Goal: Information Seeking & Learning: Learn about a topic

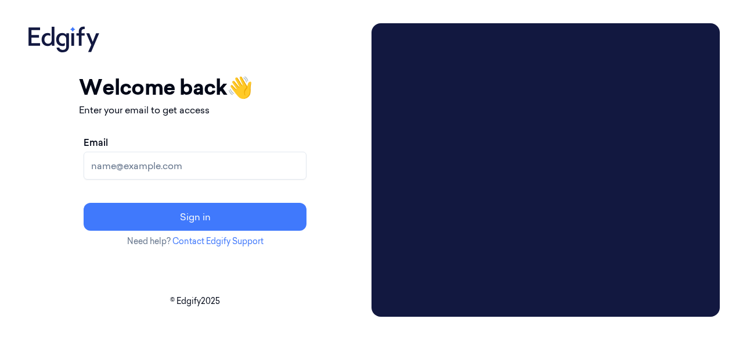
click at [243, 165] on input "Email" at bounding box center [195, 166] width 223 height 28
type input "[PERSON_NAME][EMAIL_ADDRESS][PERSON_NAME][DOMAIN_NAME]"
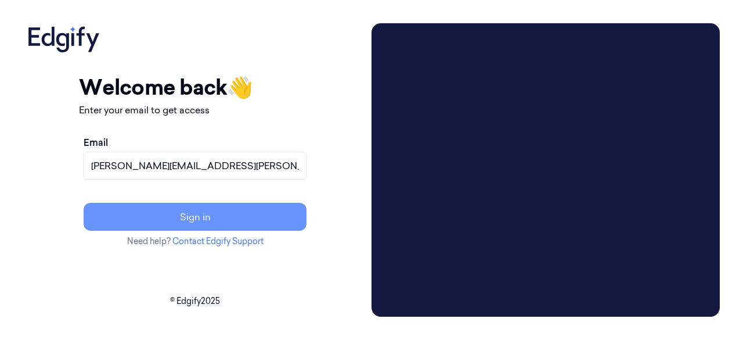
click at [283, 218] on button "Sign in" at bounding box center [195, 217] width 223 height 28
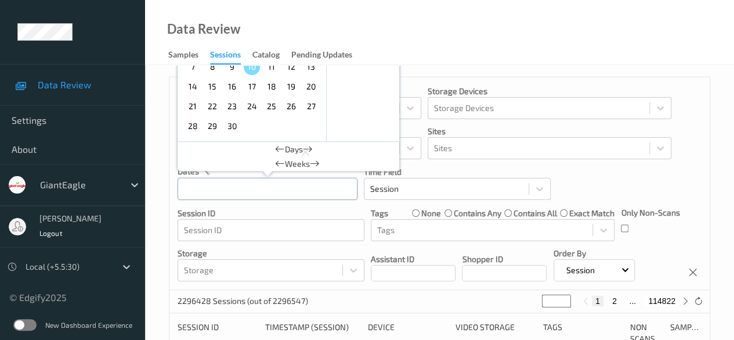
click at [212, 183] on input "text" at bounding box center [268, 189] width 180 height 22
click at [191, 71] on span "7" at bounding box center [193, 67] width 16 height 16
click at [369, 247] on div "Devices Devices Storage Devices Storage Devices Clusters Clusters Sites Sites d…" at bounding box center [440, 183] width 541 height 212
click at [238, 192] on input "text" at bounding box center [268, 189] width 180 height 22
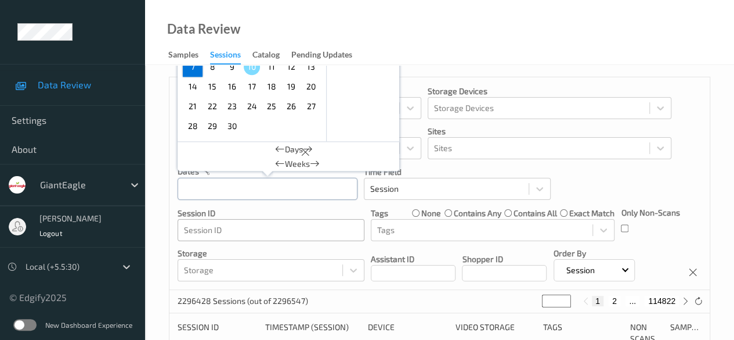
scroll to position [116, 0]
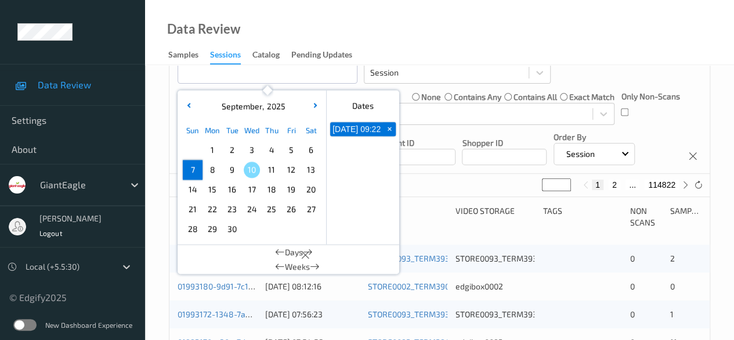
click at [190, 170] on span "7" at bounding box center [193, 169] width 16 height 16
click at [193, 170] on span "7" at bounding box center [193, 169] width 16 height 16
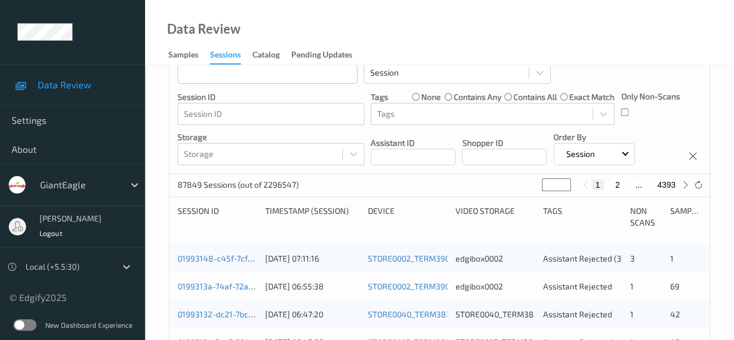
click at [615, 183] on button "2" at bounding box center [618, 184] width 12 height 10
type input "*"
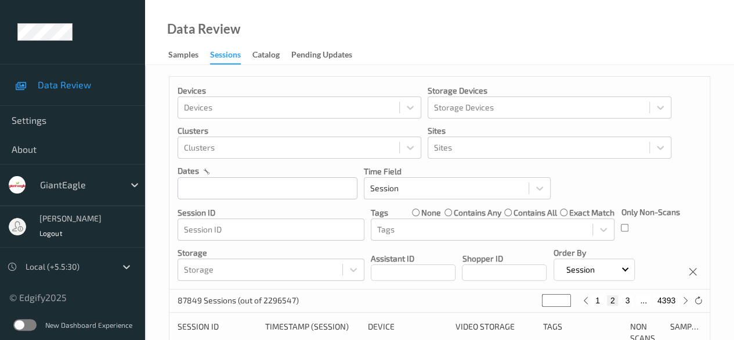
scroll to position [0, 0]
click at [626, 302] on button "3" at bounding box center [628, 301] width 12 height 10
type input "*"
click at [631, 305] on button "4" at bounding box center [634, 301] width 12 height 10
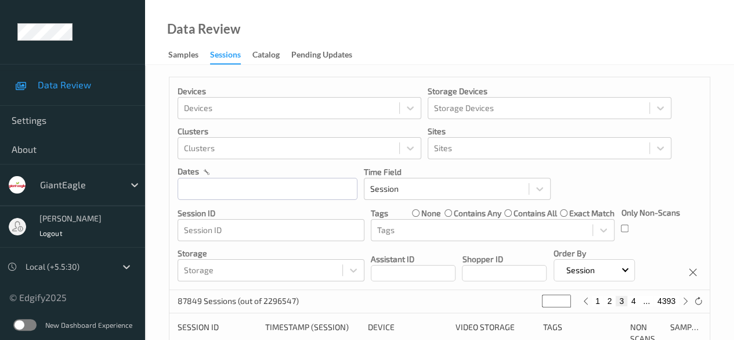
type input "*"
click at [633, 304] on button "5" at bounding box center [635, 301] width 12 height 10
type input "*"
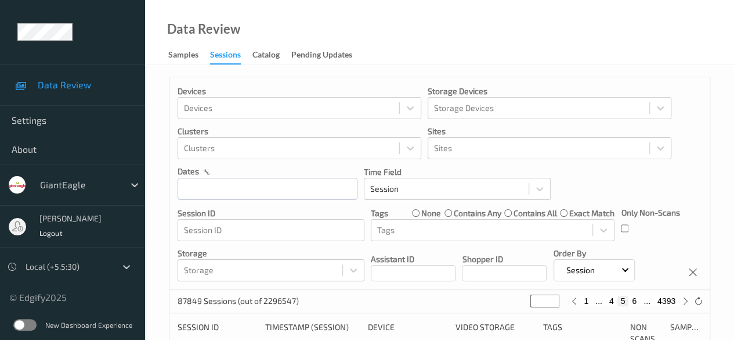
click at [633, 304] on button "6" at bounding box center [635, 301] width 12 height 10
type input "*"
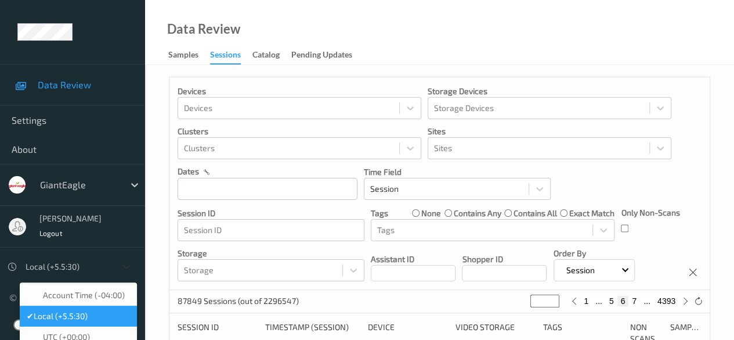
click at [125, 270] on icon at bounding box center [127, 267] width 12 height 12
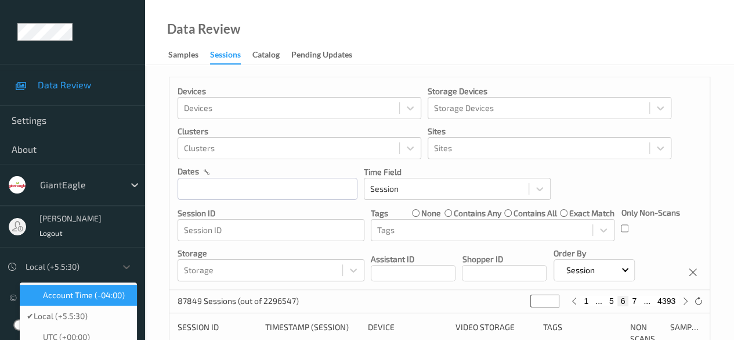
click at [85, 301] on span "Account Time (-04:00)" at bounding box center [84, 295] width 82 height 12
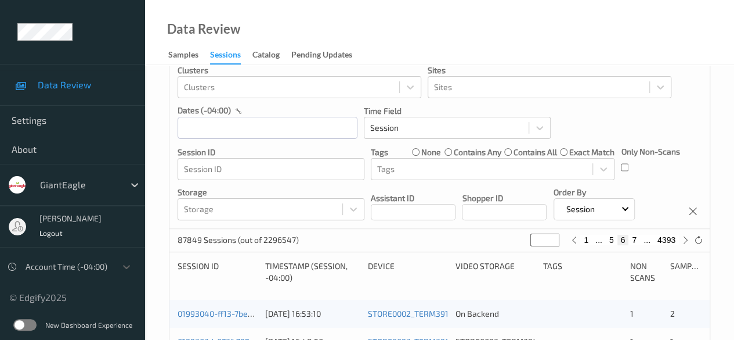
scroll to position [58, 0]
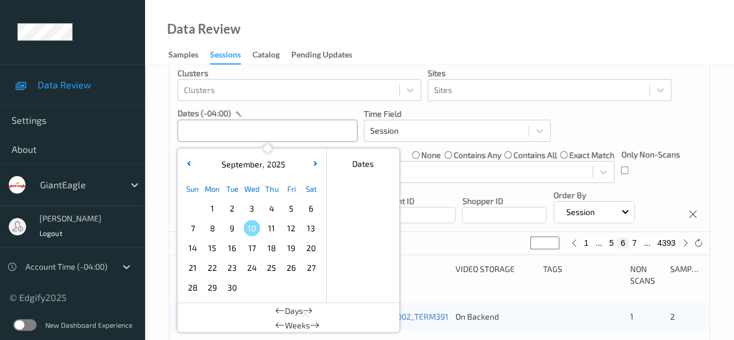
click at [252, 129] on input "text" at bounding box center [268, 131] width 180 height 22
click at [195, 232] on span "7" at bounding box center [193, 227] width 16 height 16
type input "[DATE] 00:00"
type input "*"
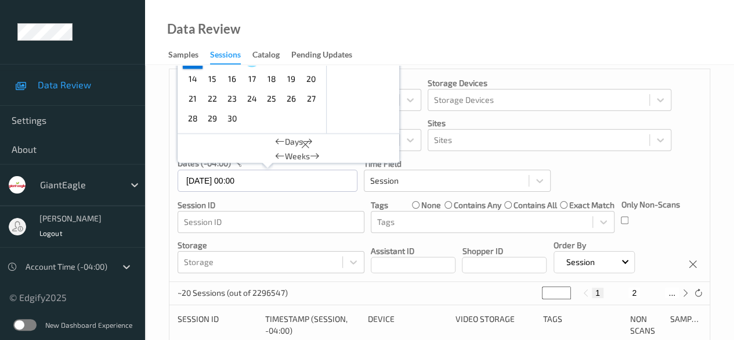
scroll to position [0, 0]
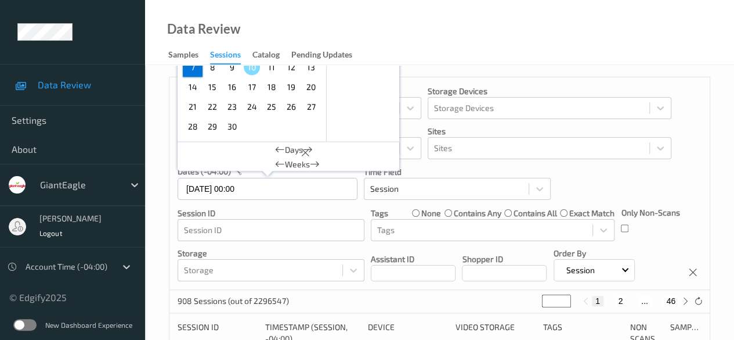
click at [195, 70] on span "7" at bounding box center [193, 67] width 16 height 16
type input "[DATE] 00:00 -> [DATE] 23:59"
click at [367, 288] on div "Devices Devices Storage Devices Storage Devices Clusters Clusters Sites Sites d…" at bounding box center [440, 183] width 541 height 212
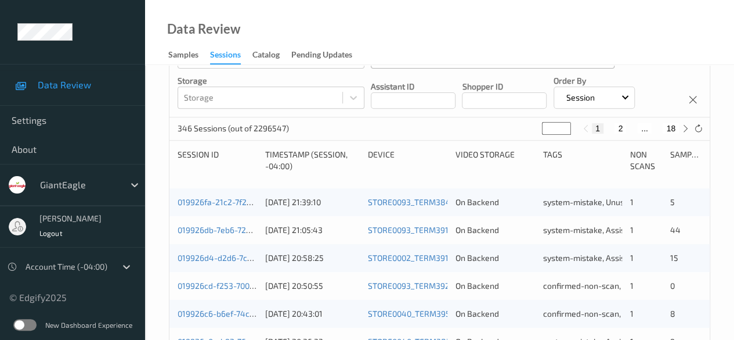
scroll to position [174, 0]
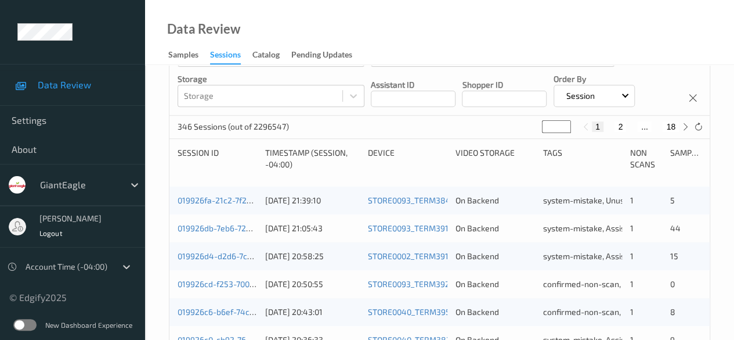
click at [619, 129] on button "2" at bounding box center [621, 126] width 12 height 10
type input "*"
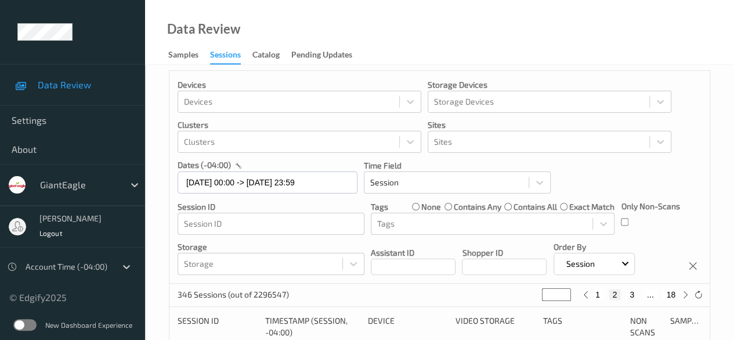
scroll to position [0, 0]
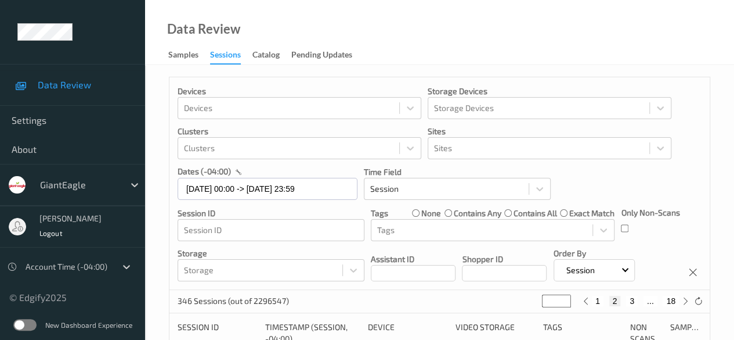
click at [631, 302] on button "3" at bounding box center [632, 301] width 12 height 10
type input "*"
click at [636, 303] on button "4" at bounding box center [639, 301] width 12 height 10
type input "*"
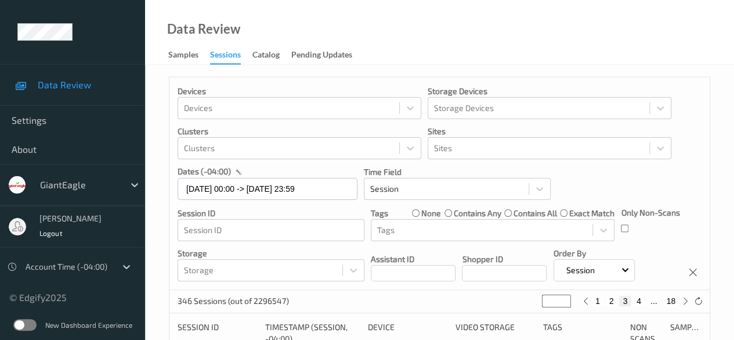
type input "*"
click at [636, 303] on button "4" at bounding box center [632, 301] width 12 height 10
click at [642, 303] on button "5" at bounding box center [644, 301] width 12 height 10
type input "*"
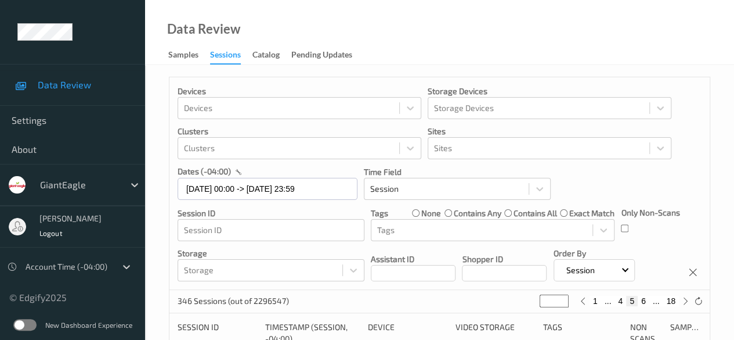
click at [642, 303] on button "6" at bounding box center [644, 301] width 12 height 10
type input "*"
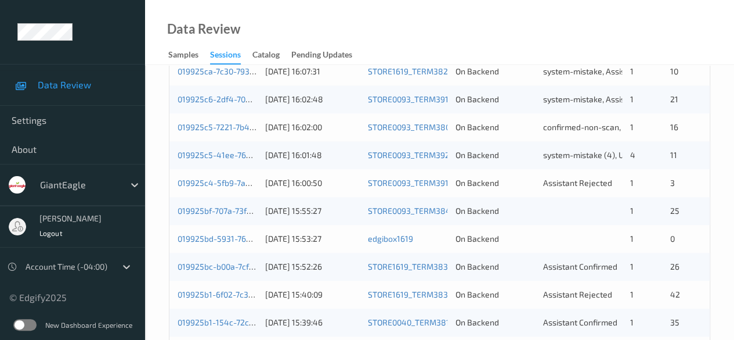
scroll to position [581, 0]
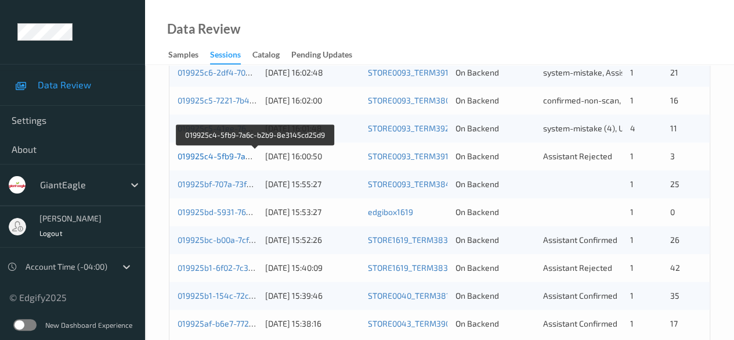
click at [234, 155] on link "019925c4-5fb9-7a6c-b2b9-8e3145cd25d9" at bounding box center [256, 156] width 157 height 10
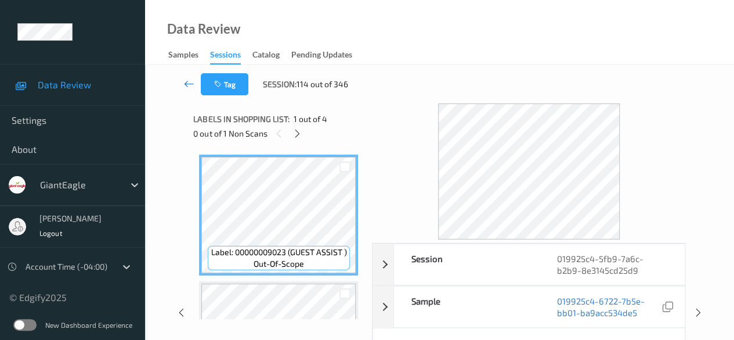
click at [184, 86] on icon at bounding box center [189, 84] width 10 height 12
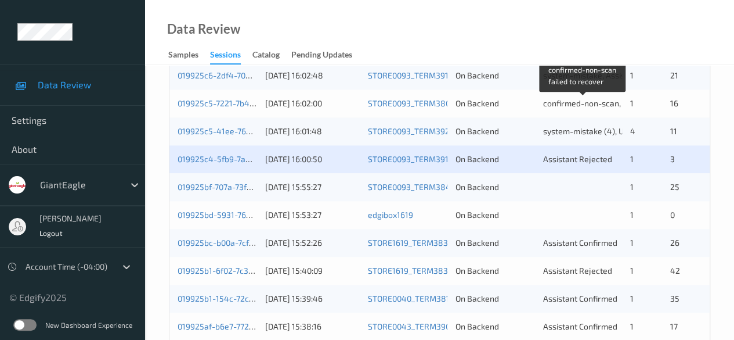
scroll to position [581, 0]
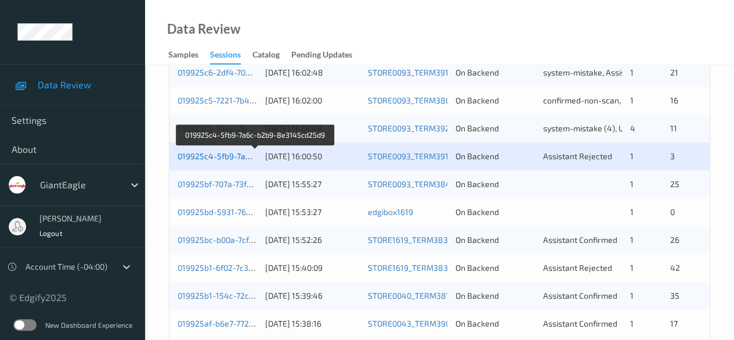
click at [212, 156] on link "019925c4-5fb9-7a6c-b2b9-8e3145cd25d9" at bounding box center [256, 156] width 157 height 10
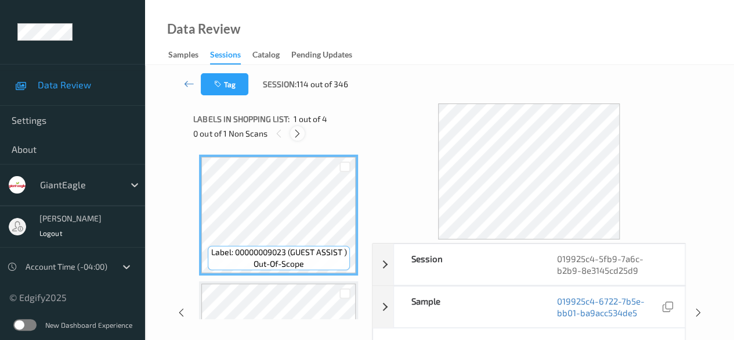
click at [296, 133] on icon at bounding box center [298, 133] width 10 height 10
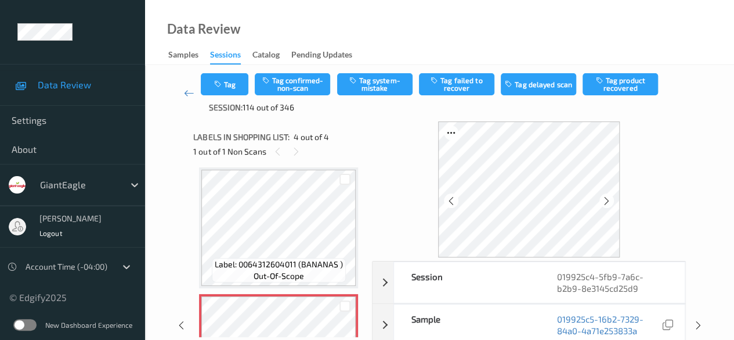
scroll to position [342, 0]
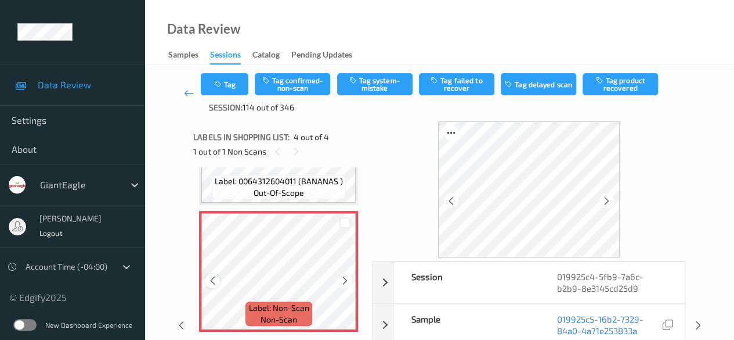
click at [212, 282] on icon at bounding box center [213, 280] width 10 height 10
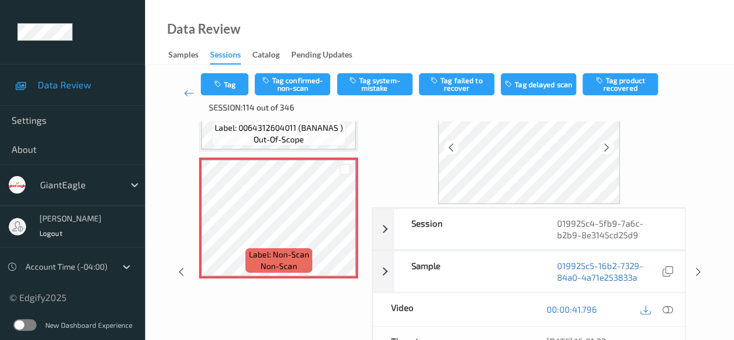
scroll to position [116, 0]
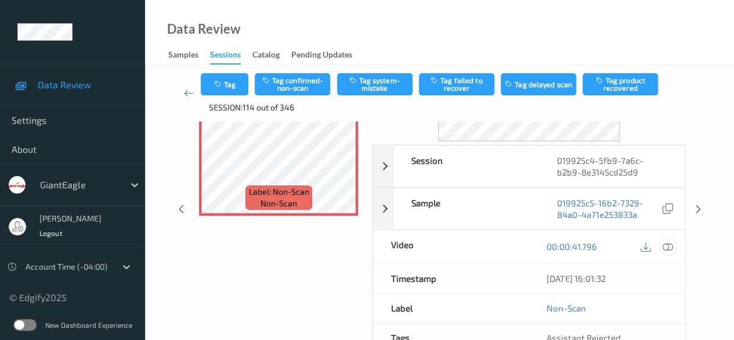
click at [671, 247] on icon at bounding box center [668, 246] width 10 height 10
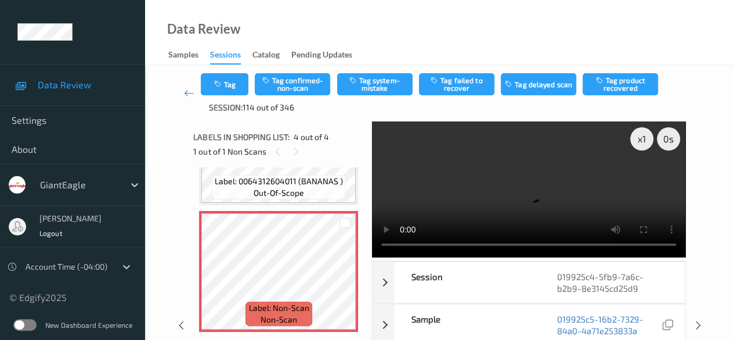
scroll to position [272, 0]
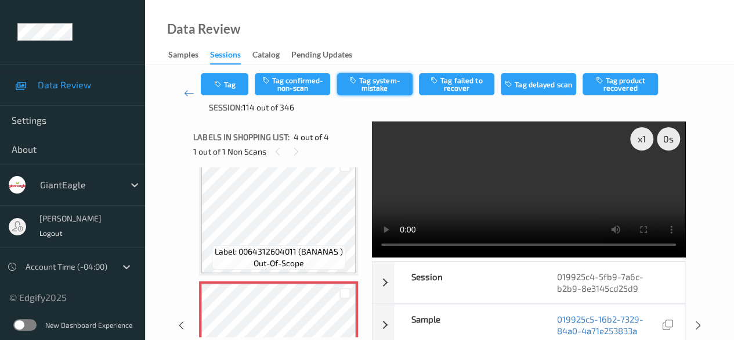
click at [372, 84] on button "Tag system-mistake" at bounding box center [374, 84] width 75 height 22
click at [185, 95] on icon at bounding box center [189, 93] width 10 height 12
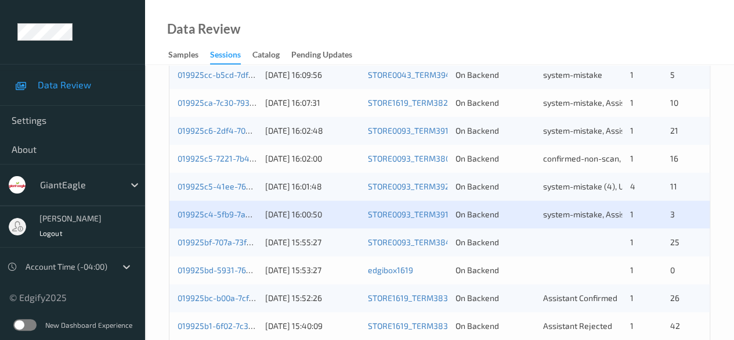
scroll to position [581, 0]
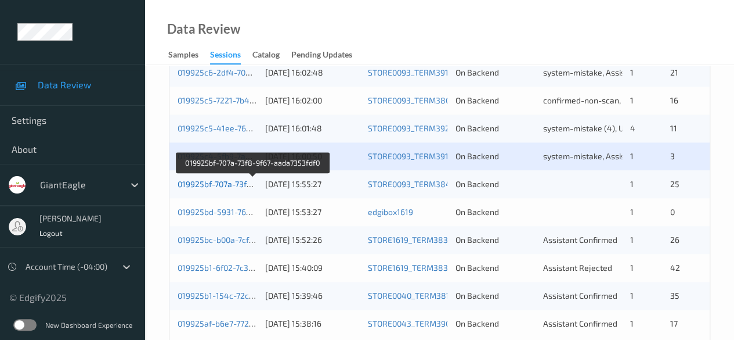
click at [228, 185] on link "019925bf-707a-73f8-9f67-aada7353fdf0" at bounding box center [252, 184] width 149 height 10
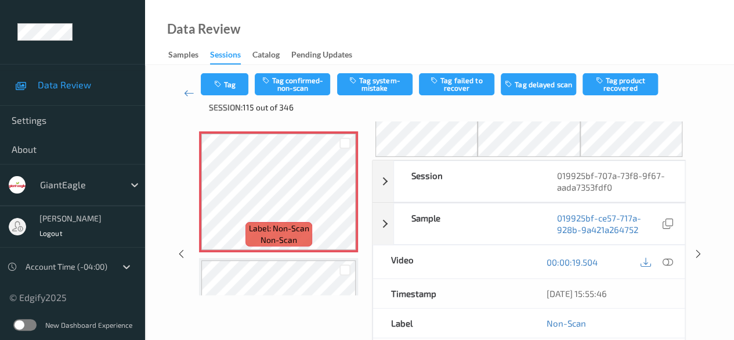
scroll to position [58, 0]
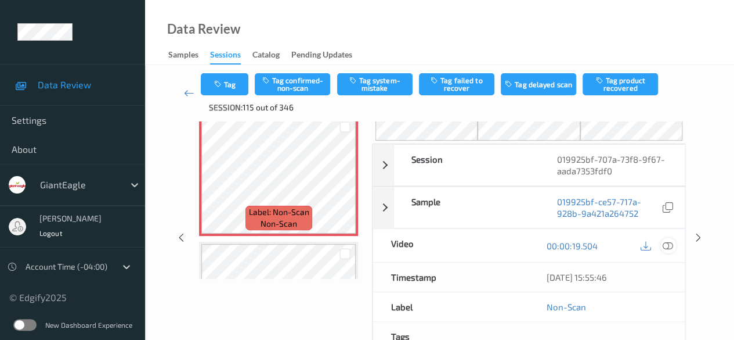
click at [669, 245] on icon at bounding box center [668, 245] width 10 height 10
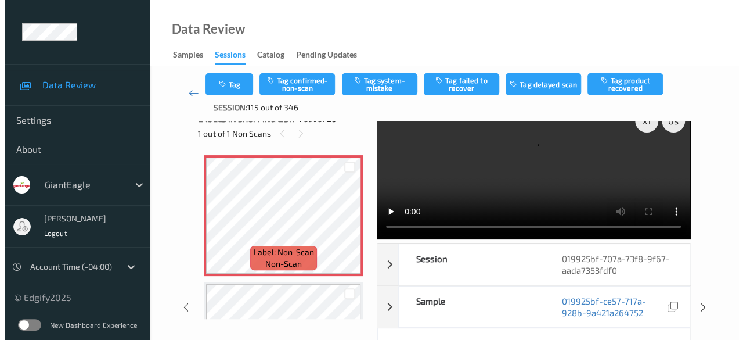
scroll to position [0, 0]
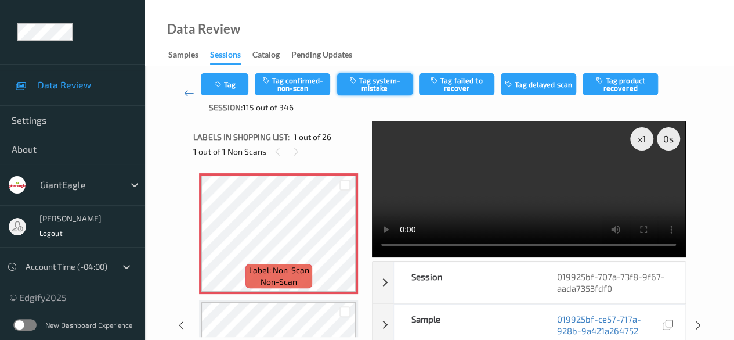
click at [385, 82] on button "Tag system-mistake" at bounding box center [374, 84] width 75 height 22
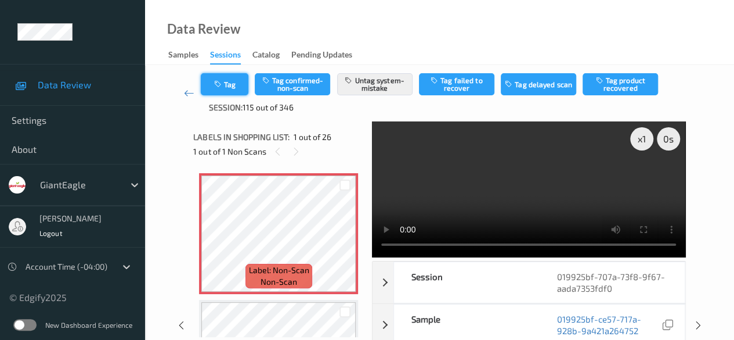
click at [232, 84] on button "Tag" at bounding box center [225, 84] width 48 height 22
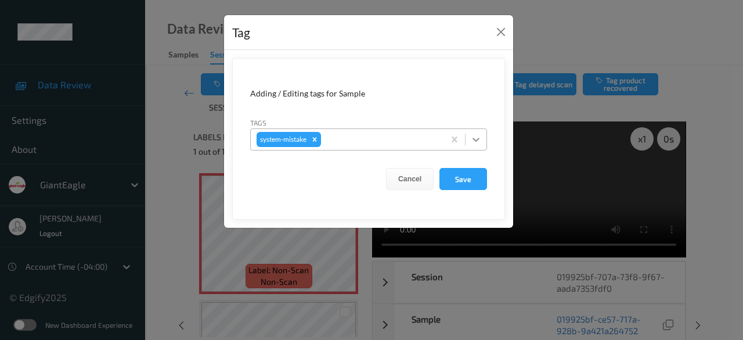
click at [473, 140] on icon at bounding box center [476, 140] width 12 height 12
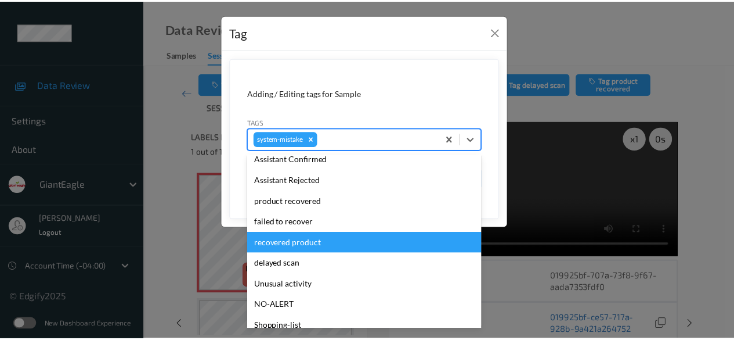
scroll to position [123, 0]
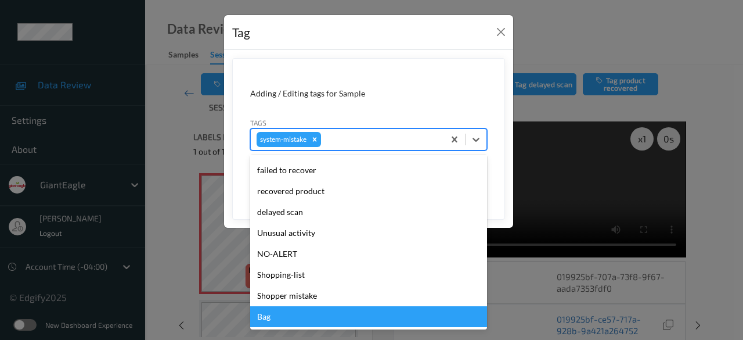
click at [278, 319] on div "Bag" at bounding box center [368, 316] width 237 height 21
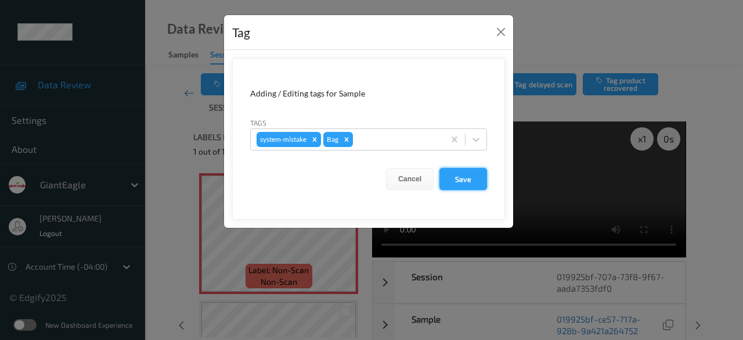
click at [456, 179] on button "Save" at bounding box center [463, 179] width 48 height 22
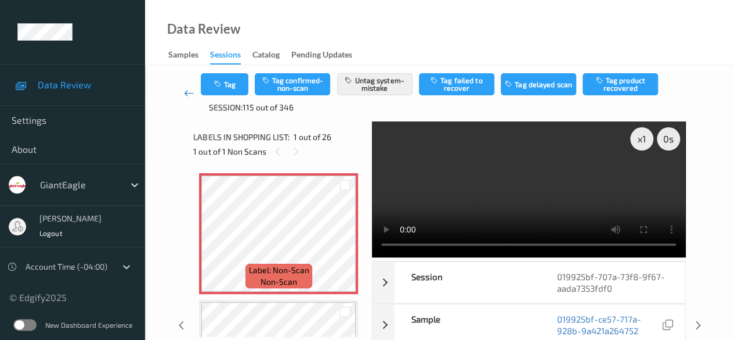
click at [188, 95] on icon at bounding box center [189, 93] width 10 height 12
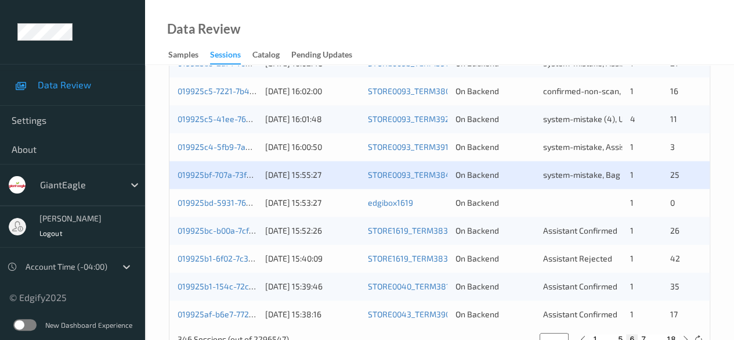
scroll to position [625, 0]
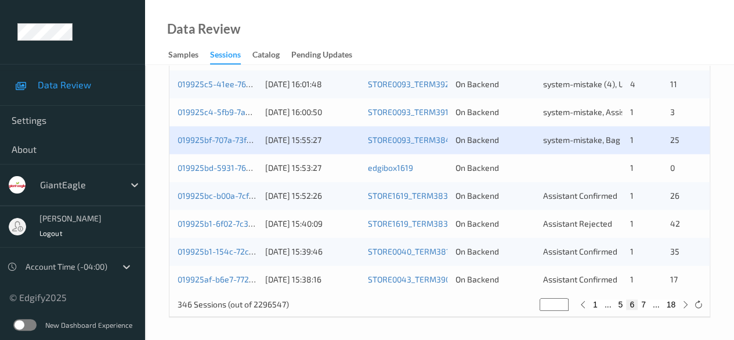
click at [176, 168] on div "019925bd-5931-76ee-acb5-0d304a6fd6f4 [DATE] 15:53:27 edgibox1619 On Backend 1 0" at bounding box center [440, 168] width 541 height 28
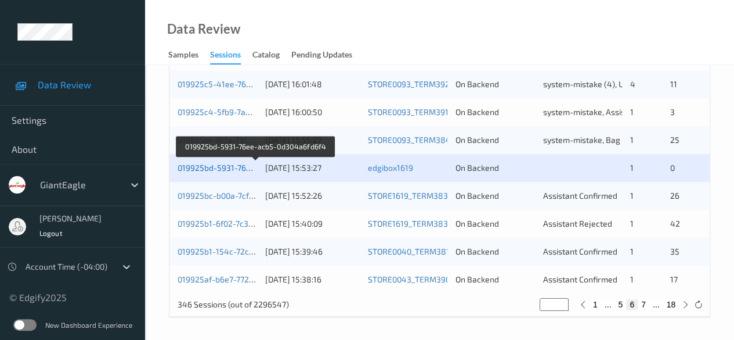
click at [204, 167] on link "019925bd-5931-76ee-acb5-0d304a6fd6f4" at bounding box center [256, 168] width 156 height 10
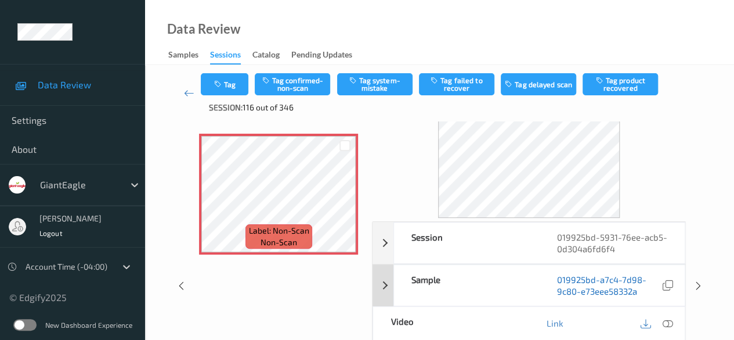
scroll to position [58, 0]
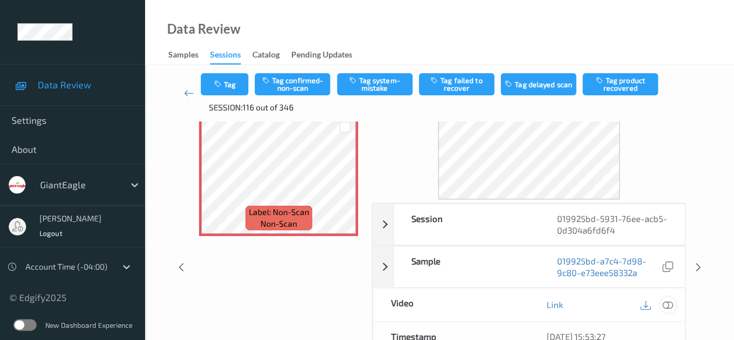
click at [666, 301] on icon at bounding box center [668, 304] width 10 height 10
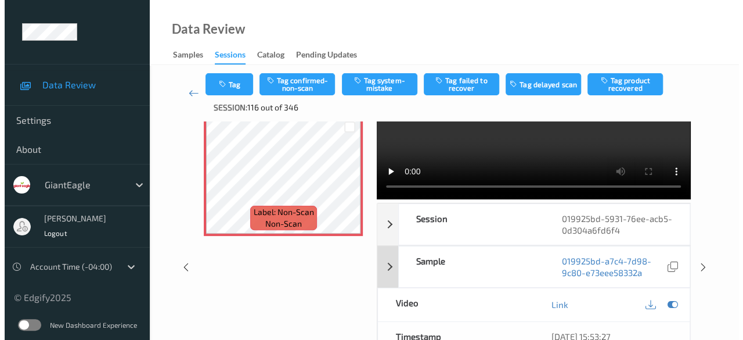
scroll to position [0, 0]
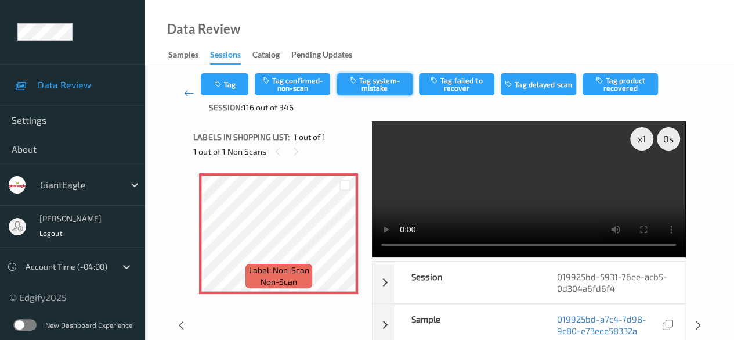
click at [377, 84] on button "Tag system-mistake" at bounding box center [374, 84] width 75 height 22
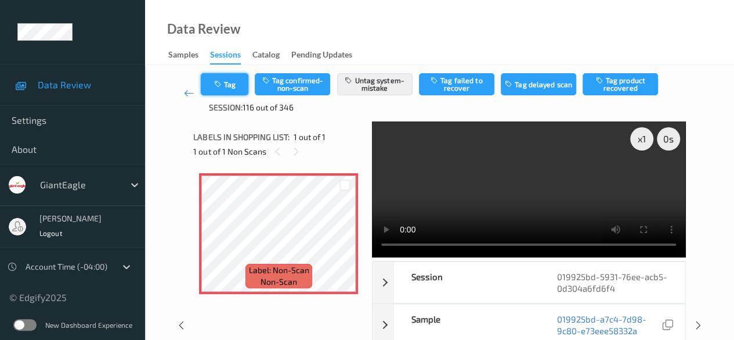
click at [237, 81] on button "Tag" at bounding box center [225, 84] width 48 height 22
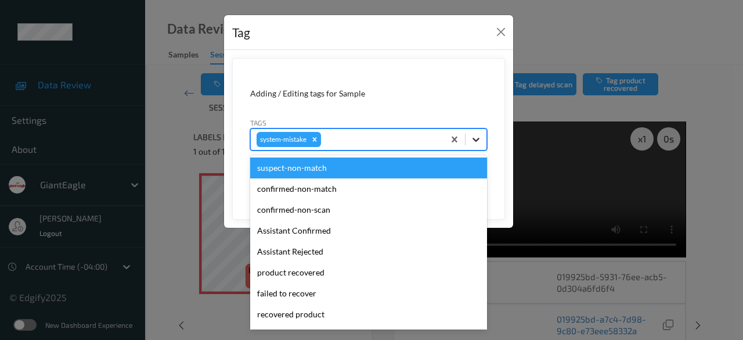
click at [477, 142] on icon at bounding box center [476, 140] width 12 height 12
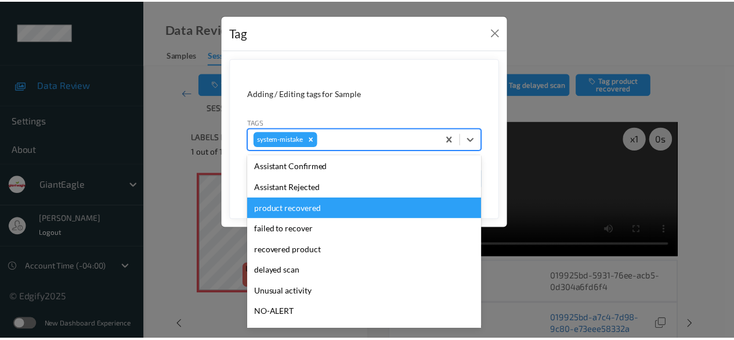
scroll to position [123, 0]
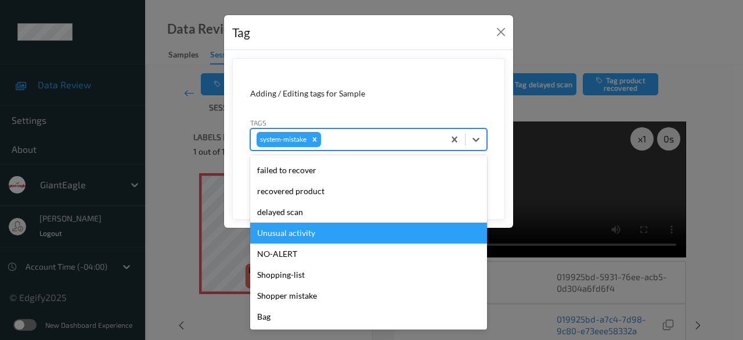
click at [315, 236] on div "Unusual activity" at bounding box center [368, 232] width 237 height 21
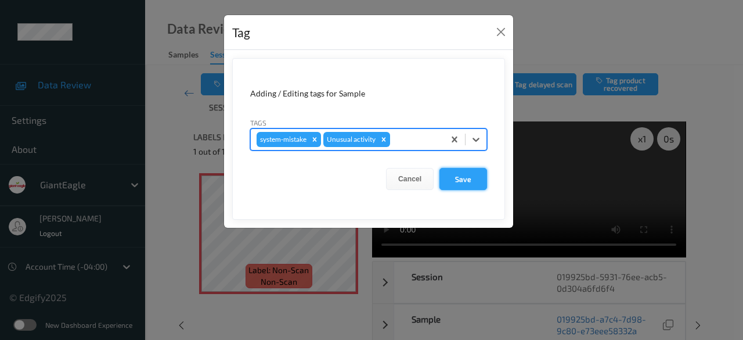
click at [461, 179] on button "Save" at bounding box center [463, 179] width 48 height 22
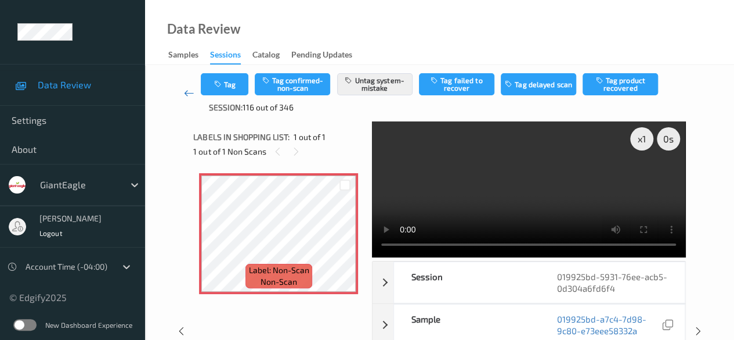
click at [188, 93] on icon at bounding box center [189, 93] width 10 height 12
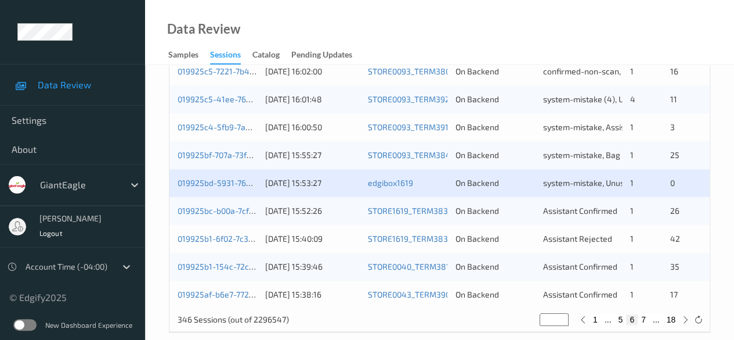
scroll to position [625, 0]
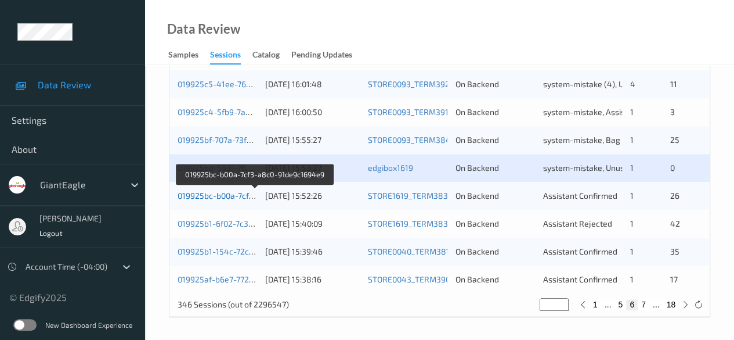
click at [214, 196] on link "019925bc-b00a-7cf3-a8c0-91de9c1694e9" at bounding box center [255, 195] width 155 height 10
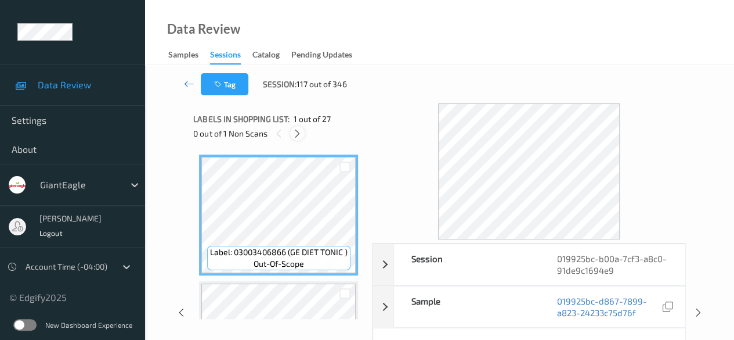
click at [295, 133] on icon at bounding box center [298, 133] width 10 height 10
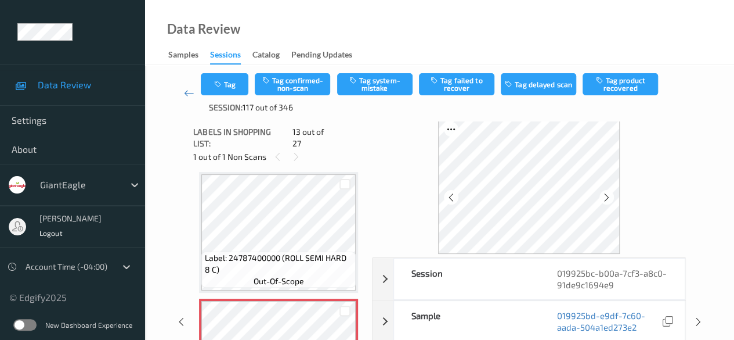
scroll to position [58, 0]
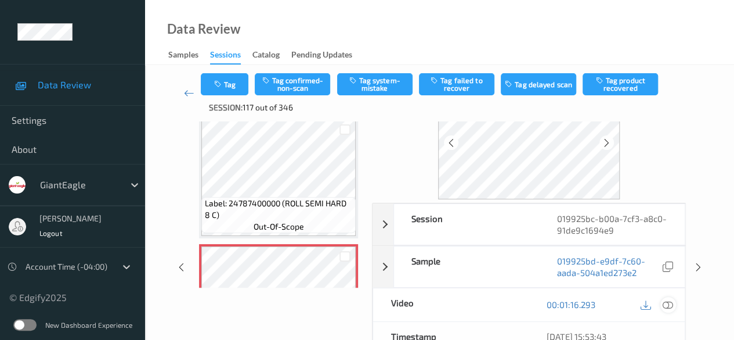
click at [671, 302] on icon at bounding box center [668, 304] width 10 height 10
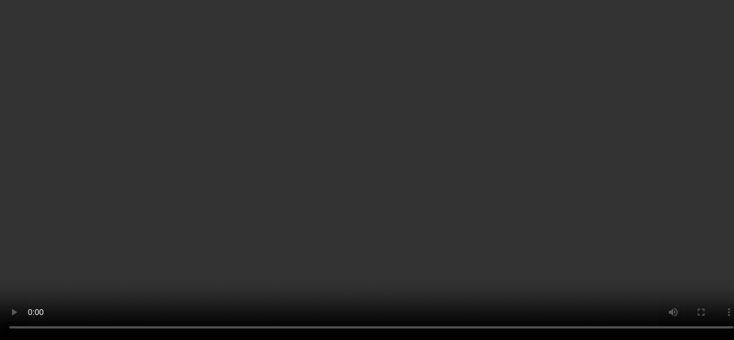
scroll to position [1688, 0]
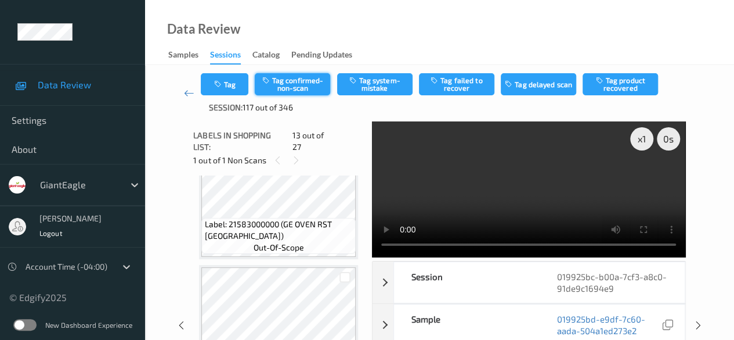
click at [303, 87] on button "Tag confirmed-non-scan" at bounding box center [292, 84] width 75 height 22
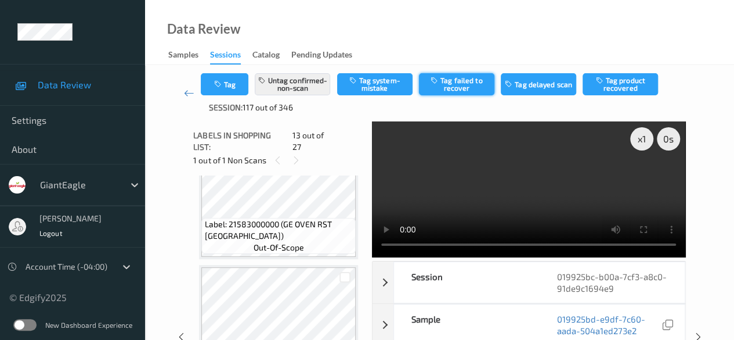
click at [448, 89] on button "Tag failed to recover" at bounding box center [456, 84] width 75 height 22
click at [193, 98] on icon at bounding box center [189, 93] width 10 height 12
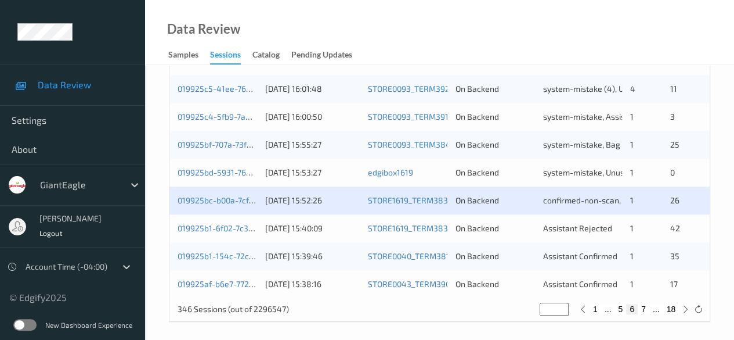
scroll to position [625, 0]
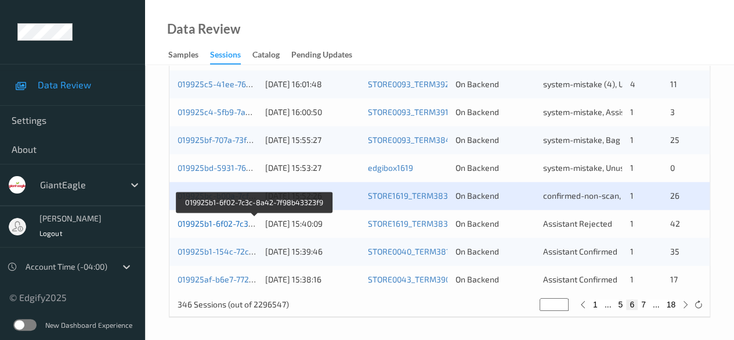
click at [236, 224] on link "019925b1-6f02-7c3c-8a42-7f98b43323f9" at bounding box center [255, 223] width 154 height 10
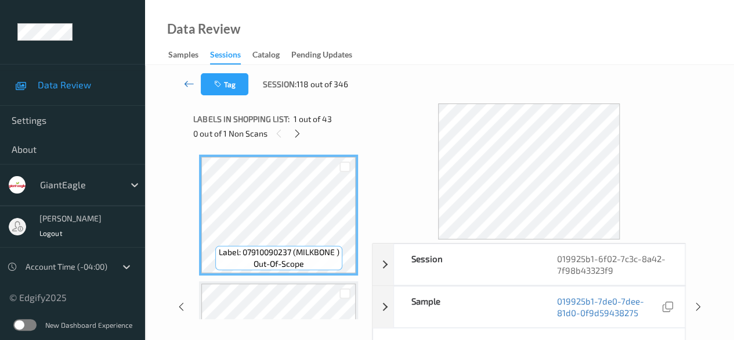
click at [186, 85] on icon at bounding box center [189, 84] width 10 height 12
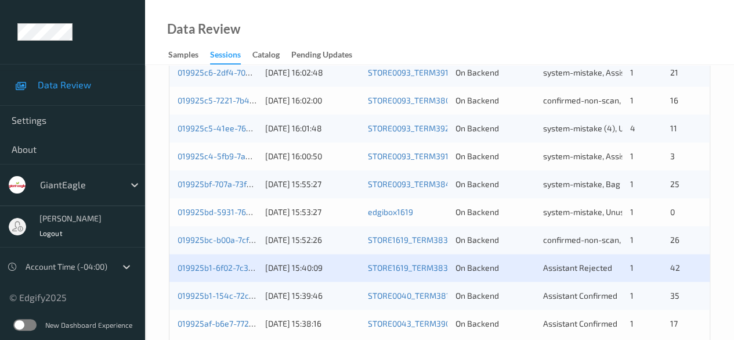
scroll to position [625, 0]
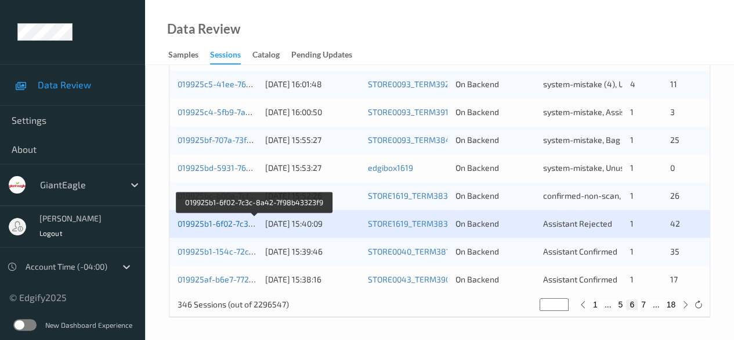
click at [224, 224] on link "019925b1-6f02-7c3c-8a42-7f98b43323f9" at bounding box center [255, 223] width 154 height 10
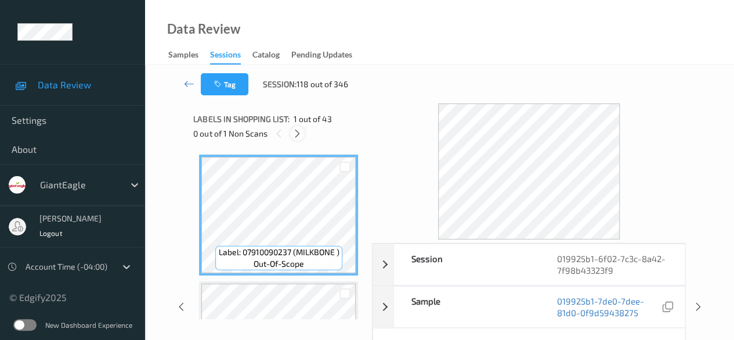
click at [295, 134] on icon at bounding box center [298, 133] width 10 height 10
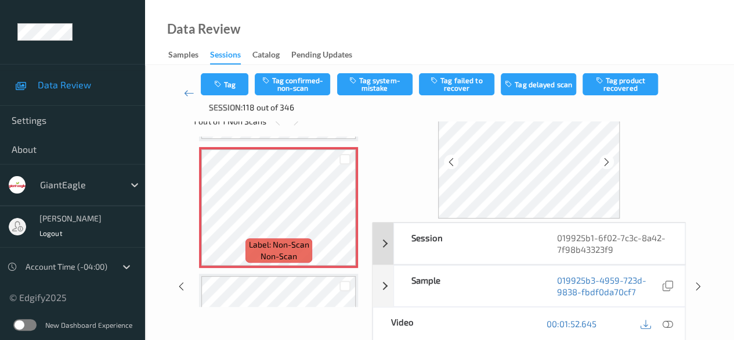
scroll to position [58, 0]
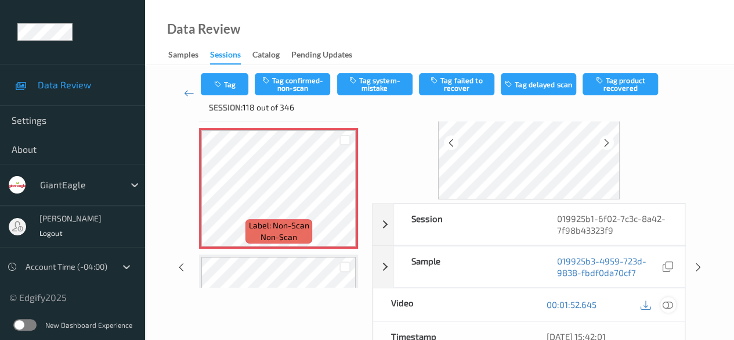
click at [669, 302] on icon at bounding box center [668, 304] width 10 height 10
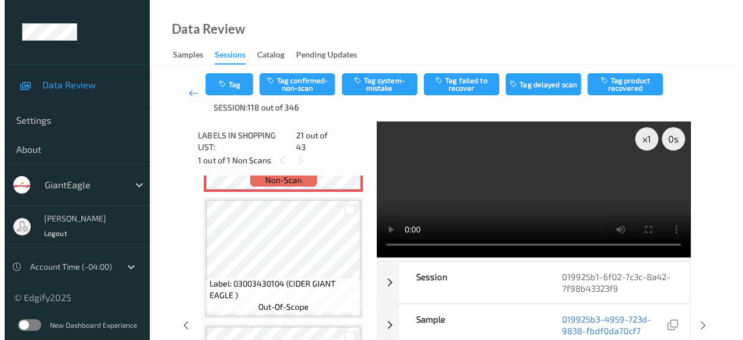
scroll to position [2643, 0]
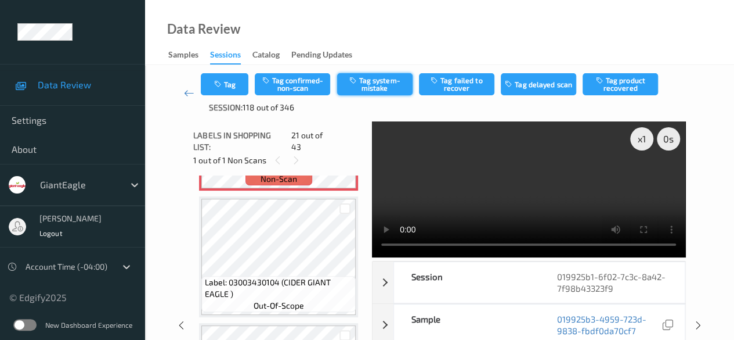
click at [366, 88] on button "Tag system-mistake" at bounding box center [374, 84] width 75 height 22
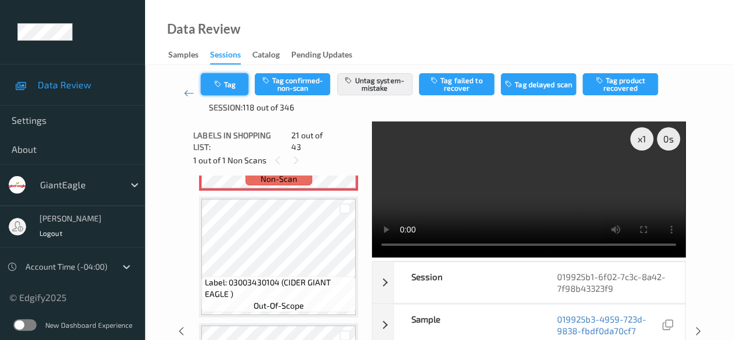
click at [232, 89] on button "Tag" at bounding box center [225, 84] width 48 height 22
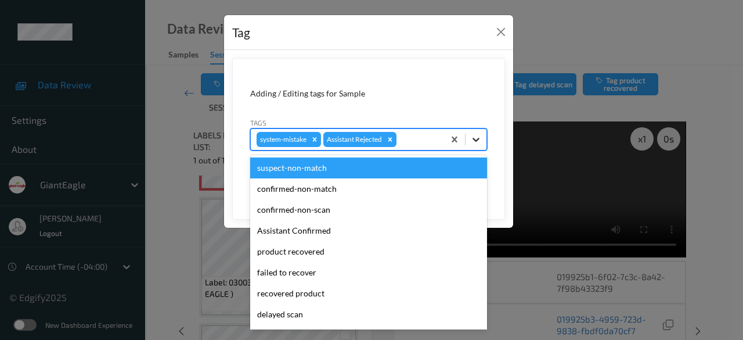
click at [476, 140] on icon at bounding box center [476, 140] width 7 height 4
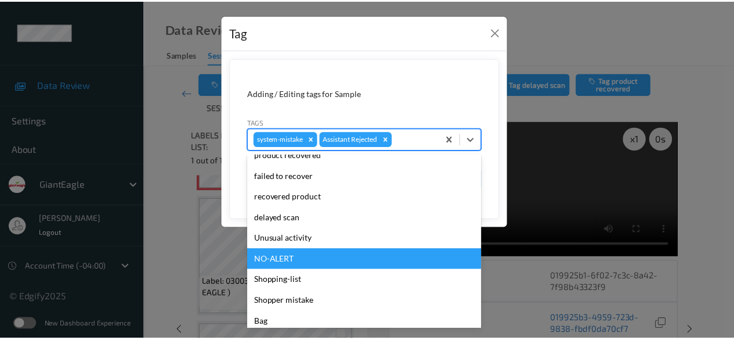
scroll to position [102, 0]
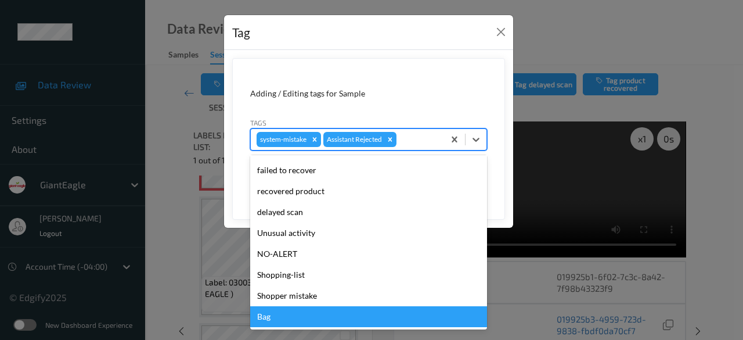
click at [312, 317] on div "Bag" at bounding box center [368, 316] width 237 height 21
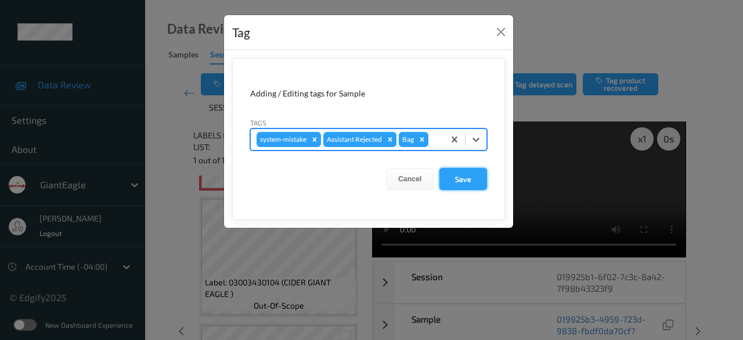
click at [454, 182] on button "Save" at bounding box center [463, 179] width 48 height 22
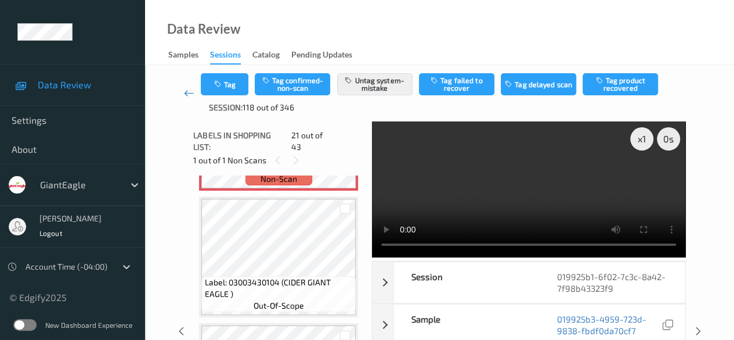
click at [181, 95] on link at bounding box center [189, 93] width 24 height 40
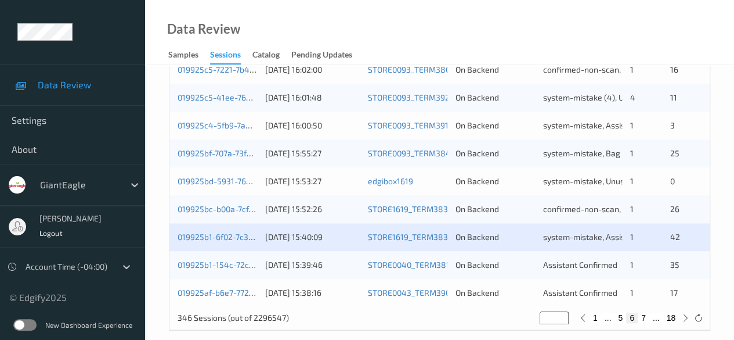
scroll to position [625, 0]
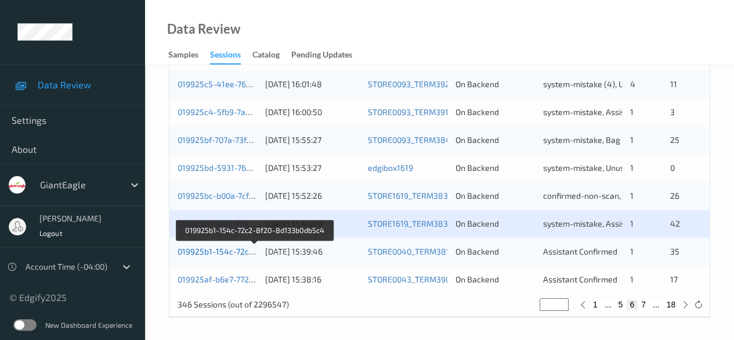
click at [208, 253] on link "019925b1-154c-72c2-8f20-8d133b0db5c4" at bounding box center [256, 251] width 156 height 10
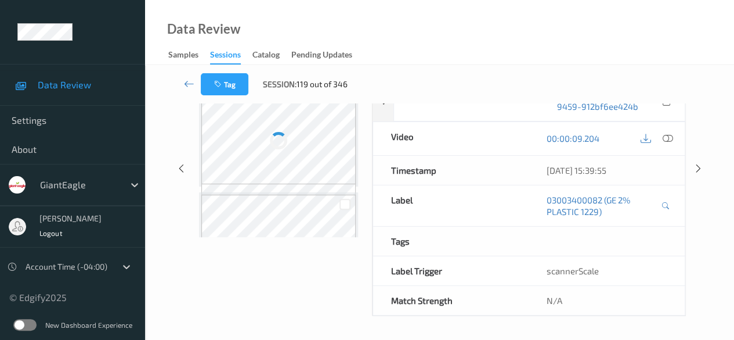
scroll to position [203, 0]
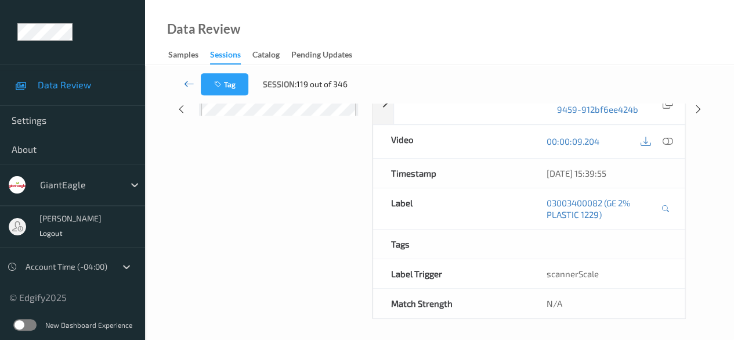
click at [186, 82] on icon at bounding box center [189, 84] width 10 height 12
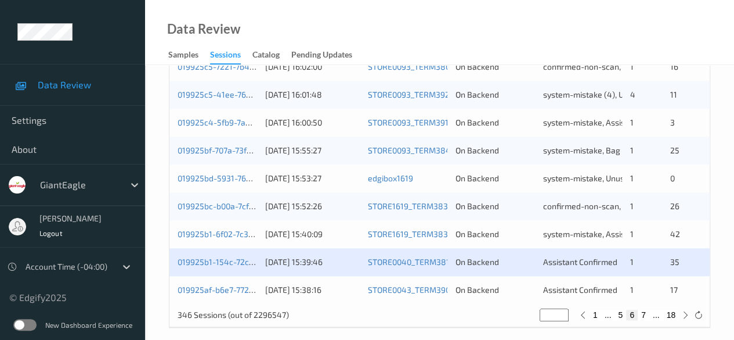
scroll to position [625, 0]
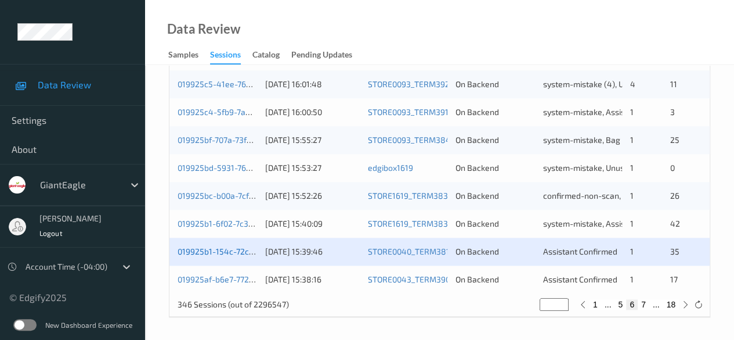
click at [213, 251] on link "019925b1-154c-72c2-8f20-8d133b0db5c4" at bounding box center [256, 251] width 156 height 10
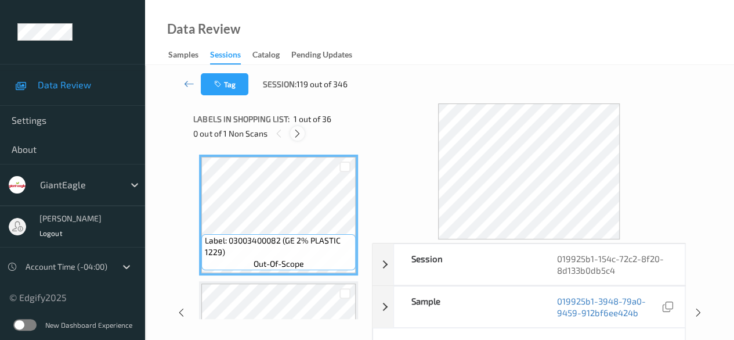
click at [298, 136] on icon at bounding box center [298, 133] width 10 height 10
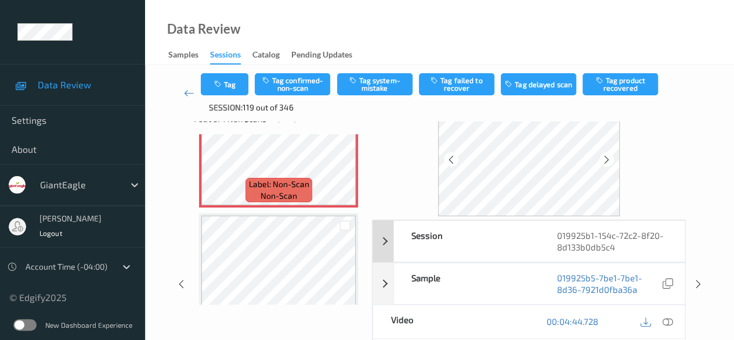
scroll to position [58, 0]
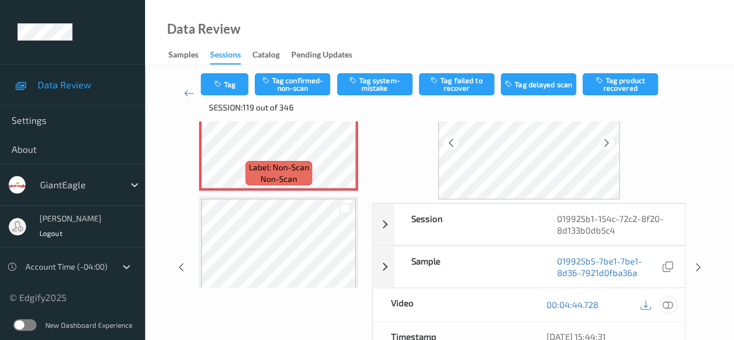
click at [668, 303] on icon at bounding box center [668, 304] width 10 height 10
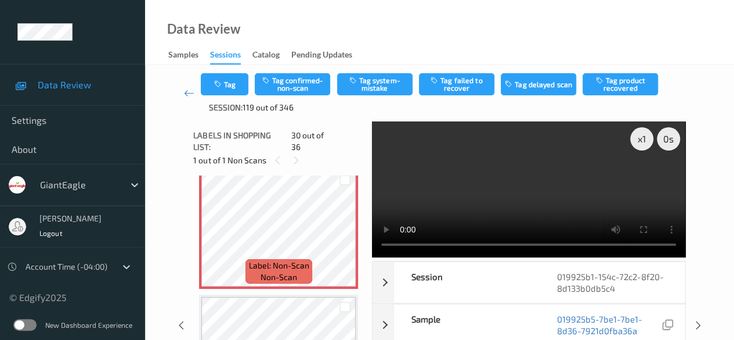
scroll to position [3666, 0]
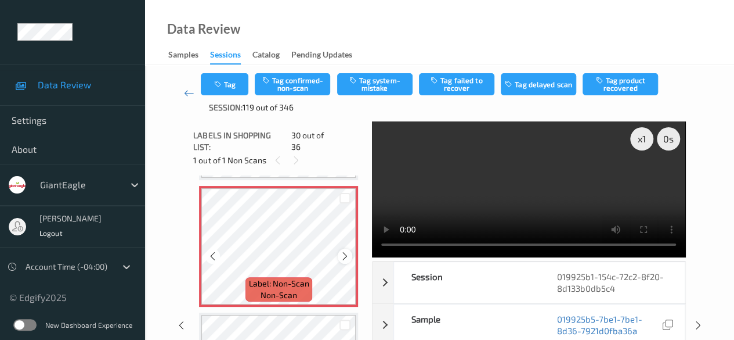
click at [344, 251] on icon at bounding box center [345, 256] width 10 height 10
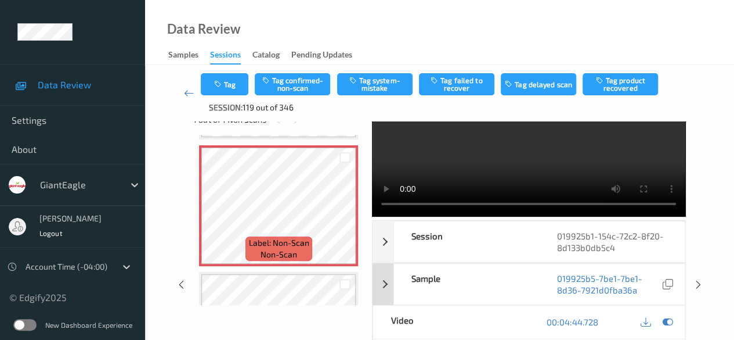
scroll to position [58, 0]
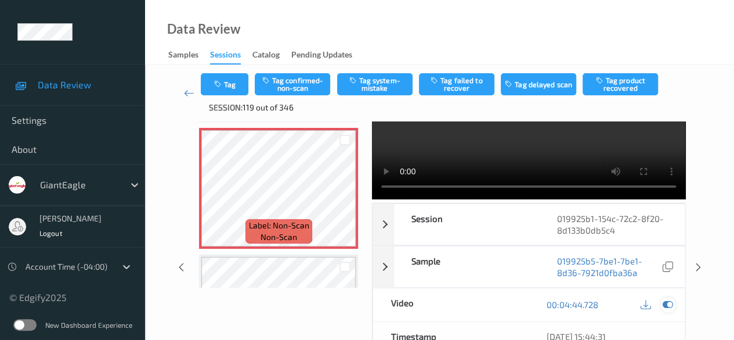
click at [668, 305] on icon at bounding box center [668, 304] width 10 height 10
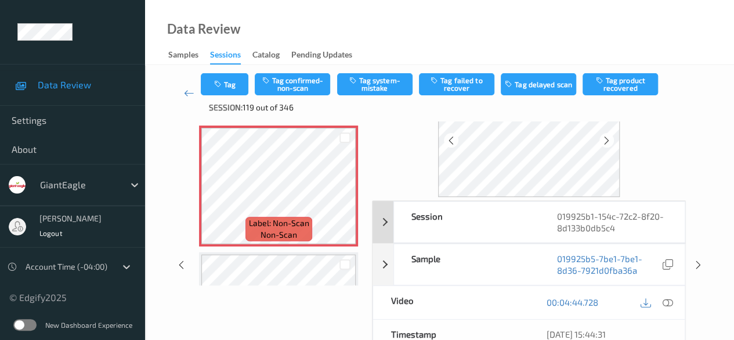
scroll to position [116, 0]
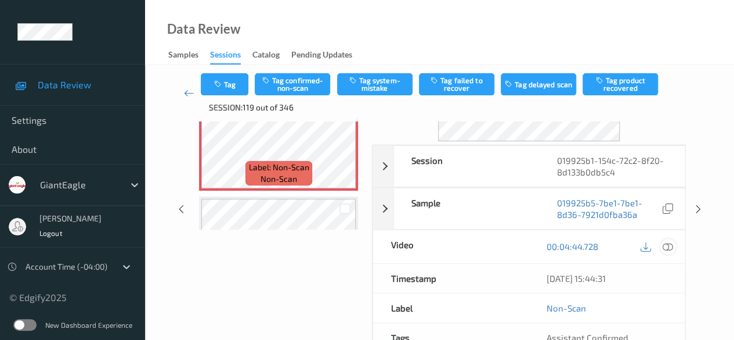
click at [670, 246] on icon at bounding box center [668, 246] width 10 height 10
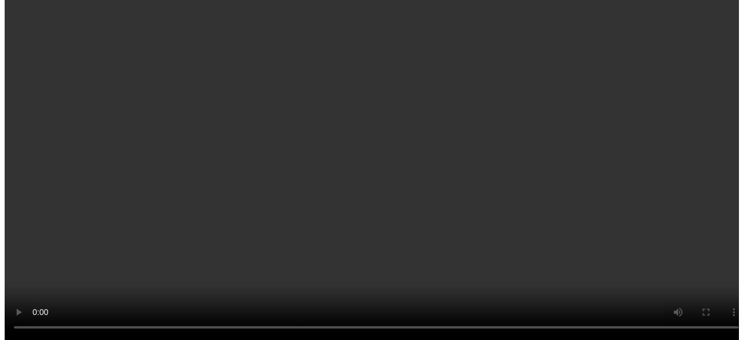
scroll to position [3666, 0]
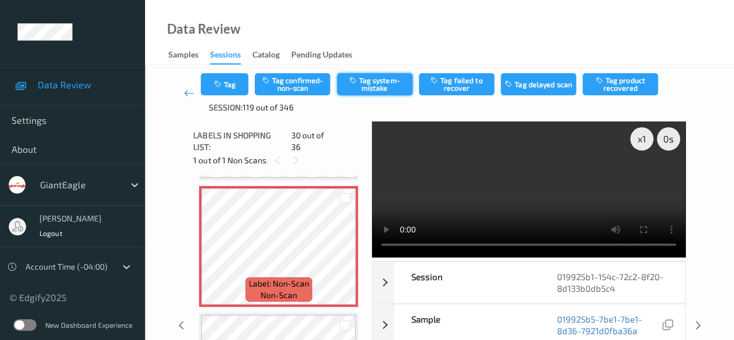
click at [373, 89] on button "Tag system-mistake" at bounding box center [374, 84] width 75 height 22
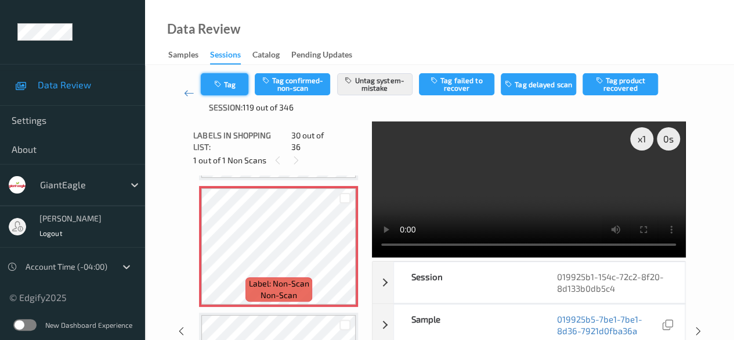
click at [224, 89] on button "Tag" at bounding box center [225, 84] width 48 height 22
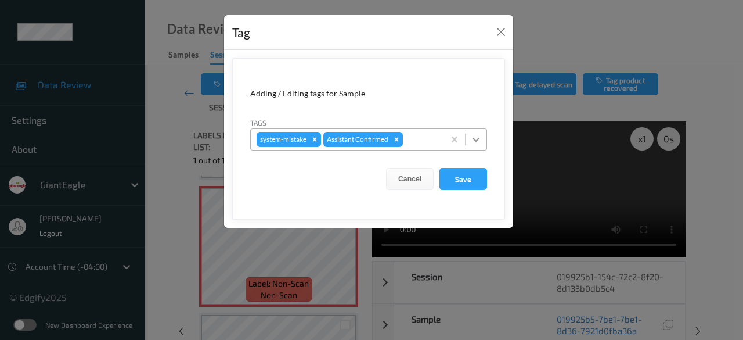
click at [474, 142] on icon at bounding box center [476, 140] width 12 height 12
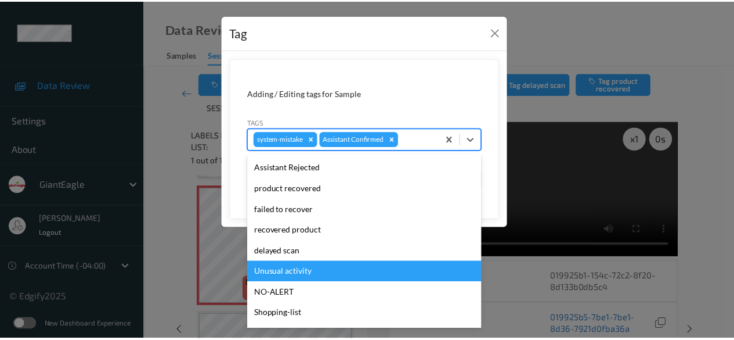
scroll to position [102, 0]
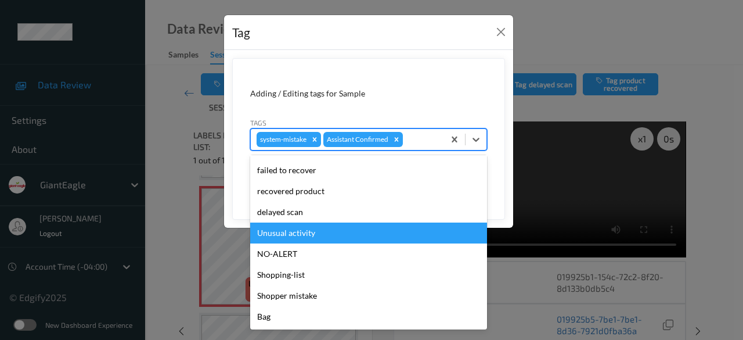
click at [331, 229] on div "Unusual activity" at bounding box center [368, 232] width 237 height 21
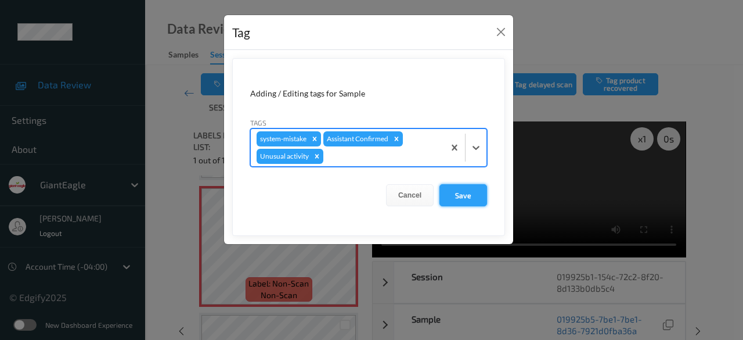
click at [483, 192] on button "Save" at bounding box center [463, 195] width 48 height 22
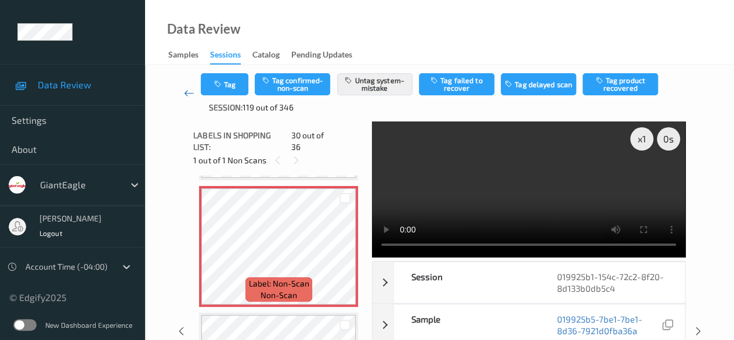
click at [185, 91] on icon at bounding box center [189, 93] width 10 height 12
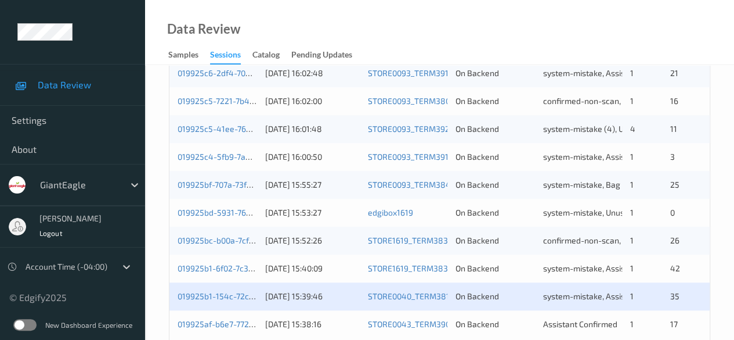
scroll to position [625, 0]
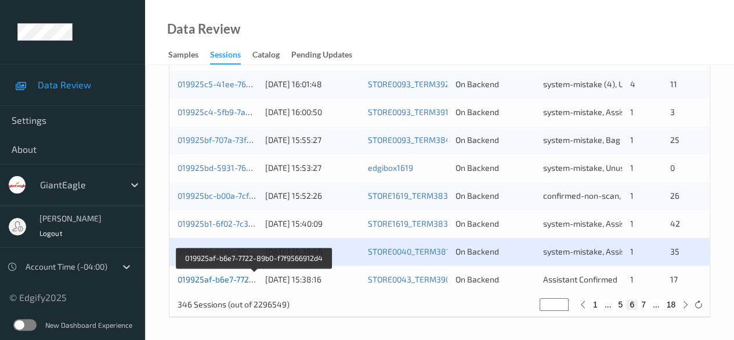
click at [221, 278] on link "019925af-b6e7-7722-89b0-f7f9566912d4" at bounding box center [254, 279] width 153 height 10
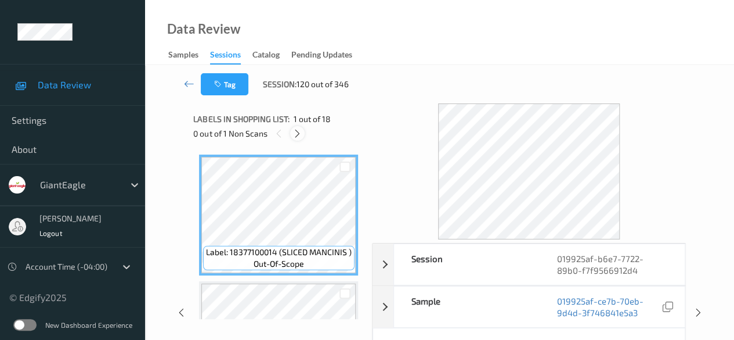
click at [298, 136] on icon at bounding box center [298, 133] width 10 height 10
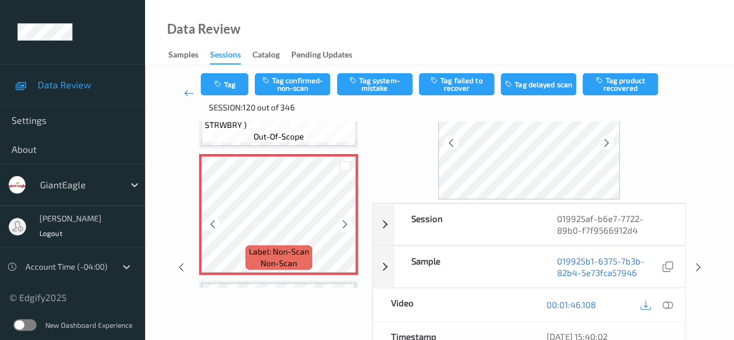
scroll to position [1641, 0]
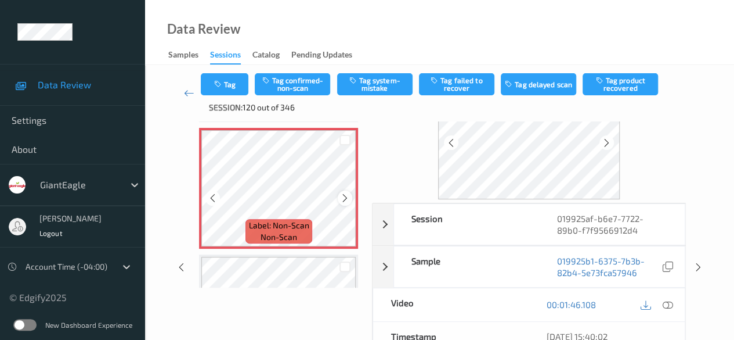
click at [351, 190] on div at bounding box center [345, 197] width 15 height 15
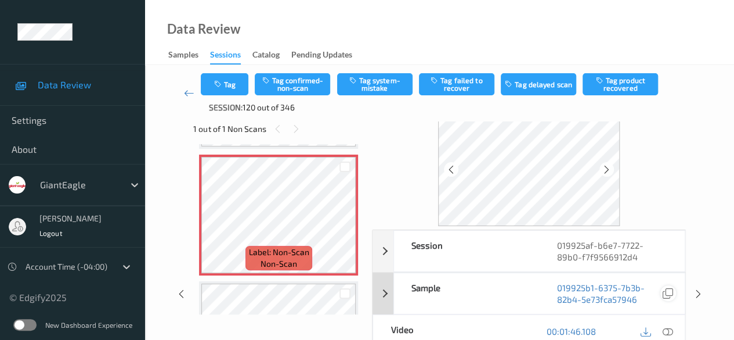
scroll to position [58, 0]
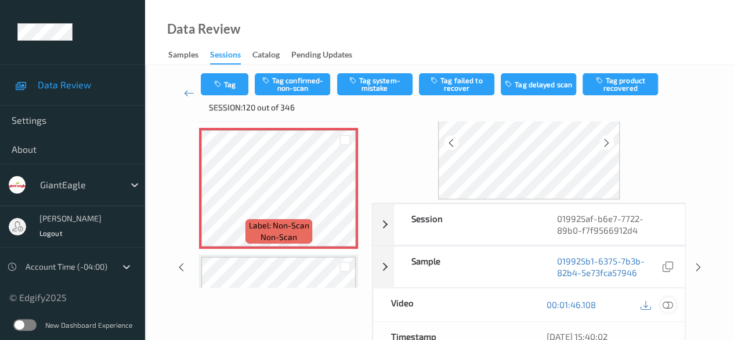
click at [672, 304] on icon at bounding box center [668, 304] width 10 height 10
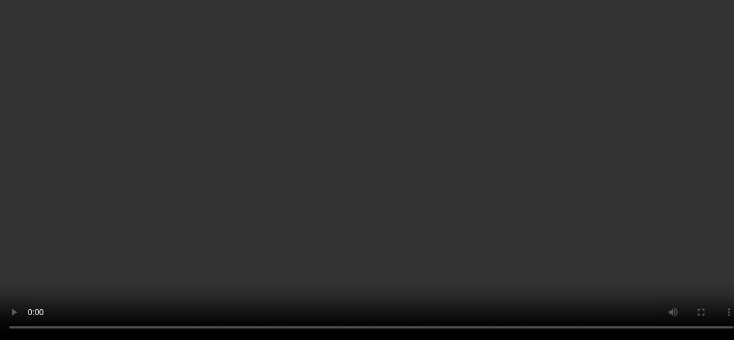
scroll to position [1583, 0]
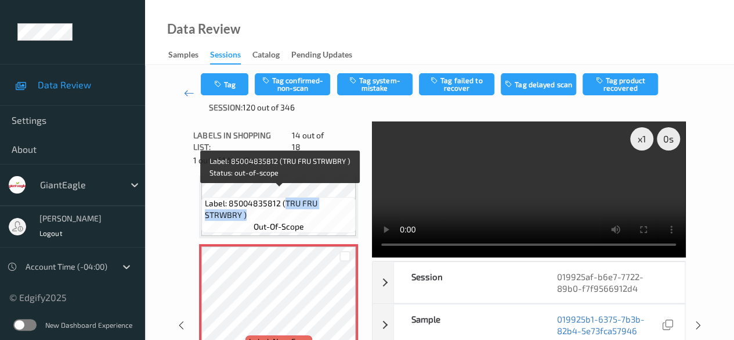
drag, startPoint x: 284, startPoint y: 195, endPoint x: 324, endPoint y: 205, distance: 40.7
click at [324, 205] on span "Label: 85004835812 (TRU FRU STRWBRY )" at bounding box center [279, 208] width 149 height 23
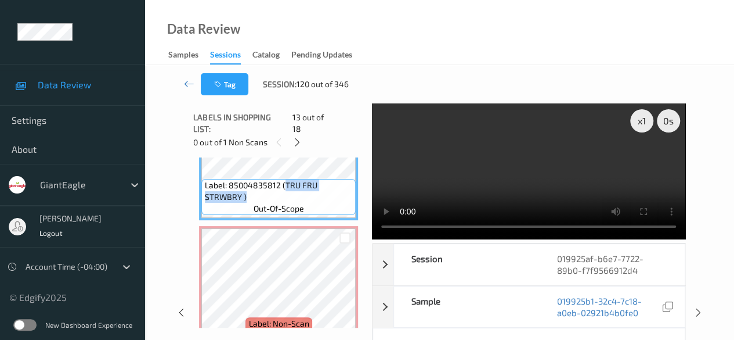
copy span "TRU FRU STRWBRY )"
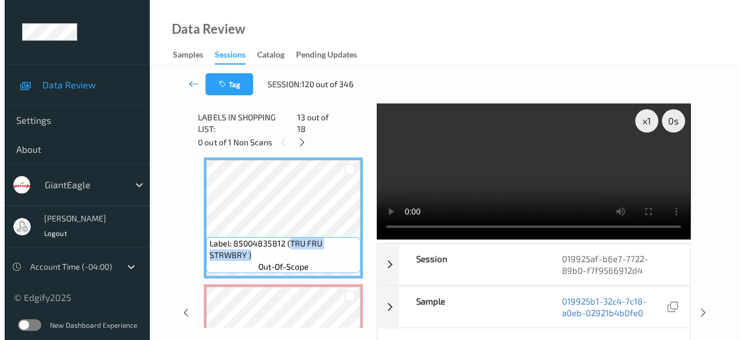
scroll to position [1699, 0]
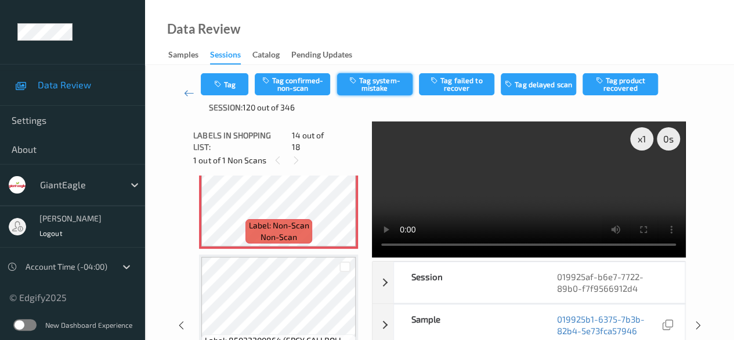
click at [376, 81] on button "Tag system-mistake" at bounding box center [374, 84] width 75 height 22
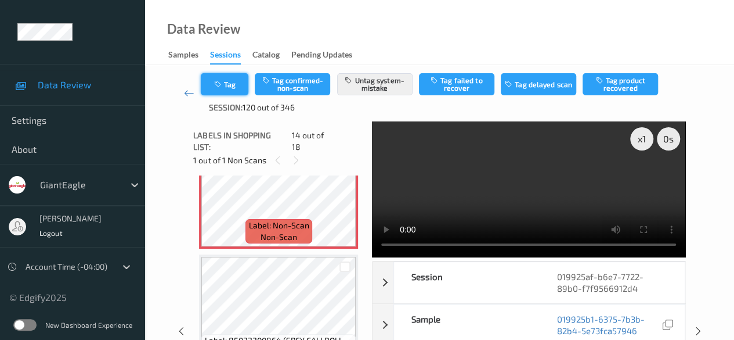
click at [229, 81] on button "Tag" at bounding box center [225, 84] width 48 height 22
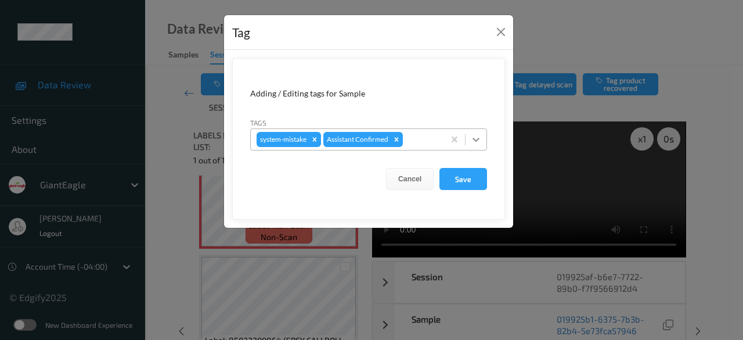
click at [484, 139] on div at bounding box center [476, 139] width 21 height 21
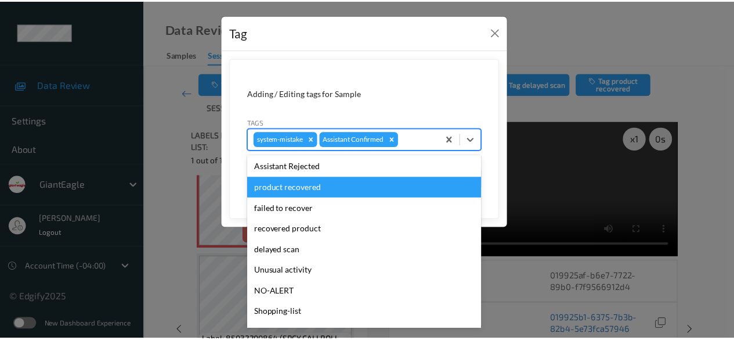
scroll to position [102, 0]
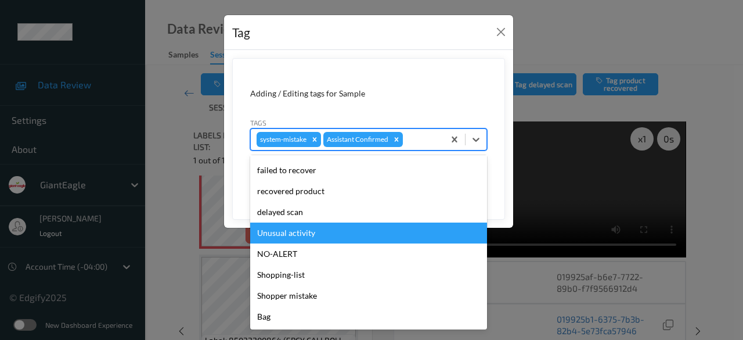
click at [307, 232] on div "Unusual activity" at bounding box center [368, 232] width 237 height 21
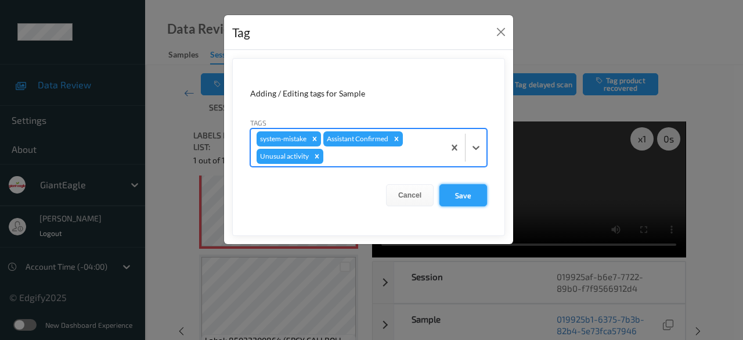
click at [462, 192] on button "Save" at bounding box center [463, 195] width 48 height 22
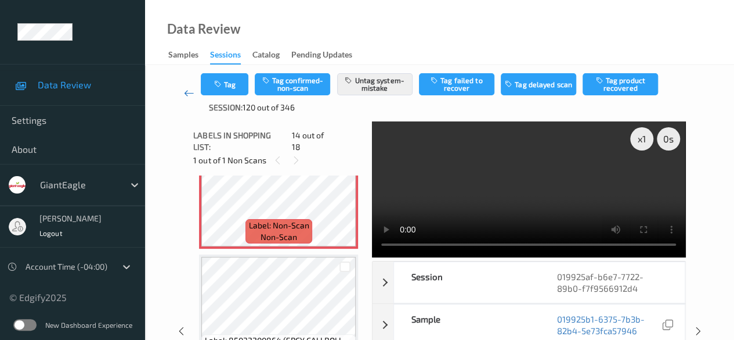
click at [179, 93] on link at bounding box center [189, 93] width 24 height 40
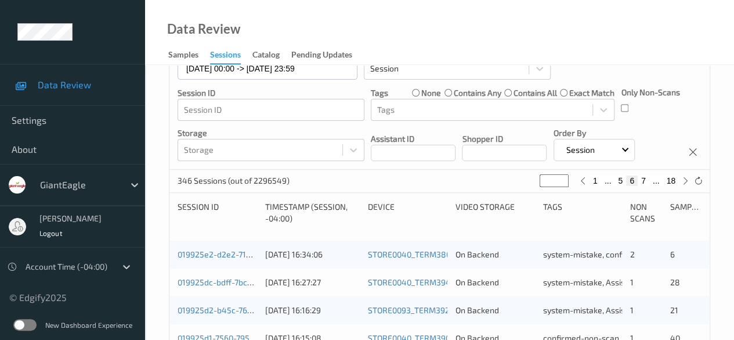
scroll to position [102, 0]
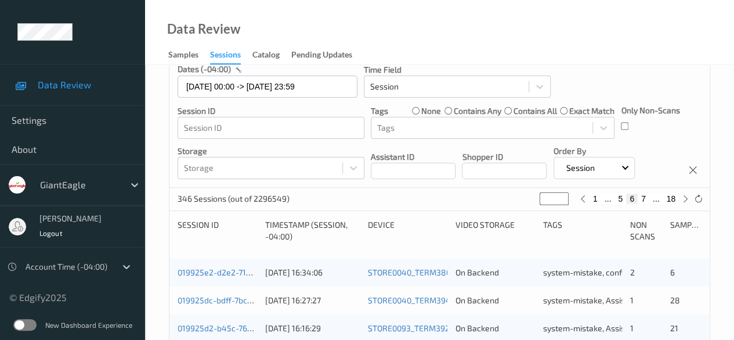
click at [642, 199] on button "7" at bounding box center [644, 198] width 12 height 10
type input "*"
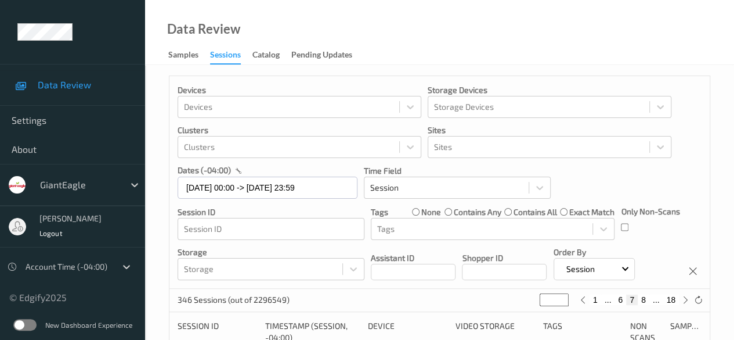
scroll to position [0, 0]
click at [644, 300] on button "8" at bounding box center [644, 301] width 12 height 10
type input "*"
click at [644, 301] on button "9" at bounding box center [644, 301] width 12 height 10
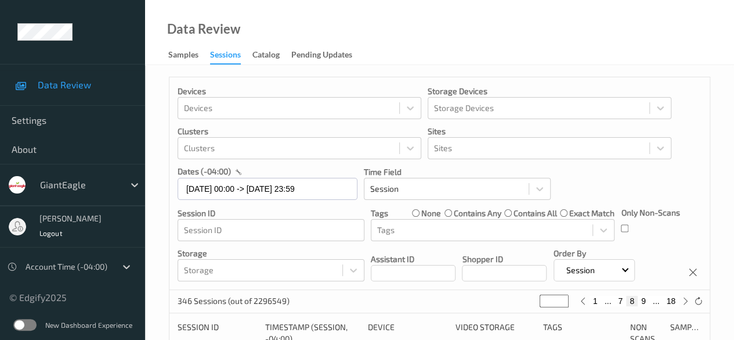
type input "*"
click at [644, 301] on button "10" at bounding box center [641, 301] width 16 height 10
type input "**"
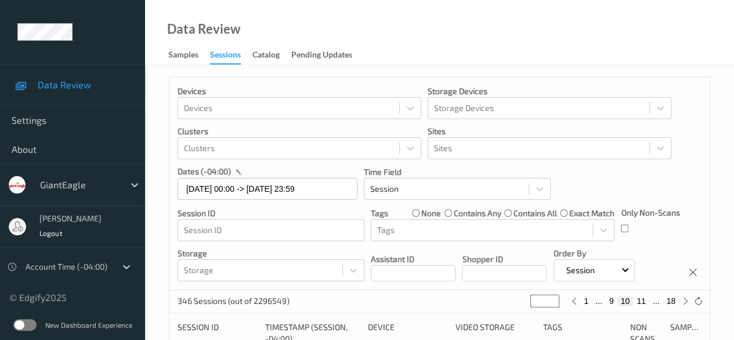
click at [644, 301] on button "11" at bounding box center [641, 301] width 16 height 10
type input "**"
click at [644, 301] on button "12" at bounding box center [641, 301] width 16 height 10
type input "**"
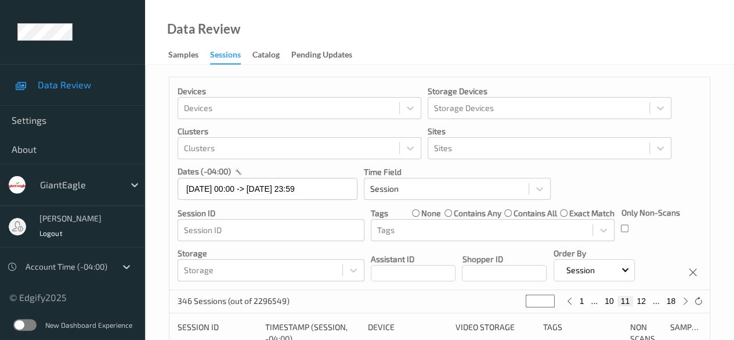
type input "**"
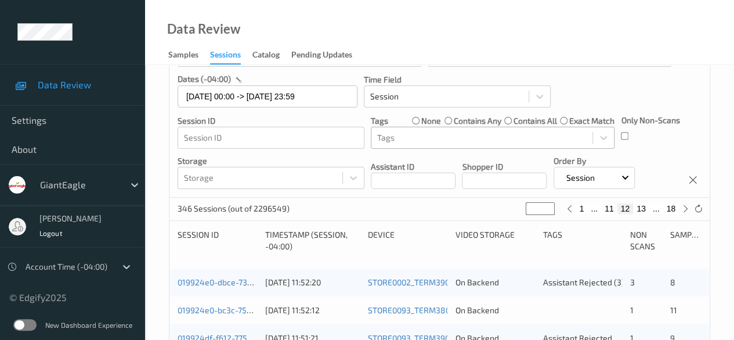
scroll to position [174, 0]
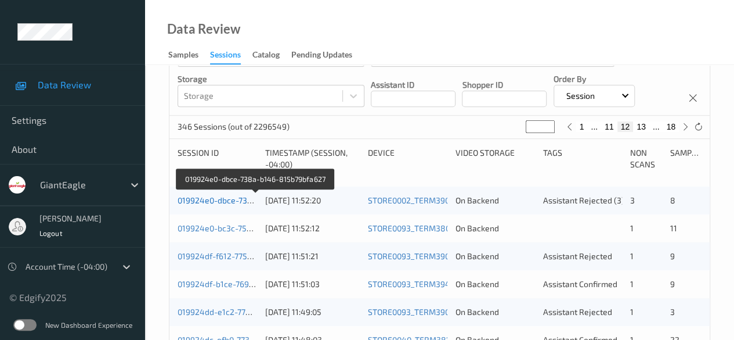
click at [217, 202] on link "019924e0-dbce-738a-b146-815b79bfa627" at bounding box center [256, 200] width 157 height 10
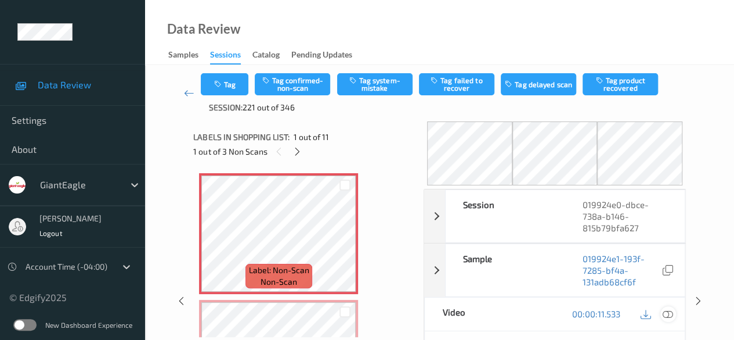
click at [668, 312] on icon at bounding box center [668, 313] width 10 height 10
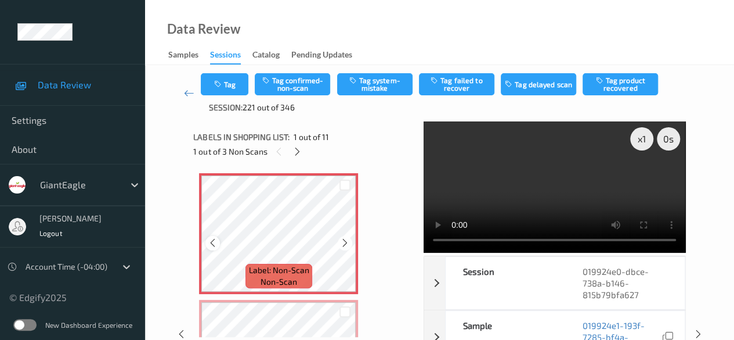
click at [212, 244] on icon at bounding box center [213, 242] width 10 height 10
click at [214, 244] on icon at bounding box center [213, 242] width 10 height 10
click at [374, 80] on button "Tag system-mistake" at bounding box center [374, 84] width 75 height 22
click at [300, 152] on icon at bounding box center [298, 151] width 10 height 10
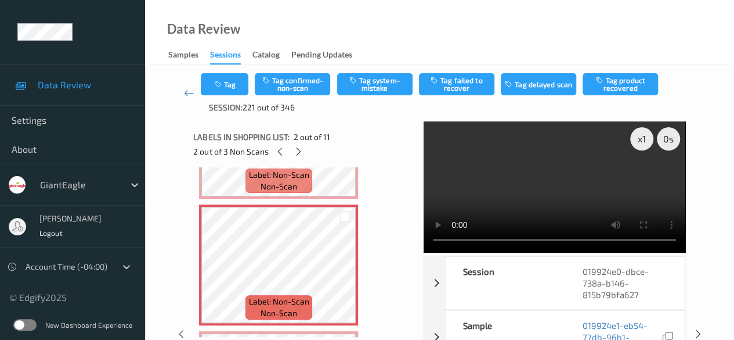
scroll to position [122, 0]
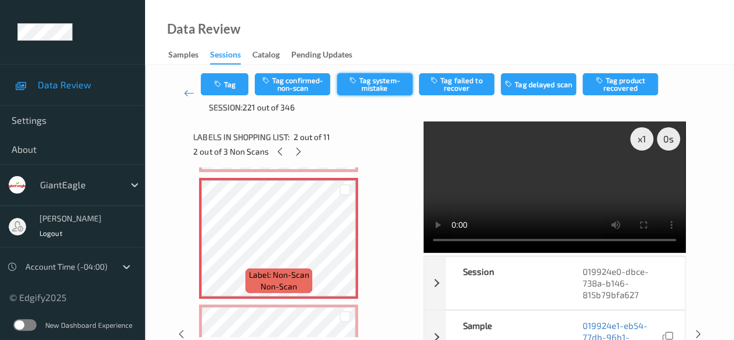
click at [380, 87] on button "Tag system-mistake" at bounding box center [374, 84] width 75 height 22
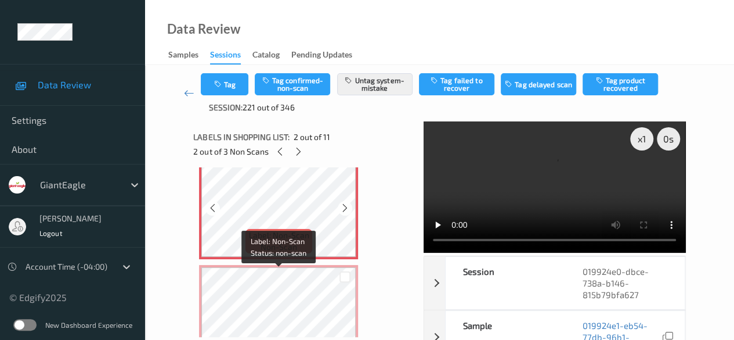
scroll to position [180, 0]
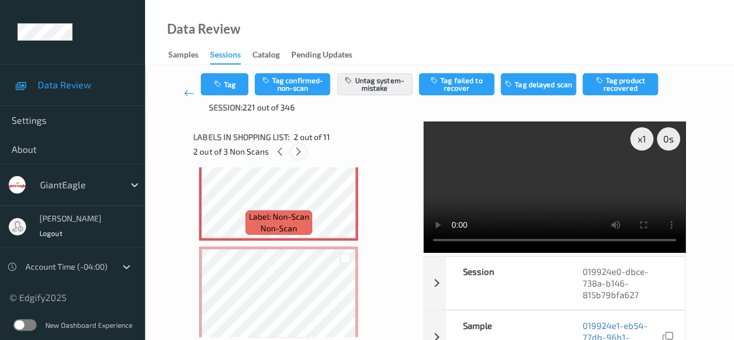
click at [303, 150] on icon at bounding box center [299, 151] width 10 height 10
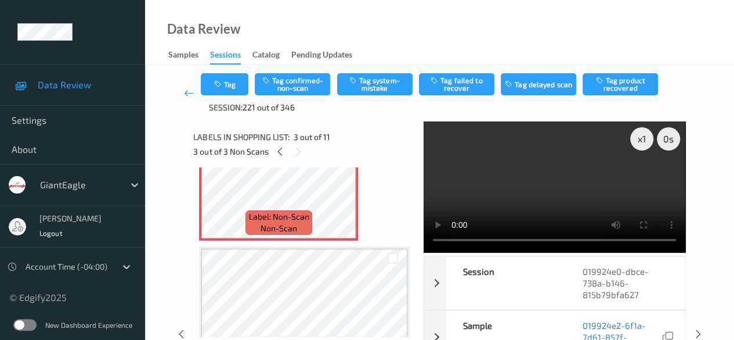
scroll to position [248, 0]
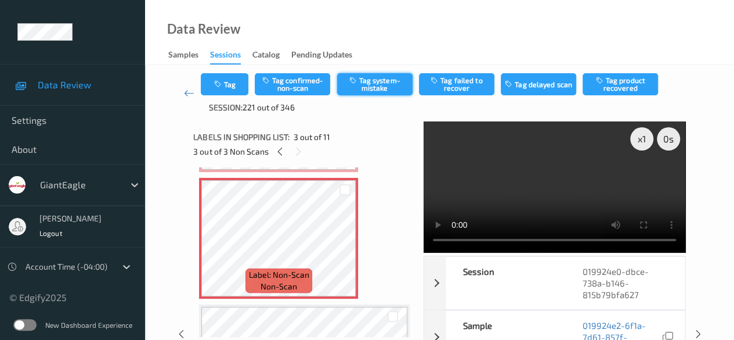
click at [387, 85] on button "Tag system-mistake" at bounding box center [374, 84] width 75 height 22
click at [184, 90] on icon at bounding box center [189, 93] width 10 height 12
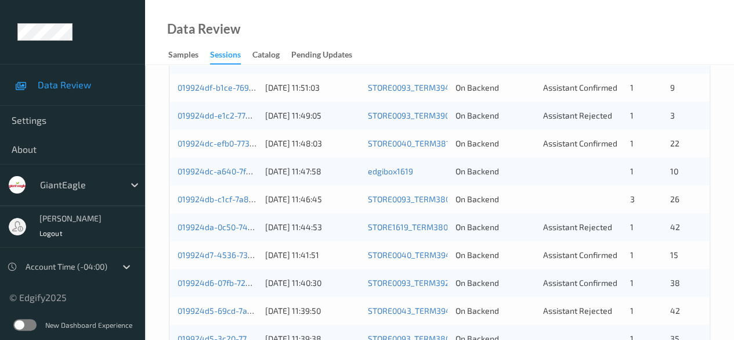
scroll to position [290, 0]
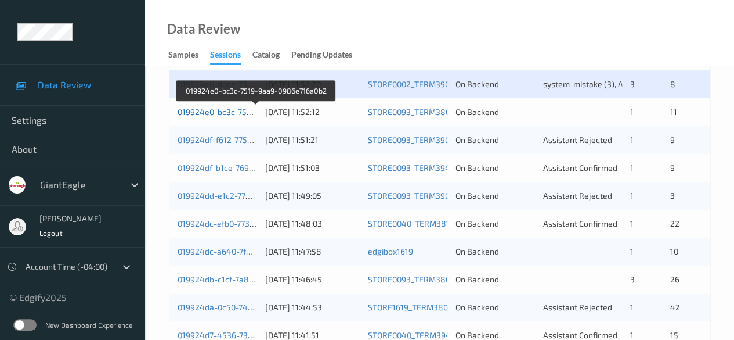
click at [216, 114] on link "019924e0-bc3c-7519-9aa9-0986e716a0b2" at bounding box center [256, 112] width 157 height 10
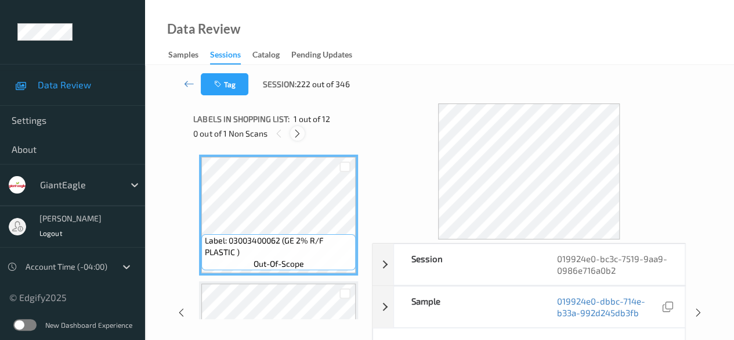
click at [299, 134] on icon at bounding box center [298, 133] width 10 height 10
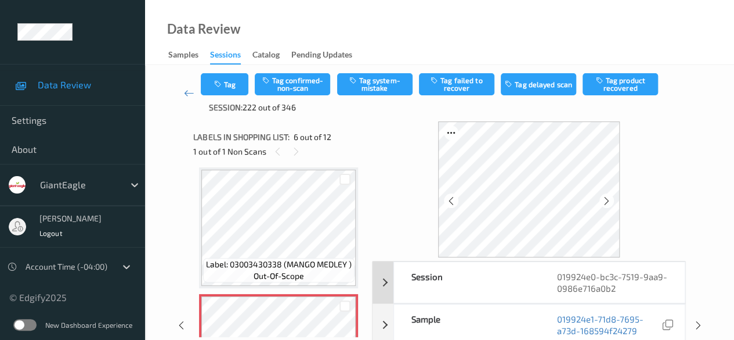
scroll to position [116, 0]
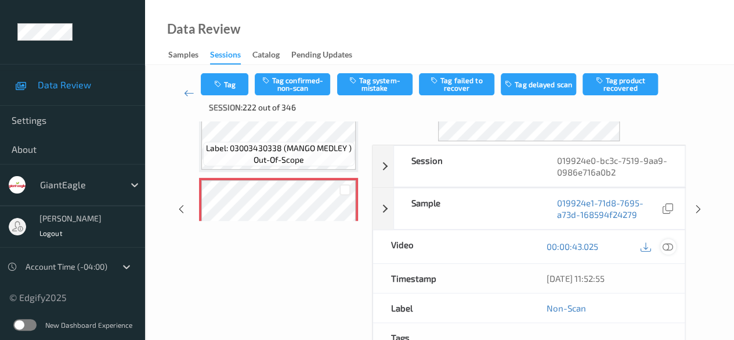
click at [664, 247] on icon at bounding box center [668, 246] width 10 height 10
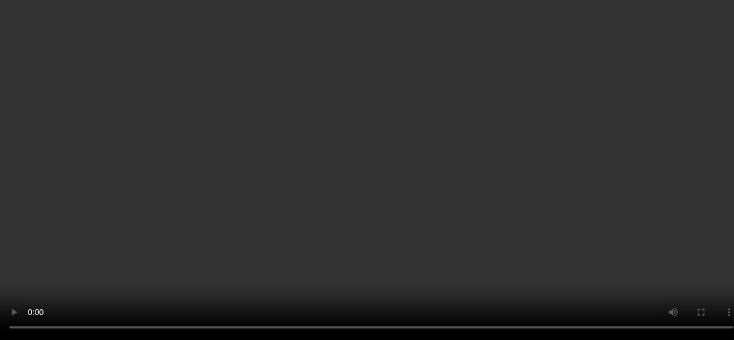
scroll to position [802, 0]
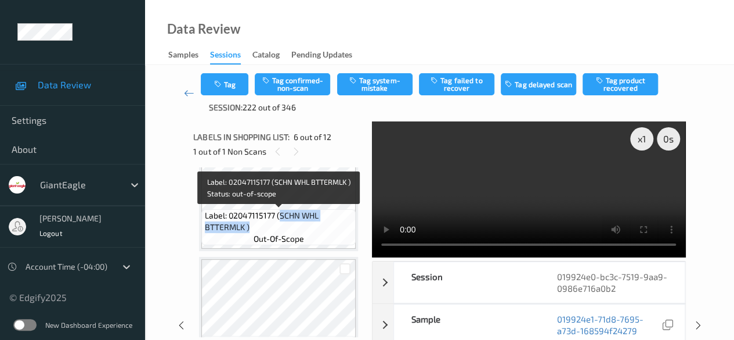
drag, startPoint x: 279, startPoint y: 213, endPoint x: 321, endPoint y: 230, distance: 45.6
click at [321, 230] on span "Label: 02047115177 (SCHN WHL BTTERMLK )" at bounding box center [279, 221] width 149 height 23
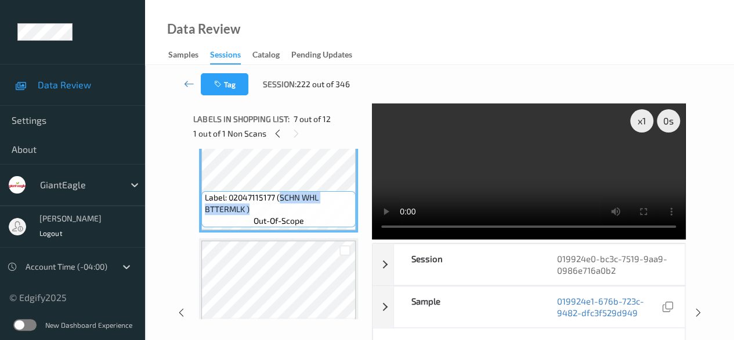
copy span "SCHN WHL BTTERMLK )"
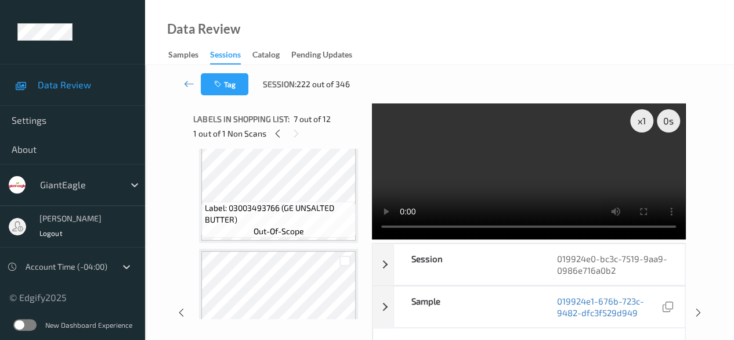
scroll to position [860, 0]
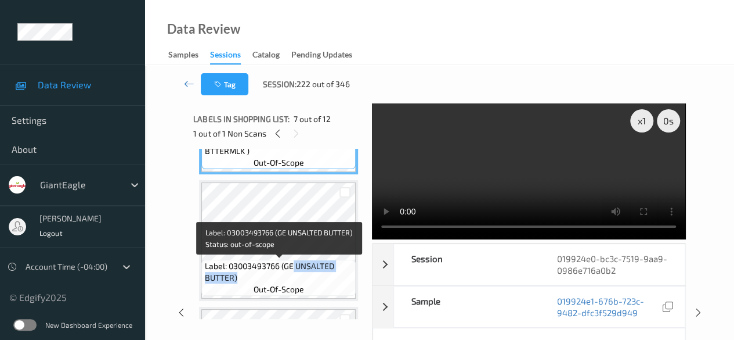
drag, startPoint x: 294, startPoint y: 266, endPoint x: 336, endPoint y: 280, distance: 43.7
click at [336, 280] on span "Label: 03003493766 (GE UNSALTED BUTTER)" at bounding box center [279, 271] width 149 height 23
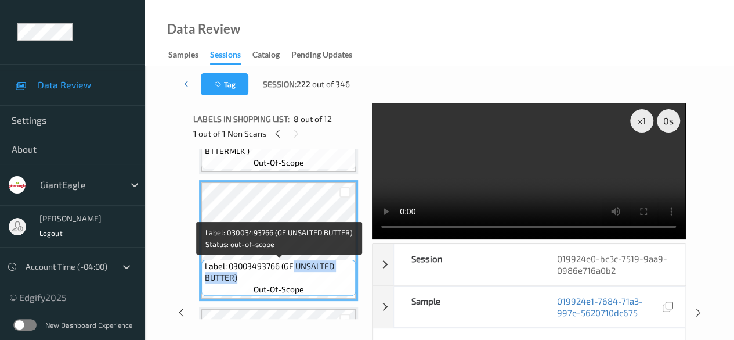
copy span "UNSALTED BUTTER)"
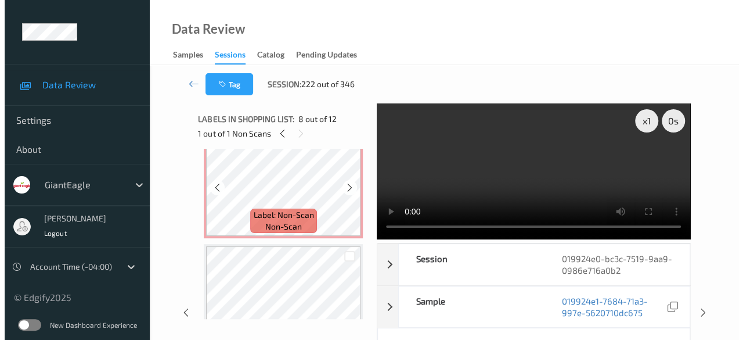
scroll to position [628, 0]
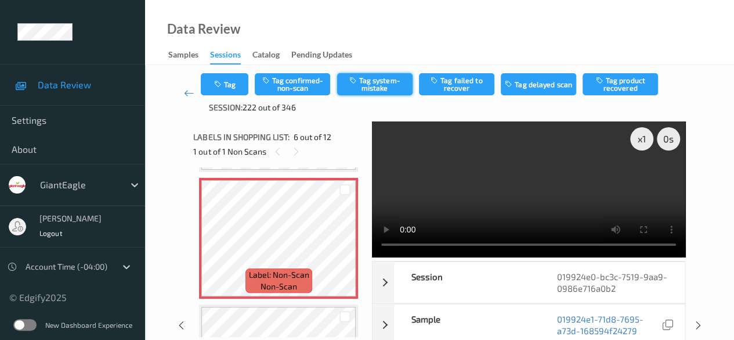
click at [376, 78] on button "Tag system-mistake" at bounding box center [374, 84] width 75 height 22
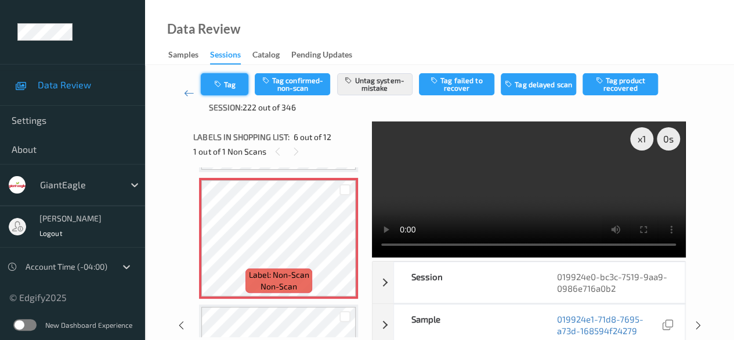
click at [222, 83] on icon "button" at bounding box center [219, 84] width 10 height 8
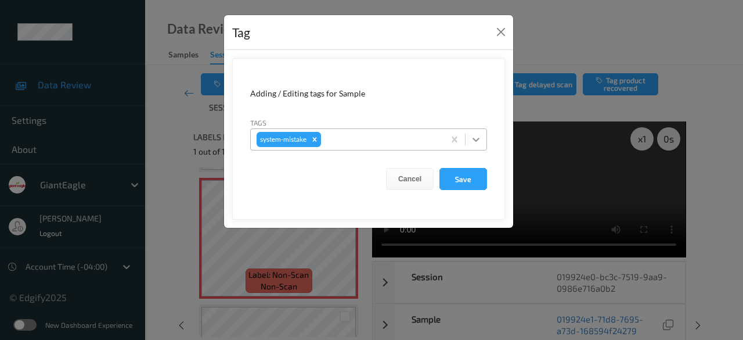
click at [475, 140] on icon at bounding box center [476, 140] width 12 height 12
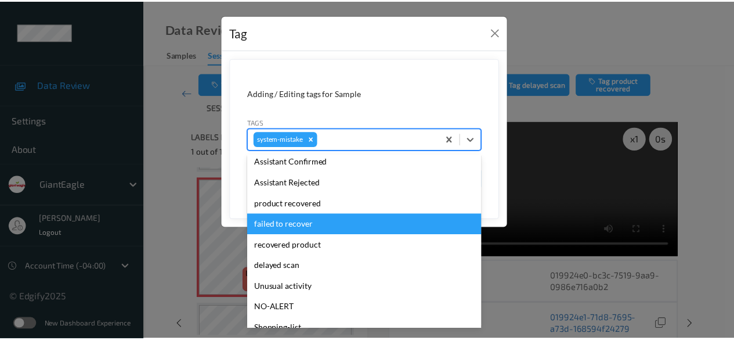
scroll to position [116, 0]
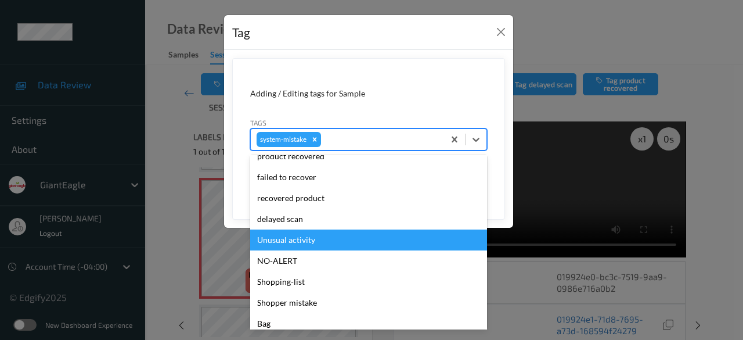
click at [330, 241] on div "Unusual activity" at bounding box center [368, 239] width 237 height 21
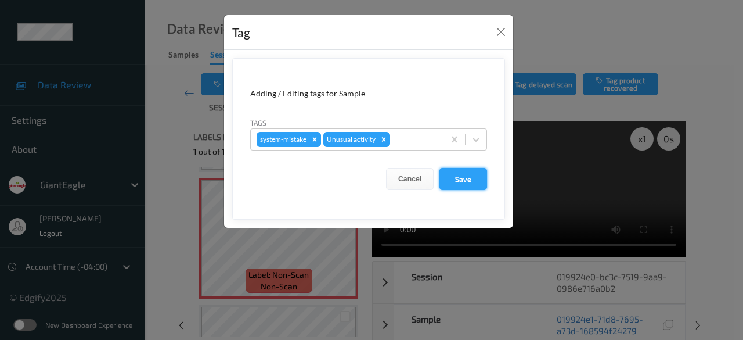
click at [467, 183] on button "Save" at bounding box center [463, 179] width 48 height 22
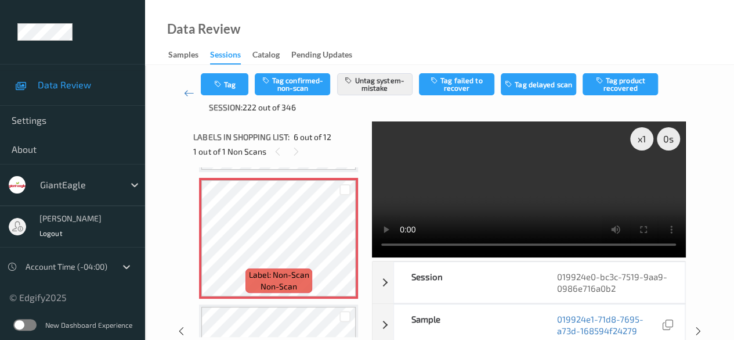
click at [395, 182] on video at bounding box center [529, 189] width 314 height 136
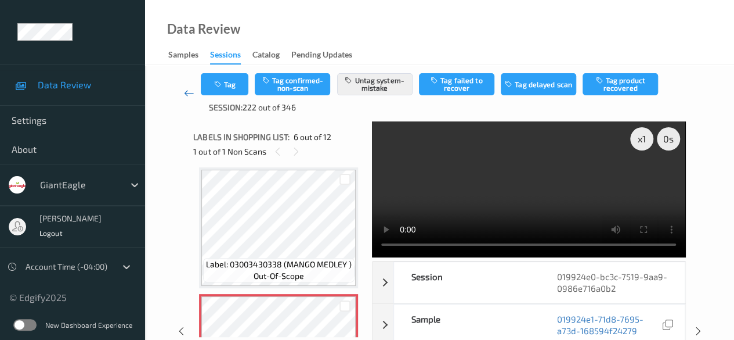
click at [190, 91] on icon at bounding box center [189, 93] width 10 height 12
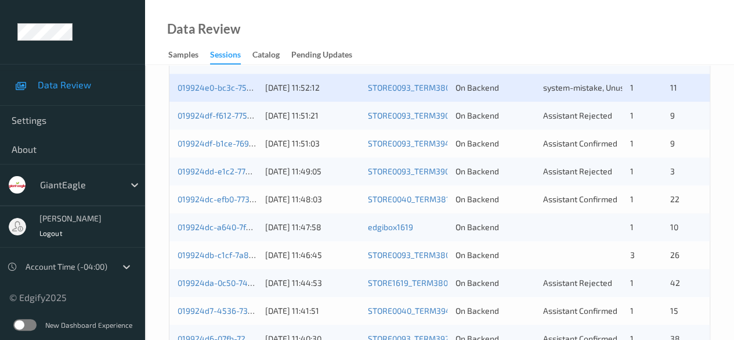
scroll to position [290, 0]
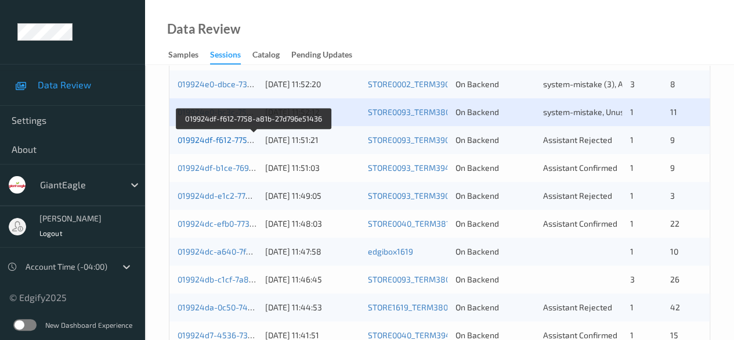
click at [228, 139] on link "019924df-f612-7758-a81b-27d796e51436" at bounding box center [255, 140] width 154 height 10
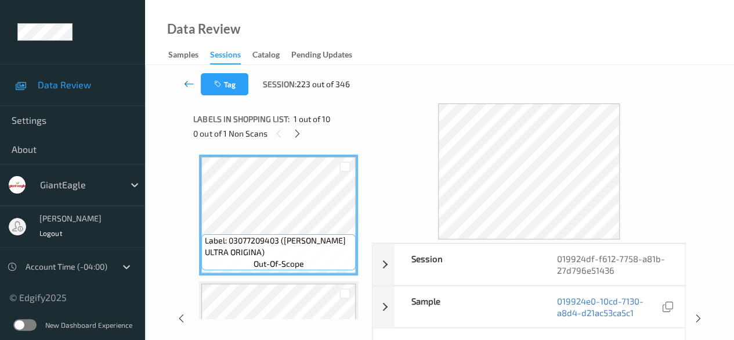
click at [188, 80] on icon at bounding box center [189, 84] width 10 height 12
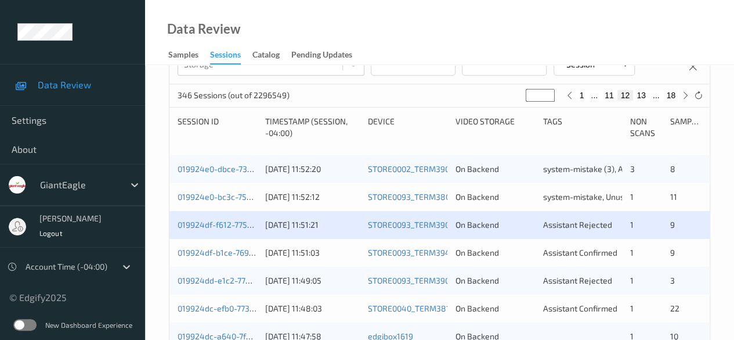
scroll to position [232, 0]
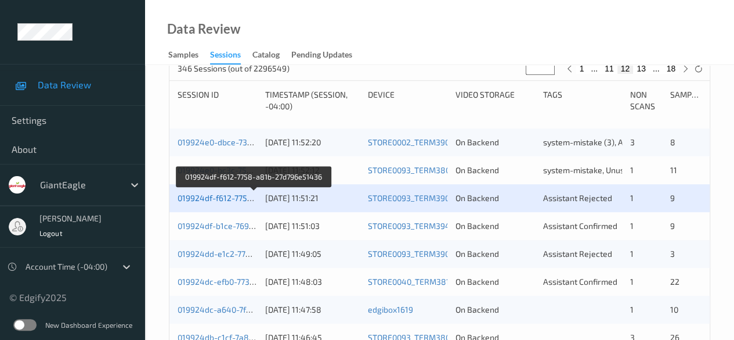
click at [210, 198] on link "019924df-f612-7758-a81b-27d796e51436" at bounding box center [255, 198] width 154 height 10
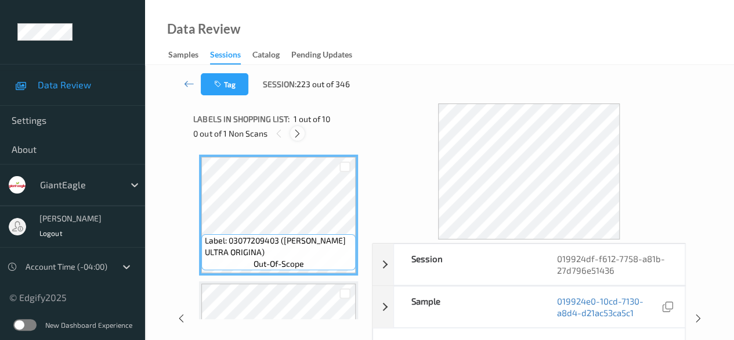
click at [296, 135] on icon at bounding box center [298, 133] width 10 height 10
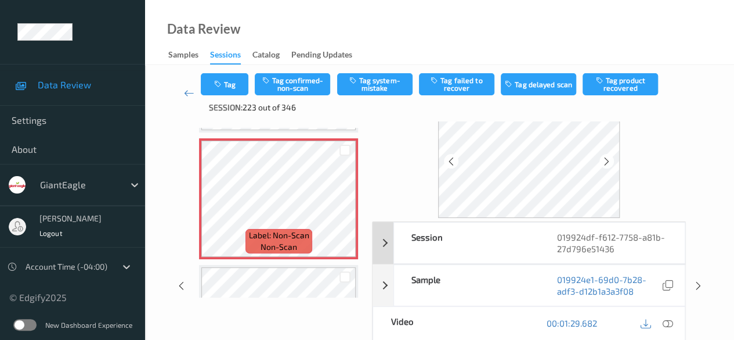
scroll to position [58, 0]
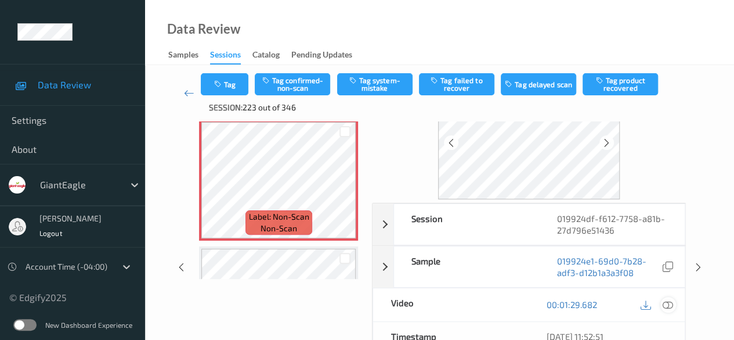
click at [670, 304] on icon at bounding box center [668, 304] width 10 height 10
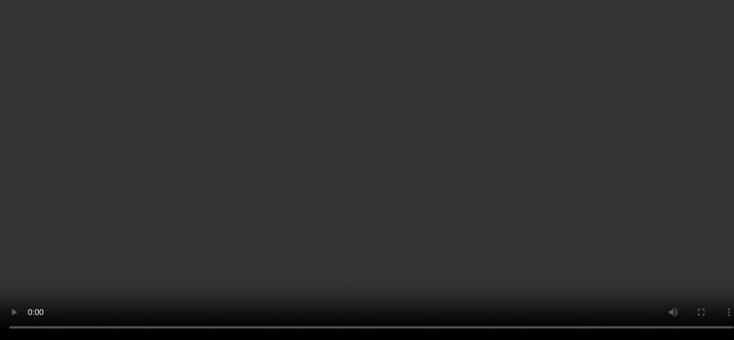
scroll to position [881, 0]
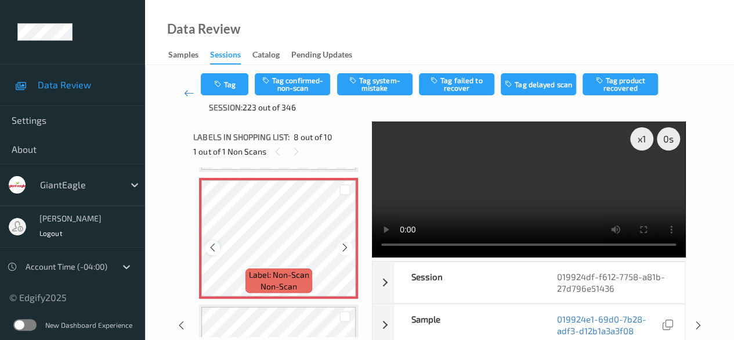
click at [209, 249] on icon at bounding box center [213, 247] width 10 height 10
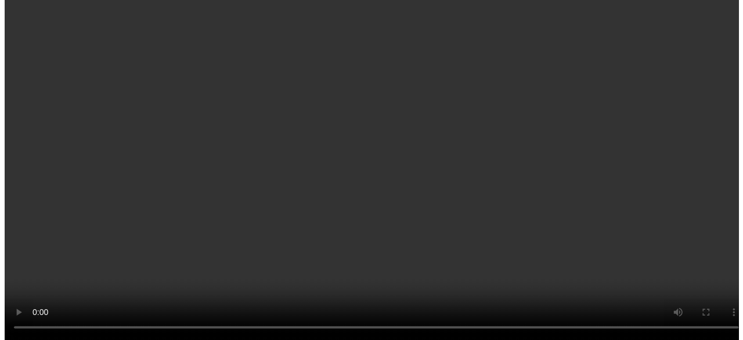
scroll to position [869, 0]
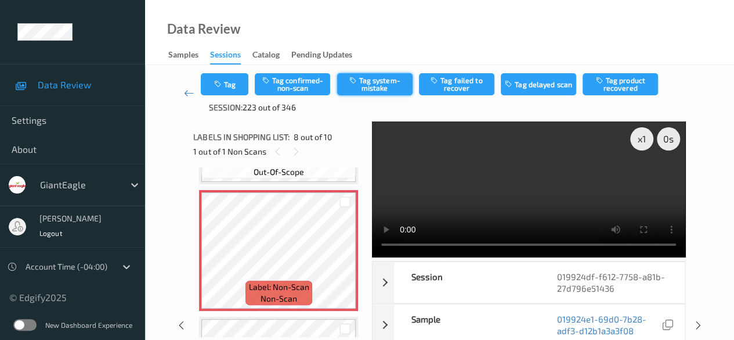
click at [377, 81] on button "Tag system-mistake" at bounding box center [374, 84] width 75 height 22
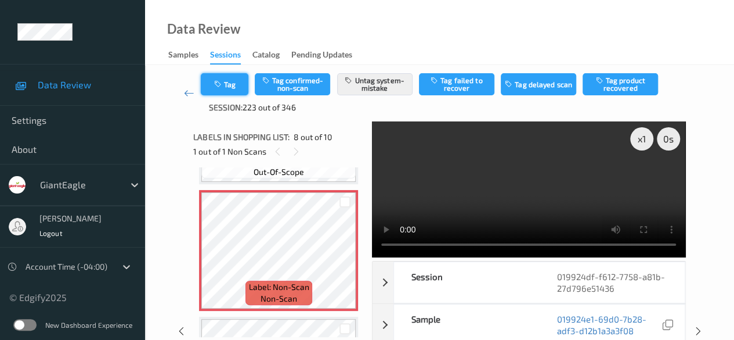
click at [225, 89] on button "Tag" at bounding box center [225, 84] width 48 height 22
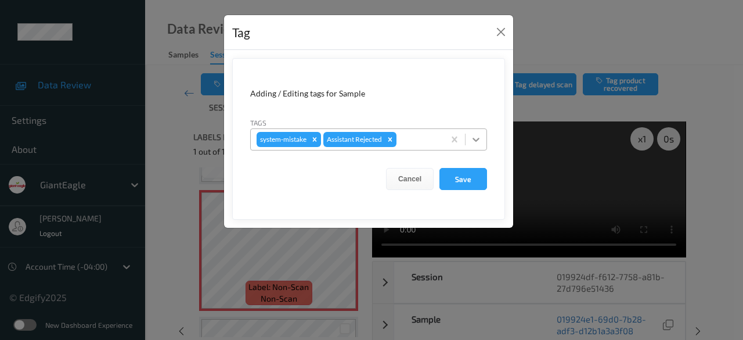
click at [475, 145] on div at bounding box center [476, 139] width 21 height 21
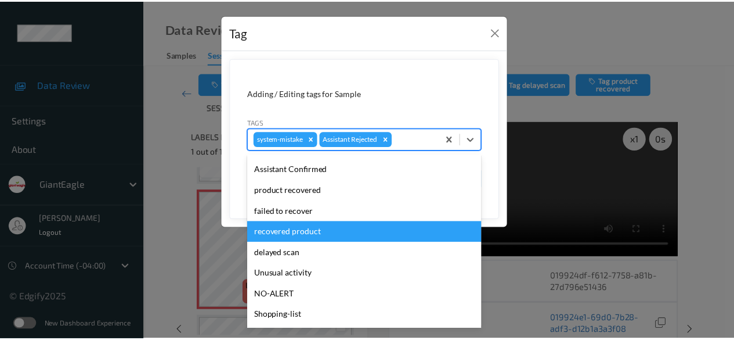
scroll to position [102, 0]
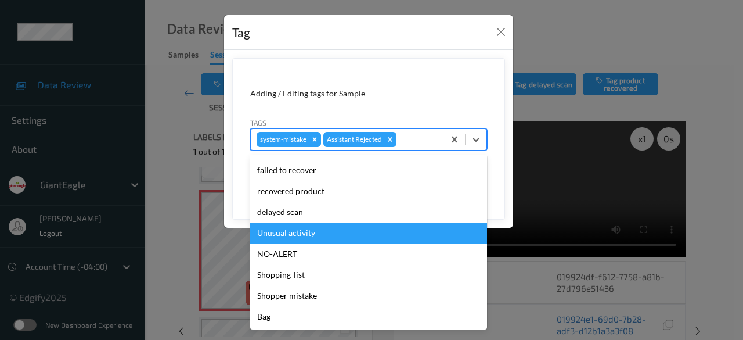
click at [297, 236] on div "Unusual activity" at bounding box center [368, 232] width 237 height 21
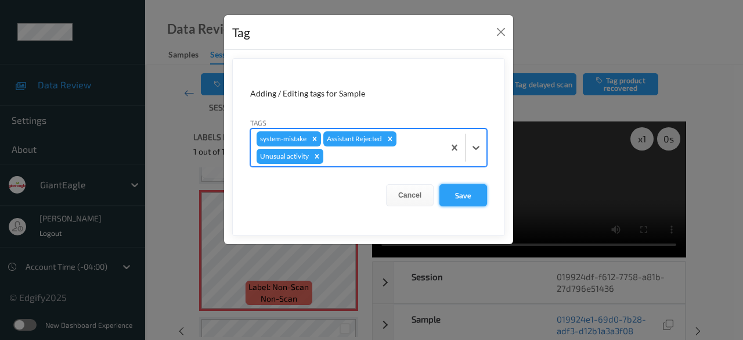
click at [469, 194] on button "Save" at bounding box center [463, 195] width 48 height 22
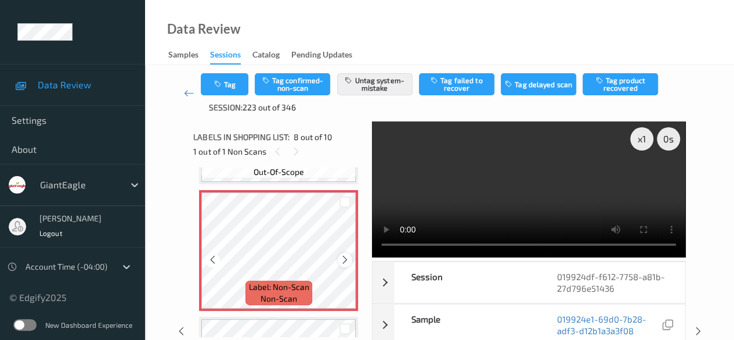
click at [348, 262] on icon at bounding box center [345, 259] width 10 height 10
click at [188, 96] on icon at bounding box center [189, 93] width 10 height 12
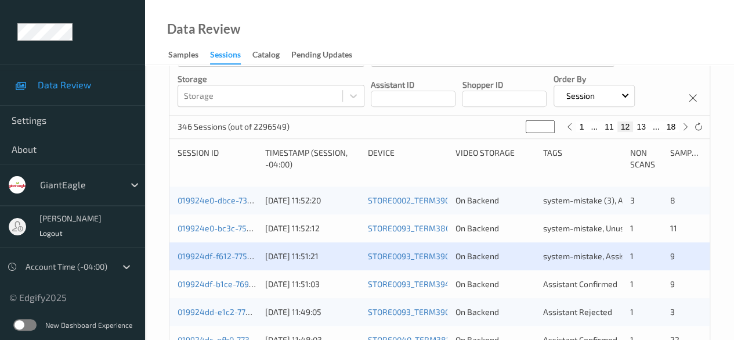
scroll to position [290, 0]
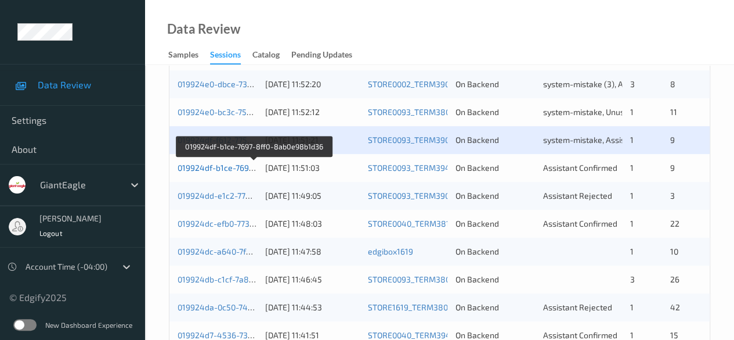
click at [216, 167] on link "019924df-b1ce-7697-8ff0-8ab0e98b1d36" at bounding box center [255, 168] width 154 height 10
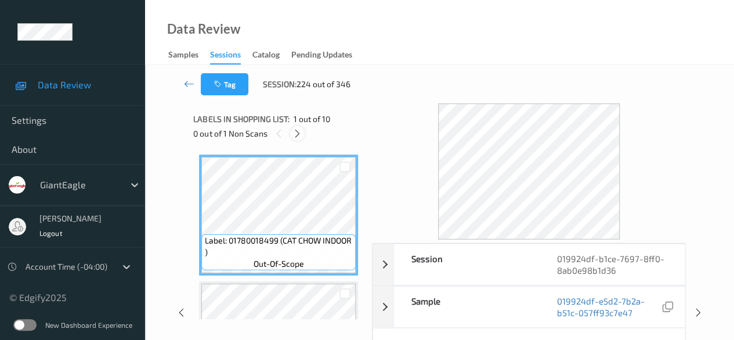
click at [300, 134] on icon at bounding box center [298, 133] width 10 height 10
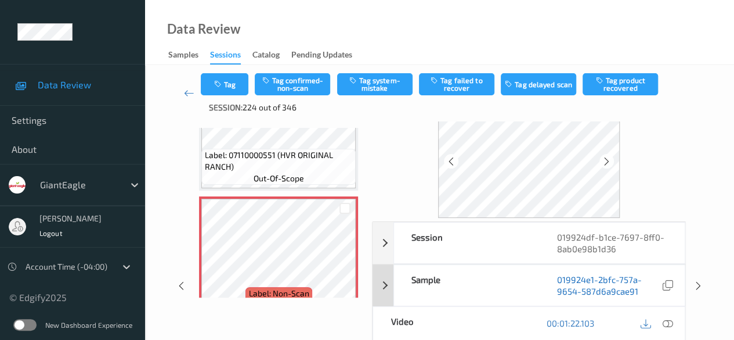
scroll to position [58, 0]
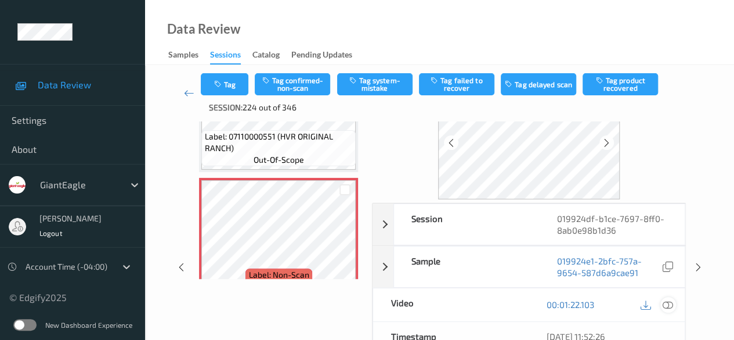
click at [665, 306] on icon at bounding box center [668, 304] width 10 height 10
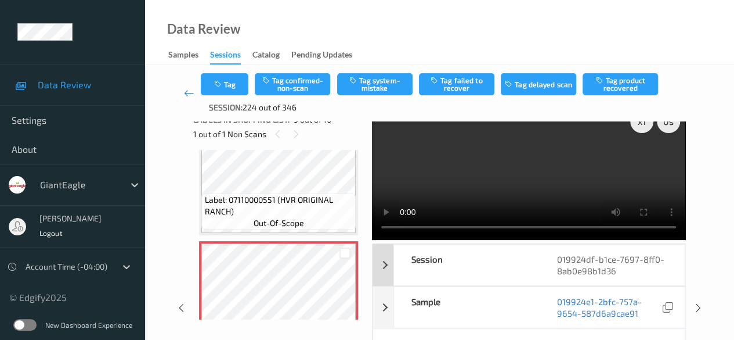
scroll to position [0, 0]
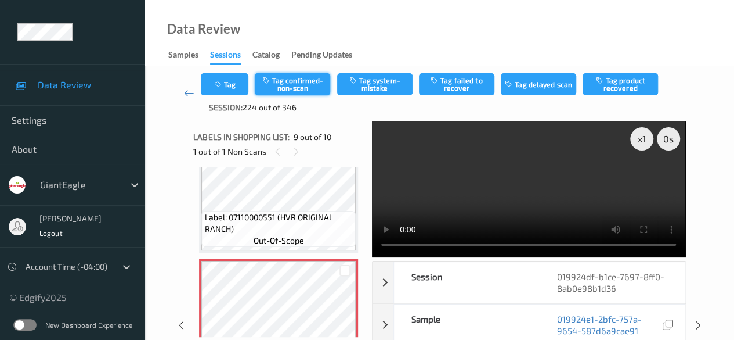
click at [307, 89] on button "Tag confirmed-non-scan" at bounding box center [292, 84] width 75 height 22
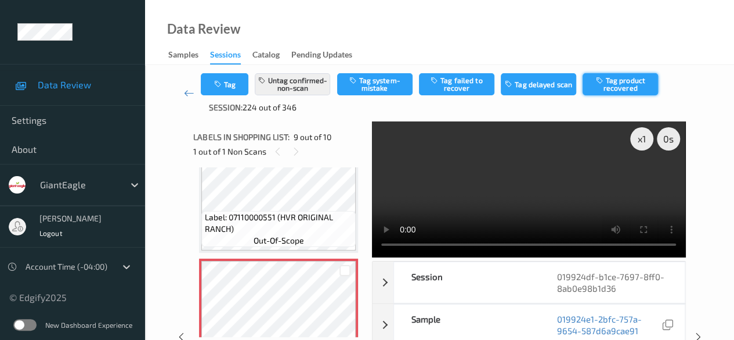
click at [614, 87] on button "Tag product recovered" at bounding box center [620, 84] width 75 height 22
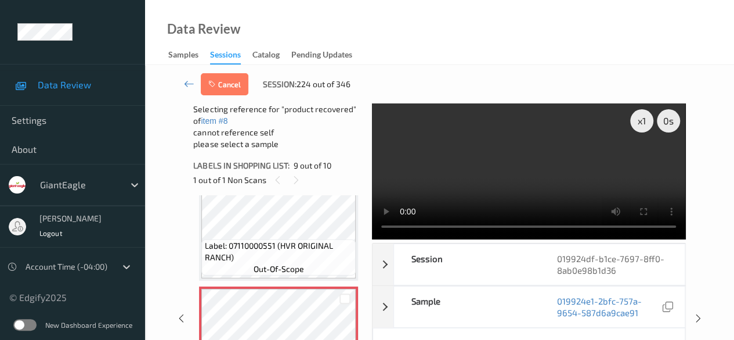
scroll to position [1101, 0]
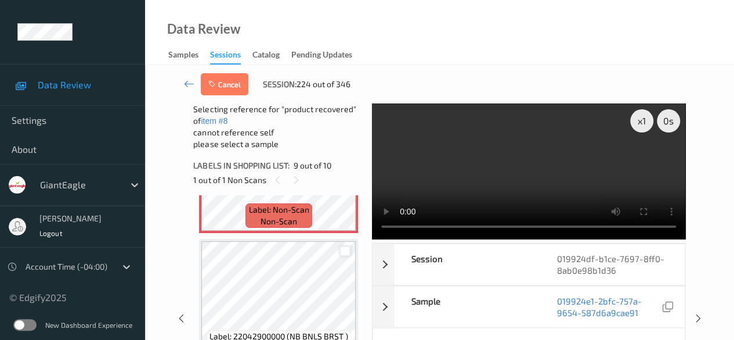
click at [345, 250] on div at bounding box center [345, 251] width 11 height 11
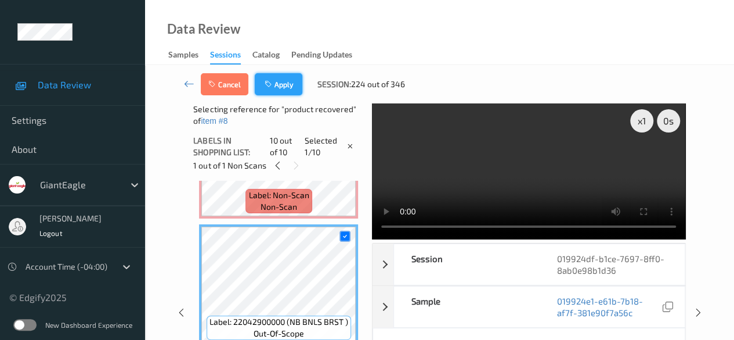
click at [287, 82] on button "Apply" at bounding box center [279, 84] width 48 height 22
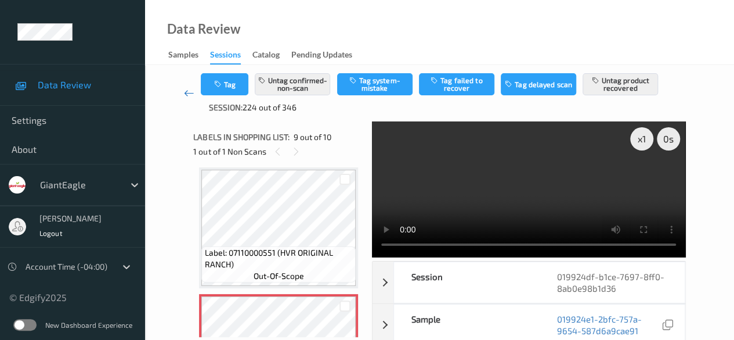
click at [189, 95] on icon at bounding box center [189, 93] width 10 height 12
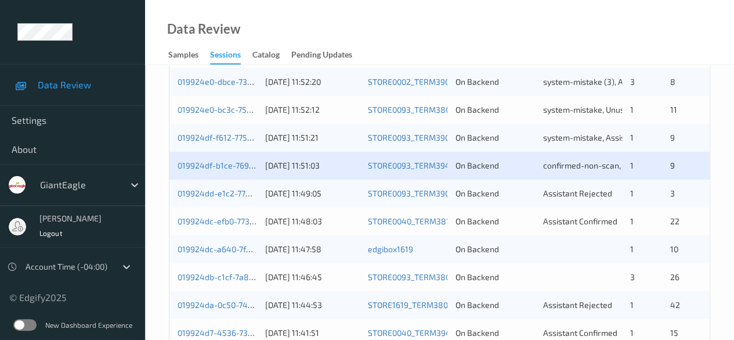
scroll to position [290, 0]
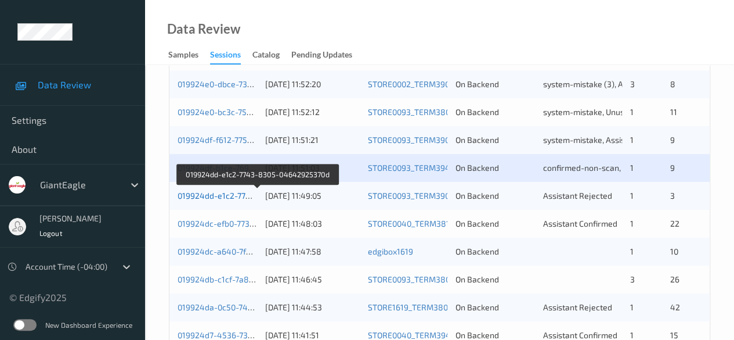
click at [210, 193] on link "019924dd-e1c2-7743-8305-04642925370d" at bounding box center [258, 195] width 160 height 10
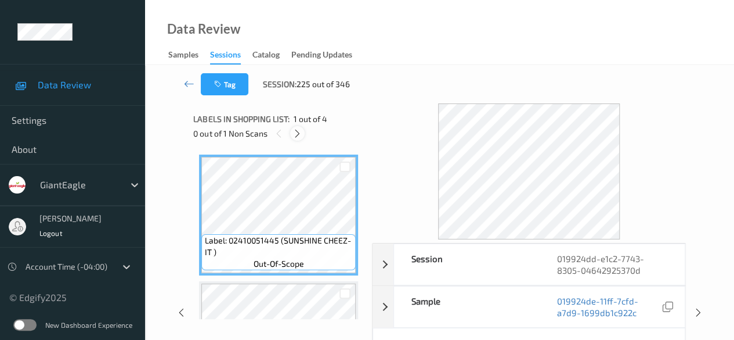
click at [297, 131] on icon at bounding box center [298, 133] width 10 height 10
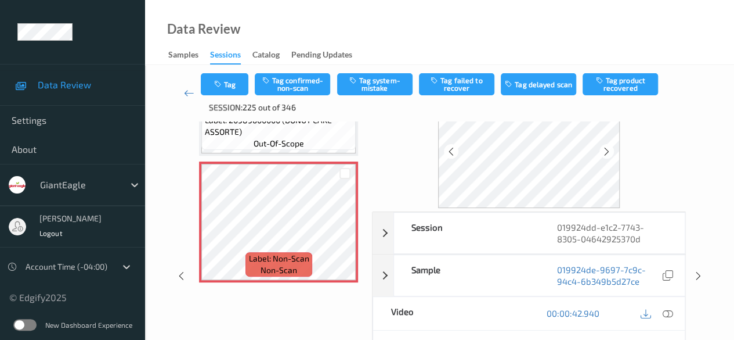
scroll to position [116, 0]
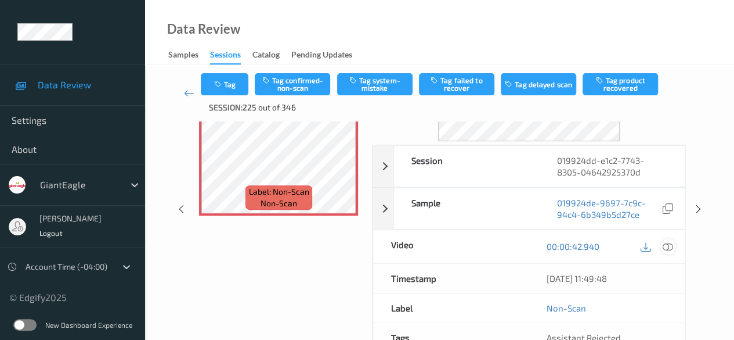
click at [668, 247] on icon at bounding box center [668, 246] width 10 height 10
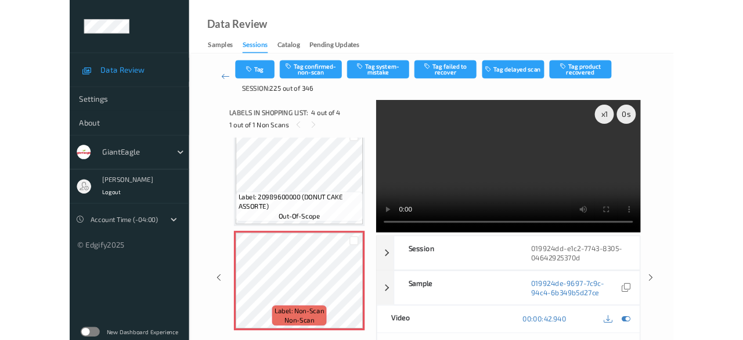
scroll to position [272, 0]
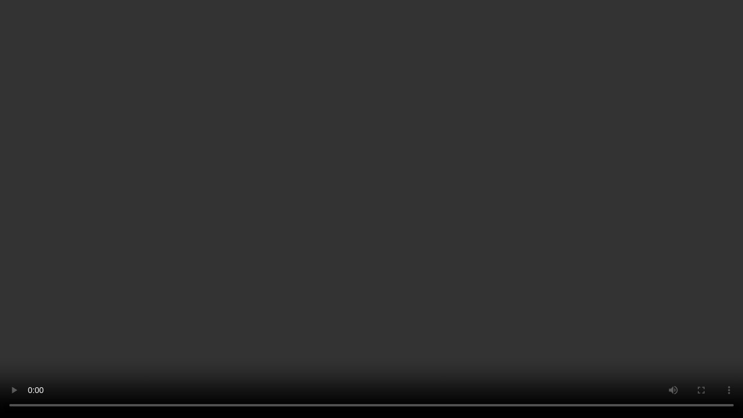
click at [309, 339] on video at bounding box center [371, 209] width 743 height 418
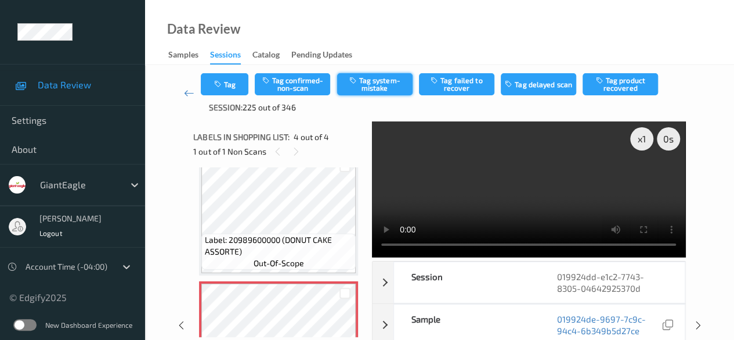
click at [377, 82] on button "Tag system-mistake" at bounding box center [374, 84] width 75 height 22
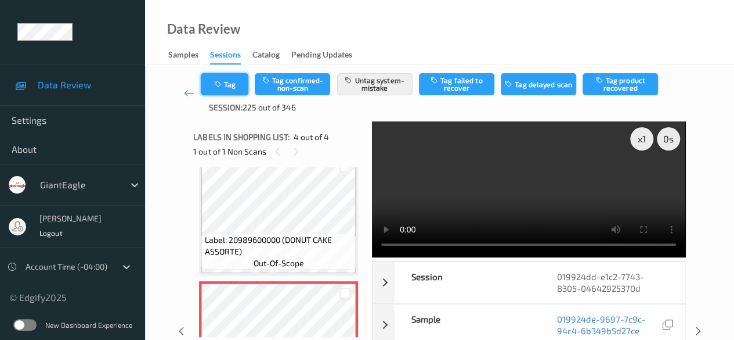
click at [226, 88] on button "Tag" at bounding box center [225, 84] width 48 height 22
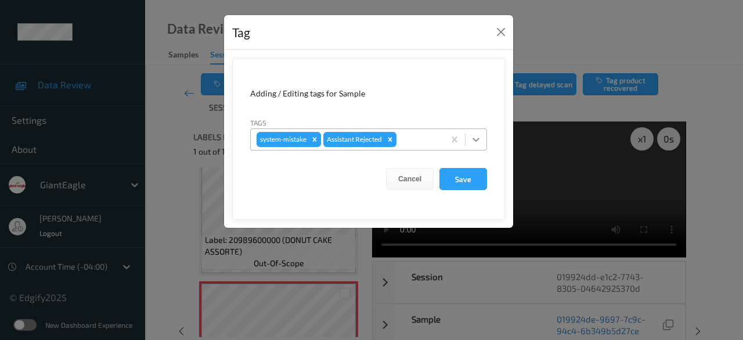
click at [477, 141] on icon at bounding box center [476, 140] width 12 height 12
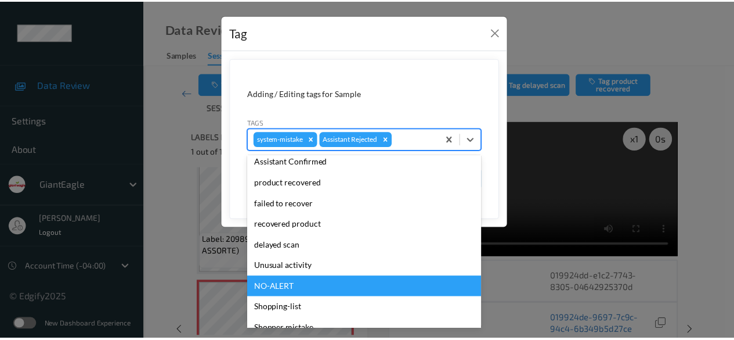
scroll to position [102, 0]
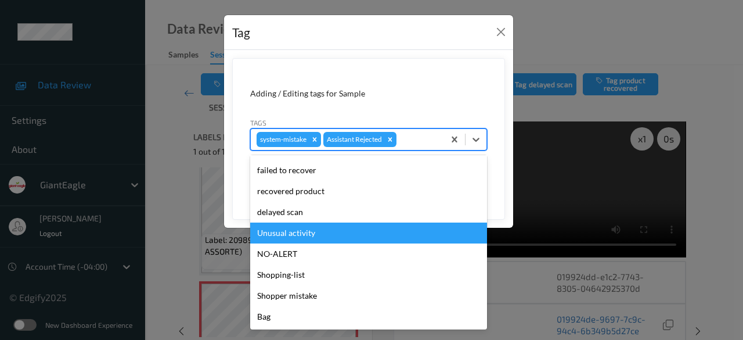
click at [304, 235] on div "Unusual activity" at bounding box center [368, 232] width 237 height 21
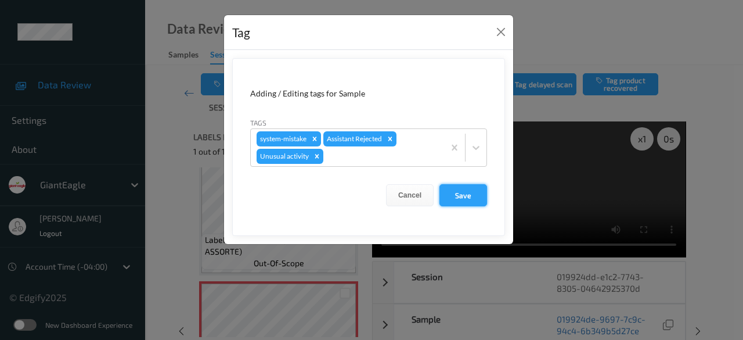
click at [472, 191] on button "Save" at bounding box center [463, 195] width 48 height 22
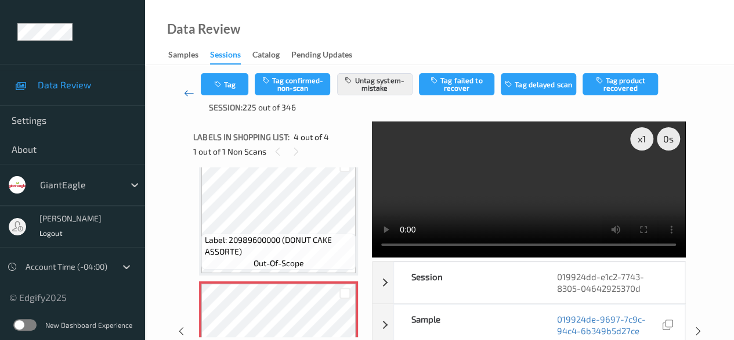
click at [185, 91] on icon at bounding box center [189, 93] width 10 height 12
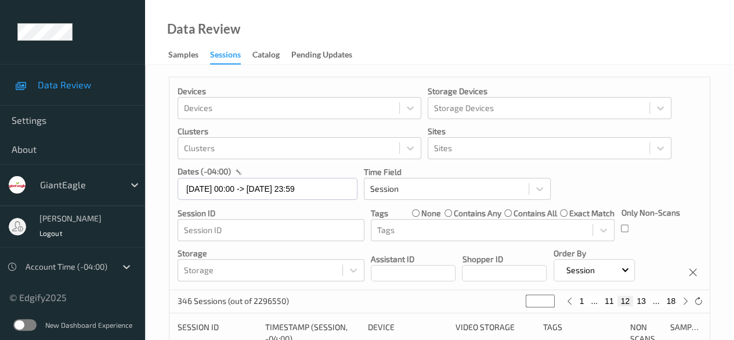
scroll to position [232, 0]
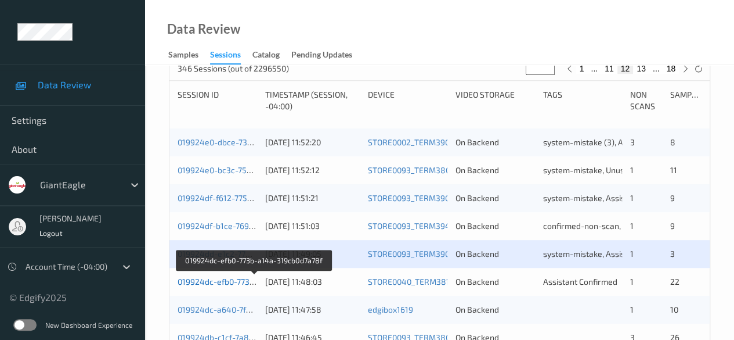
click at [228, 279] on link "019924dc-efb0-773b-a14a-319cb0d7a78f" at bounding box center [254, 281] width 153 height 10
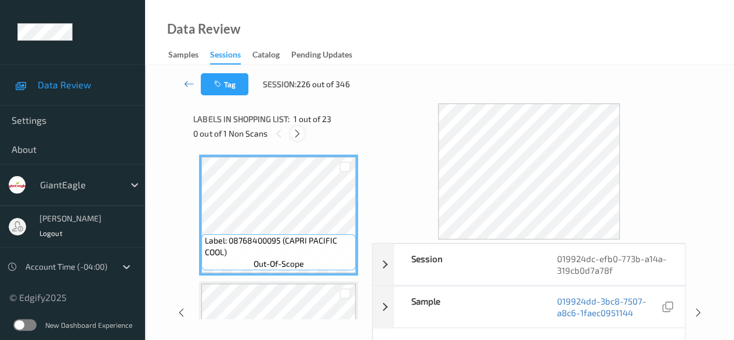
click at [292, 134] on div at bounding box center [297, 133] width 15 height 15
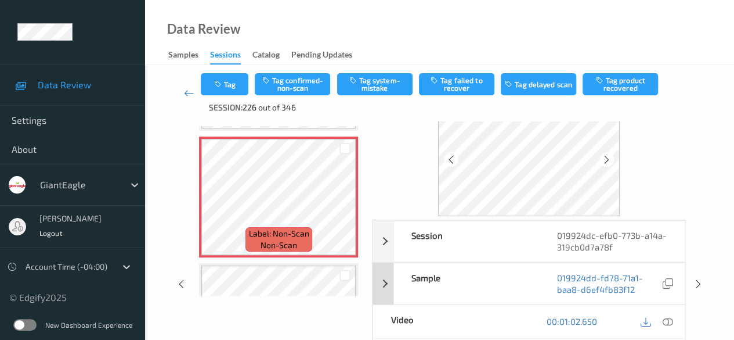
scroll to position [58, 0]
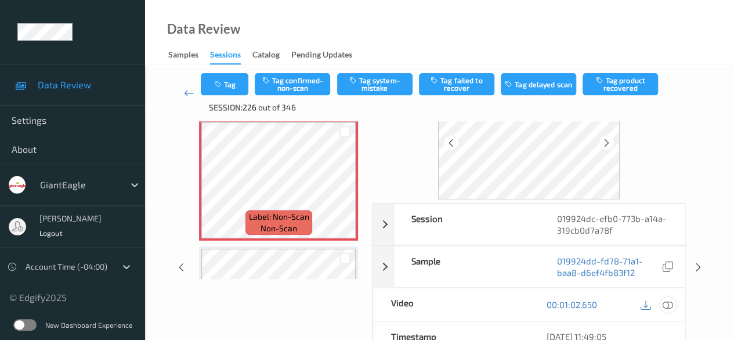
click at [667, 300] on icon at bounding box center [668, 304] width 10 height 10
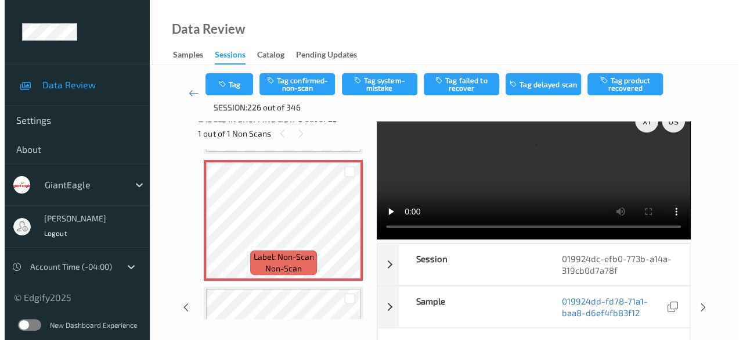
scroll to position [0, 0]
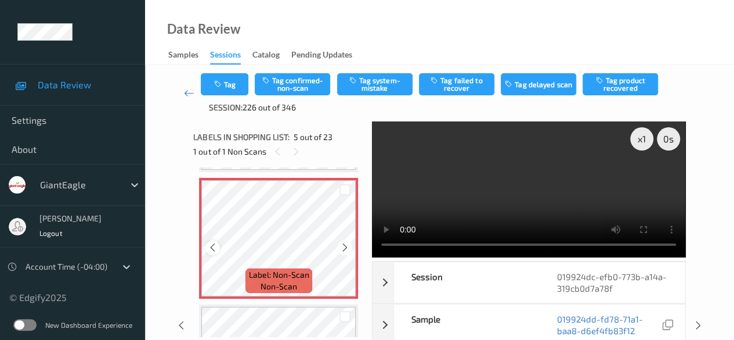
click at [217, 247] on icon at bounding box center [213, 247] width 10 height 10
click at [214, 240] on div at bounding box center [213, 247] width 15 height 15
click at [215, 246] on icon at bounding box center [213, 247] width 10 height 10
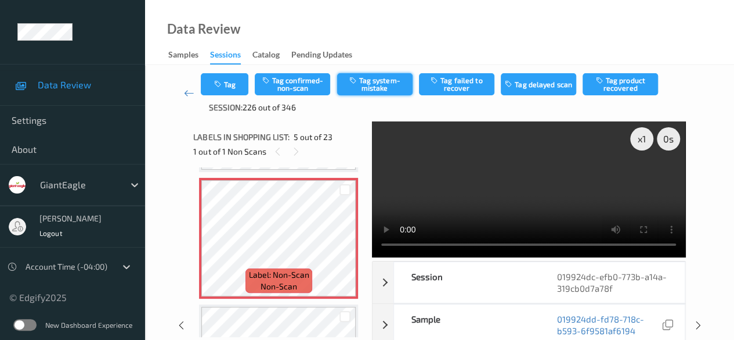
click at [383, 90] on button "Tag system-mistake" at bounding box center [374, 84] width 75 height 22
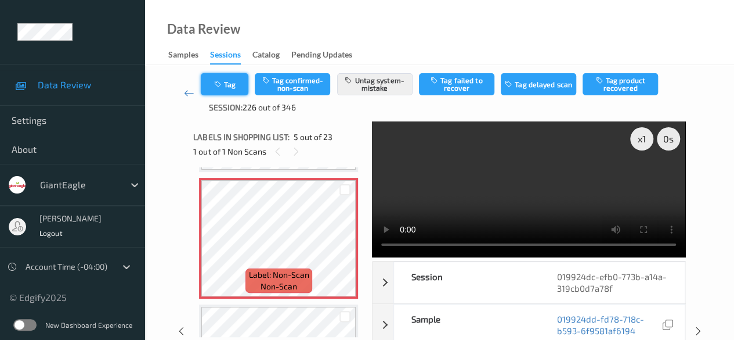
click at [235, 90] on button "Tag" at bounding box center [225, 84] width 48 height 22
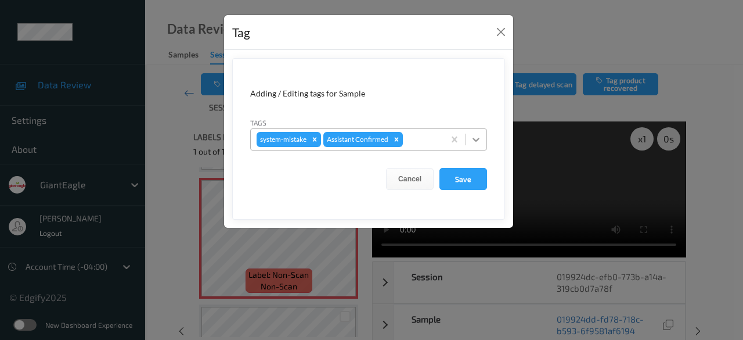
click at [478, 140] on icon at bounding box center [476, 140] width 12 height 12
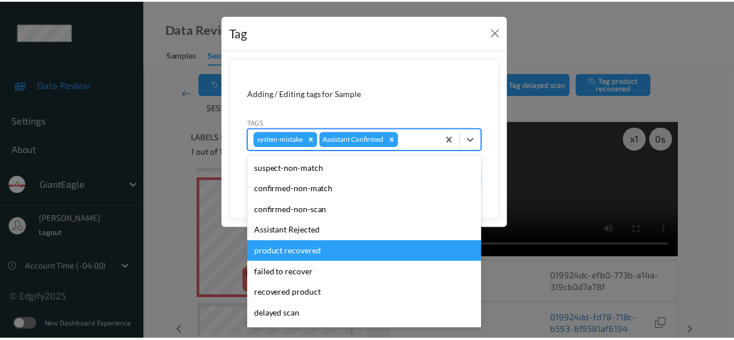
scroll to position [102, 0]
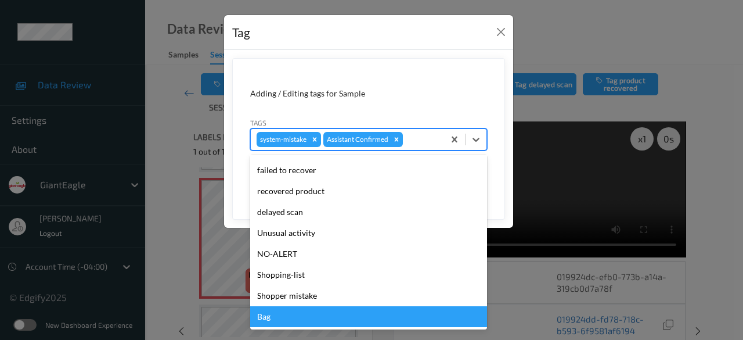
click at [294, 322] on div "Bag" at bounding box center [368, 316] width 237 height 21
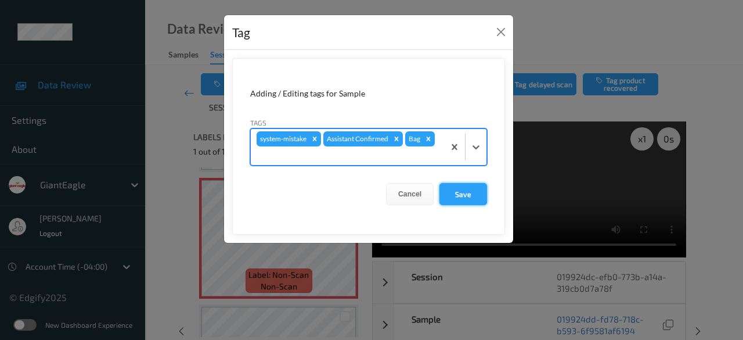
click at [460, 193] on button "Save" at bounding box center [463, 194] width 48 height 22
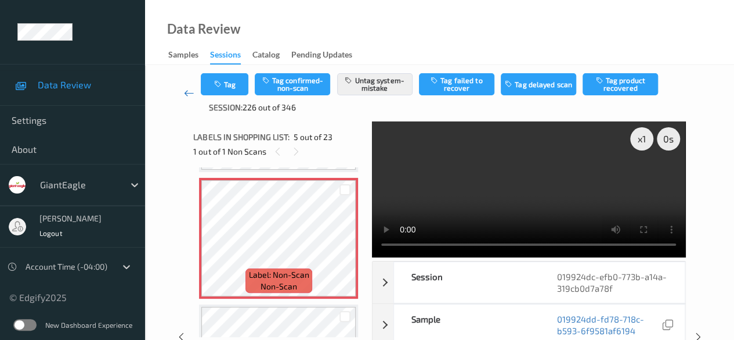
click at [183, 95] on link at bounding box center [189, 93] width 24 height 40
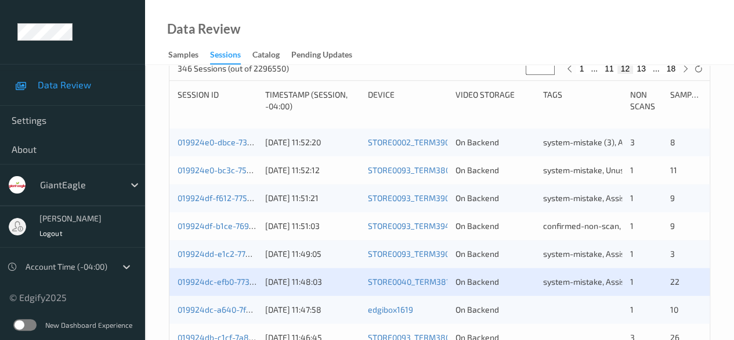
scroll to position [348, 0]
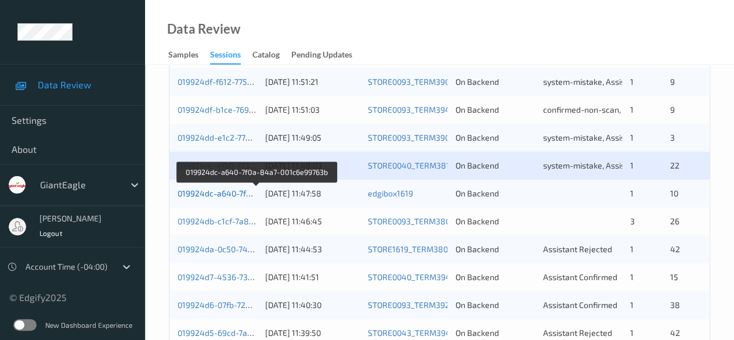
click at [214, 189] on link "019924dc-a640-7f0a-84a7-001c6e99763b" at bounding box center [256, 193] width 157 height 10
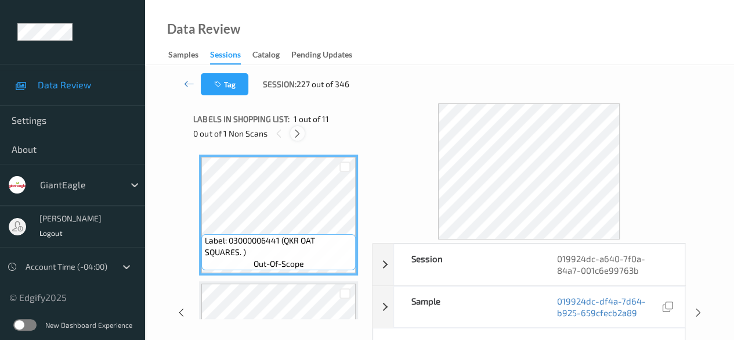
click at [296, 137] on icon at bounding box center [298, 133] width 10 height 10
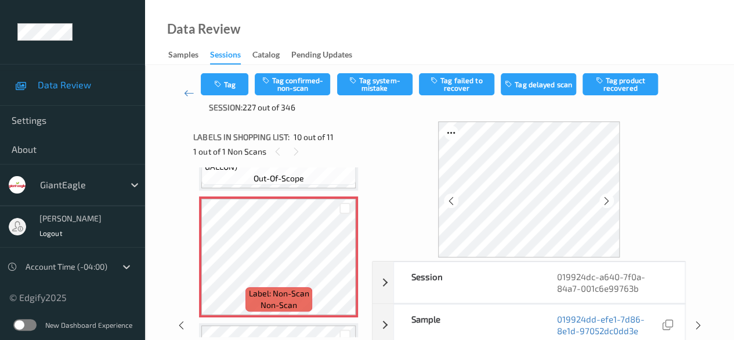
scroll to position [1134, 0]
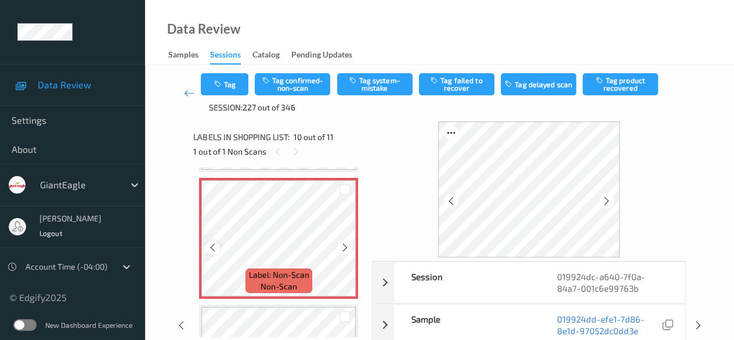
click at [216, 247] on icon at bounding box center [213, 247] width 10 height 10
click at [342, 249] on icon at bounding box center [345, 247] width 10 height 10
click at [347, 249] on icon at bounding box center [345, 247] width 10 height 10
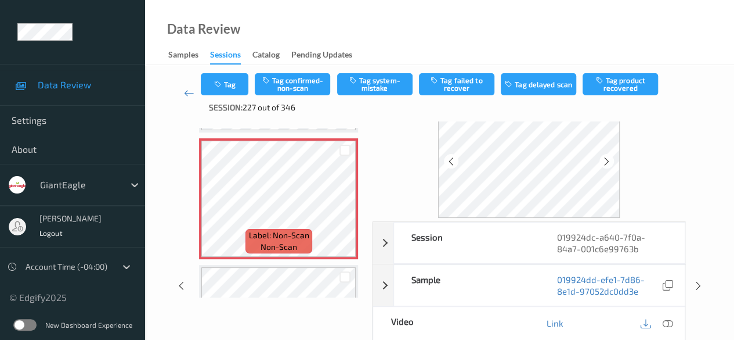
scroll to position [58, 0]
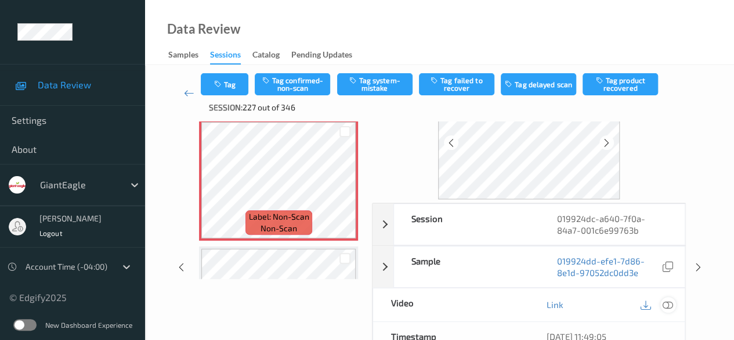
click at [671, 304] on icon at bounding box center [668, 304] width 10 height 10
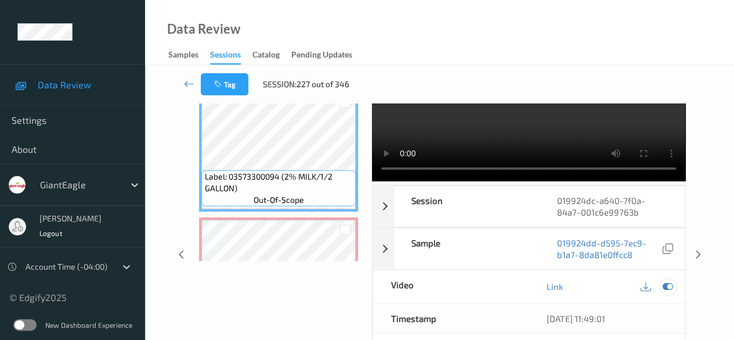
click at [669, 289] on icon at bounding box center [668, 286] width 10 height 10
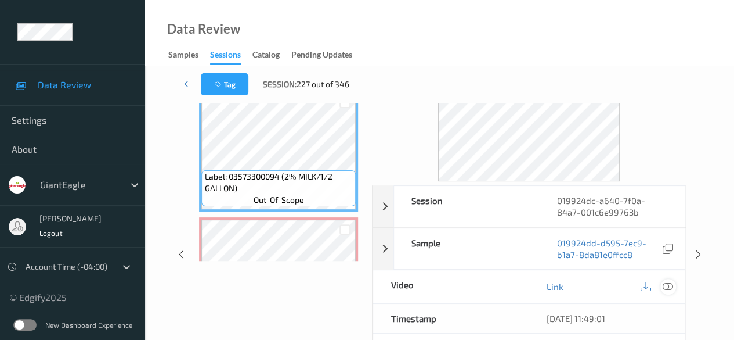
click at [665, 286] on icon at bounding box center [668, 286] width 10 height 10
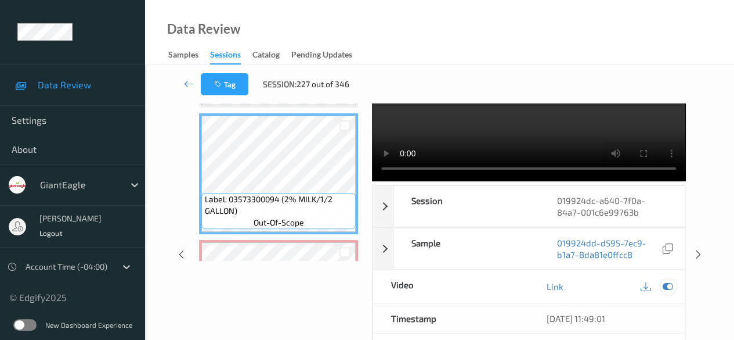
click at [673, 286] on icon at bounding box center [668, 286] width 10 height 10
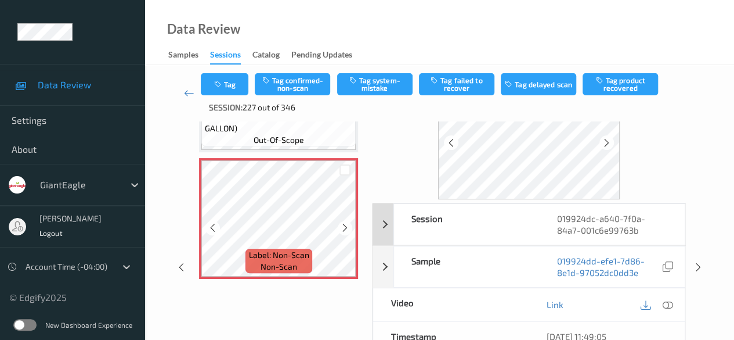
scroll to position [1112, 0]
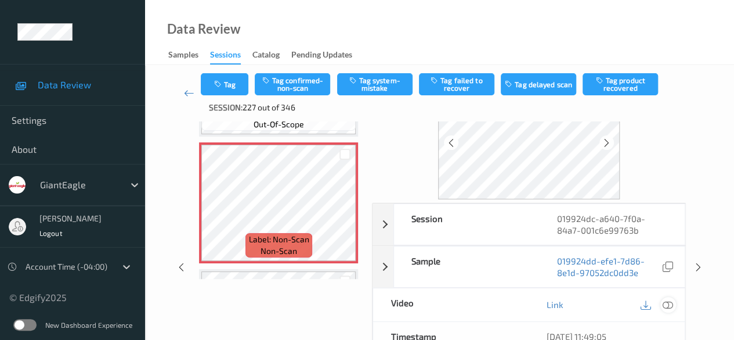
click at [665, 302] on icon at bounding box center [668, 304] width 10 height 10
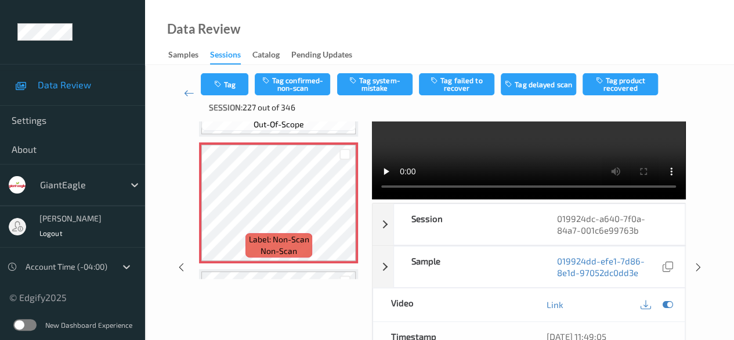
scroll to position [0, 0]
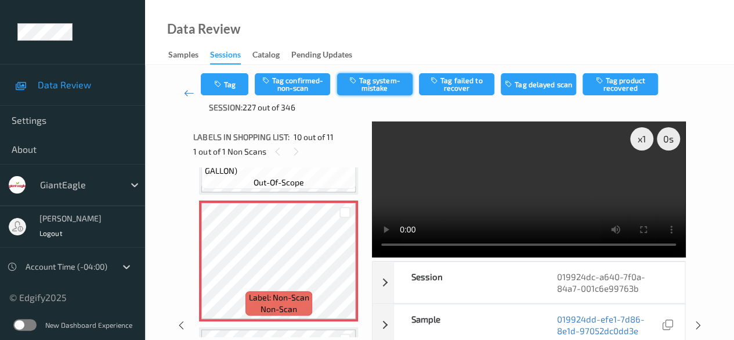
click at [381, 84] on button "Tag system-mistake" at bounding box center [374, 84] width 75 height 22
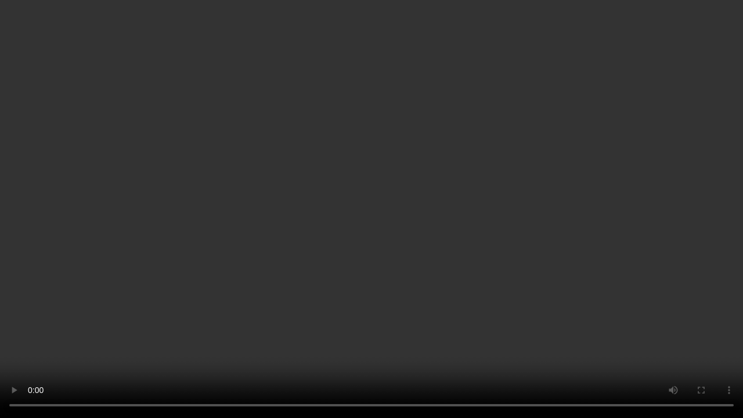
click at [549, 338] on video at bounding box center [371, 209] width 743 height 418
click at [585, 339] on video at bounding box center [371, 209] width 743 height 418
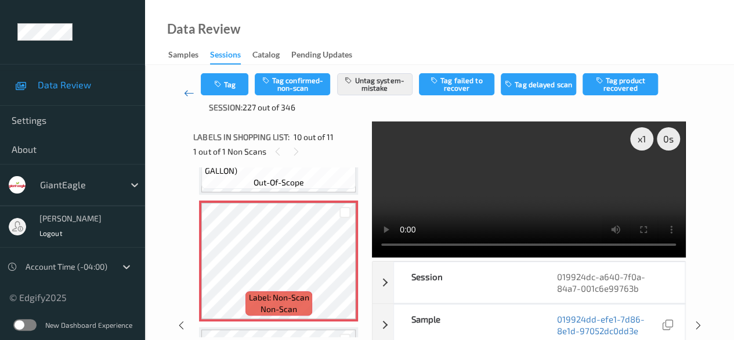
click at [189, 90] on icon at bounding box center [189, 93] width 10 height 12
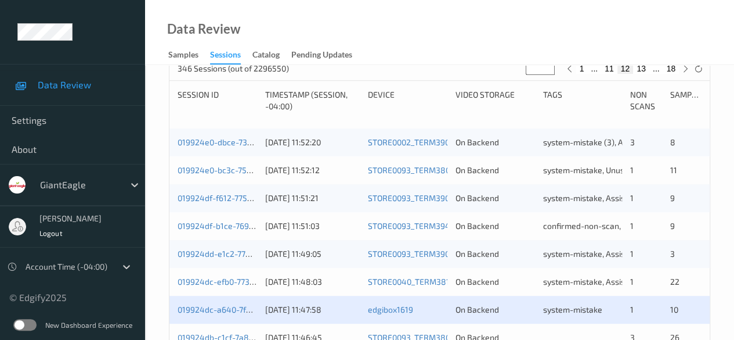
scroll to position [406, 0]
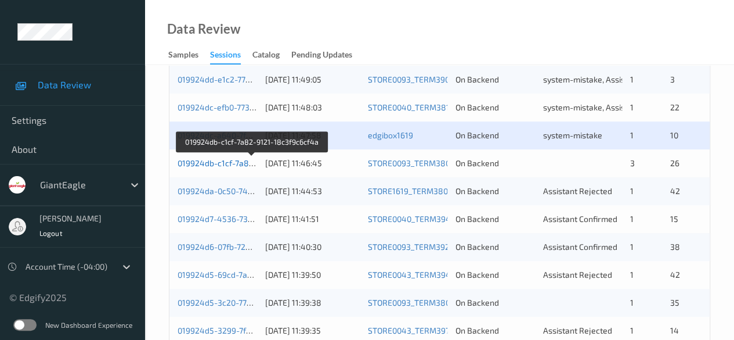
click at [221, 166] on link "019924db-c1cf-7a82-9121-18c3f9c6cf4a" at bounding box center [253, 163] width 150 height 10
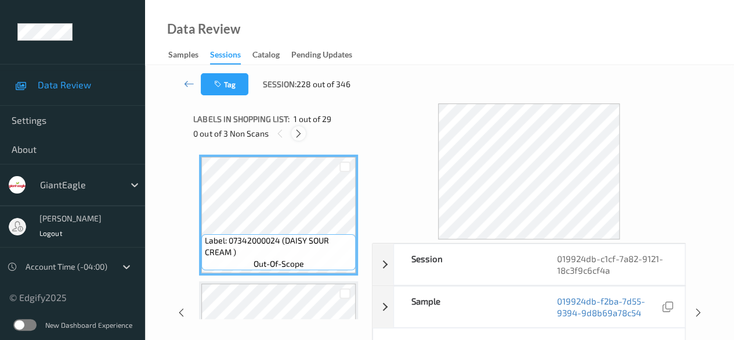
click at [297, 136] on icon at bounding box center [299, 133] width 10 height 10
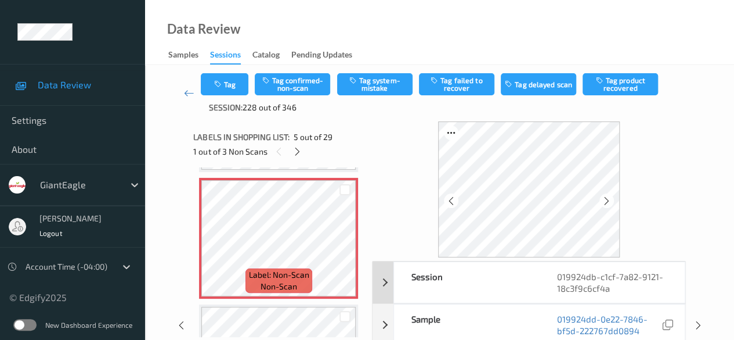
scroll to position [58, 0]
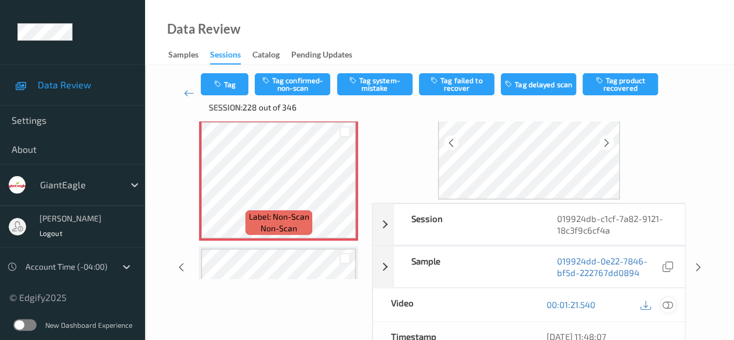
click at [666, 303] on icon at bounding box center [668, 304] width 10 height 10
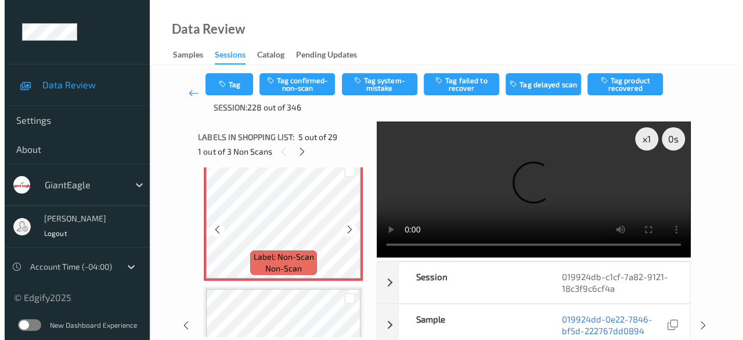
scroll to position [502, 0]
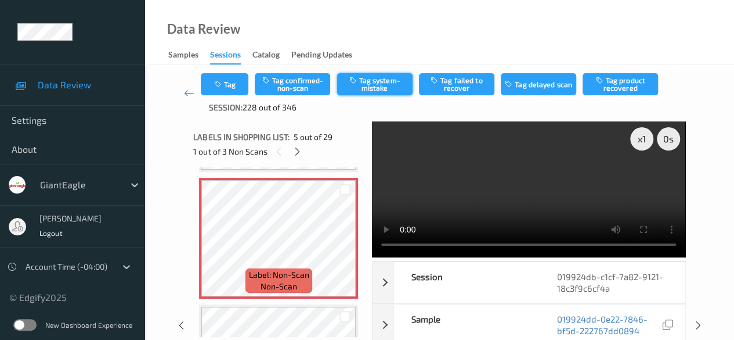
click at [379, 92] on button "Tag system-mistake" at bounding box center [374, 84] width 75 height 22
click at [224, 102] on span "Session:" at bounding box center [226, 108] width 34 height 12
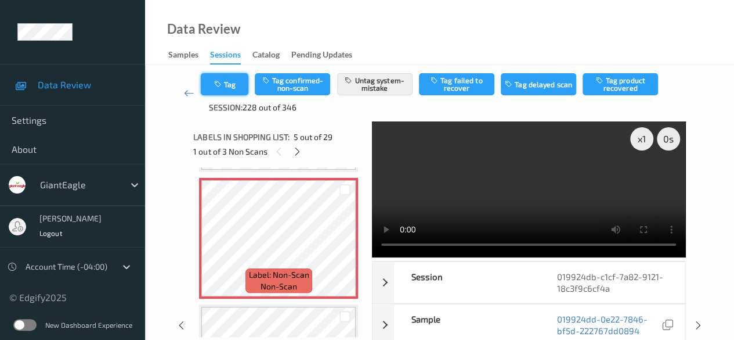
click at [227, 84] on button "Tag" at bounding box center [225, 84] width 48 height 22
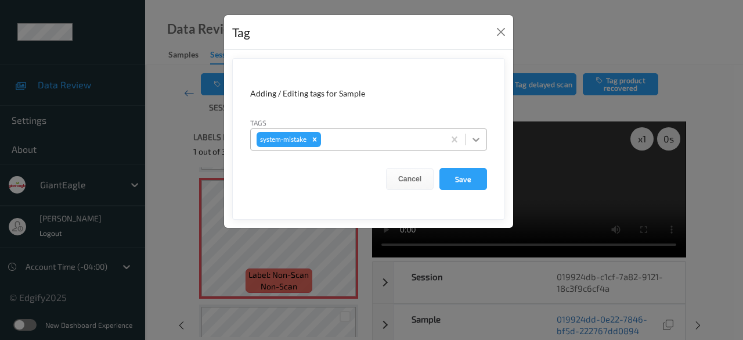
click at [479, 145] on div at bounding box center [476, 139] width 21 height 21
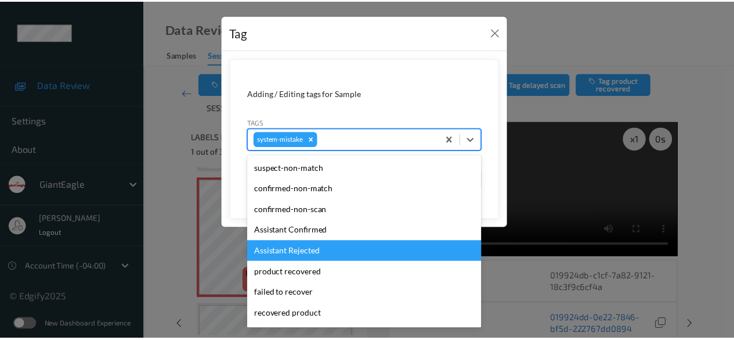
scroll to position [116, 0]
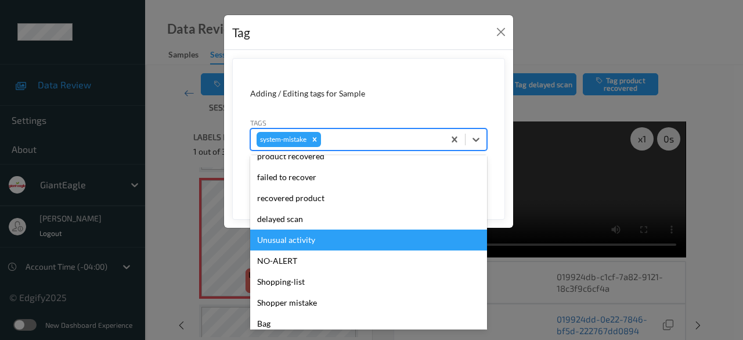
click at [311, 243] on div "Unusual activity" at bounding box center [368, 239] width 237 height 21
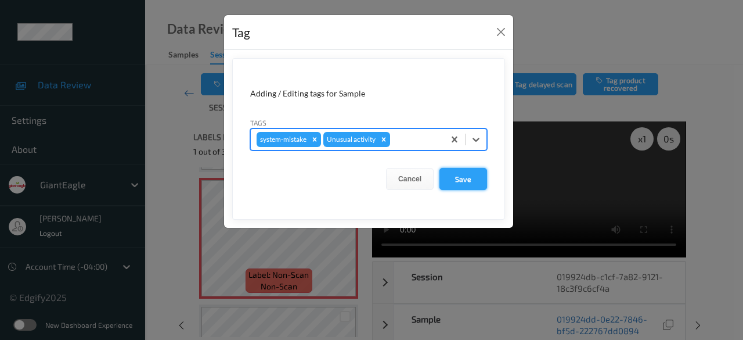
click at [464, 178] on button "Save" at bounding box center [463, 179] width 48 height 22
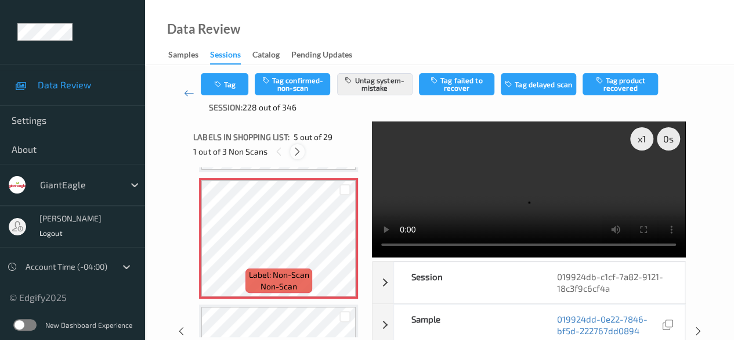
click at [298, 151] on icon at bounding box center [298, 151] width 10 height 10
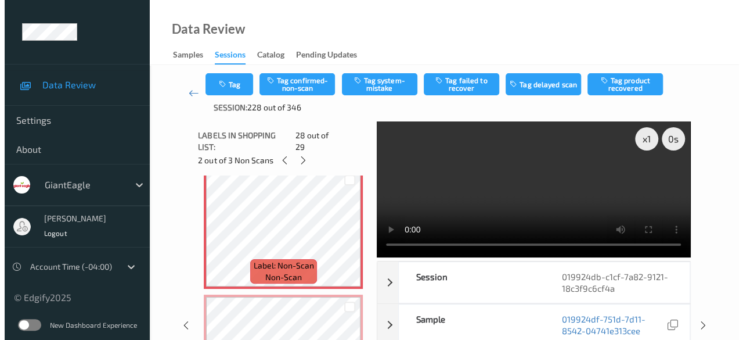
scroll to position [3413, 0]
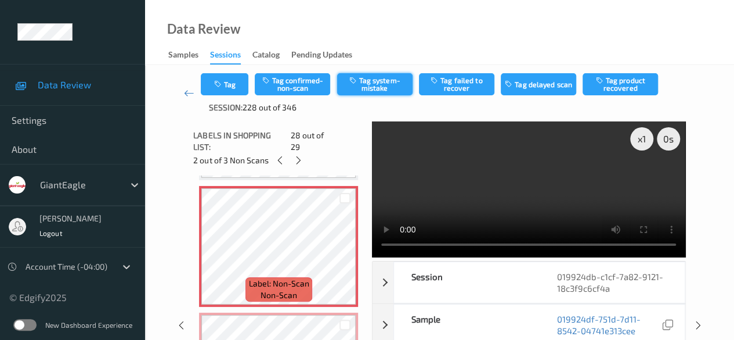
click at [389, 87] on button "Tag system-mistake" at bounding box center [374, 84] width 75 height 22
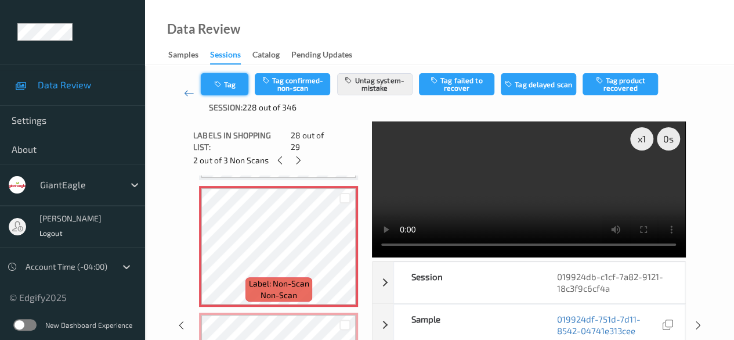
click at [225, 82] on button "Tag" at bounding box center [225, 84] width 48 height 22
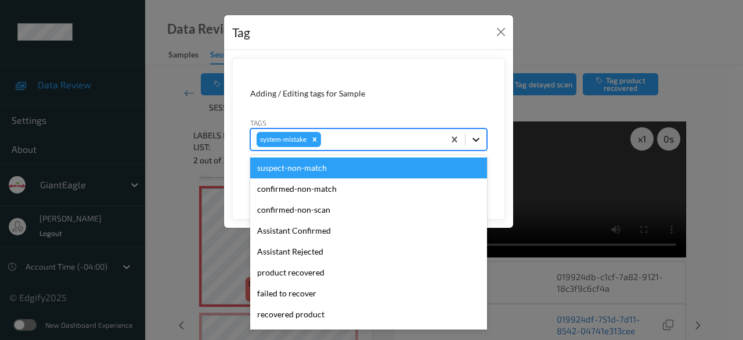
click at [477, 141] on icon at bounding box center [476, 140] width 12 height 12
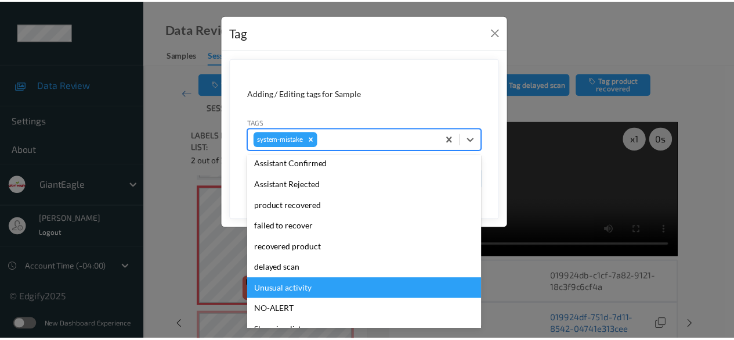
scroll to position [123, 0]
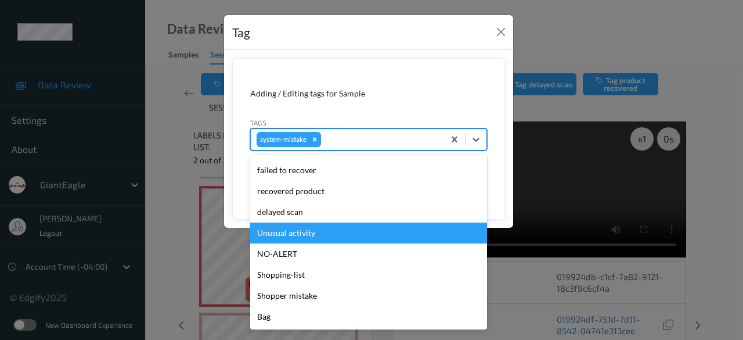
click at [325, 236] on div "Unusual activity" at bounding box center [368, 232] width 237 height 21
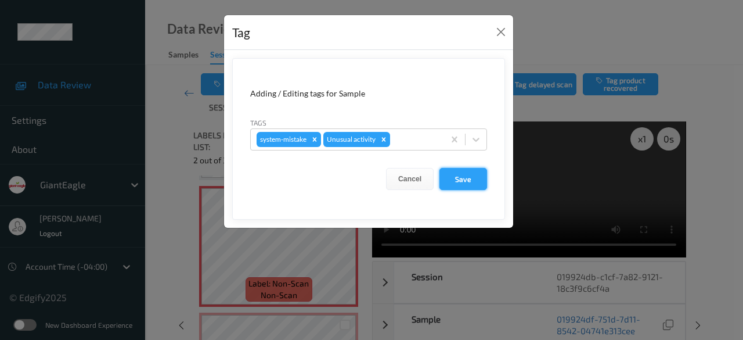
click at [466, 180] on button "Save" at bounding box center [463, 179] width 48 height 22
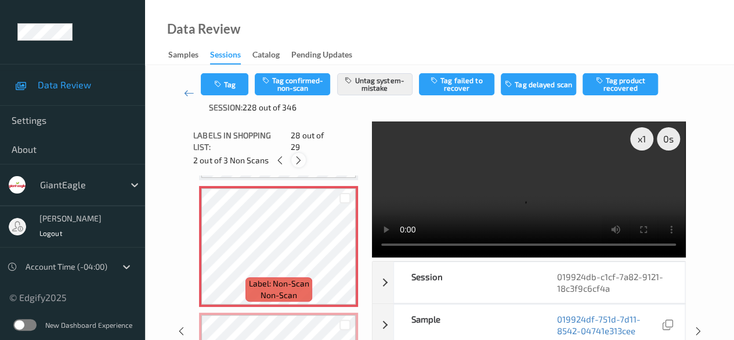
click at [302, 155] on icon at bounding box center [299, 160] width 10 height 10
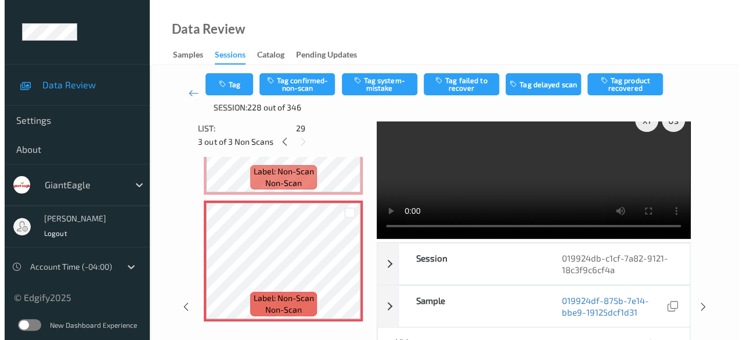
scroll to position [0, 0]
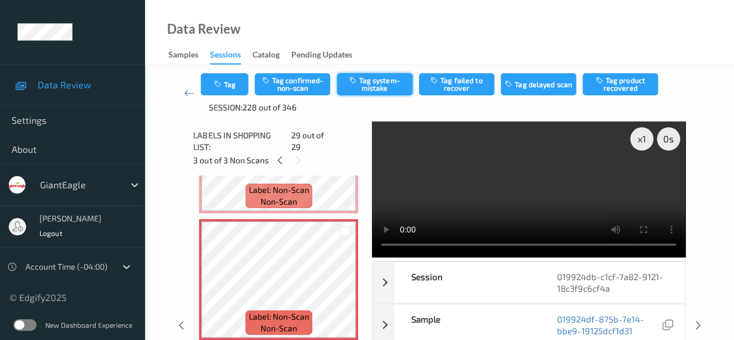
click at [376, 85] on button "Tag system-mistake" at bounding box center [374, 84] width 75 height 22
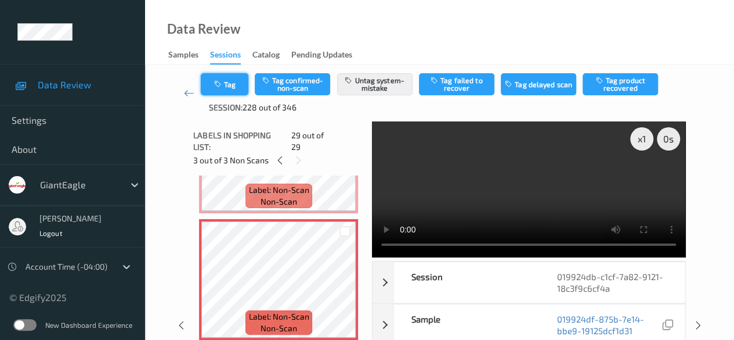
click at [229, 90] on button "Tag" at bounding box center [225, 84] width 48 height 22
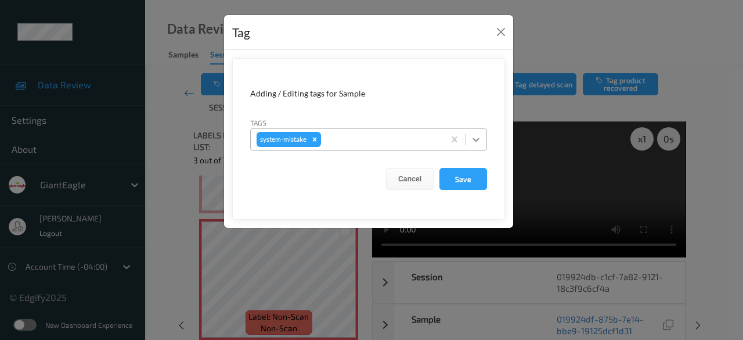
click at [484, 138] on div at bounding box center [476, 139] width 21 height 21
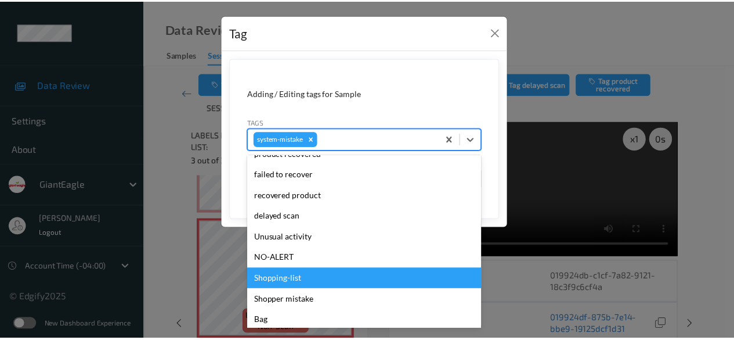
scroll to position [123, 0]
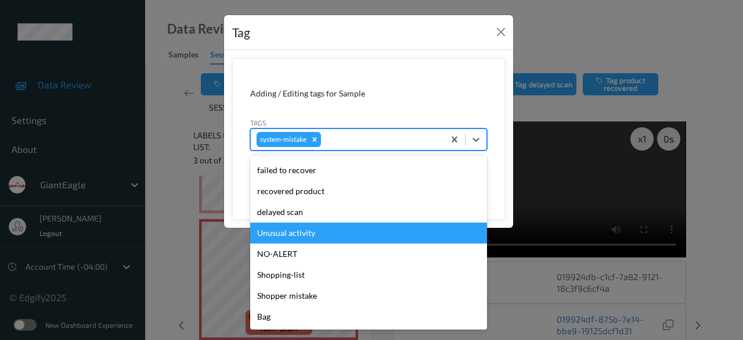
click at [326, 232] on div "Unusual activity" at bounding box center [368, 232] width 237 height 21
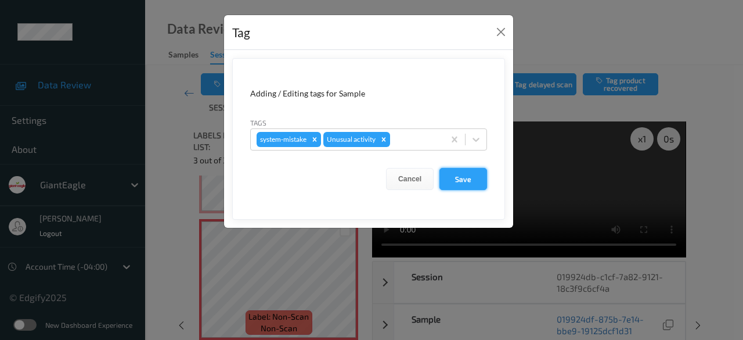
click at [464, 175] on button "Save" at bounding box center [463, 179] width 48 height 22
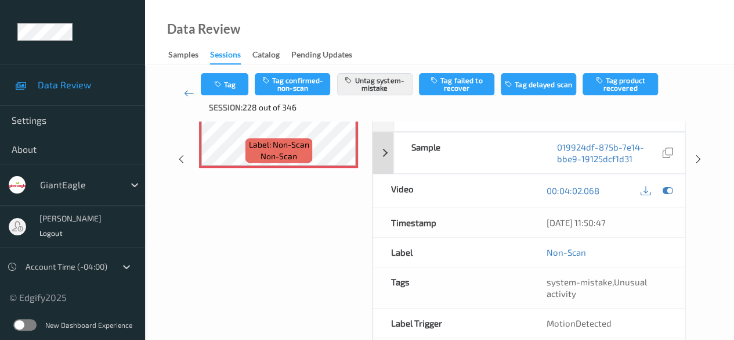
scroll to position [0, 0]
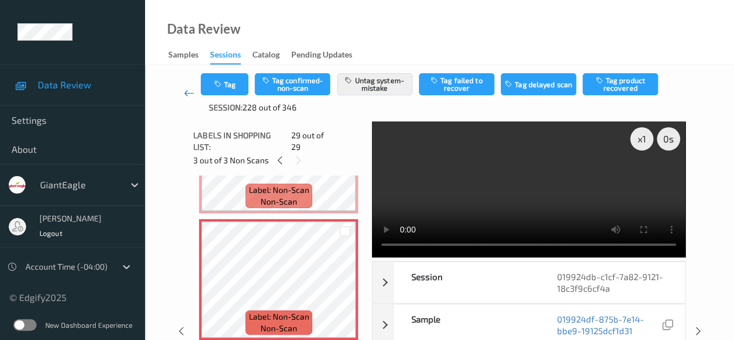
click at [190, 93] on icon at bounding box center [189, 93] width 10 height 12
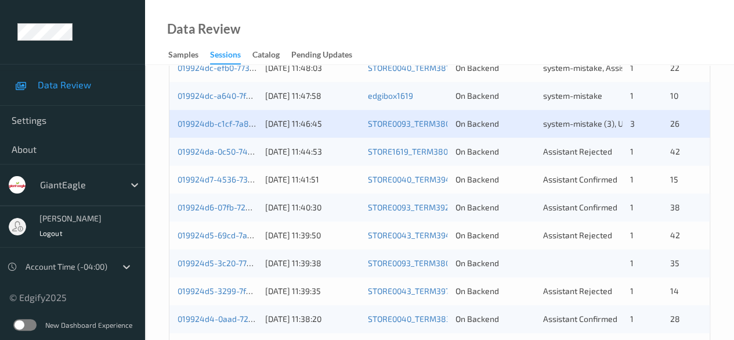
scroll to position [464, 0]
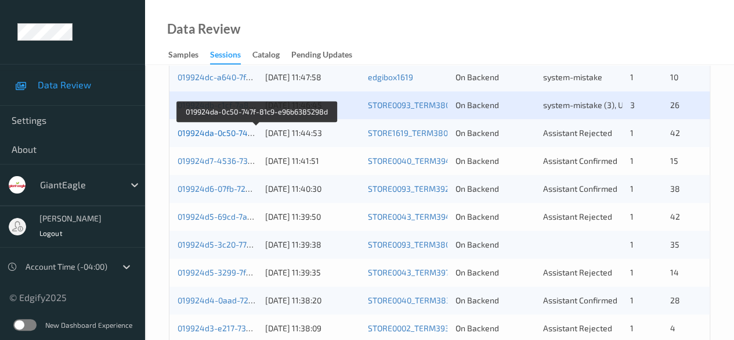
click at [246, 132] on link "019924da-0c50-747f-81c9-e96b6385298d" at bounding box center [257, 133] width 158 height 10
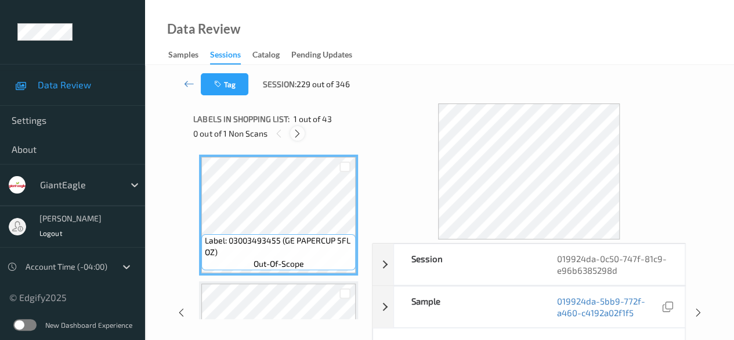
click at [302, 132] on div at bounding box center [297, 133] width 15 height 15
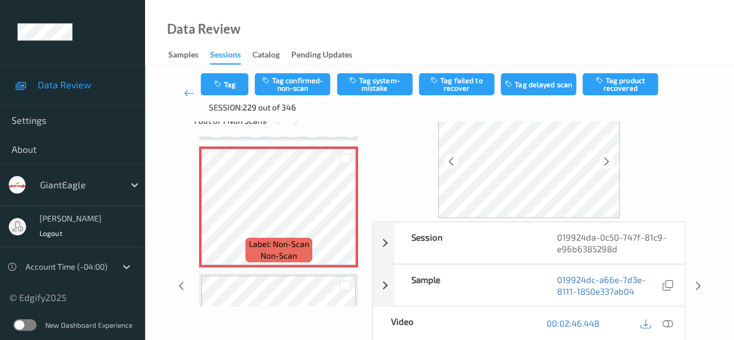
scroll to position [58, 0]
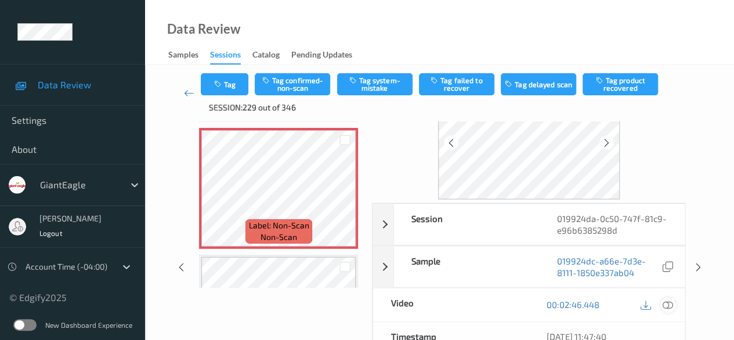
click at [668, 305] on icon at bounding box center [668, 304] width 10 height 10
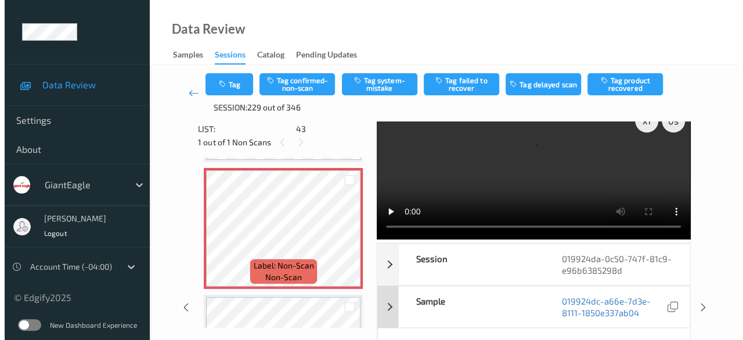
scroll to position [0, 0]
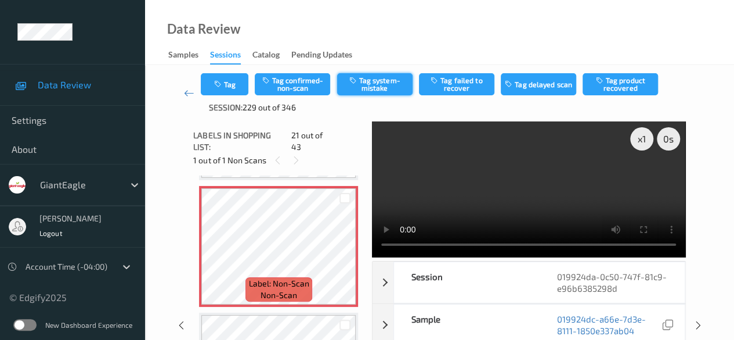
click at [359, 87] on button "Tag system-mistake" at bounding box center [374, 84] width 75 height 22
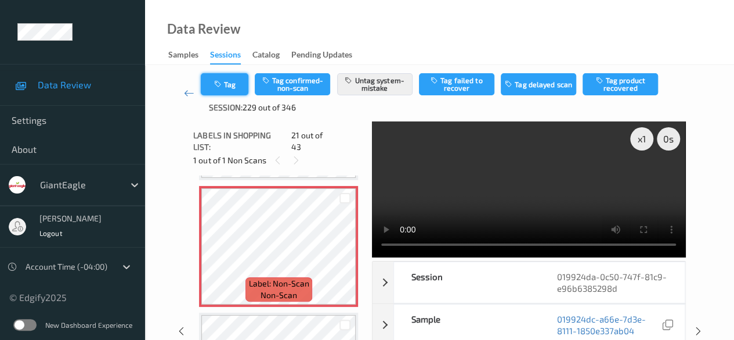
click at [236, 85] on button "Tag" at bounding box center [225, 84] width 48 height 22
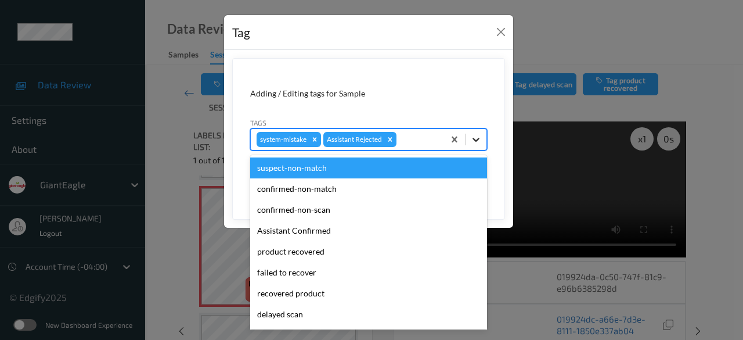
click at [473, 142] on icon at bounding box center [476, 140] width 12 height 12
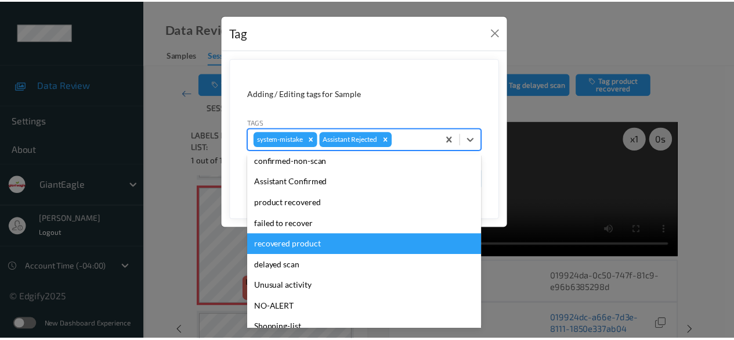
scroll to position [57, 0]
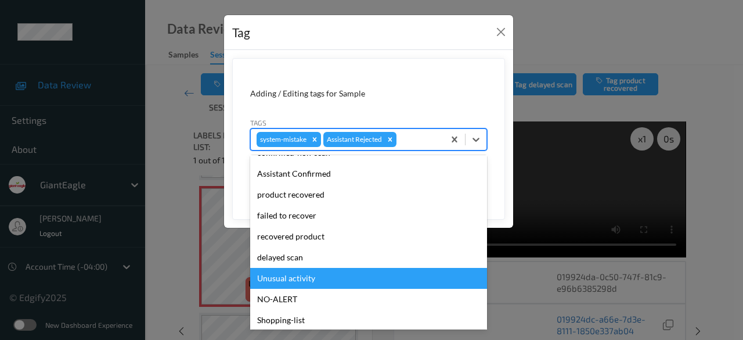
click at [315, 283] on div "Unusual activity" at bounding box center [368, 278] width 237 height 21
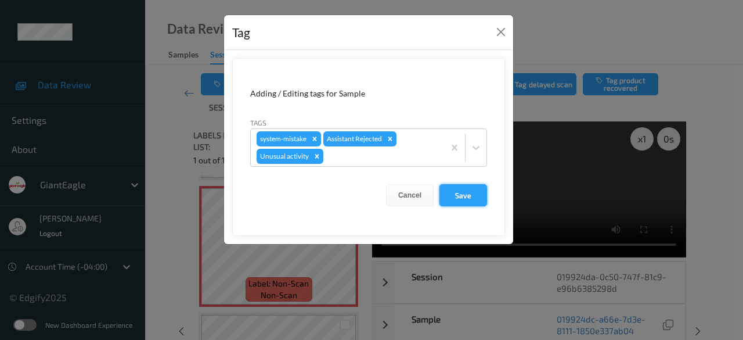
click at [459, 190] on button "Save" at bounding box center [463, 195] width 48 height 22
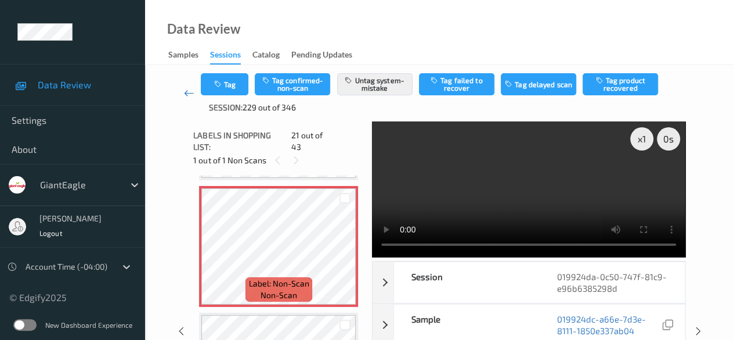
click at [191, 92] on icon at bounding box center [189, 93] width 10 height 12
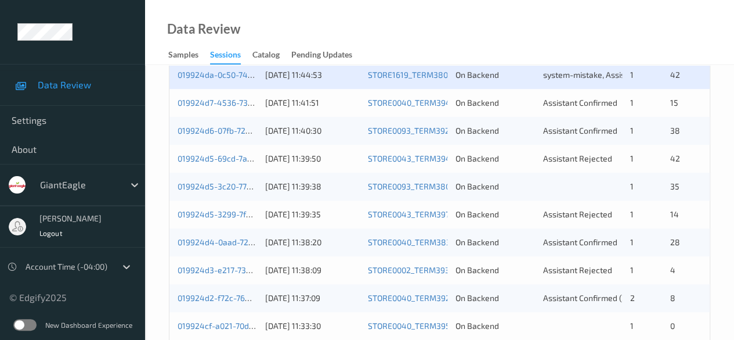
scroll to position [464, 0]
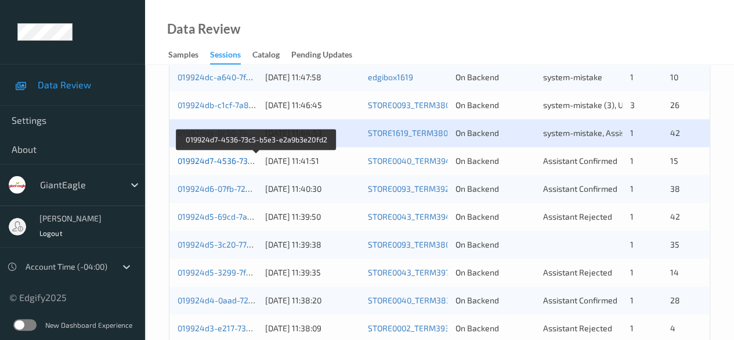
click at [237, 160] on link "019924d7-4536-73c5-b5e3-e2a9b3e20fd2" at bounding box center [257, 161] width 158 height 10
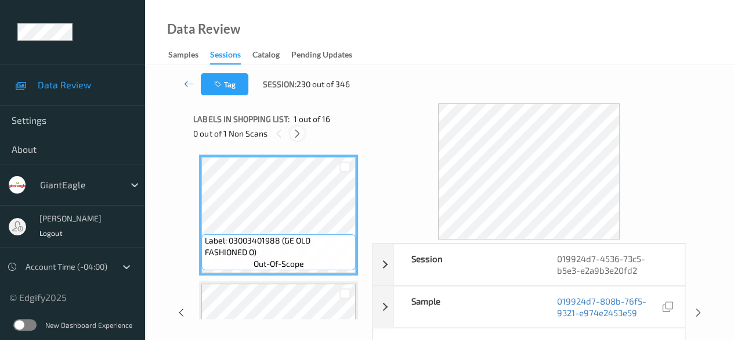
click at [295, 134] on icon at bounding box center [298, 133] width 10 height 10
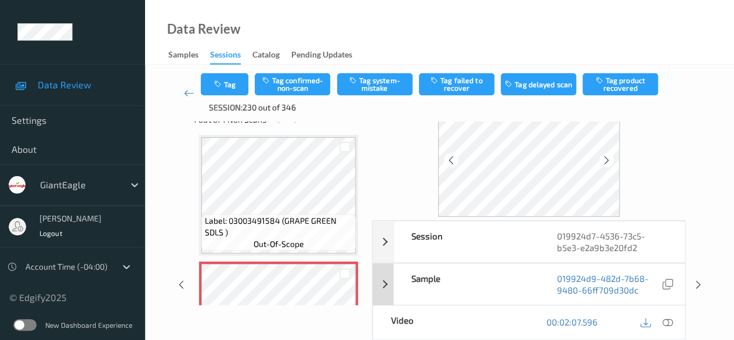
scroll to position [58, 0]
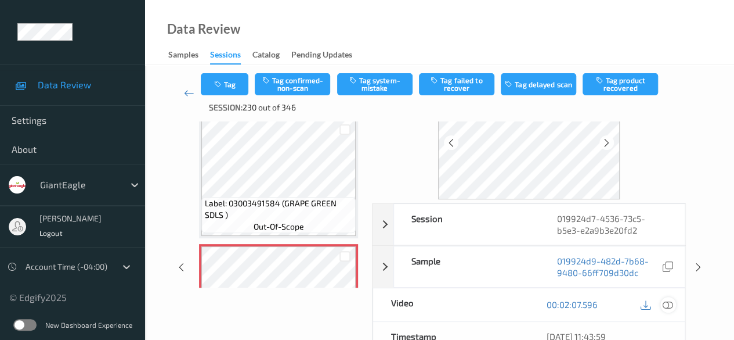
click at [668, 301] on icon at bounding box center [668, 304] width 10 height 10
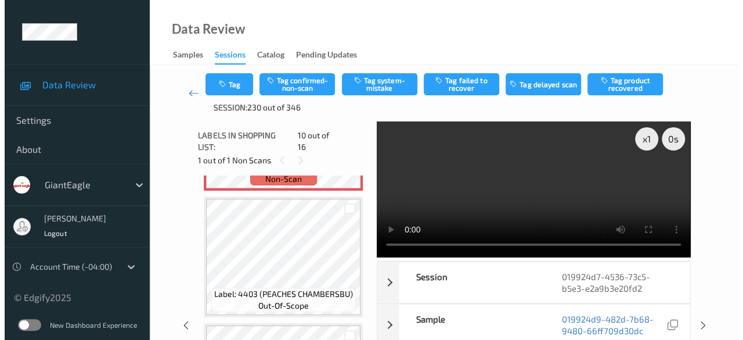
scroll to position [1076, 0]
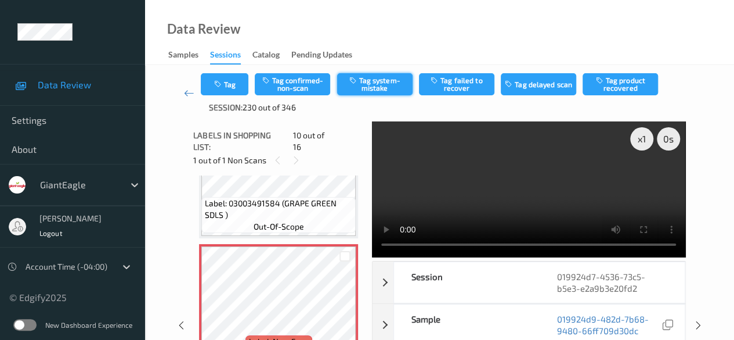
click at [391, 85] on button "Tag system-mistake" at bounding box center [374, 84] width 75 height 22
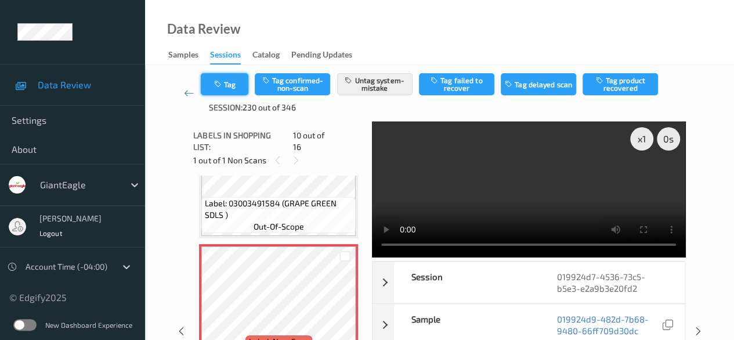
click at [230, 87] on button "Tag" at bounding box center [225, 84] width 48 height 22
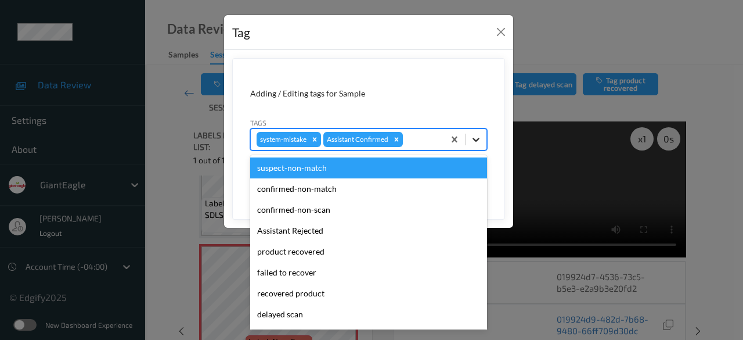
click at [477, 142] on icon at bounding box center [476, 140] width 12 height 12
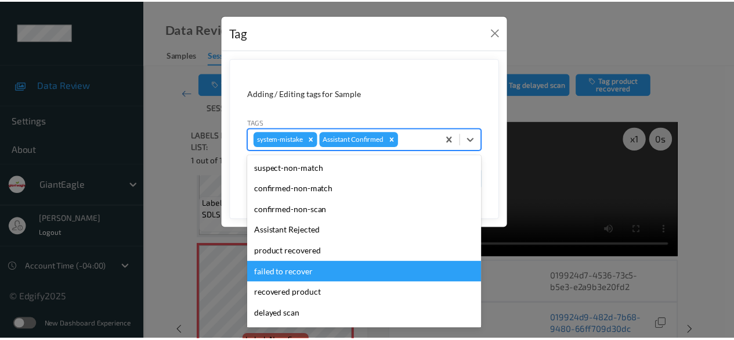
scroll to position [88, 0]
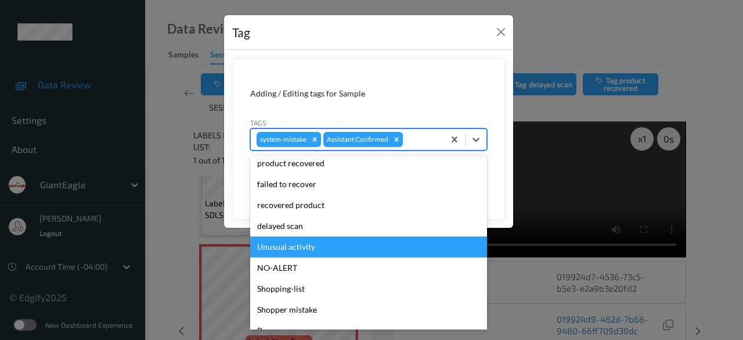
click at [328, 251] on div "Unusual activity" at bounding box center [368, 246] width 237 height 21
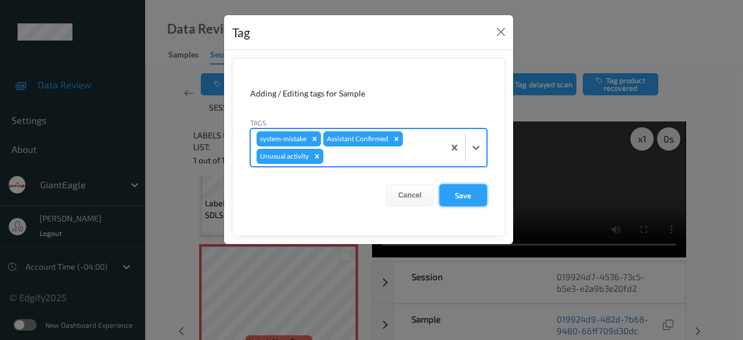
click at [475, 198] on button "Save" at bounding box center [463, 195] width 48 height 22
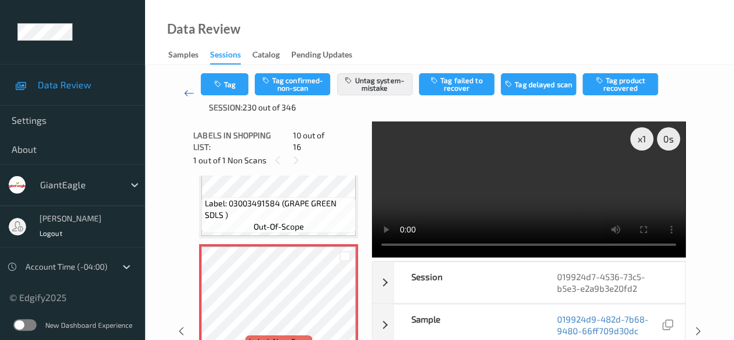
click at [187, 92] on icon at bounding box center [189, 93] width 10 height 12
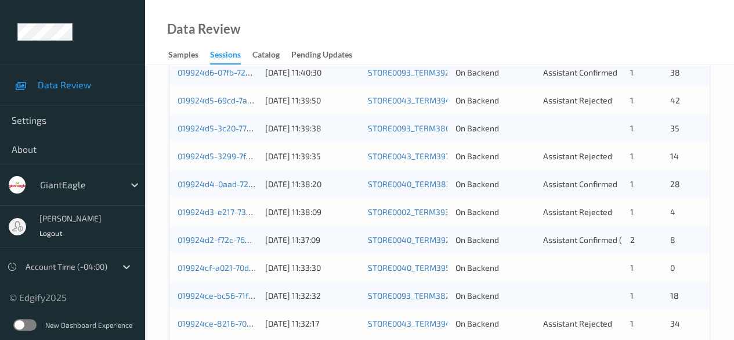
scroll to position [464, 0]
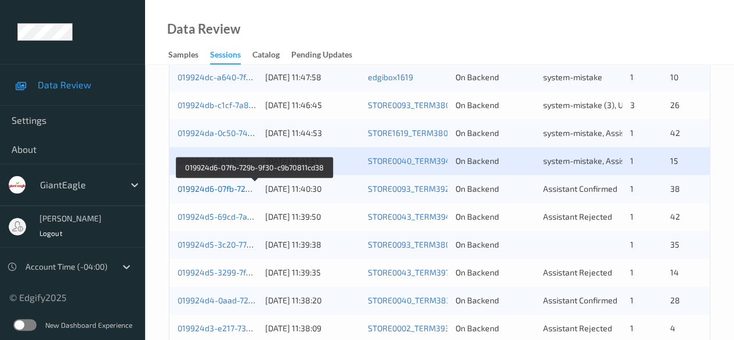
click at [233, 189] on link "019924d6-07fb-729b-9f30-c9b70811cd38" at bounding box center [255, 188] width 154 height 10
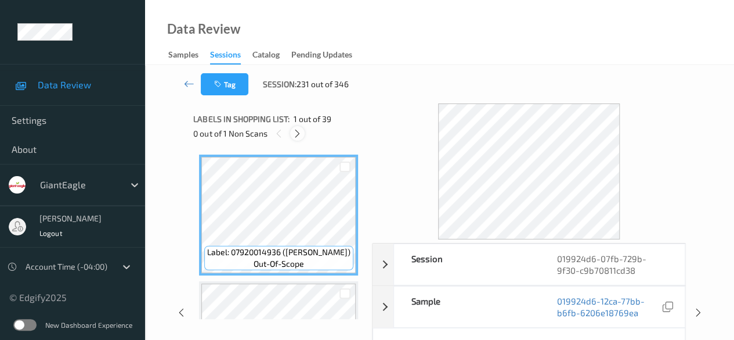
click at [299, 134] on icon at bounding box center [298, 133] width 10 height 10
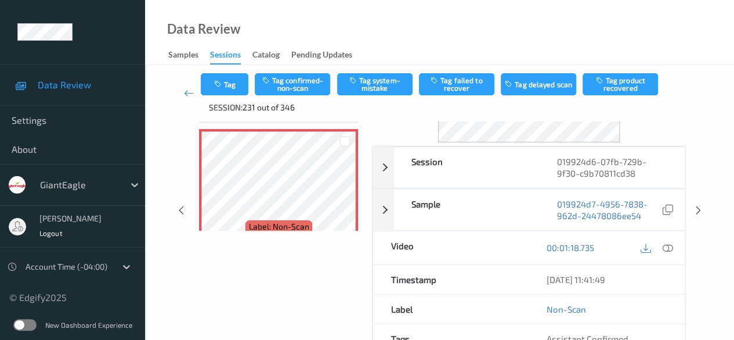
scroll to position [116, 0]
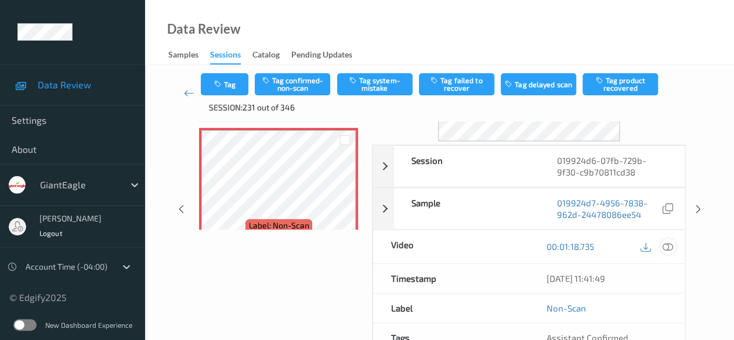
click at [665, 249] on icon at bounding box center [668, 246] width 10 height 10
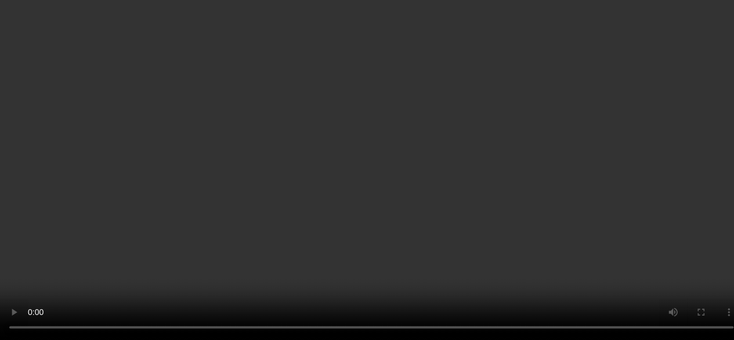
scroll to position [2906, 0]
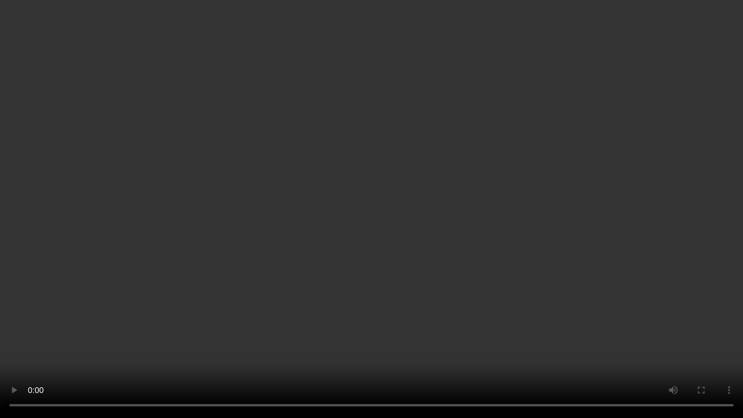
click at [284, 339] on video at bounding box center [371, 209] width 743 height 418
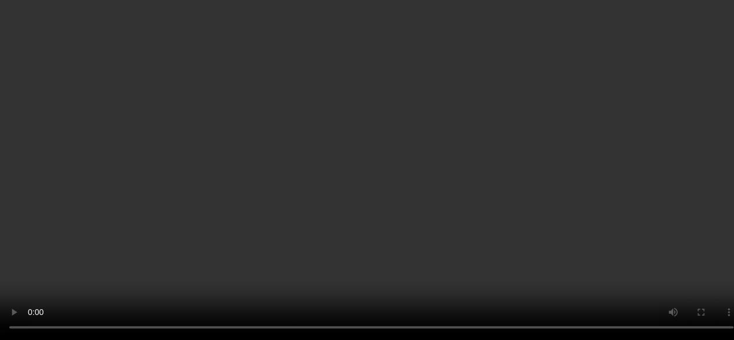
scroll to position [3542, 0]
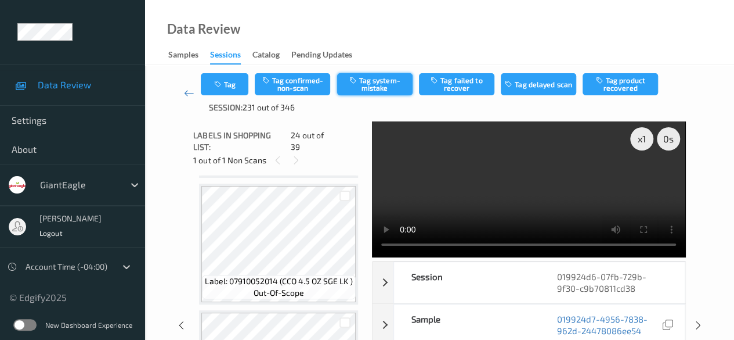
click at [372, 79] on button "Tag system-mistake" at bounding box center [374, 84] width 75 height 22
click at [384, 84] on button "Untag system-mistake" at bounding box center [374, 84] width 75 height 22
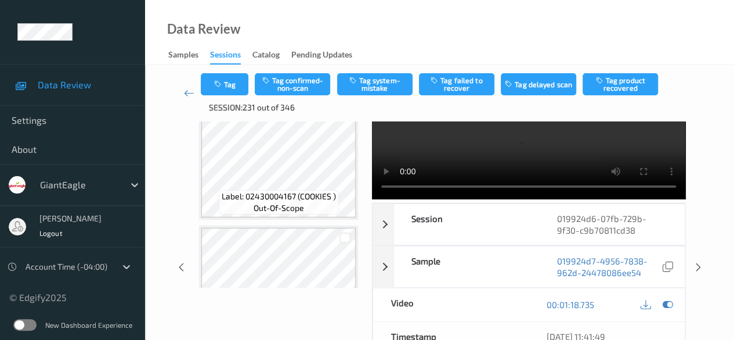
scroll to position [4064, 0]
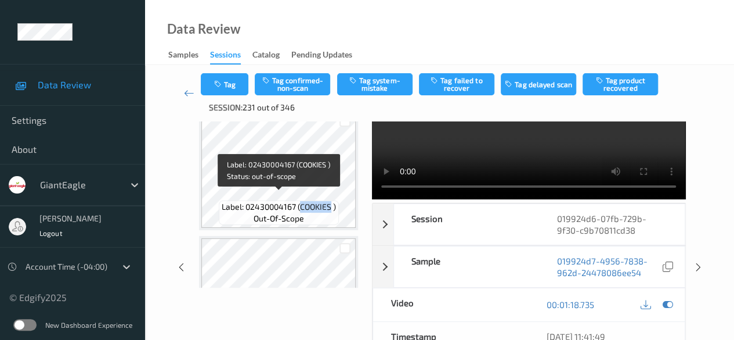
drag, startPoint x: 301, startPoint y: 198, endPoint x: 332, endPoint y: 196, distance: 31.4
click at [332, 201] on span "Label: 02430004167 (COOKIES )" at bounding box center [279, 207] width 114 height 12
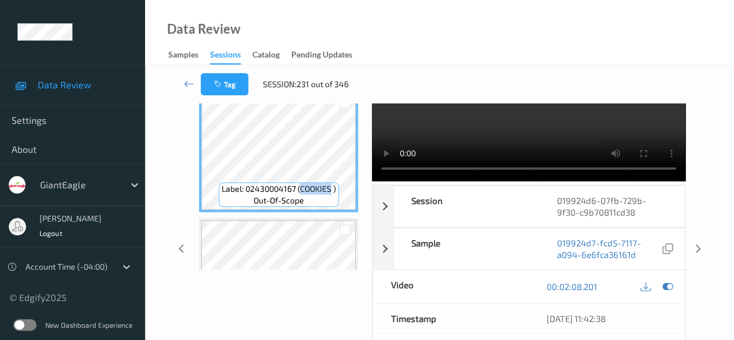
copy span "COOKIES"
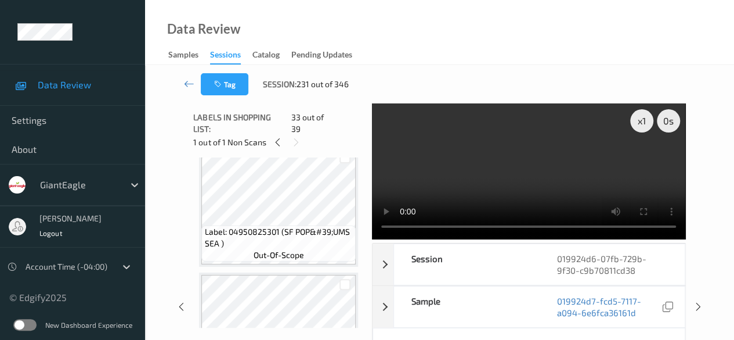
scroll to position [4423, 0]
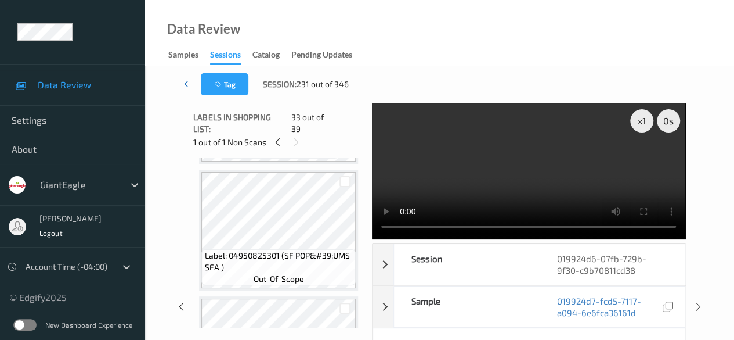
click at [192, 82] on icon at bounding box center [189, 84] width 10 height 12
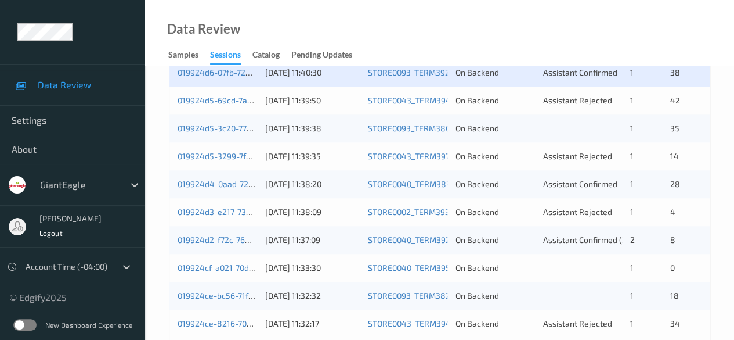
scroll to position [464, 0]
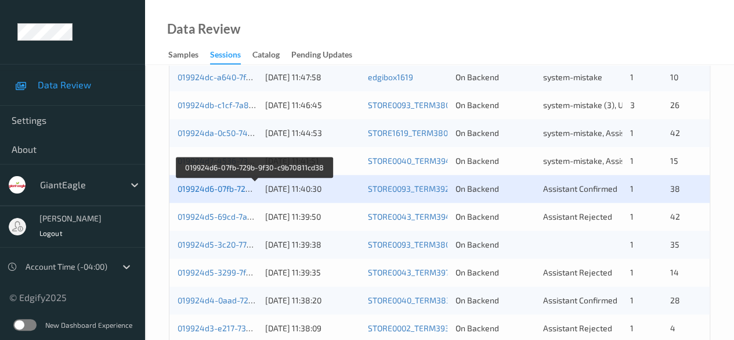
click at [215, 184] on link "019924d6-07fb-729b-9f30-c9b70811cd38" at bounding box center [255, 188] width 154 height 10
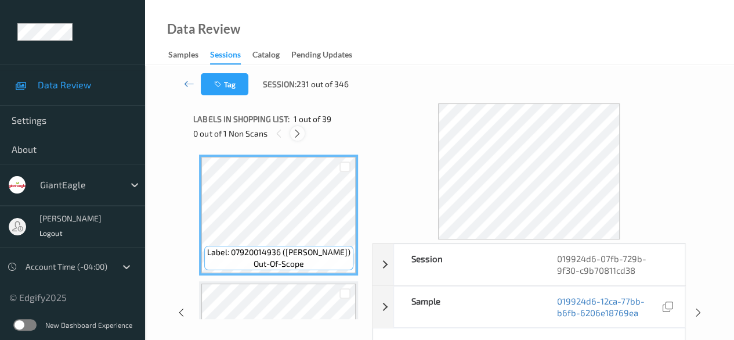
click at [297, 136] on icon at bounding box center [298, 133] width 10 height 10
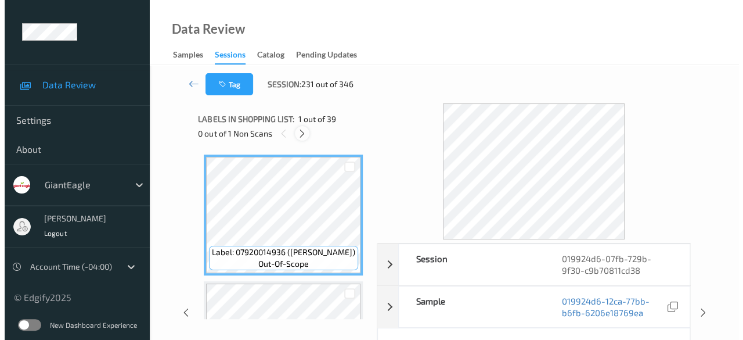
scroll to position [2790, 0]
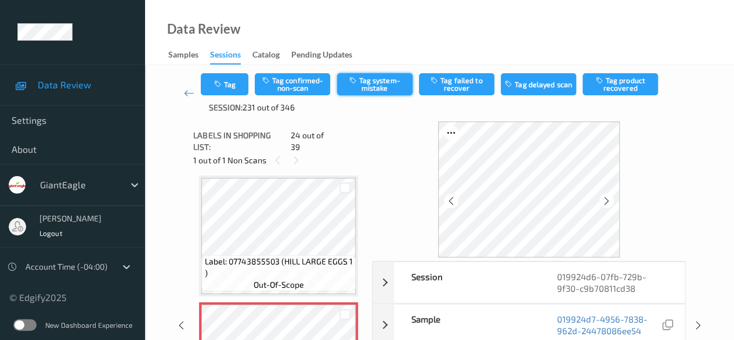
click at [378, 89] on button "Tag system-mistake" at bounding box center [374, 84] width 75 height 22
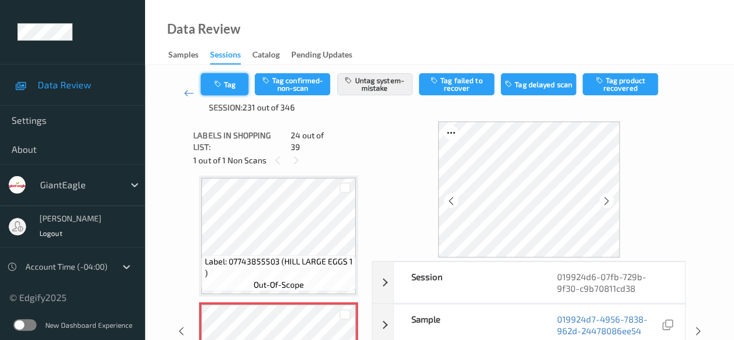
click at [237, 93] on button "Tag" at bounding box center [225, 84] width 48 height 22
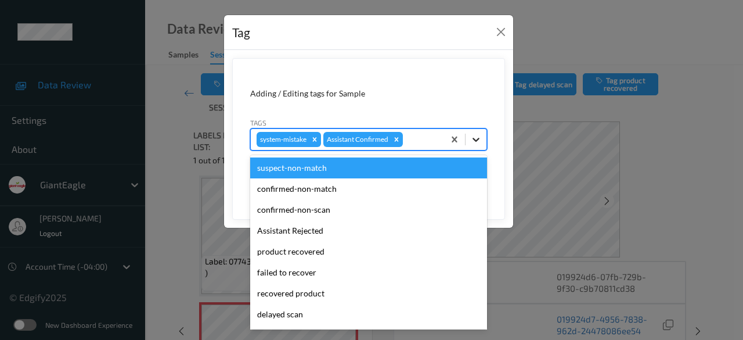
click at [478, 143] on icon at bounding box center [476, 140] width 12 height 12
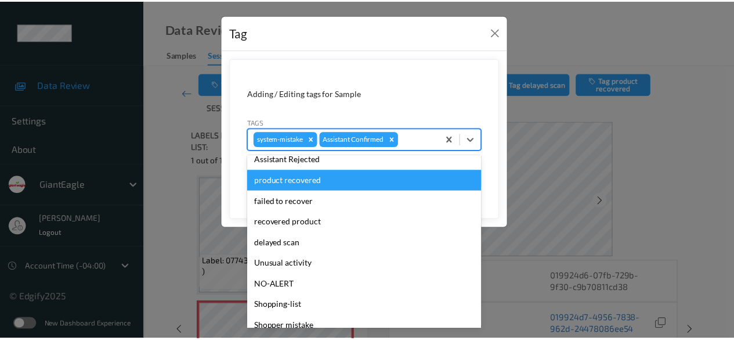
scroll to position [102, 0]
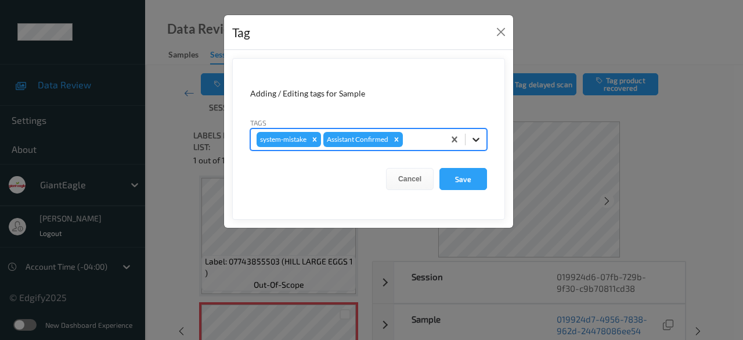
click at [478, 140] on icon at bounding box center [476, 140] width 12 height 12
click at [418, 178] on button "Cancel" at bounding box center [410, 179] width 48 height 22
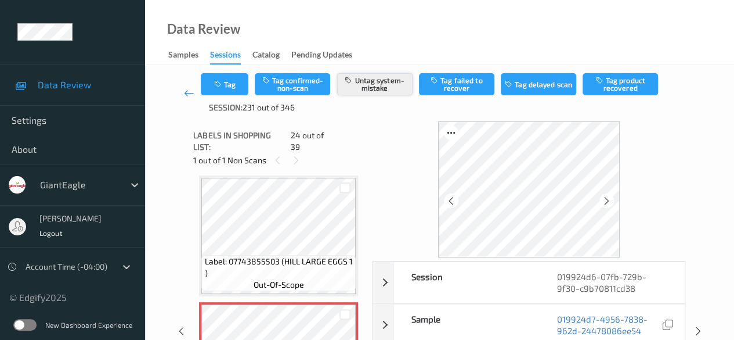
click at [359, 80] on button "Untag system-mistake" at bounding box center [374, 84] width 75 height 22
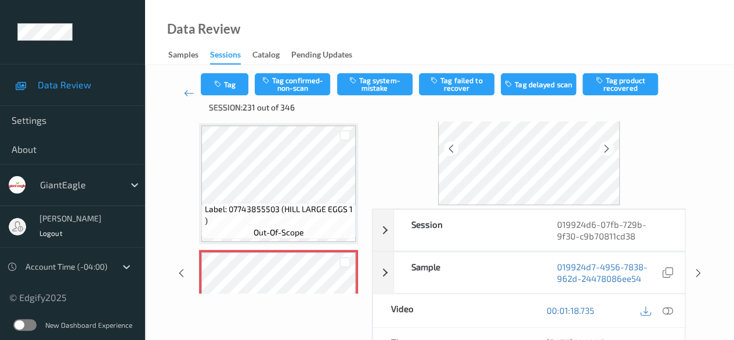
scroll to position [116, 0]
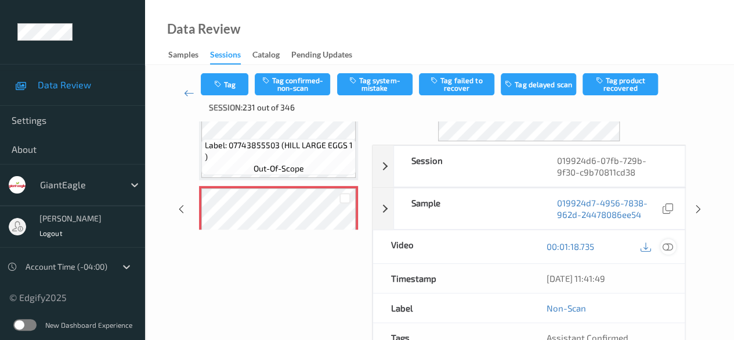
click at [670, 246] on icon at bounding box center [668, 246] width 10 height 10
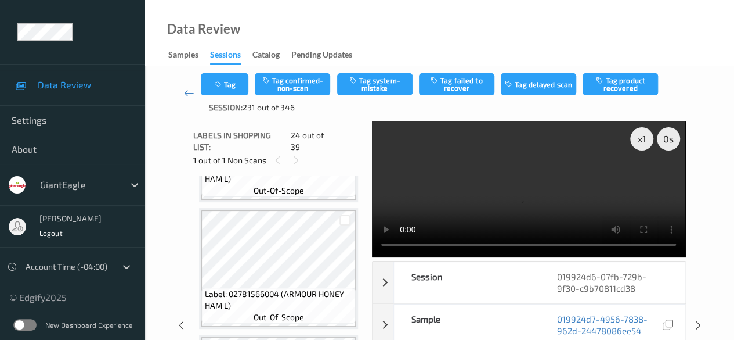
scroll to position [1803, 0]
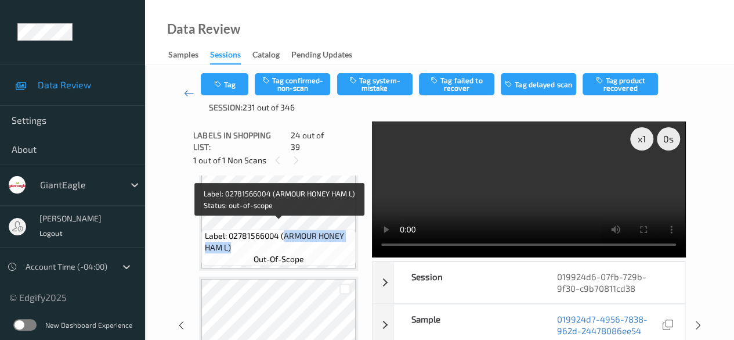
drag, startPoint x: 282, startPoint y: 226, endPoint x: 351, endPoint y: 236, distance: 69.3
click at [351, 236] on span "Label: 02781566004 (ARMOUR HONEY HAM L)" at bounding box center [279, 241] width 149 height 23
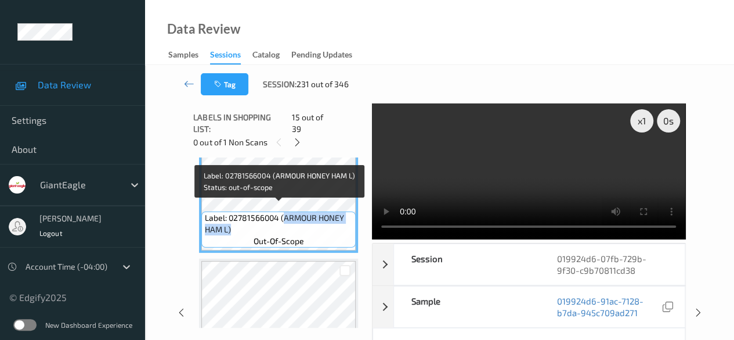
copy span "ARMOUR HONEY HAM L)"
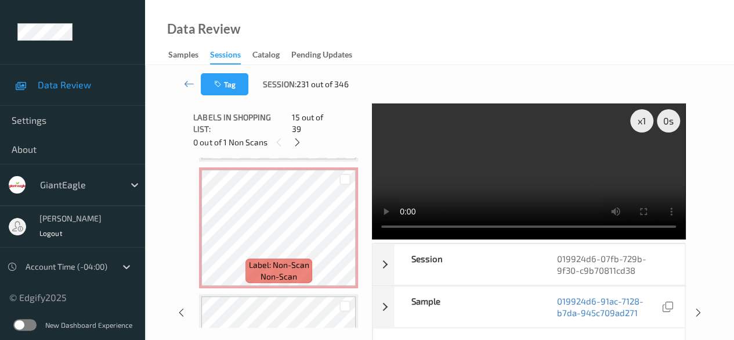
scroll to position [2906, 0]
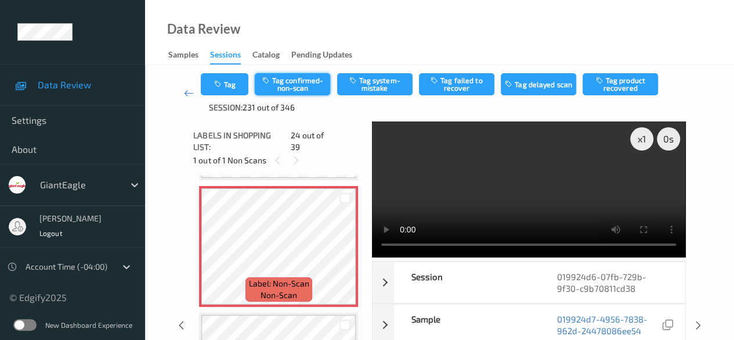
click at [301, 81] on button "Tag confirmed-non-scan" at bounding box center [292, 84] width 75 height 22
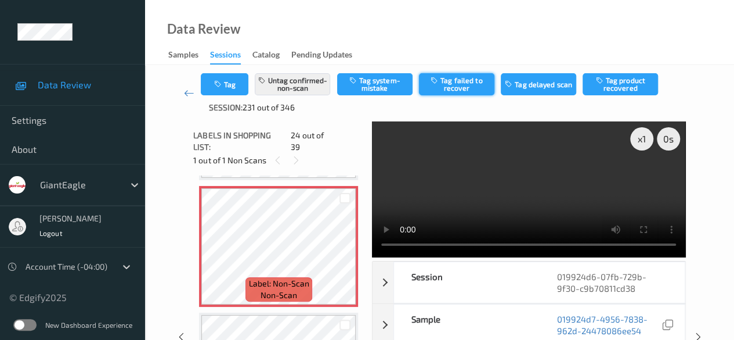
click at [459, 85] on button "Tag failed to recover" at bounding box center [456, 84] width 75 height 22
click at [189, 95] on icon at bounding box center [189, 93] width 10 height 12
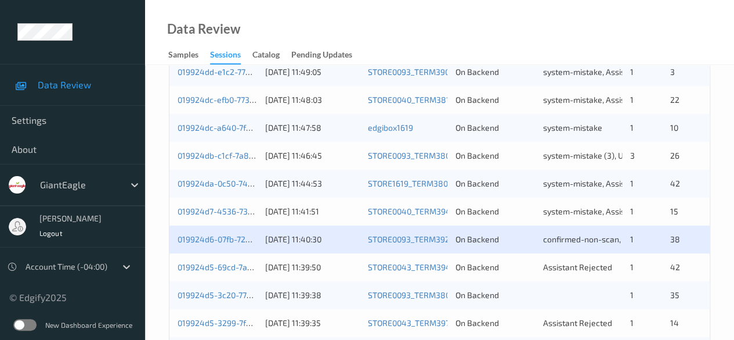
scroll to position [464, 0]
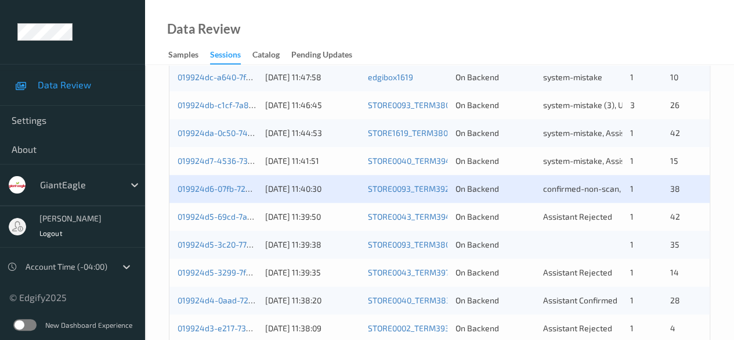
click at [219, 221] on div "019924d5-69cd-7a37-95bb-6f93e64c0da7" at bounding box center [218, 217] width 80 height 12
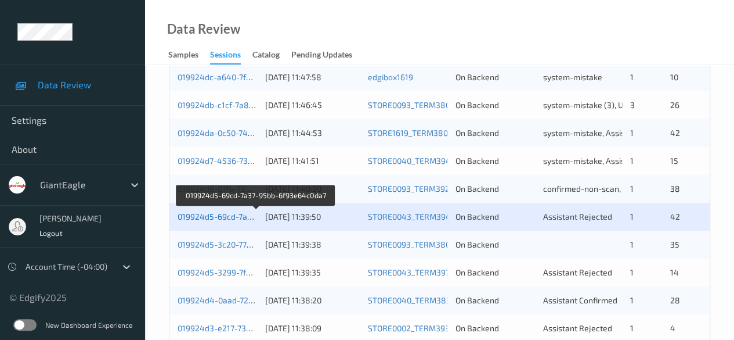
click at [222, 218] on link "019924d5-69cd-7a37-95bb-6f93e64c0da7" at bounding box center [256, 216] width 157 height 10
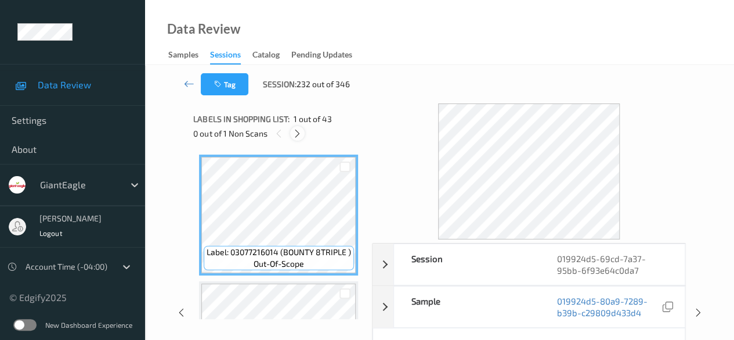
click at [300, 133] on icon at bounding box center [298, 133] width 10 height 10
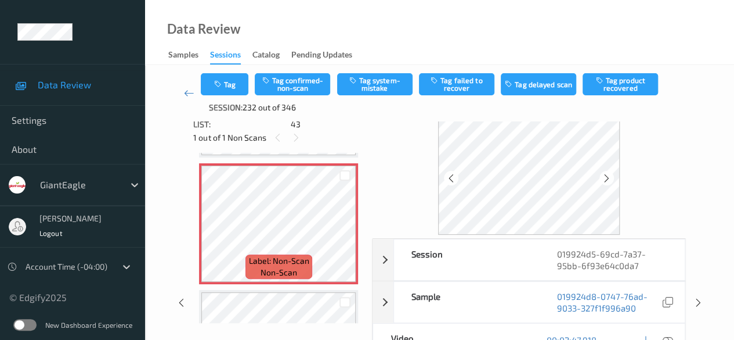
scroll to position [58, 0]
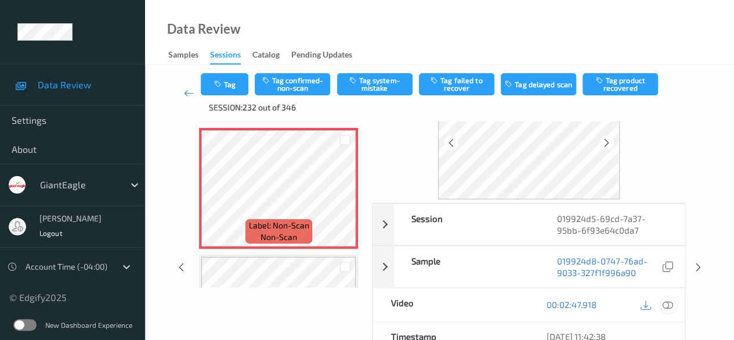
click at [671, 305] on icon at bounding box center [668, 304] width 10 height 10
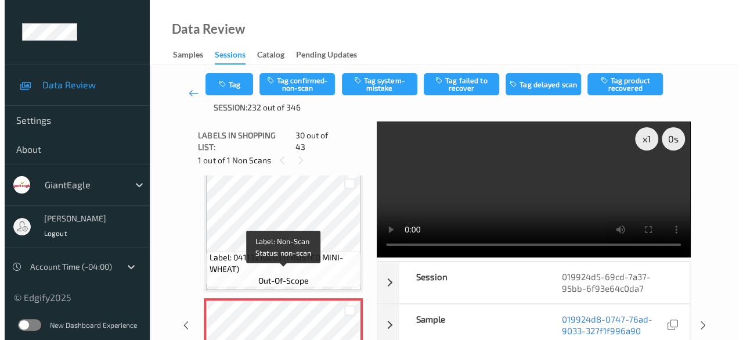
scroll to position [3550, 0]
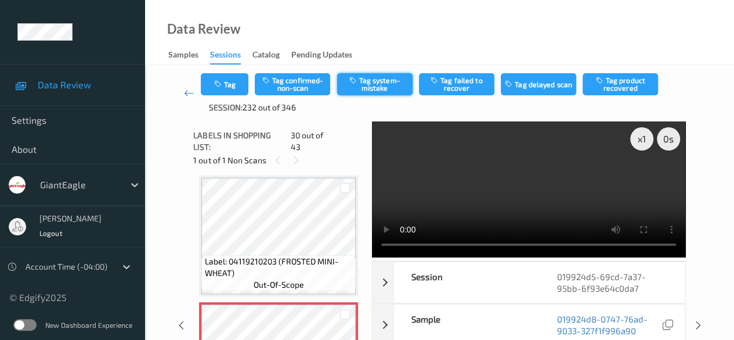
click at [370, 88] on button "Tag system-mistake" at bounding box center [374, 84] width 75 height 22
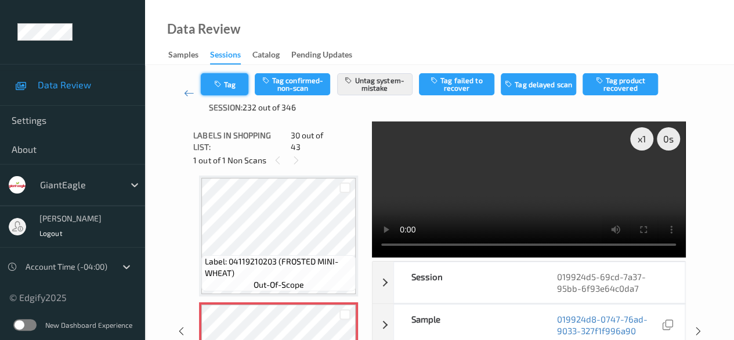
click at [232, 85] on button "Tag" at bounding box center [225, 84] width 48 height 22
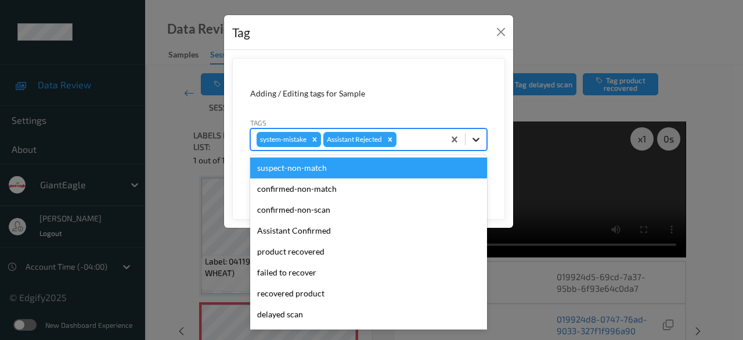
click at [480, 142] on icon at bounding box center [476, 140] width 12 height 12
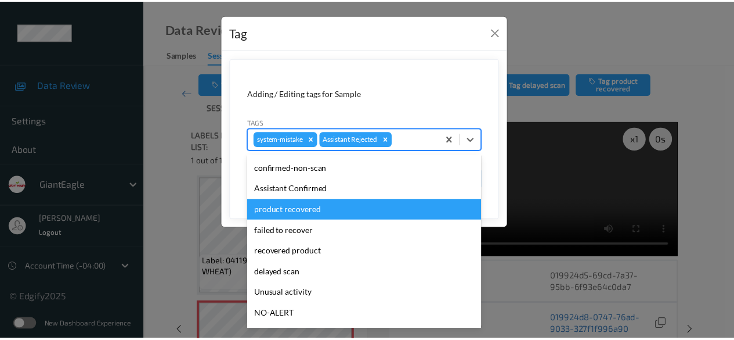
scroll to position [102, 0]
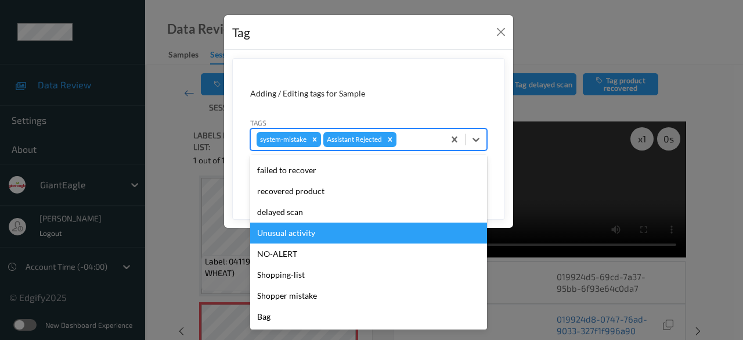
click at [314, 235] on div "Unusual activity" at bounding box center [368, 232] width 237 height 21
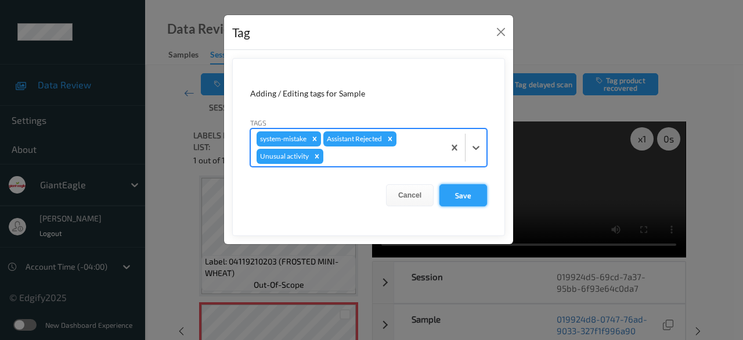
click at [466, 192] on button "Save" at bounding box center [463, 195] width 48 height 22
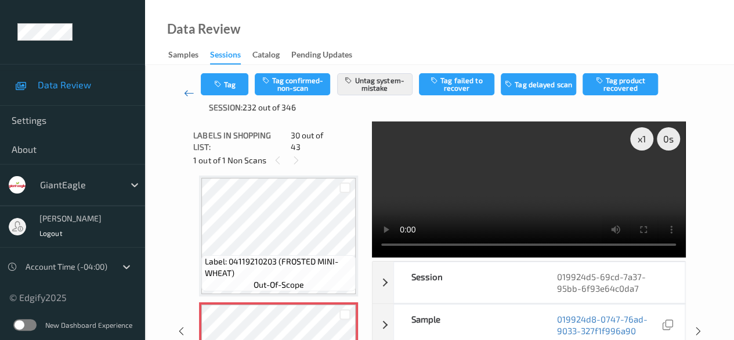
click at [182, 91] on link at bounding box center [189, 93] width 24 height 40
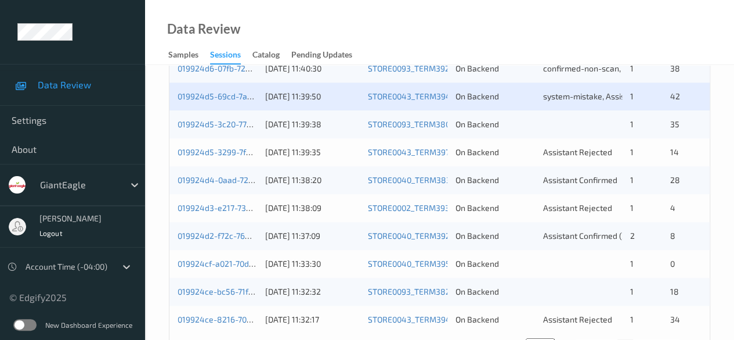
scroll to position [567, 0]
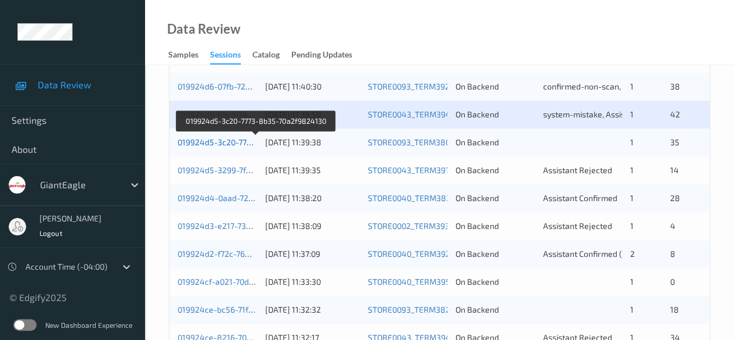
click at [212, 141] on link "019924d5-3c20-7773-8b35-70a2f9824130" at bounding box center [256, 142] width 157 height 10
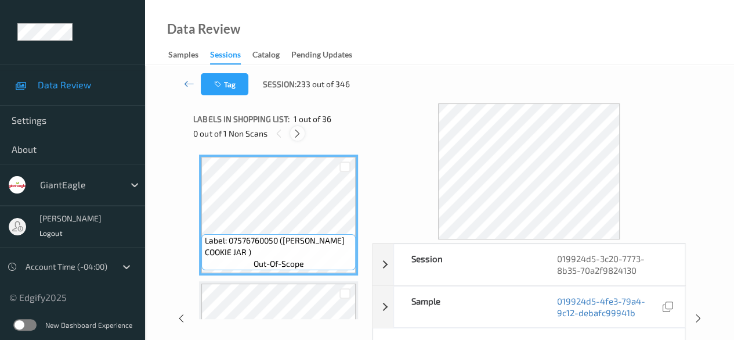
click at [296, 134] on icon at bounding box center [298, 133] width 10 height 10
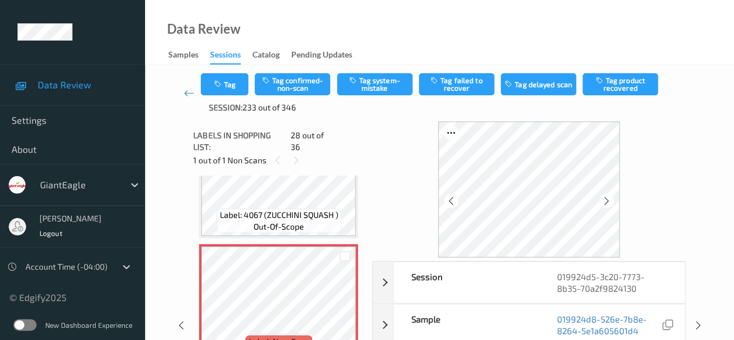
scroll to position [3413, 0]
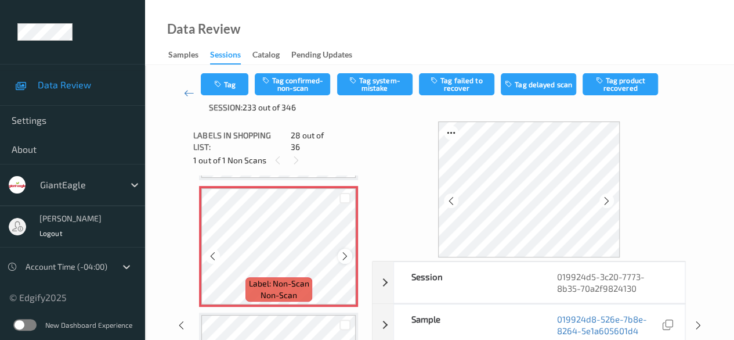
click at [348, 251] on icon at bounding box center [345, 256] width 10 height 10
click at [346, 251] on icon at bounding box center [345, 256] width 10 height 10
click at [345, 251] on icon at bounding box center [345, 256] width 10 height 10
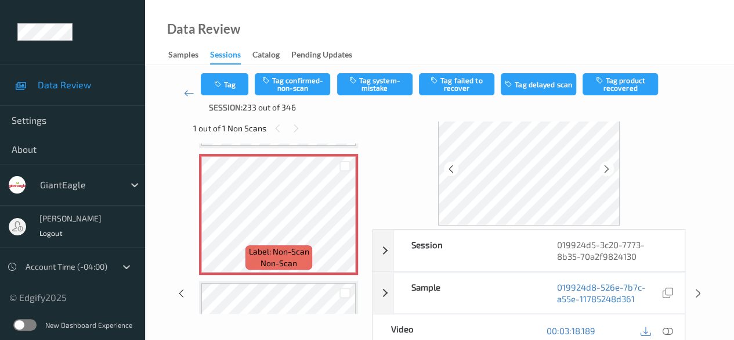
scroll to position [58, 0]
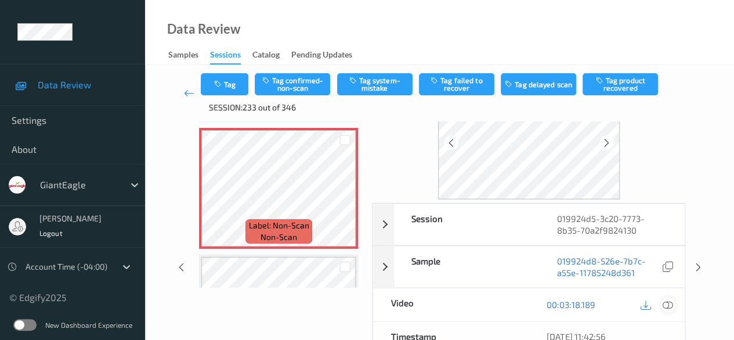
click at [670, 304] on icon at bounding box center [668, 304] width 10 height 10
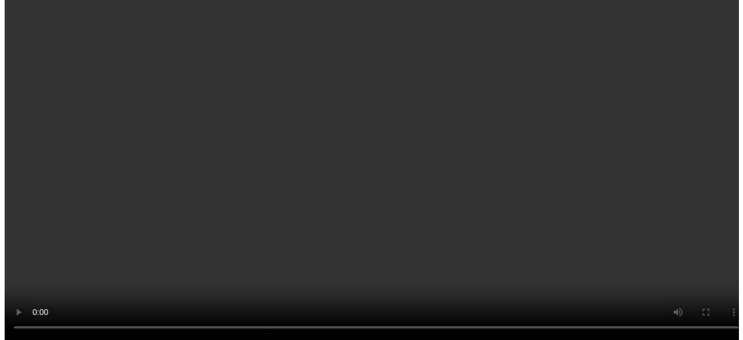
scroll to position [3703, 0]
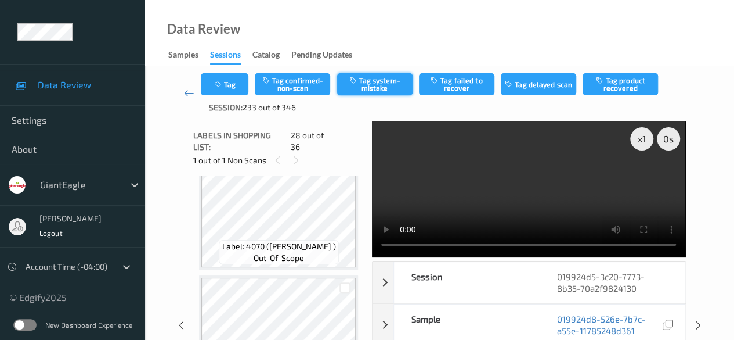
click at [362, 80] on button "Tag system-mistake" at bounding box center [374, 84] width 75 height 22
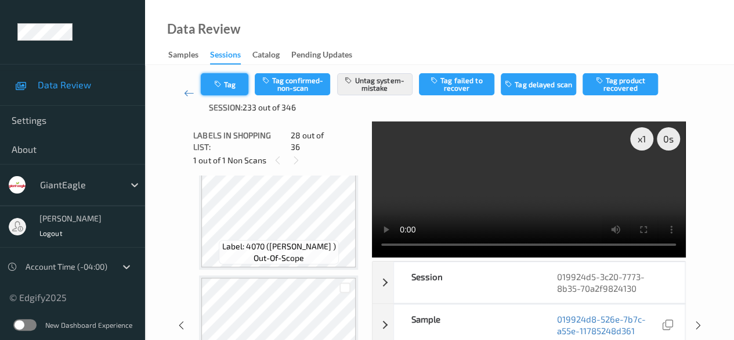
click at [239, 82] on button "Tag" at bounding box center [225, 84] width 48 height 22
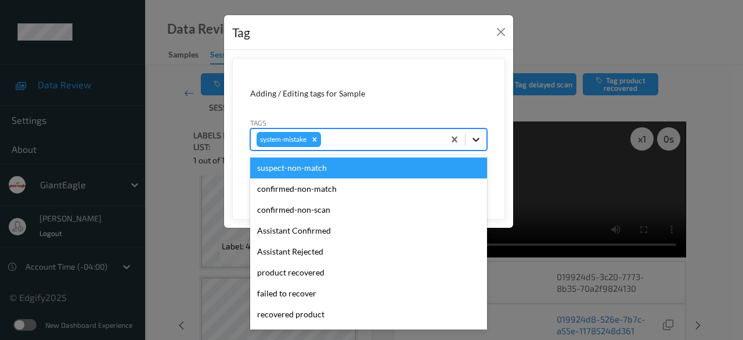
click at [475, 143] on icon at bounding box center [476, 140] width 12 height 12
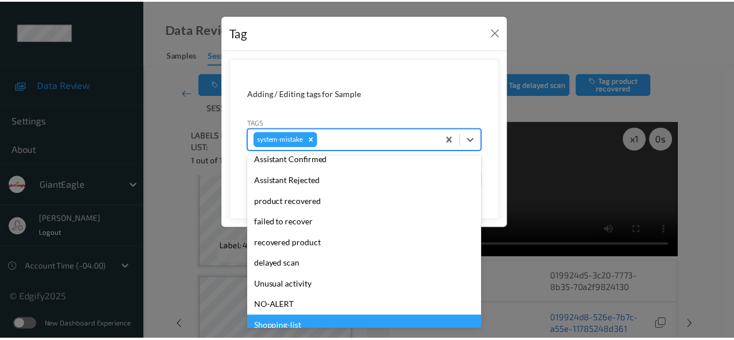
scroll to position [123, 0]
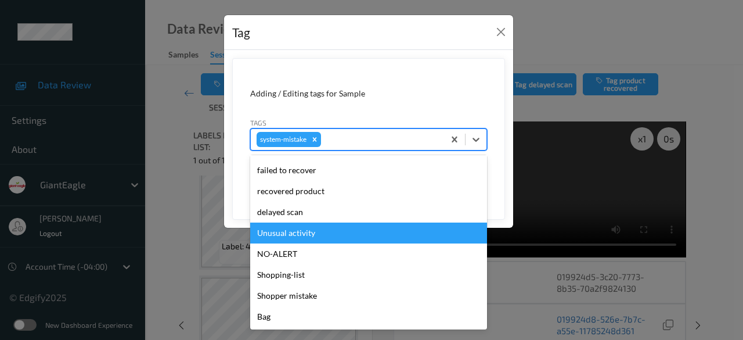
click at [322, 236] on div "Unusual activity" at bounding box center [368, 232] width 237 height 21
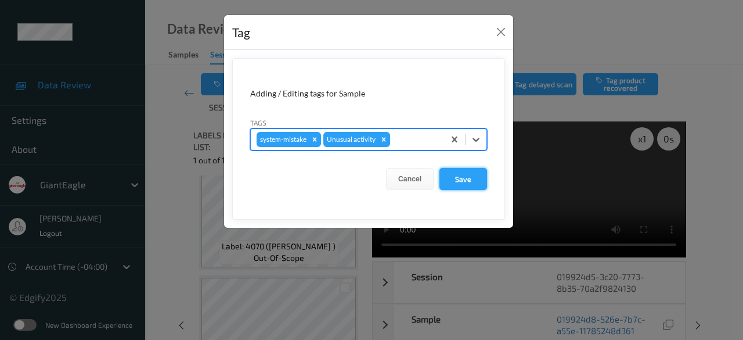
click at [466, 179] on button "Save" at bounding box center [463, 179] width 48 height 22
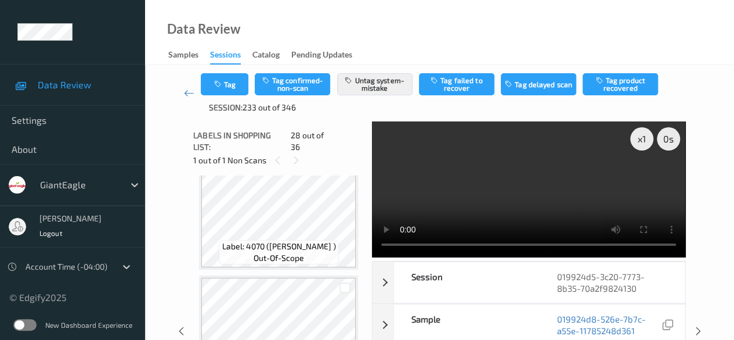
click at [239, 17] on div "Data Review Samples Sessions Catalog Pending Updates" at bounding box center [439, 32] width 589 height 65
click at [182, 93] on link at bounding box center [189, 93] width 24 height 40
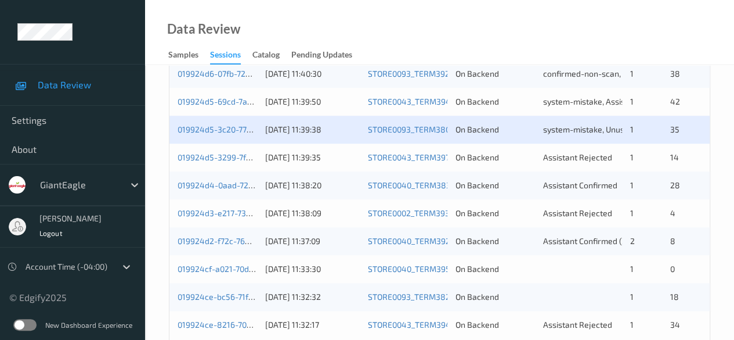
scroll to position [581, 0]
click at [235, 160] on div "019924d5-3299-7f2b-81ba-e02bc0c6136b" at bounding box center [218, 156] width 80 height 12
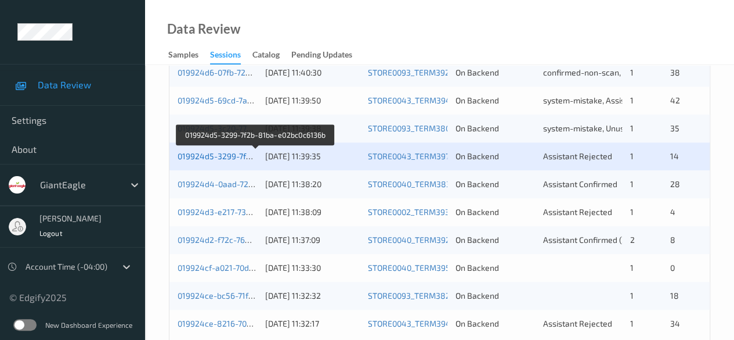
click at [231, 155] on link "019924d5-3299-7f2b-81ba-e02bc0c6136b" at bounding box center [256, 156] width 156 height 10
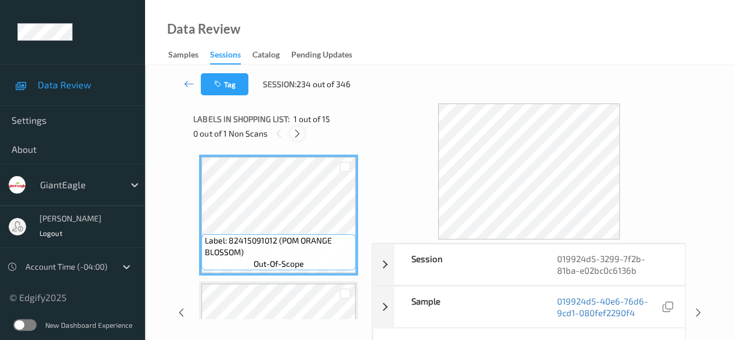
click at [299, 134] on icon at bounding box center [298, 133] width 10 height 10
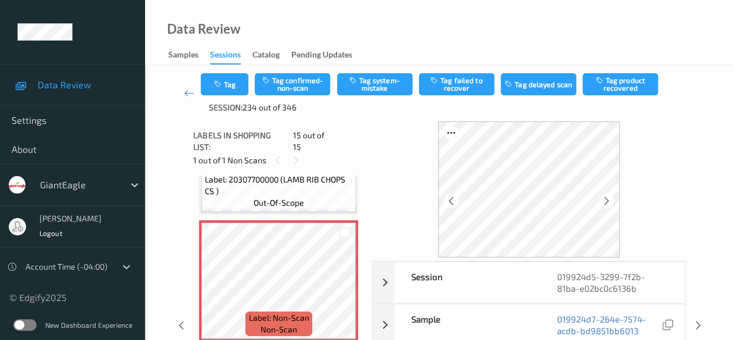
scroll to position [1734, 0]
click at [345, 284] on icon at bounding box center [345, 289] width 10 height 10
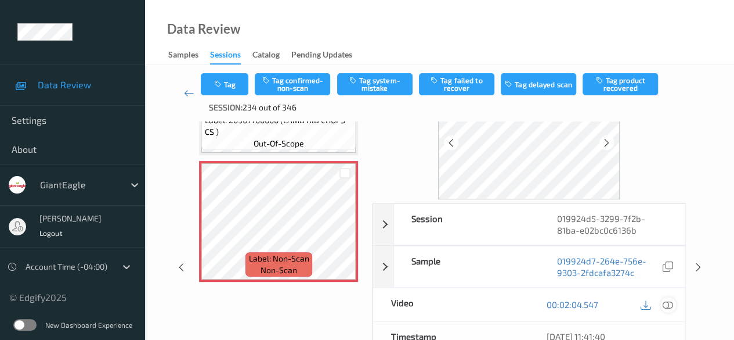
click at [664, 301] on icon at bounding box center [668, 304] width 10 height 10
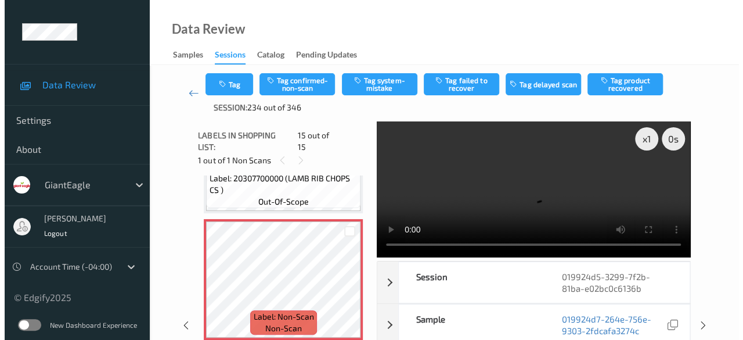
scroll to position [1664, 0]
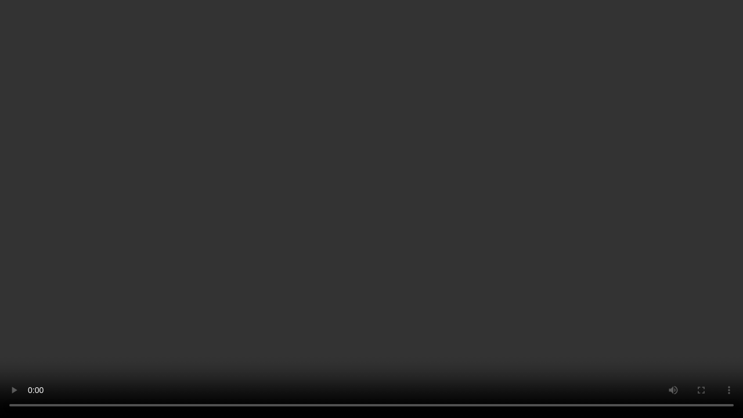
click at [607, 339] on video at bounding box center [371, 209] width 743 height 418
click at [477, 339] on video at bounding box center [371, 209] width 743 height 418
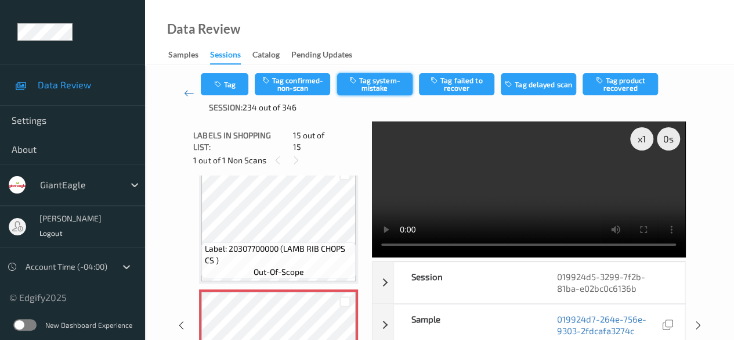
click at [370, 82] on button "Tag system-mistake" at bounding box center [374, 84] width 75 height 22
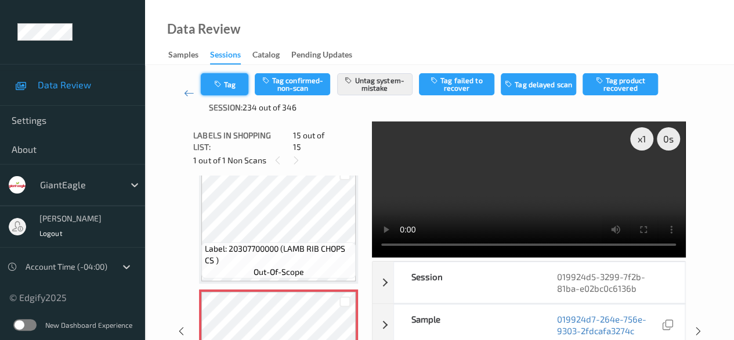
click at [240, 87] on button "Tag" at bounding box center [225, 84] width 48 height 22
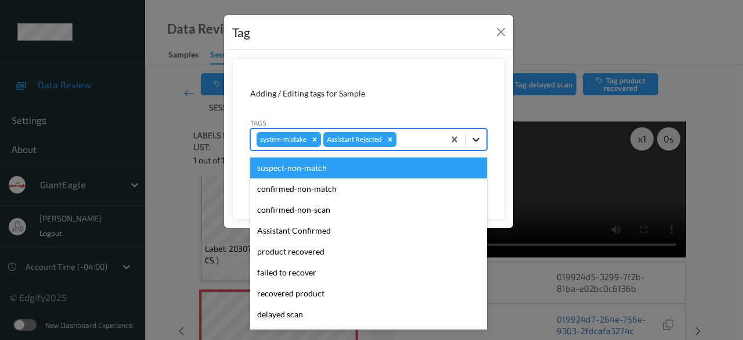
click at [479, 142] on icon at bounding box center [476, 140] width 12 height 12
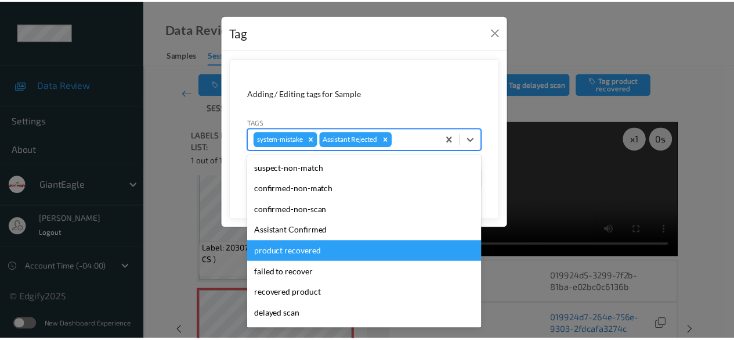
scroll to position [102, 0]
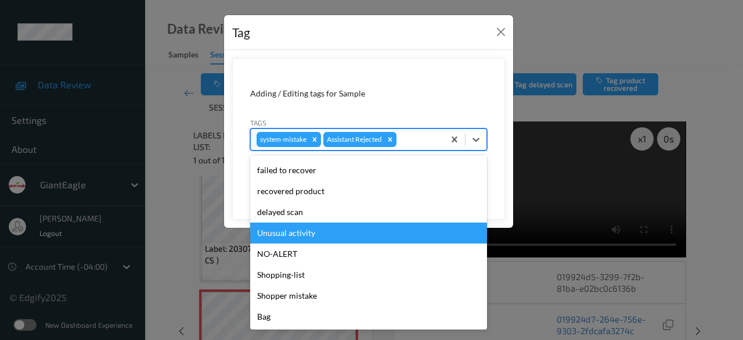
click at [324, 234] on div "Unusual activity" at bounding box center [368, 232] width 237 height 21
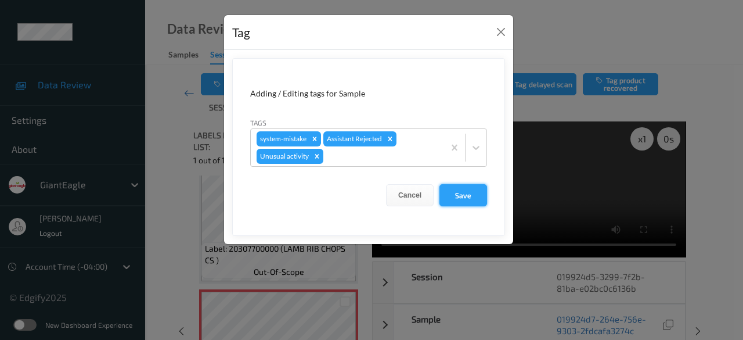
click at [462, 198] on button "Save" at bounding box center [463, 195] width 48 height 22
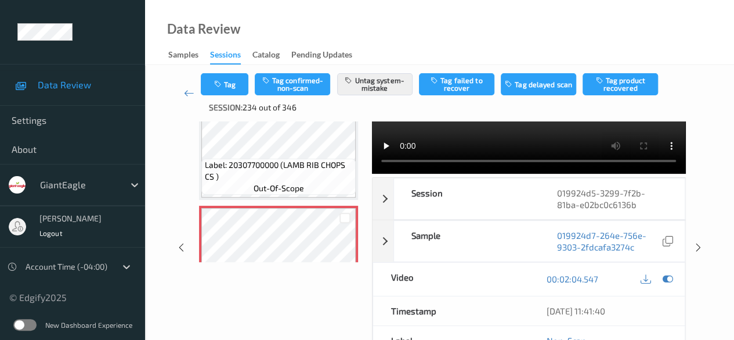
scroll to position [0, 0]
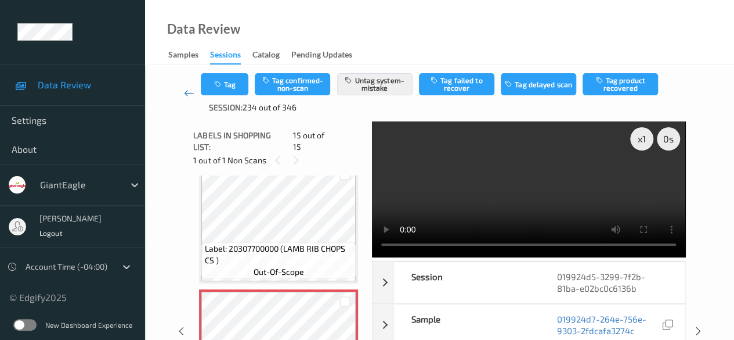
click at [188, 91] on icon at bounding box center [189, 93] width 10 height 12
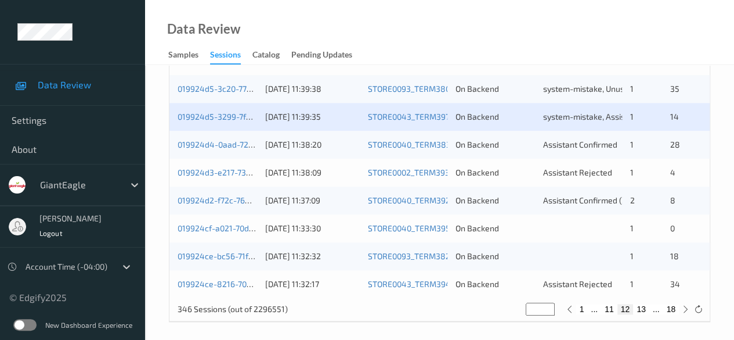
scroll to position [625, 0]
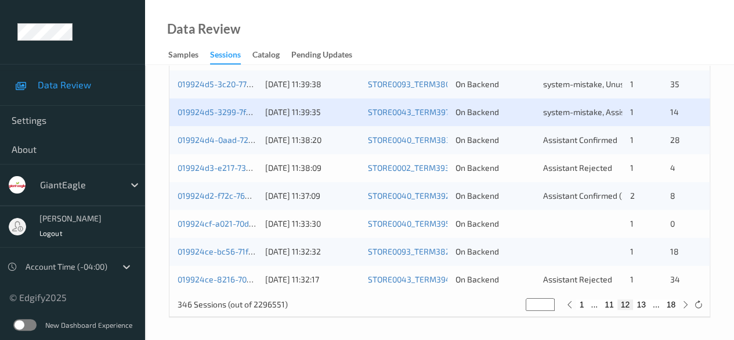
click at [235, 143] on div "019924d4-0aad-727b-94fb-96fbd0864714" at bounding box center [218, 140] width 80 height 12
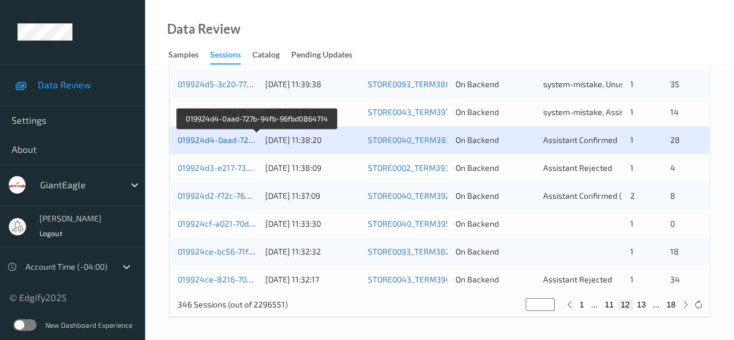
click at [201, 143] on link "019924d4-0aad-727b-94fb-96fbd0864714" at bounding box center [257, 140] width 158 height 10
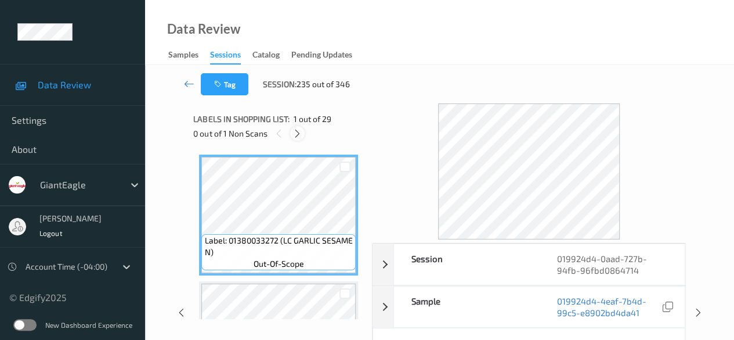
click at [297, 134] on icon at bounding box center [298, 133] width 10 height 10
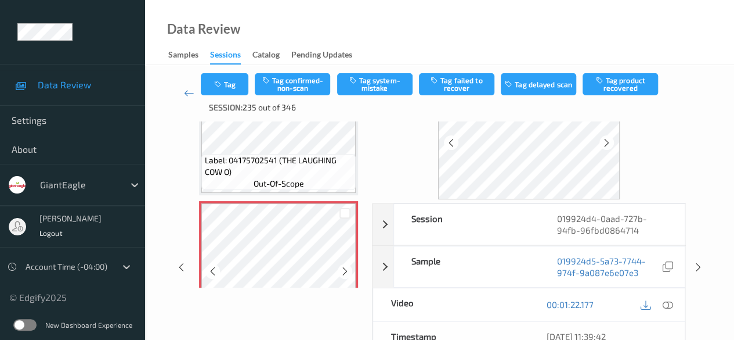
scroll to position [1330, 0]
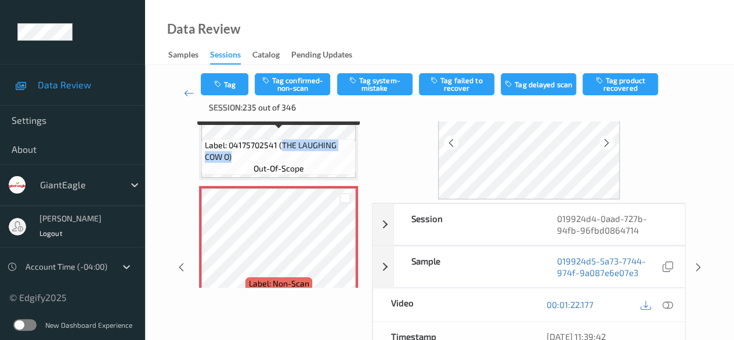
drag, startPoint x: 293, startPoint y: 135, endPoint x: 348, endPoint y: 148, distance: 57.3
click at [348, 148] on span "Label: 04175702541 (THE LAUGHING COW O)" at bounding box center [279, 150] width 149 height 23
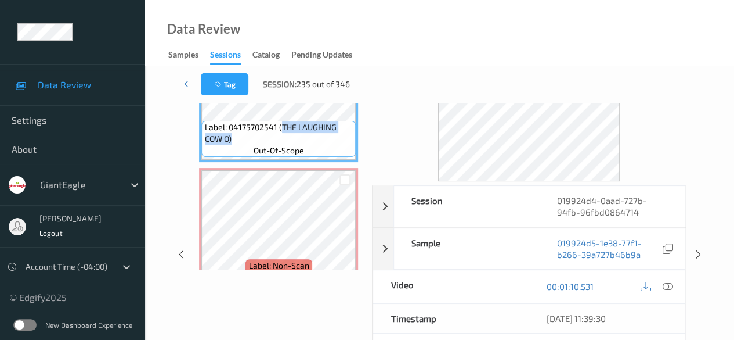
copy span "THE LAUGHING COW O)"
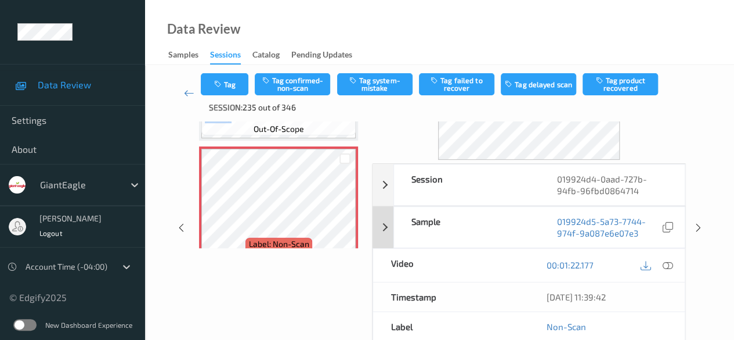
scroll to position [116, 0]
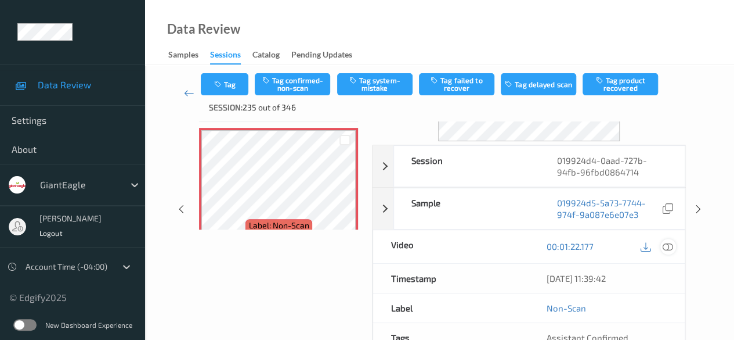
click at [668, 245] on icon at bounding box center [668, 246] width 10 height 10
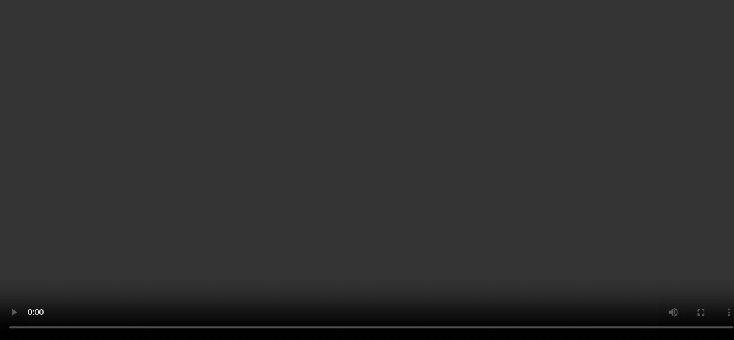
scroll to position [1388, 0]
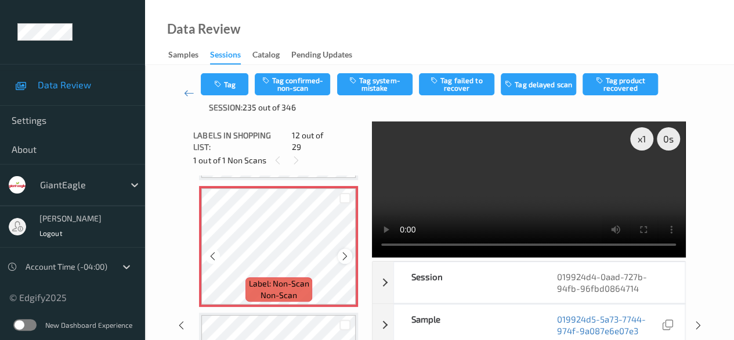
click at [343, 251] on icon at bounding box center [345, 256] width 10 height 10
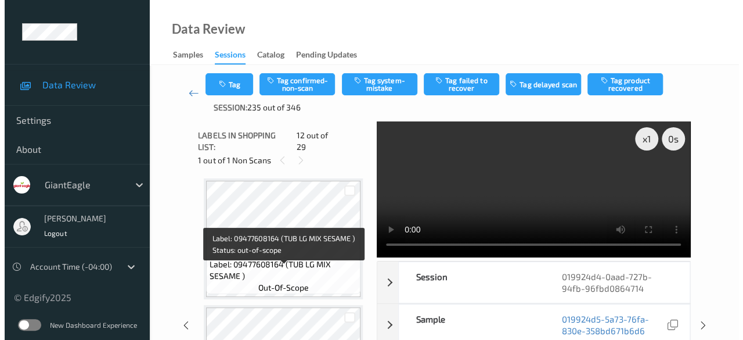
scroll to position [1504, 0]
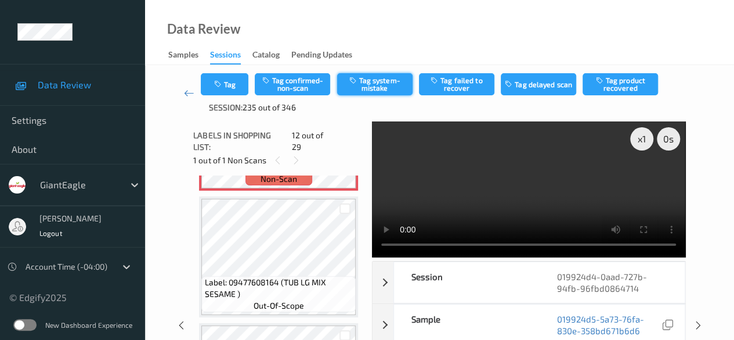
click at [387, 78] on button "Tag system-mistake" at bounding box center [374, 84] width 75 height 22
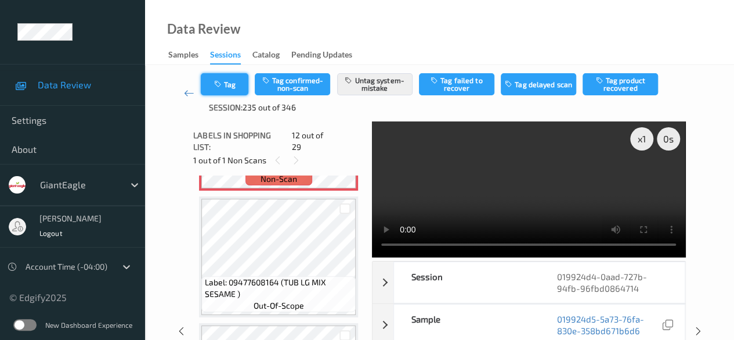
click at [233, 89] on button "Tag" at bounding box center [225, 84] width 48 height 22
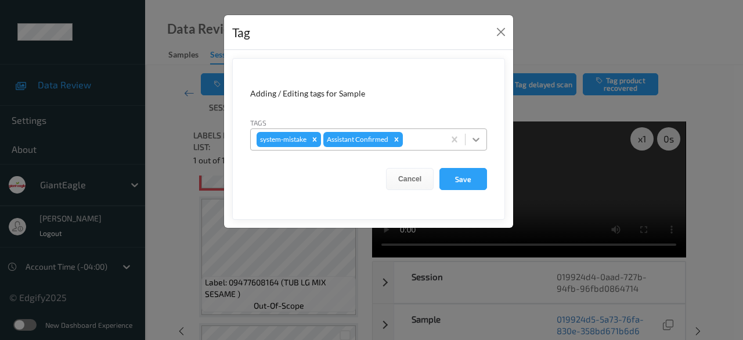
click at [477, 141] on icon at bounding box center [476, 140] width 12 height 12
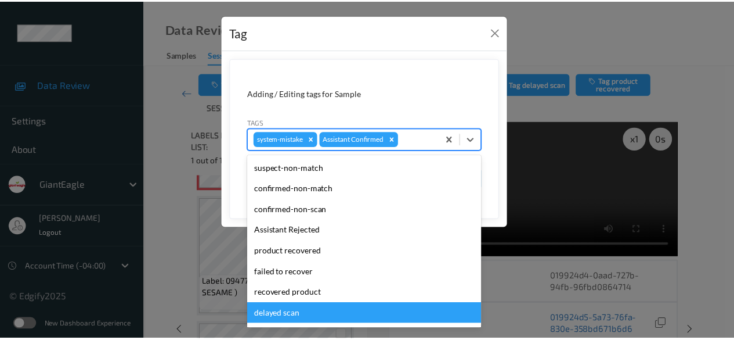
scroll to position [102, 0]
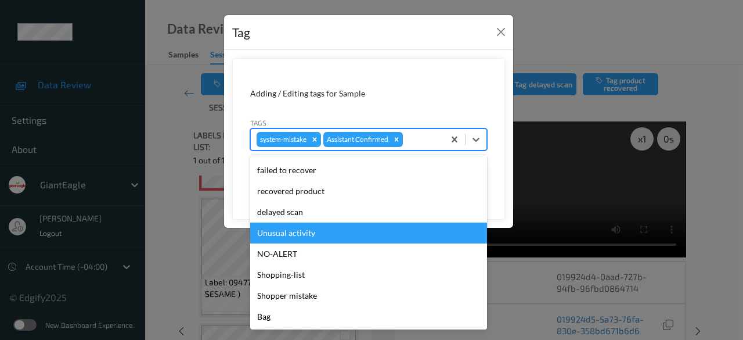
click at [321, 236] on div "Unusual activity" at bounding box center [368, 232] width 237 height 21
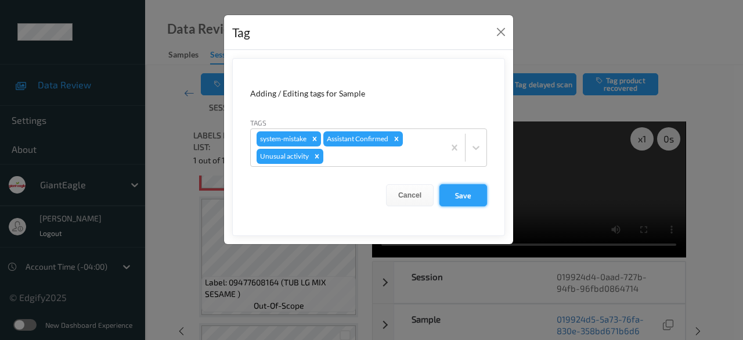
click at [463, 195] on button "Save" at bounding box center [463, 195] width 48 height 22
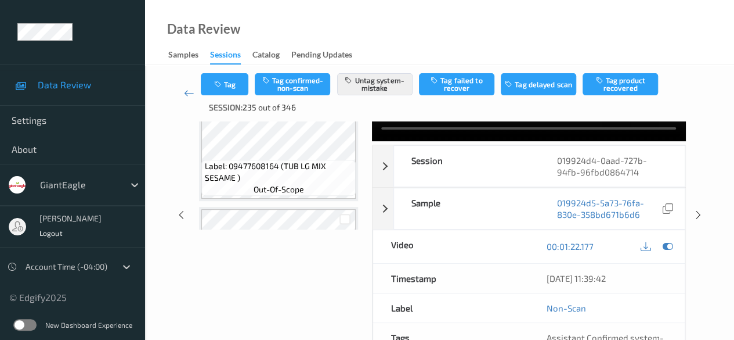
scroll to position [0, 0]
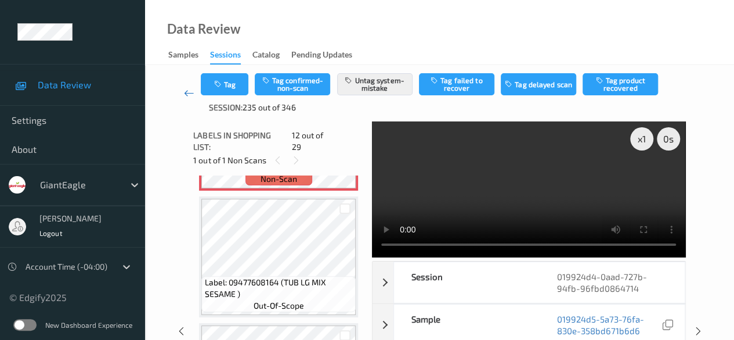
click at [182, 92] on link at bounding box center [189, 93] width 24 height 40
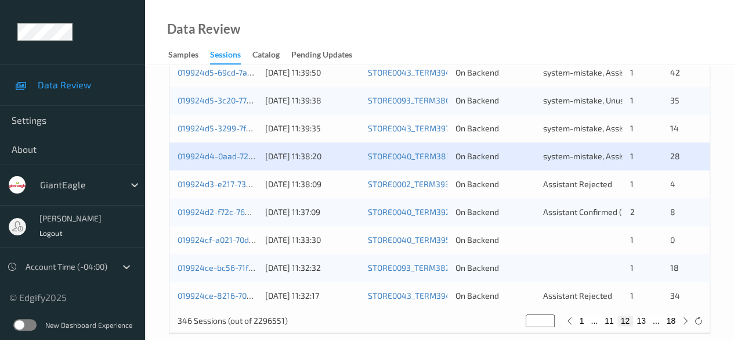
scroll to position [625, 0]
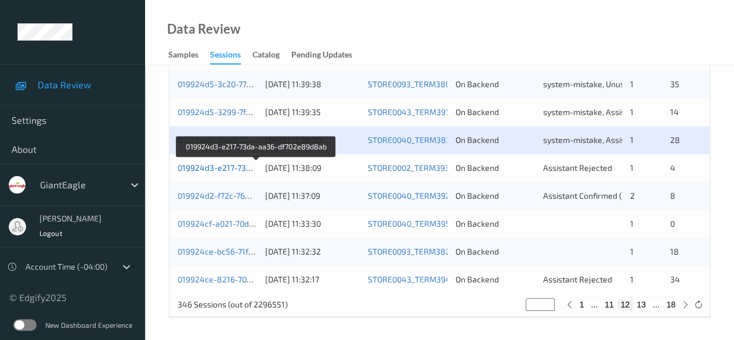
click at [227, 168] on link "019924d3-e217-73da-aa36-df702e89d8ab" at bounding box center [257, 168] width 158 height 10
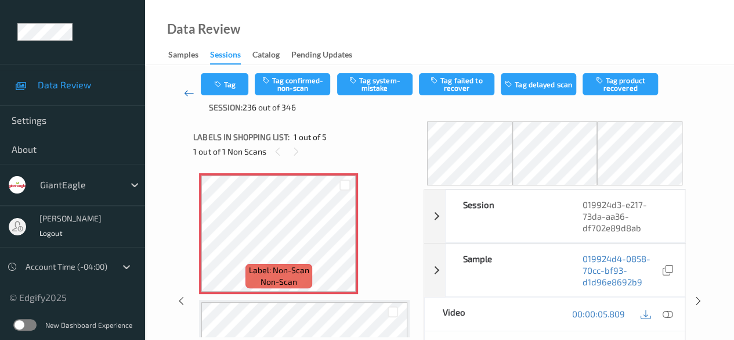
click at [190, 93] on icon at bounding box center [189, 93] width 10 height 12
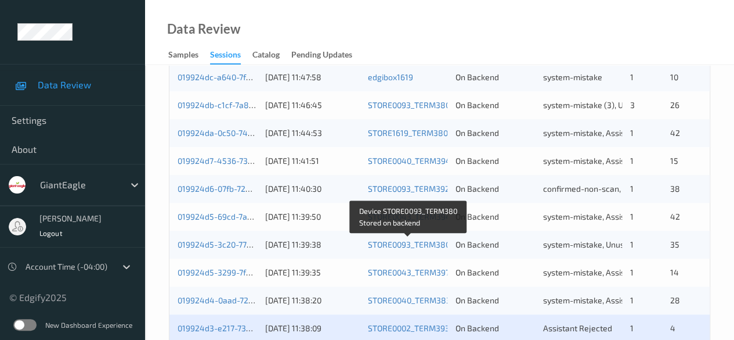
scroll to position [523, 0]
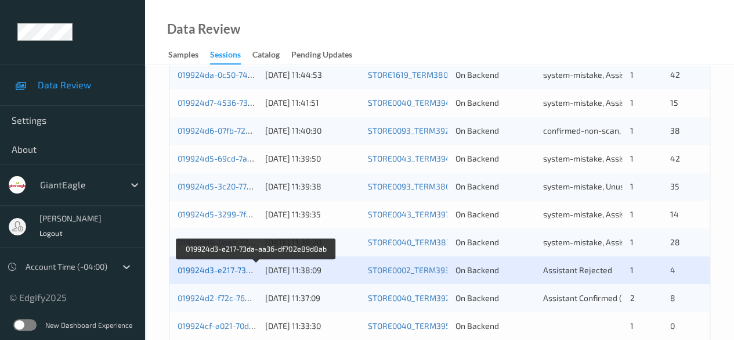
click at [236, 268] on link "019924d3-e217-73da-aa36-df702e89d8ab" at bounding box center [257, 270] width 158 height 10
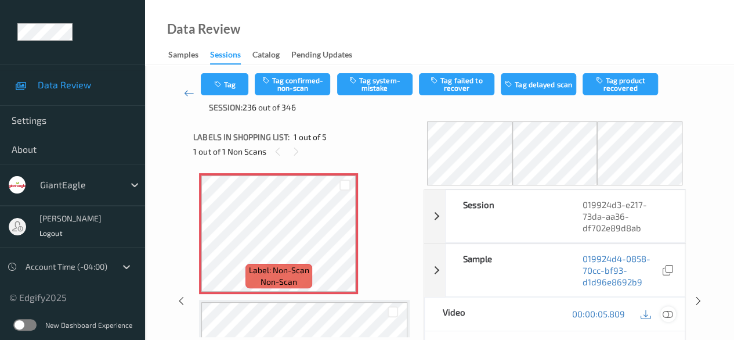
click at [666, 313] on icon at bounding box center [668, 313] width 10 height 10
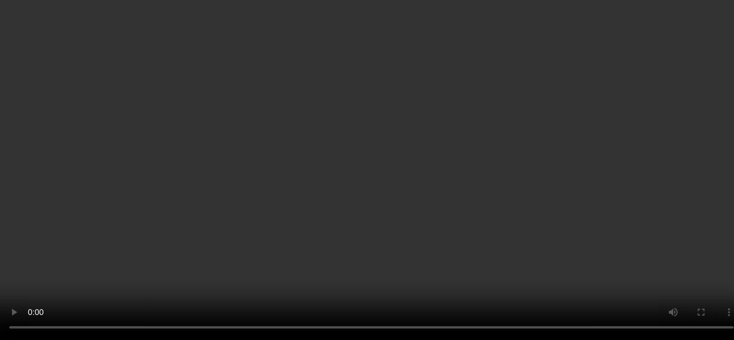
scroll to position [116, 0]
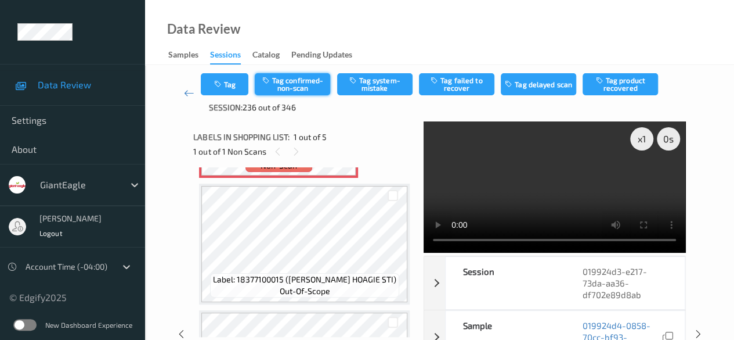
click at [306, 92] on button "Tag confirmed-non-scan" at bounding box center [292, 84] width 75 height 22
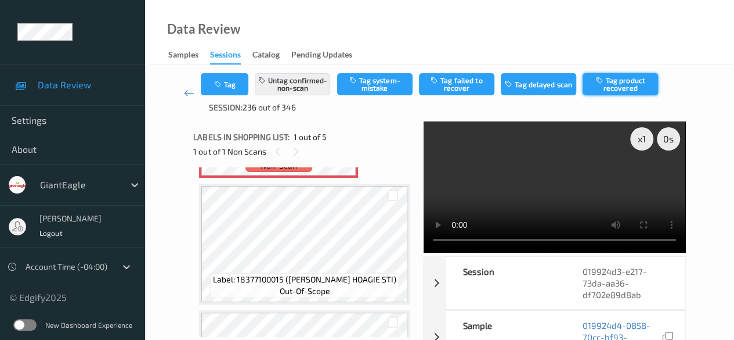
click at [618, 90] on button "Tag product recovered" at bounding box center [620, 84] width 75 height 22
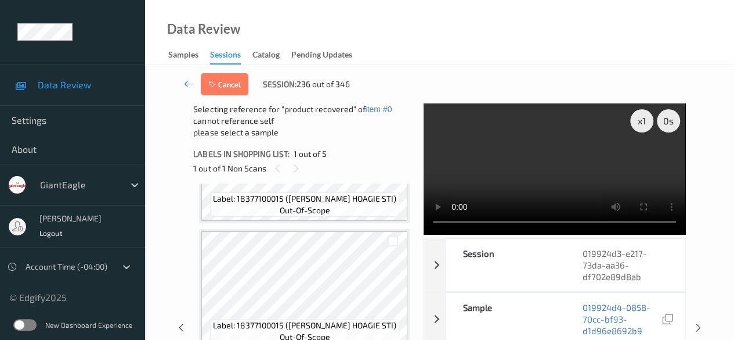
scroll to position [232, 0]
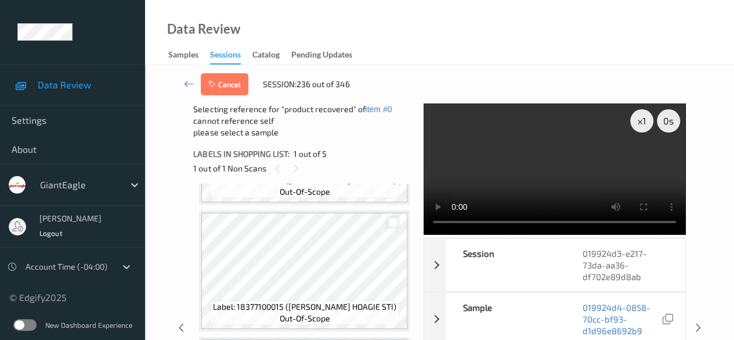
click at [397, 224] on div at bounding box center [393, 222] width 11 height 11
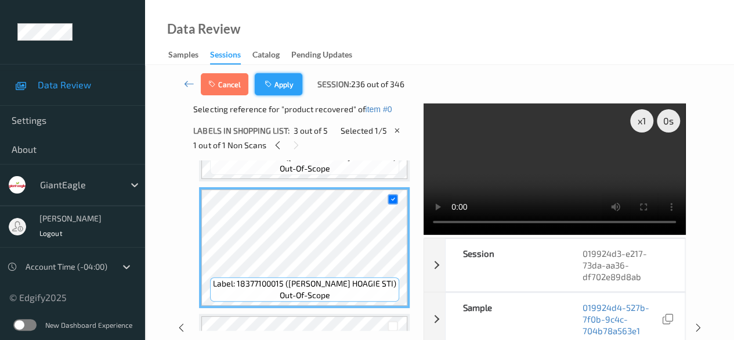
click at [287, 85] on button "Apply" at bounding box center [279, 84] width 48 height 22
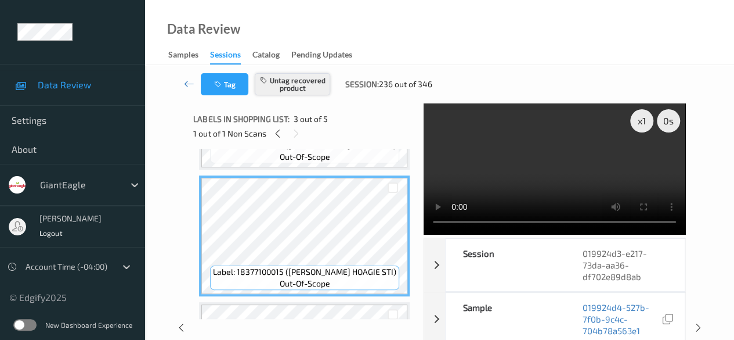
click at [301, 84] on button "Untag recovered product" at bounding box center [292, 84] width 75 height 22
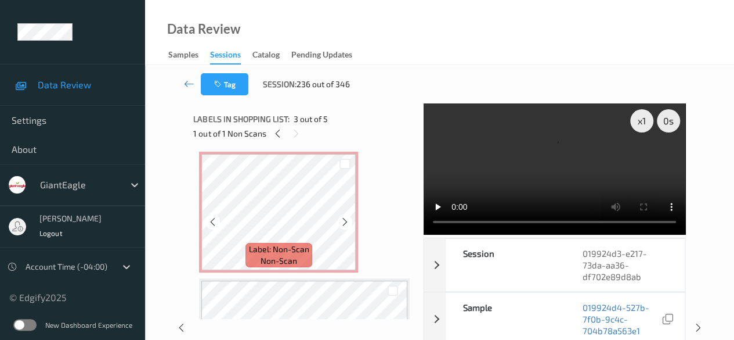
scroll to position [0, 0]
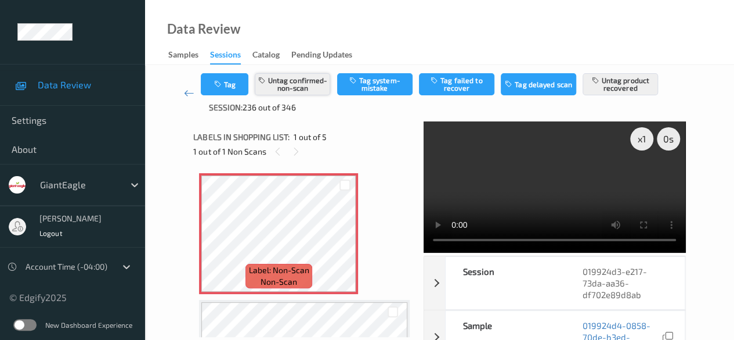
click at [301, 89] on button "Untag confirmed-non-scan" at bounding box center [292, 84] width 75 height 22
click at [613, 87] on button "Untag product recovered" at bounding box center [620, 84] width 75 height 22
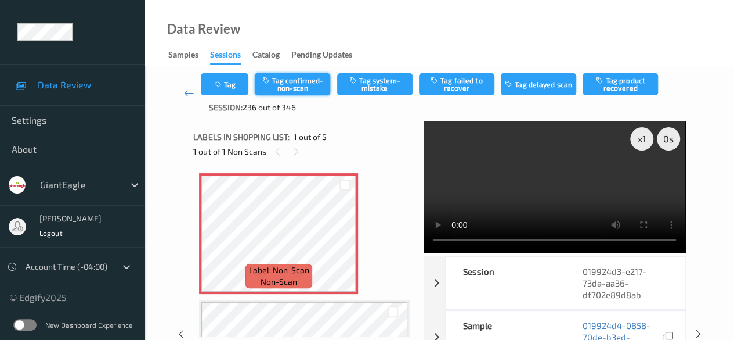
click at [293, 85] on button "Tag confirmed-non-scan" at bounding box center [292, 84] width 75 height 22
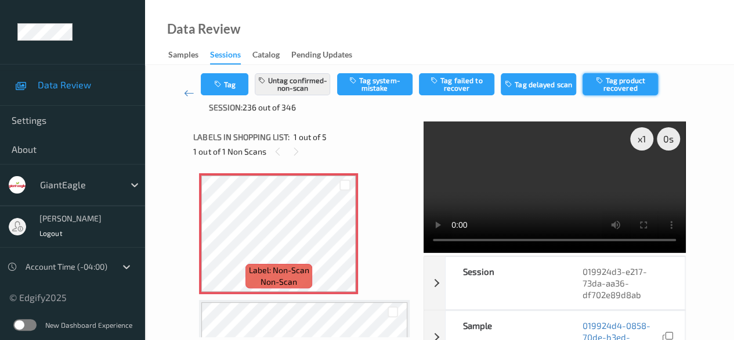
click at [626, 84] on button "Tag product recovered" at bounding box center [620, 84] width 75 height 22
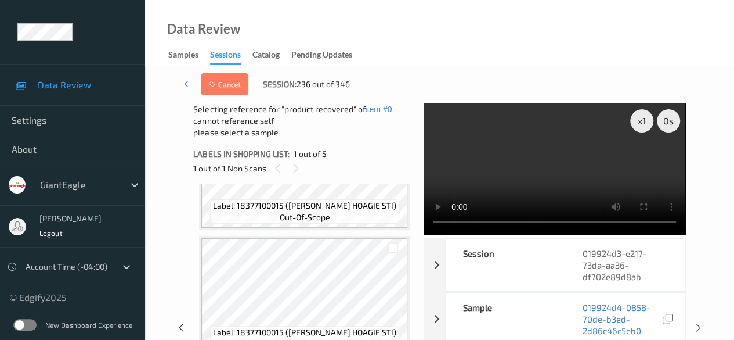
scroll to position [232, 0]
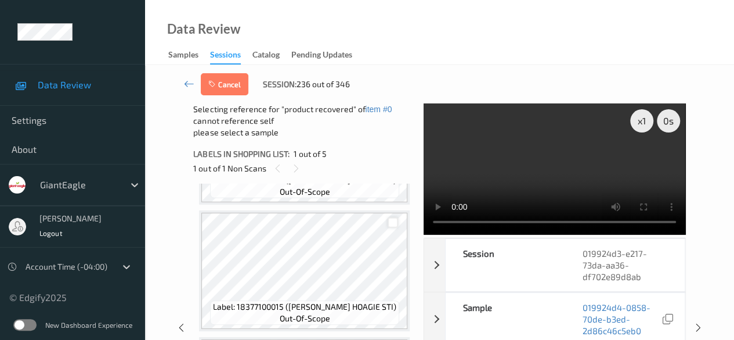
click at [391, 224] on div at bounding box center [393, 222] width 11 height 11
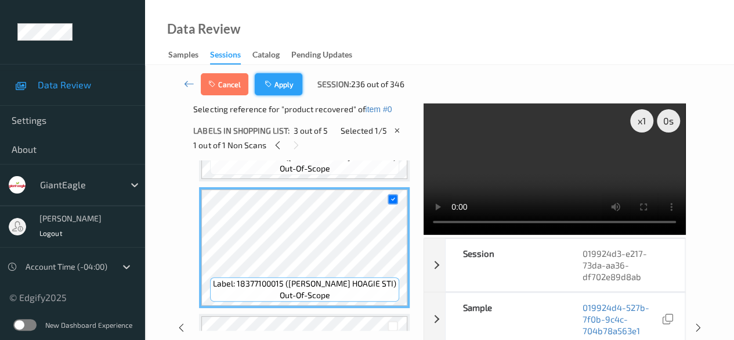
click at [288, 88] on button "Apply" at bounding box center [279, 84] width 48 height 22
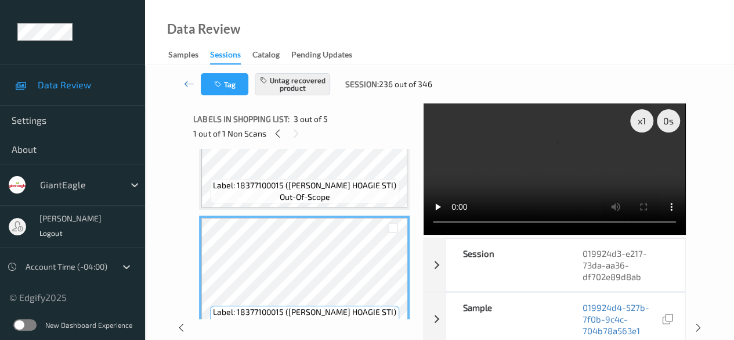
scroll to position [174, 0]
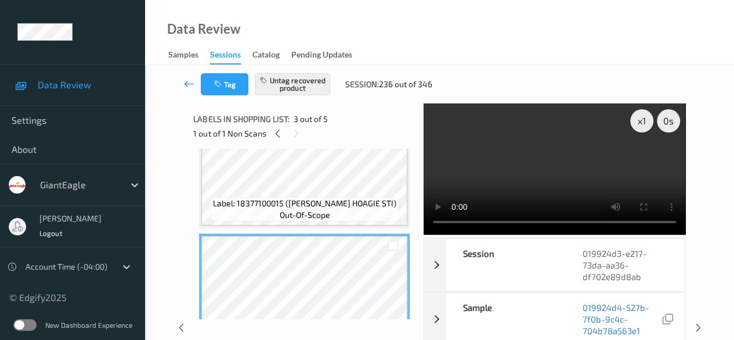
click at [186, 82] on icon at bounding box center [189, 84] width 10 height 12
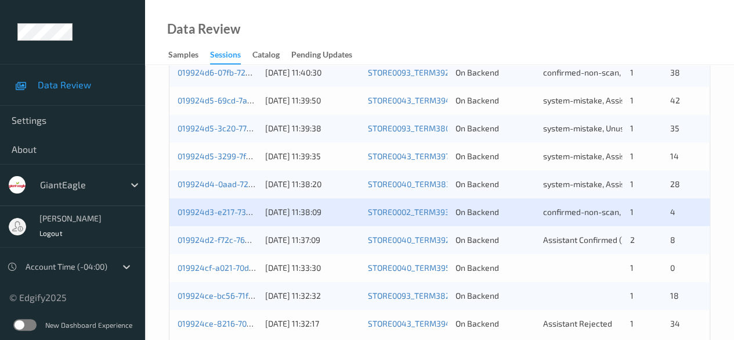
scroll to position [625, 0]
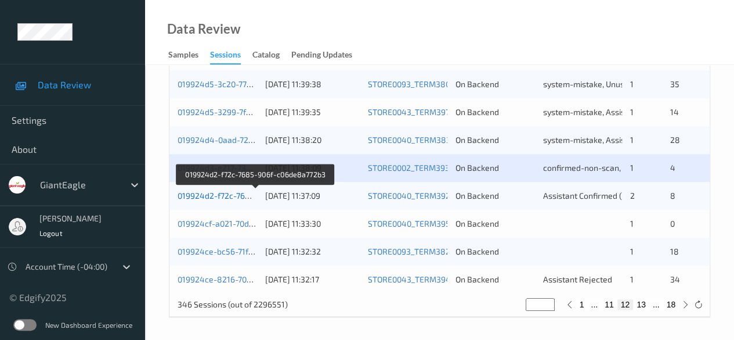
click at [240, 193] on link "019924d2-f72c-7685-906f-c06de8a772b3" at bounding box center [256, 195] width 156 height 10
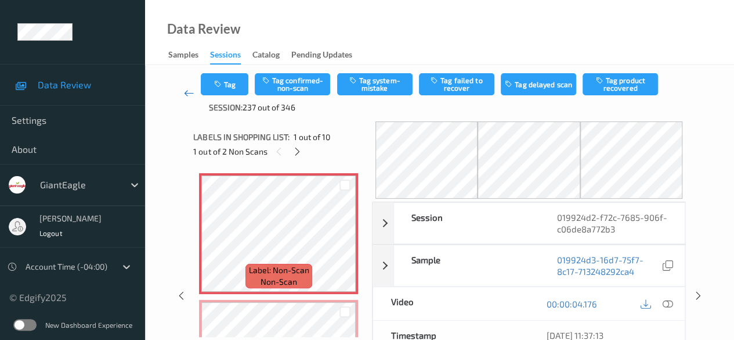
click at [193, 92] on icon at bounding box center [189, 93] width 10 height 12
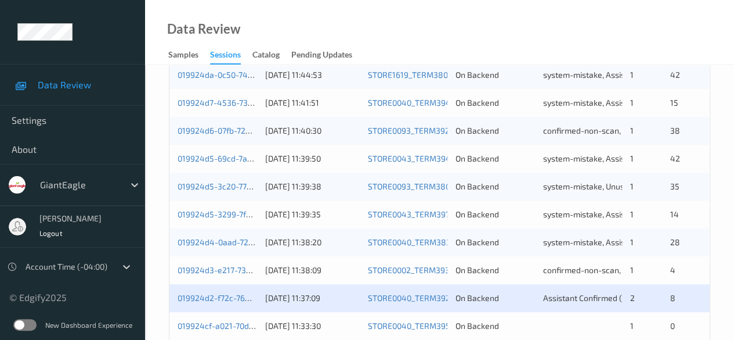
scroll to position [581, 0]
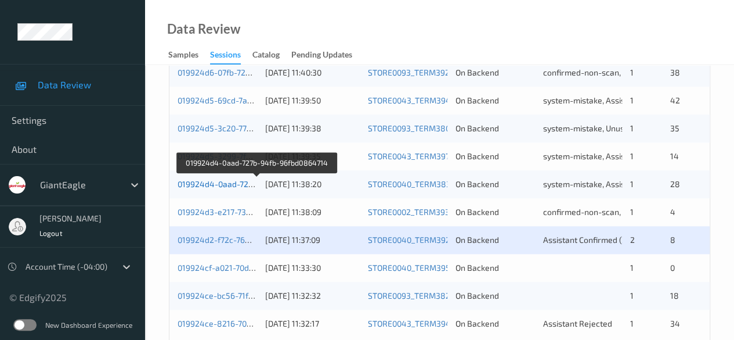
click at [228, 185] on link "019924d4-0aad-727b-94fb-96fbd0864714" at bounding box center [257, 184] width 158 height 10
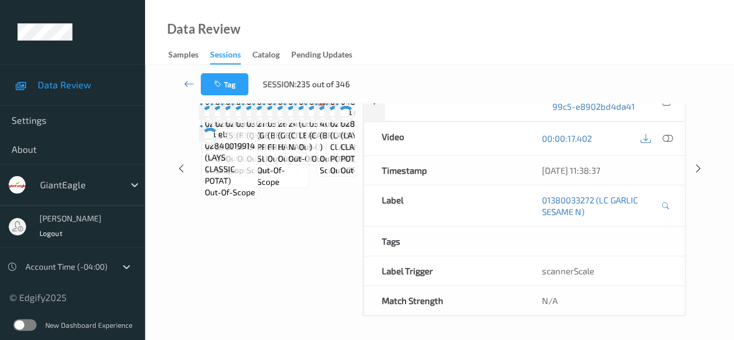
scroll to position [203, 0]
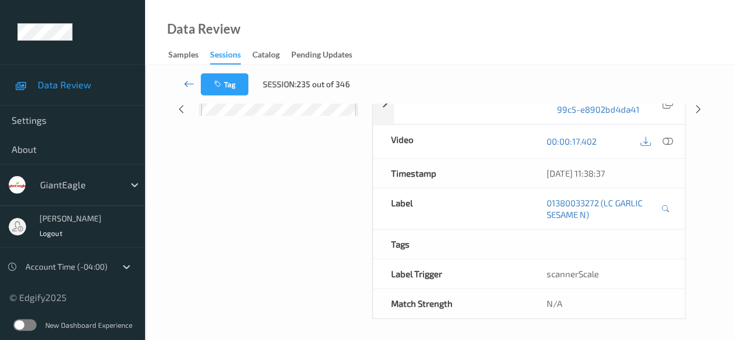
click at [185, 87] on icon at bounding box center [189, 84] width 10 height 12
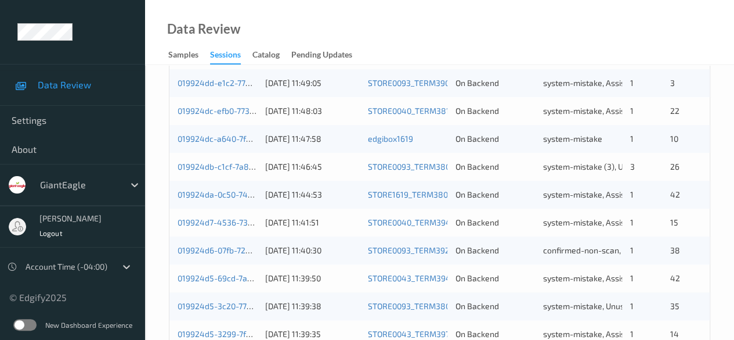
scroll to position [464, 0]
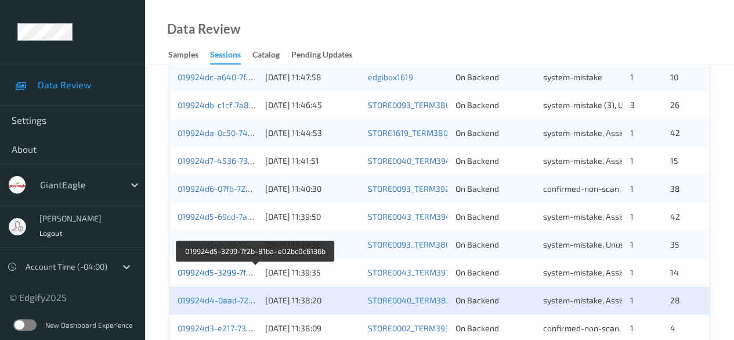
click at [218, 273] on link "019924d5-3299-7f2b-81ba-e02bc0c6136b" at bounding box center [256, 272] width 156 height 10
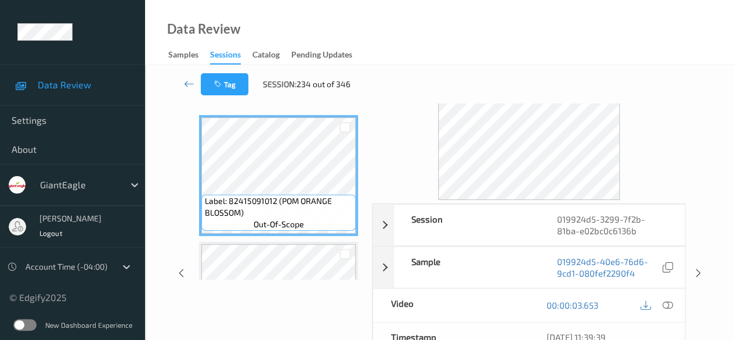
scroll to position [29, 0]
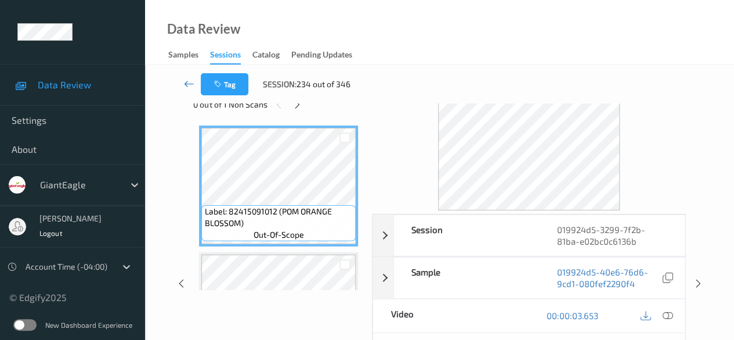
click at [187, 84] on icon at bounding box center [189, 84] width 10 height 12
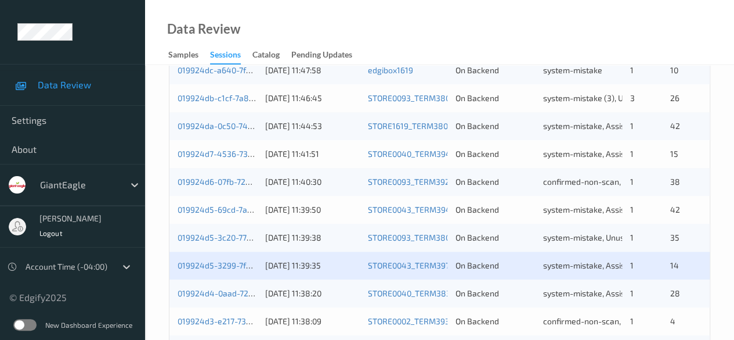
scroll to position [523, 0]
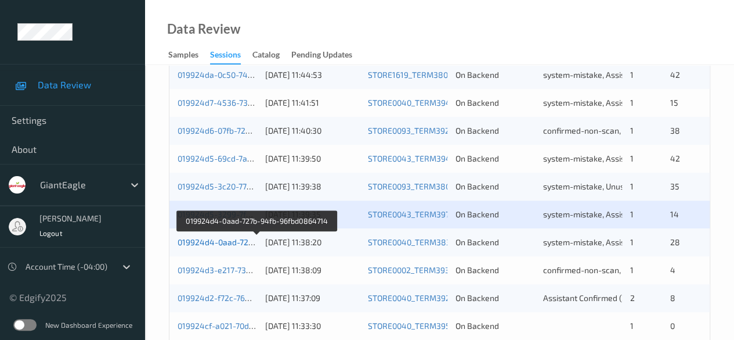
click at [230, 244] on link "019924d4-0aad-727b-94fb-96fbd0864714" at bounding box center [257, 242] width 158 height 10
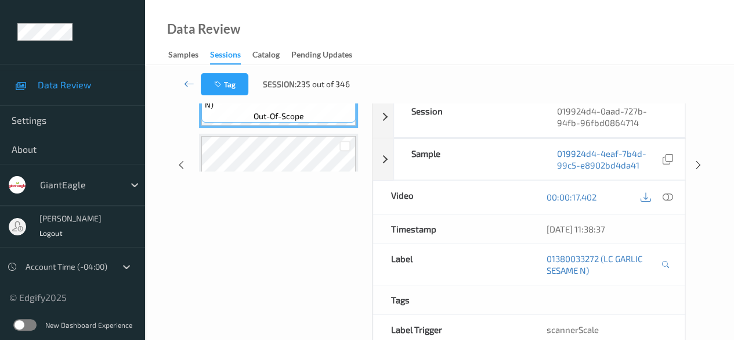
scroll to position [87, 0]
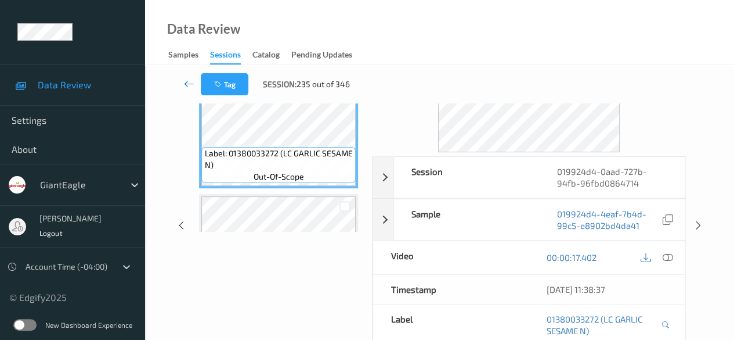
click at [187, 85] on icon at bounding box center [189, 84] width 10 height 12
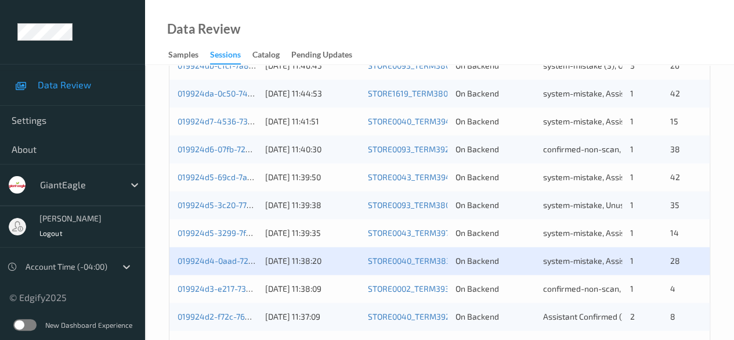
scroll to position [523, 0]
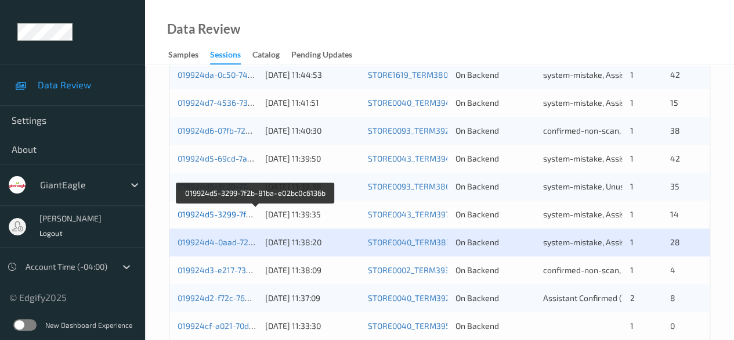
click at [225, 214] on link "019924d5-3299-7f2b-81ba-e02bc0c6136b" at bounding box center [256, 214] width 156 height 10
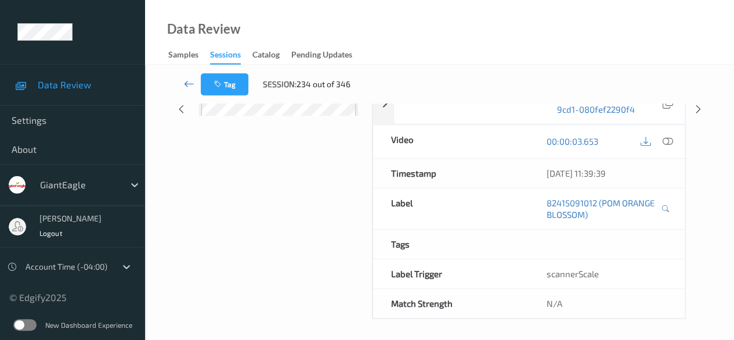
click at [184, 87] on icon at bounding box center [189, 84] width 10 height 12
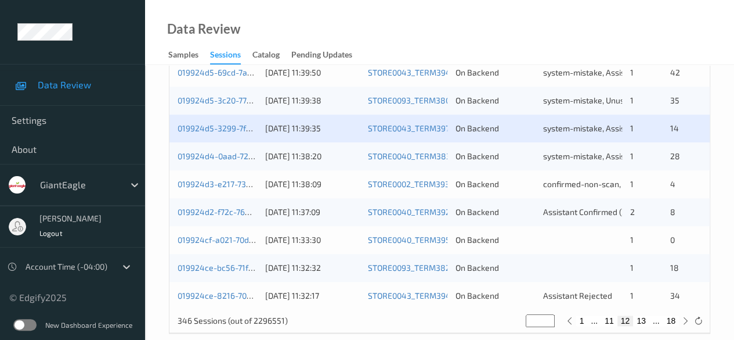
scroll to position [625, 0]
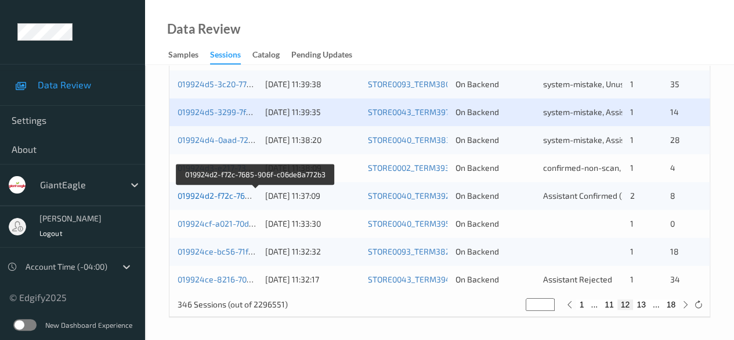
click at [231, 194] on link "019924d2-f72c-7685-906f-c06de8a772b3" at bounding box center [256, 195] width 156 height 10
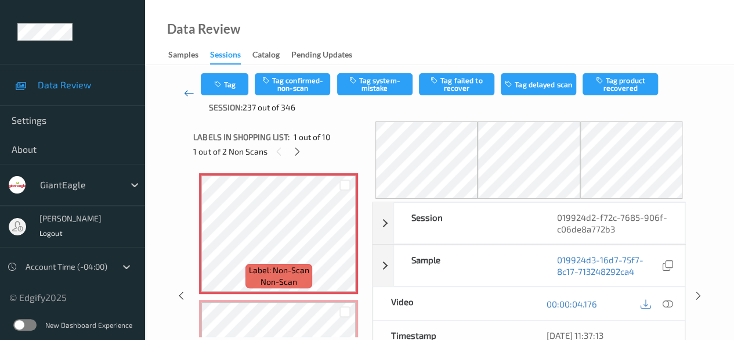
click at [192, 93] on icon at bounding box center [189, 93] width 10 height 12
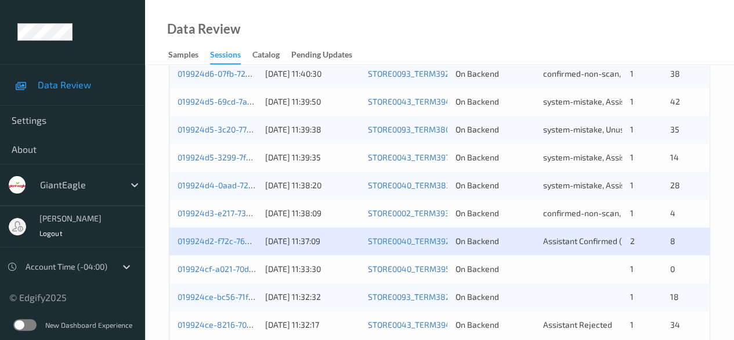
scroll to position [581, 0]
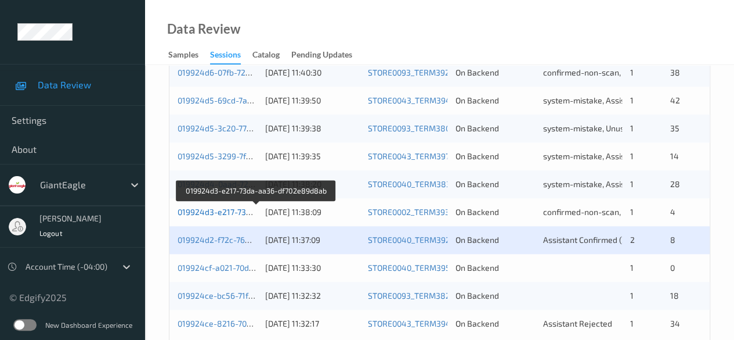
click at [239, 213] on link "019924d3-e217-73da-aa36-df702e89d8ab" at bounding box center [257, 212] width 158 height 10
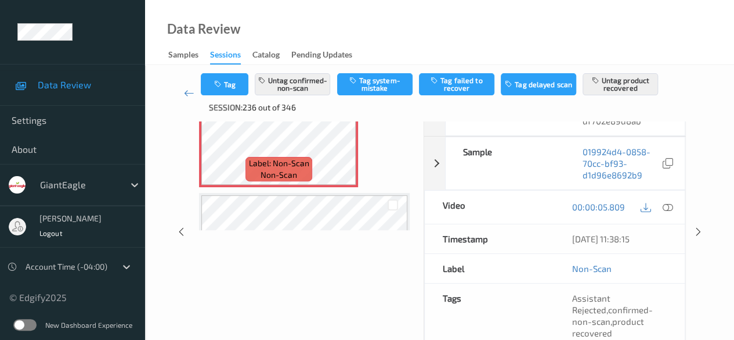
scroll to position [63, 0]
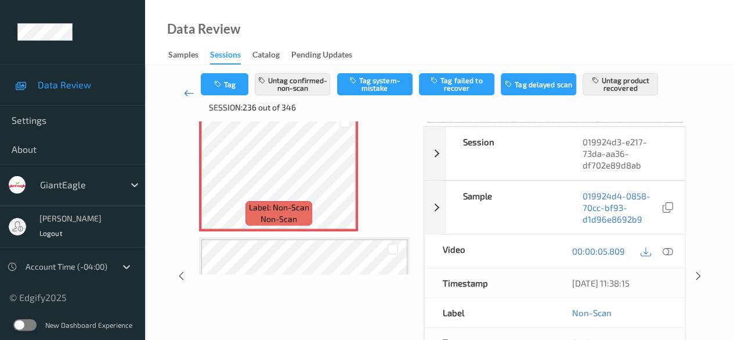
click at [189, 95] on icon at bounding box center [189, 93] width 10 height 12
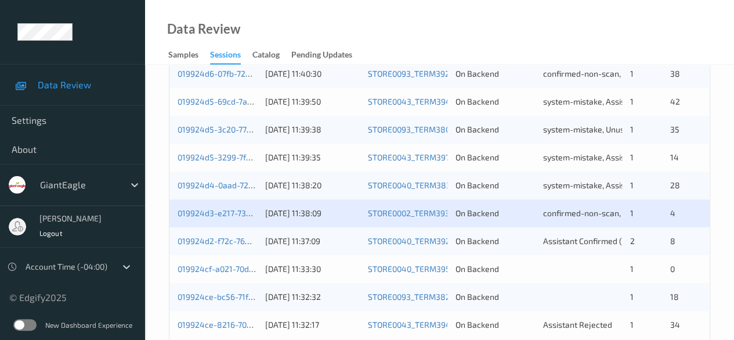
scroll to position [625, 0]
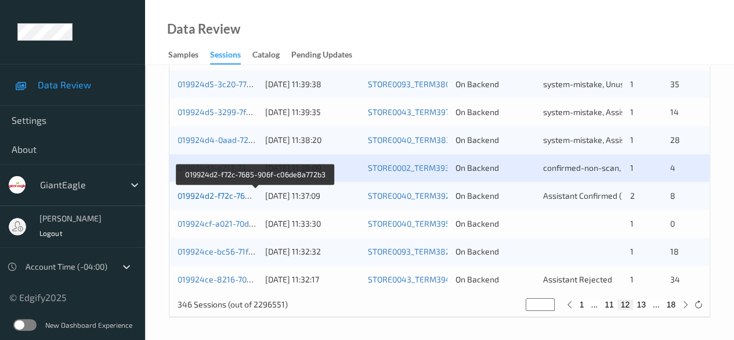
click at [245, 198] on link "019924d2-f72c-7685-906f-c06de8a772b3" at bounding box center [256, 195] width 156 height 10
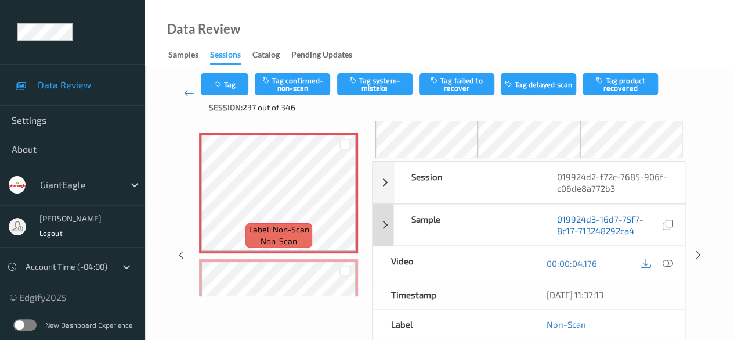
scroll to position [116, 0]
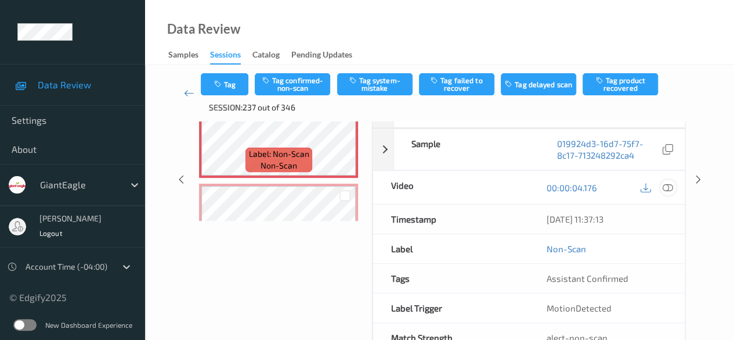
click at [670, 185] on icon at bounding box center [668, 187] width 10 height 10
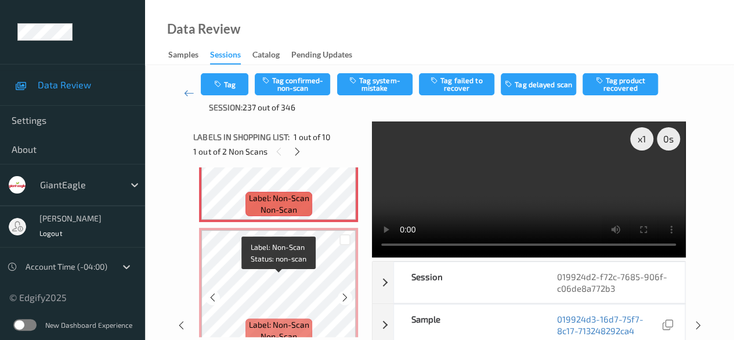
scroll to position [0, 0]
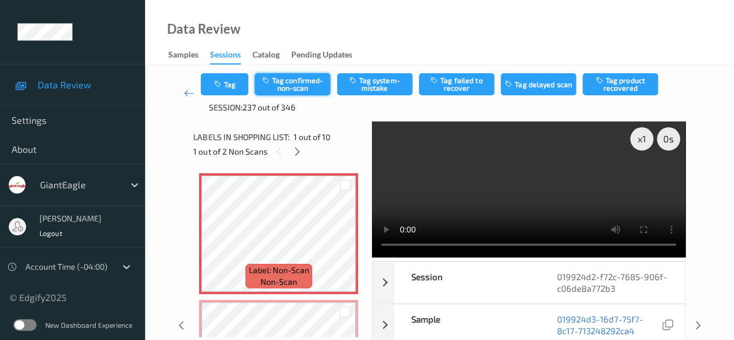
click at [297, 87] on button "Tag confirmed-non-scan" at bounding box center [292, 84] width 75 height 22
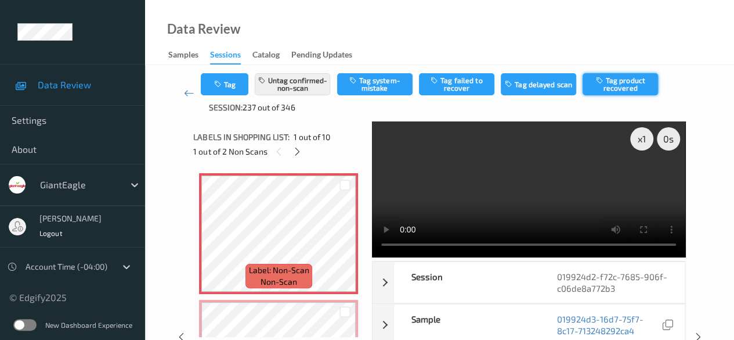
click at [626, 85] on button "Tag product recovered" at bounding box center [620, 84] width 75 height 22
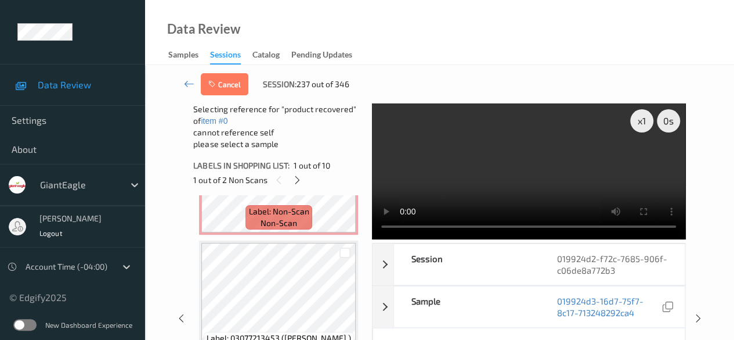
scroll to position [232, 0]
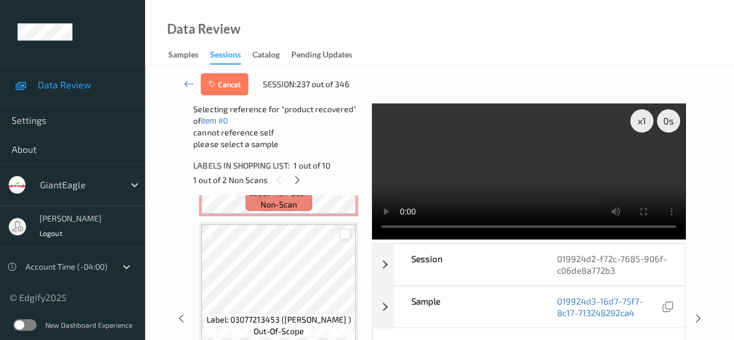
click at [346, 233] on div at bounding box center [345, 234] width 11 height 11
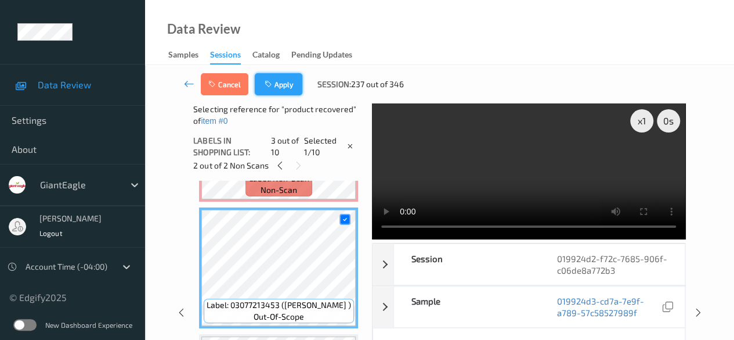
click at [291, 85] on button "Apply" at bounding box center [279, 84] width 48 height 22
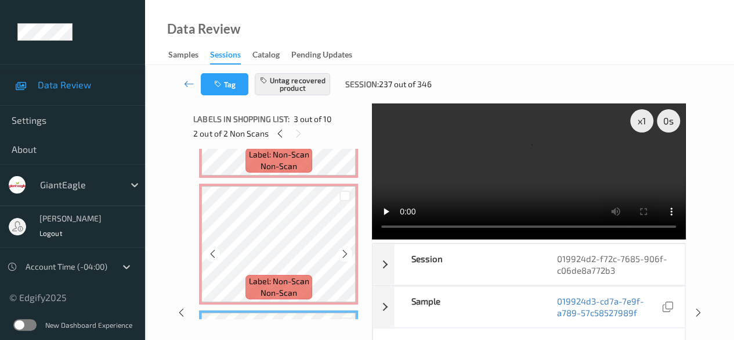
scroll to position [116, 0]
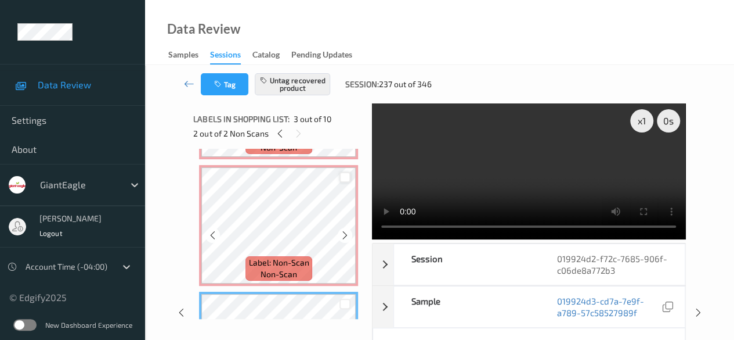
click at [341, 182] on div at bounding box center [345, 177] width 11 height 11
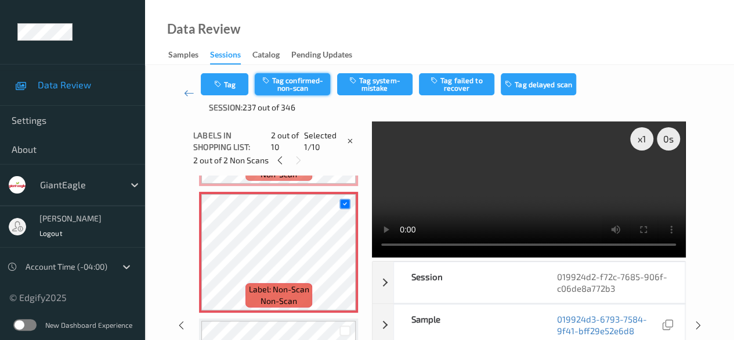
click at [296, 84] on button "Tag confirmed-non-scan" at bounding box center [292, 84] width 75 height 22
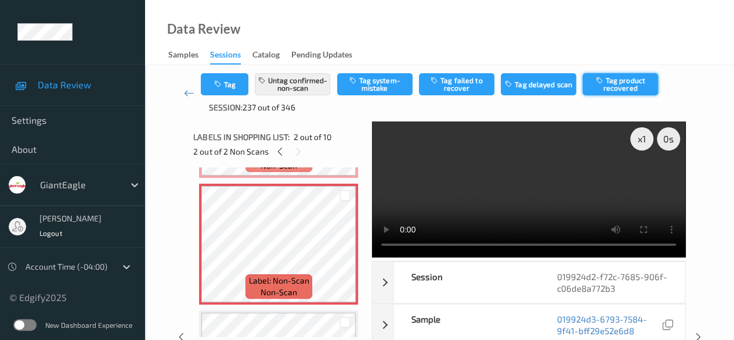
click at [624, 78] on button "Tag product recovered" at bounding box center [620, 84] width 75 height 22
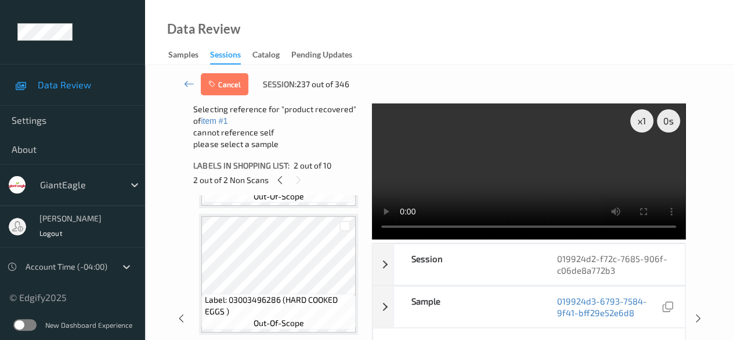
scroll to position [348, 0]
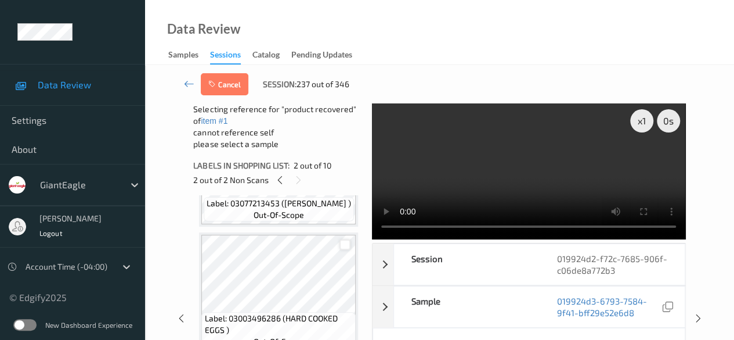
click at [343, 247] on div at bounding box center [345, 244] width 11 height 11
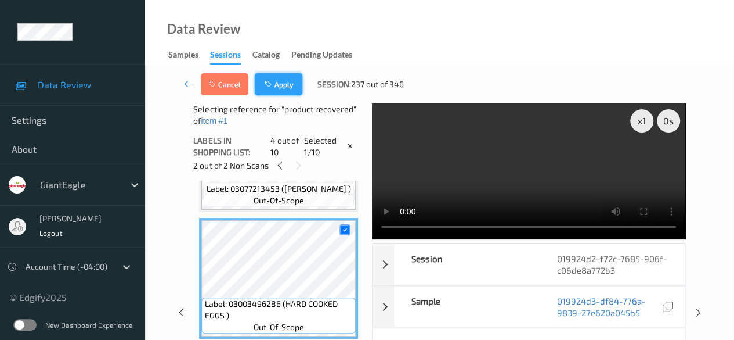
click at [290, 87] on button "Apply" at bounding box center [279, 84] width 48 height 22
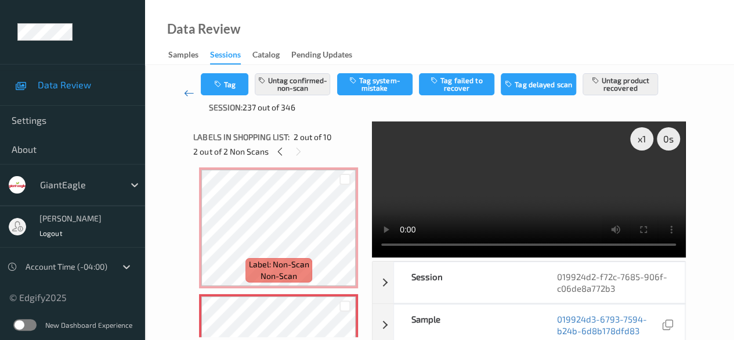
click at [188, 96] on icon at bounding box center [189, 93] width 10 height 12
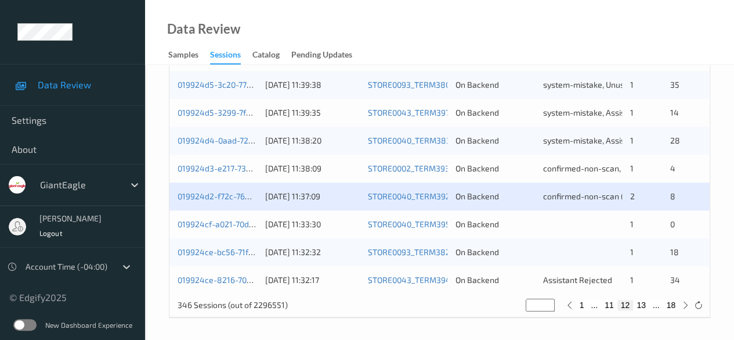
scroll to position [625, 0]
click at [235, 226] on link "019924cf-a021-70d8-820f-9bfbd7323813" at bounding box center [255, 223] width 154 height 10
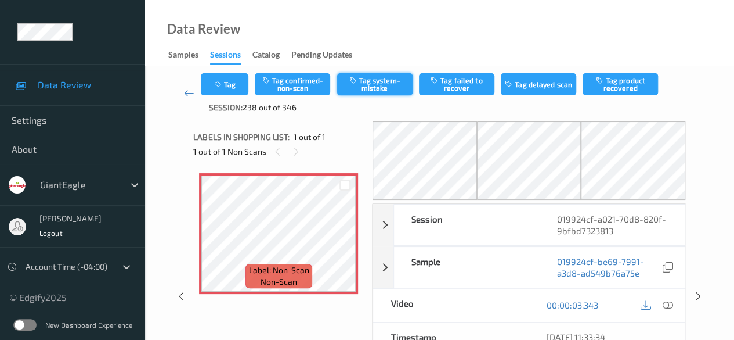
click at [362, 87] on button "Tag system-mistake" at bounding box center [374, 84] width 75 height 22
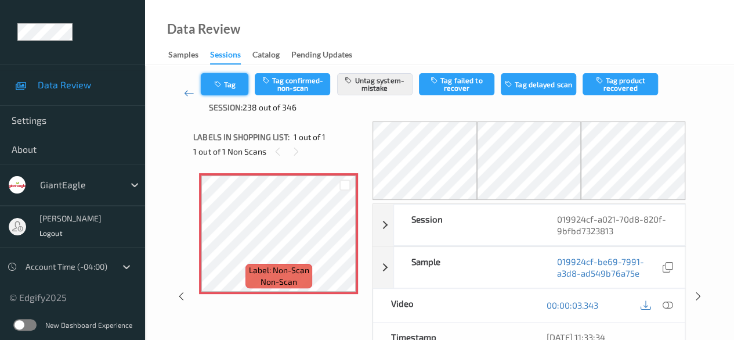
click at [235, 84] on button "Tag" at bounding box center [225, 84] width 48 height 22
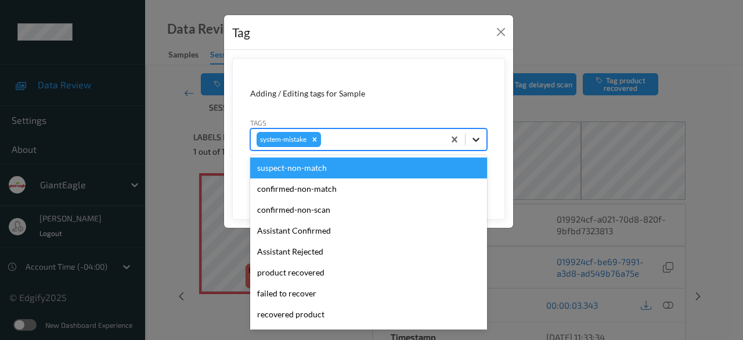
click at [473, 139] on icon at bounding box center [476, 140] width 12 height 12
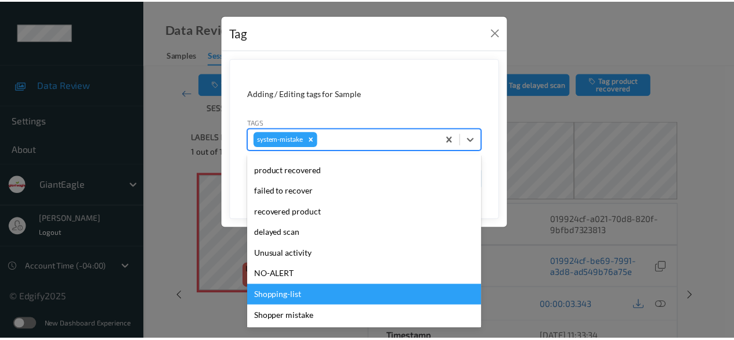
scroll to position [123, 0]
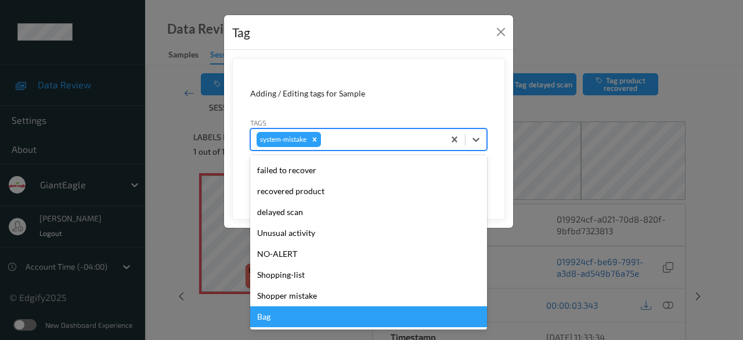
click at [300, 315] on div "Bag" at bounding box center [368, 316] width 237 height 21
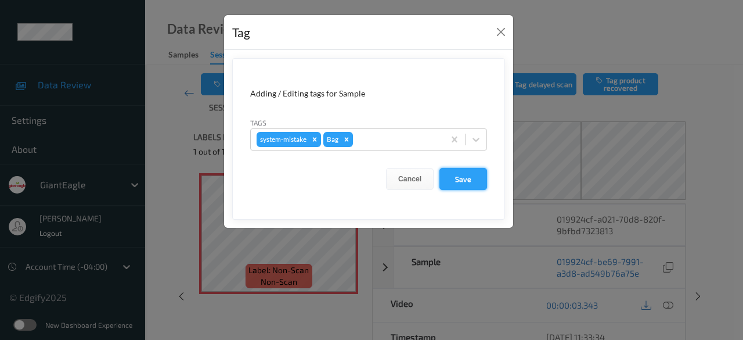
click at [459, 177] on button "Save" at bounding box center [463, 179] width 48 height 22
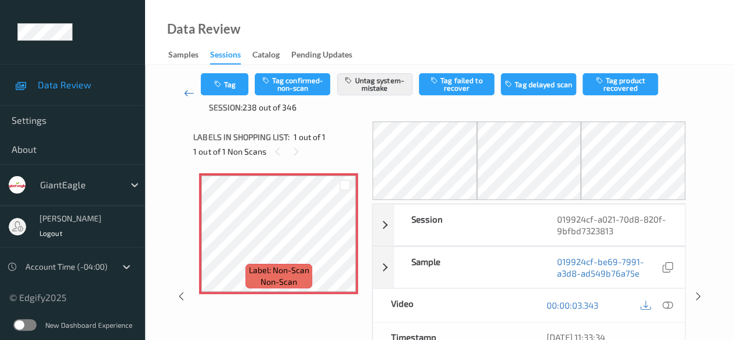
click at [188, 96] on icon at bounding box center [189, 93] width 10 height 12
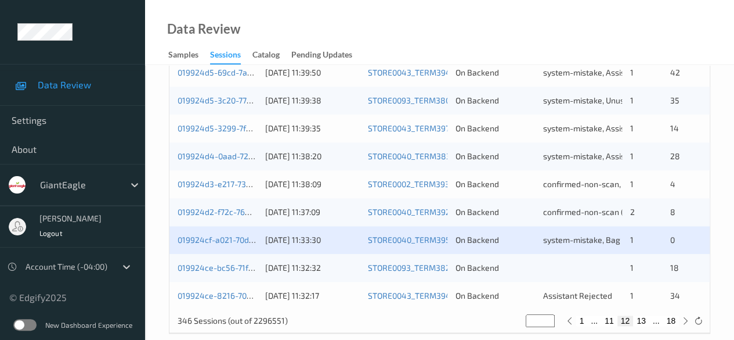
scroll to position [625, 0]
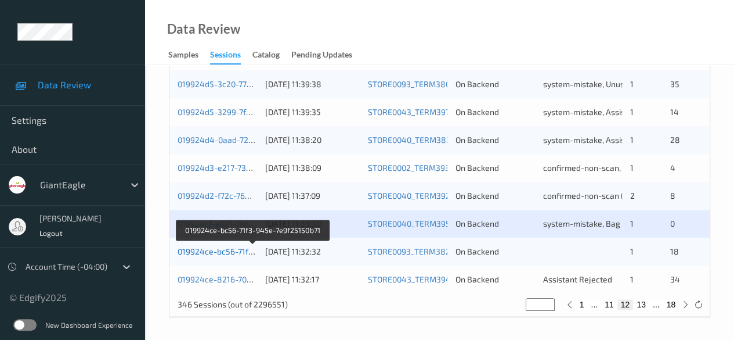
click at [229, 251] on link "019924ce-bc56-71f3-945e-7e9f25150b71" at bounding box center [254, 251] width 152 height 10
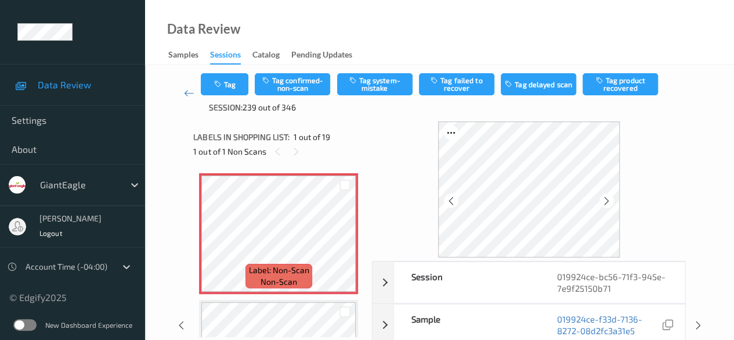
scroll to position [116, 0]
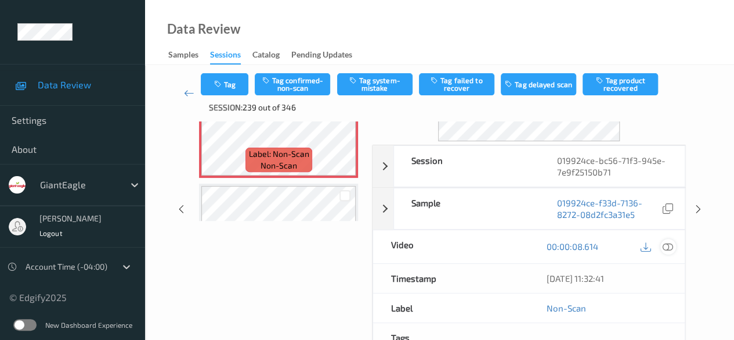
click at [673, 243] on icon at bounding box center [668, 246] width 10 height 10
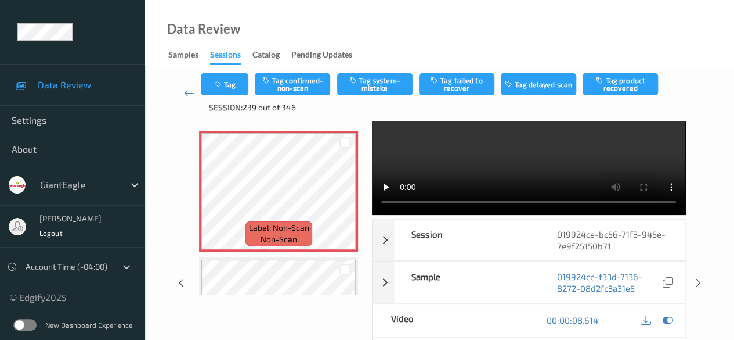
scroll to position [0, 0]
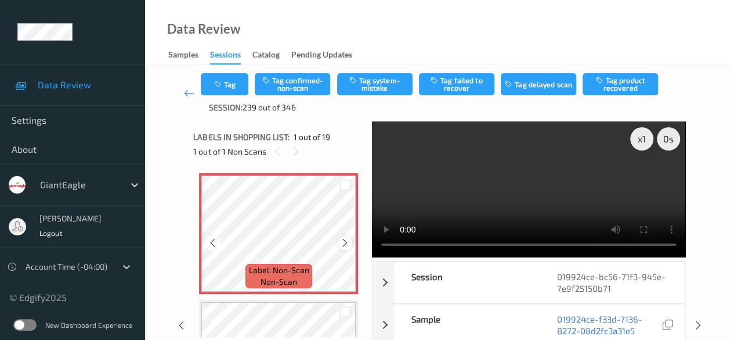
click at [344, 245] on icon at bounding box center [345, 242] width 10 height 10
click at [344, 246] on icon at bounding box center [345, 242] width 10 height 10
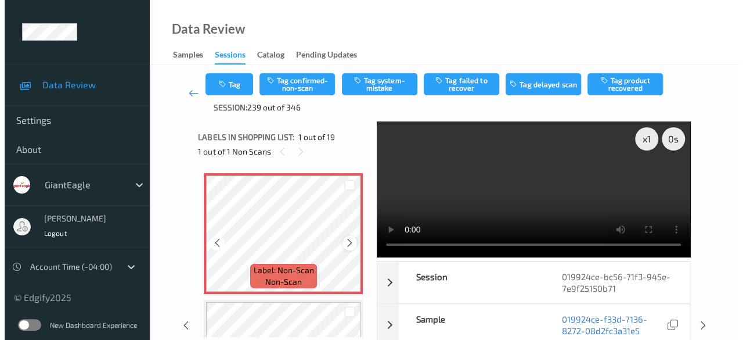
scroll to position [58, 0]
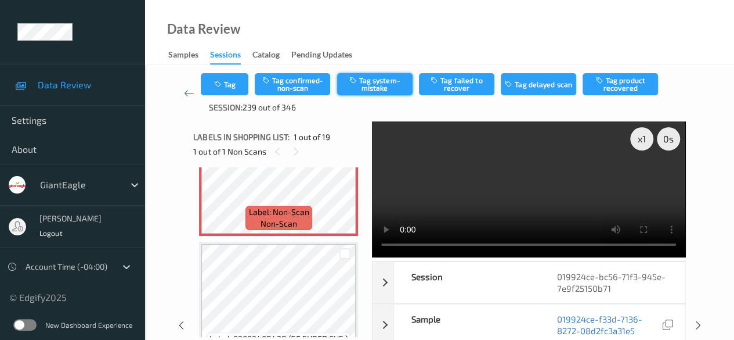
click at [374, 84] on button "Tag system-mistake" at bounding box center [374, 84] width 75 height 22
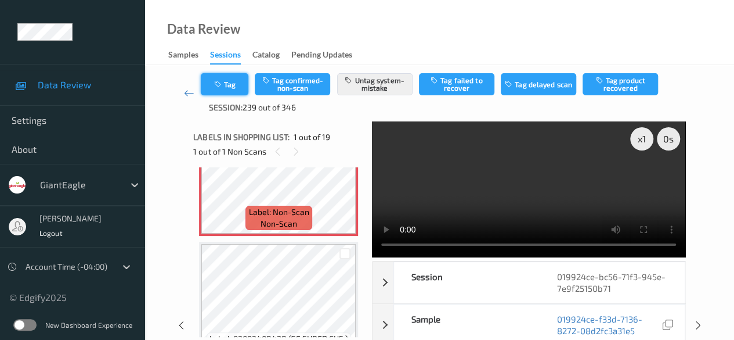
click at [222, 85] on icon "button" at bounding box center [219, 84] width 10 height 8
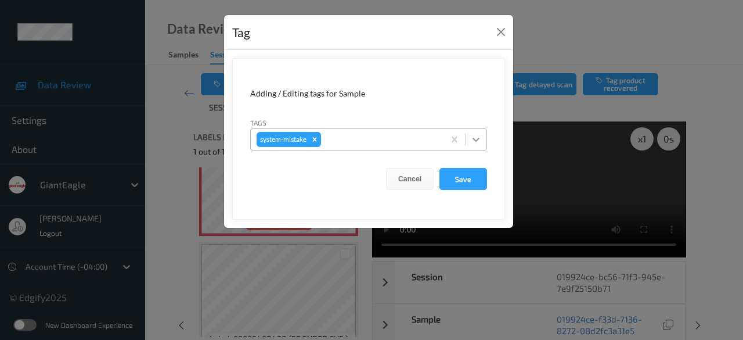
click at [479, 140] on icon at bounding box center [476, 140] width 12 height 12
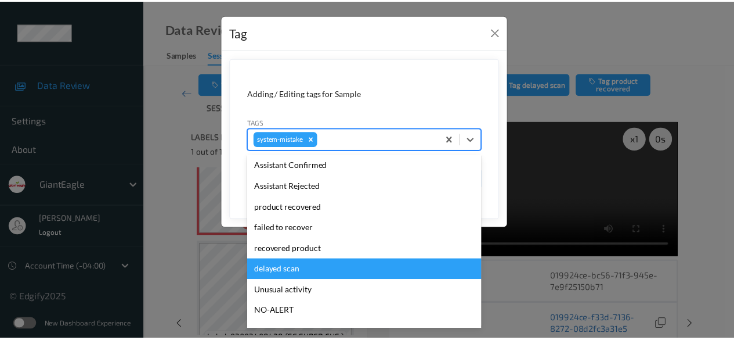
scroll to position [123, 0]
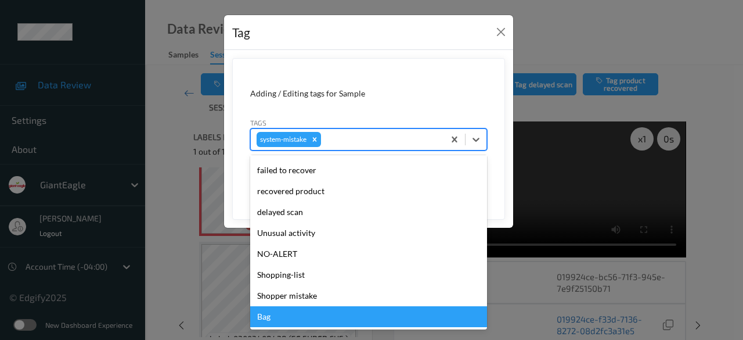
click at [317, 315] on div "Bag" at bounding box center [368, 316] width 237 height 21
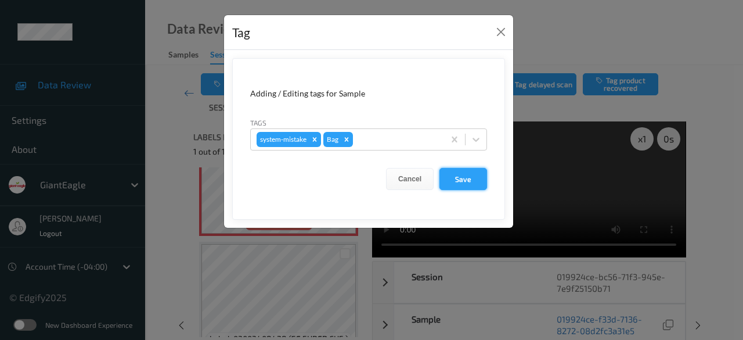
click at [459, 179] on button "Save" at bounding box center [463, 179] width 48 height 22
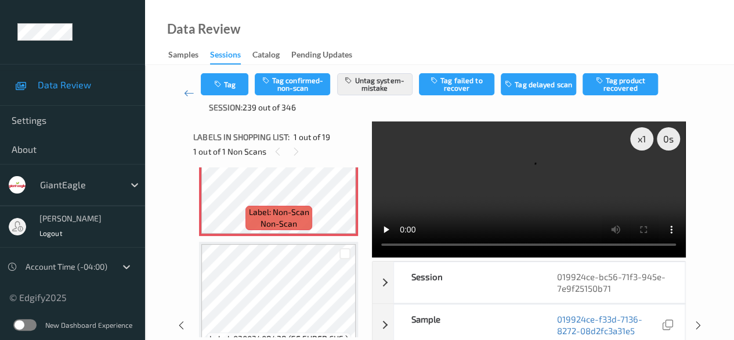
scroll to position [116, 0]
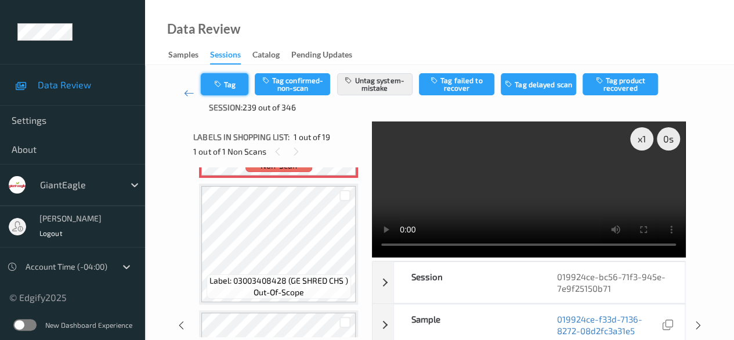
click at [237, 84] on button "Tag" at bounding box center [225, 84] width 48 height 22
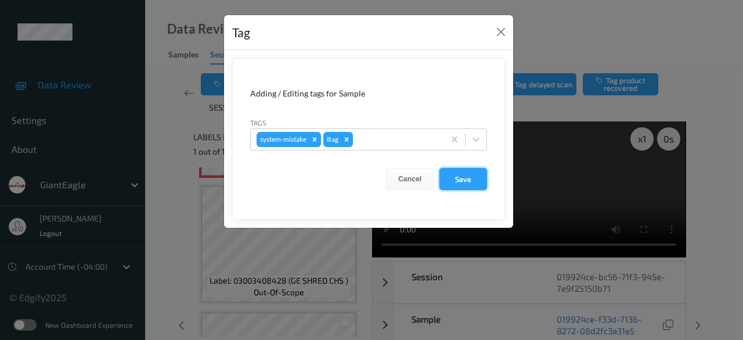
click at [464, 178] on button "Save" at bounding box center [463, 179] width 48 height 22
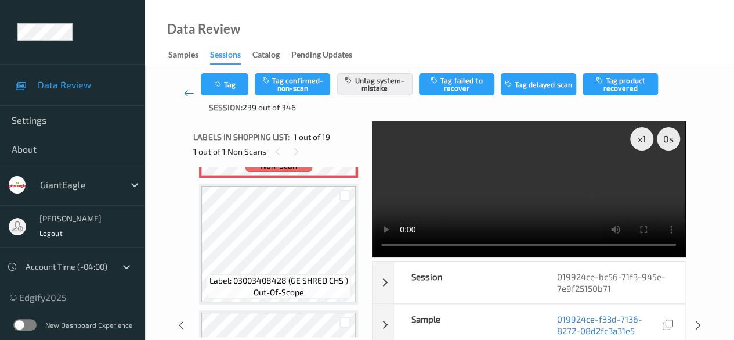
click at [190, 93] on icon at bounding box center [189, 93] width 10 height 12
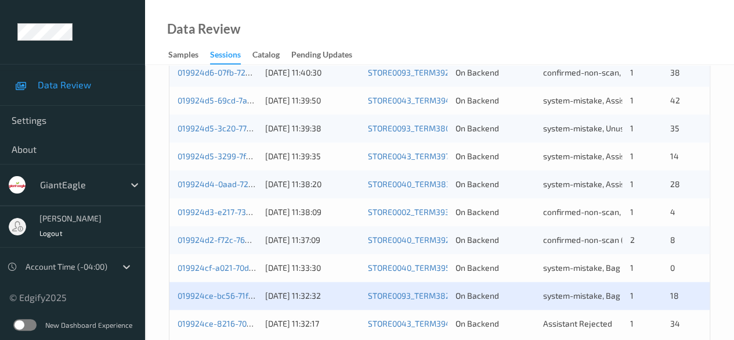
scroll to position [625, 0]
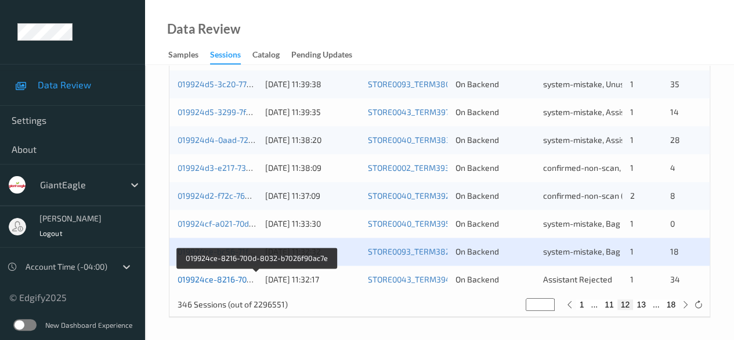
click at [228, 277] on link "019924ce-8216-700d-8032-b7026f90ac7e" at bounding box center [256, 279] width 157 height 10
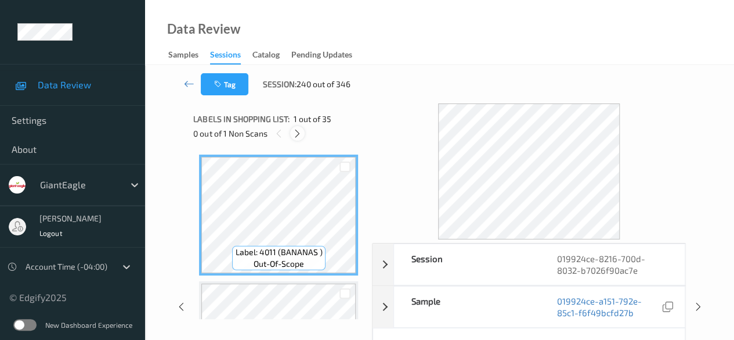
click at [298, 133] on icon at bounding box center [298, 133] width 10 height 10
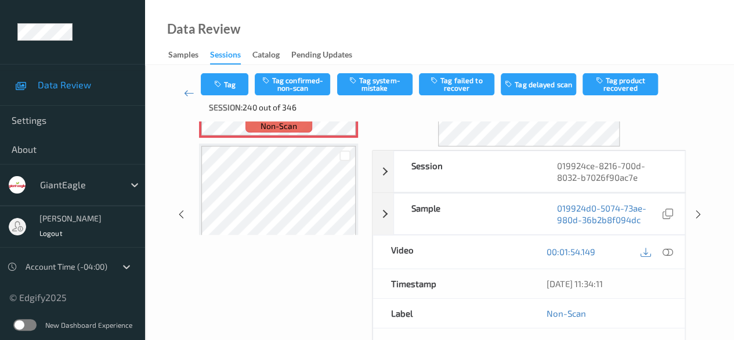
scroll to position [116, 0]
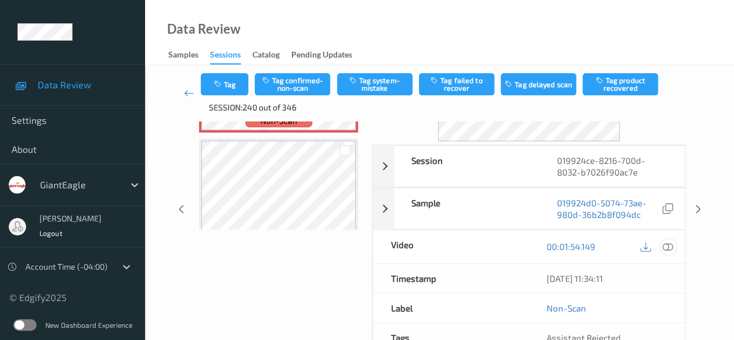
click at [664, 245] on icon at bounding box center [668, 246] width 10 height 10
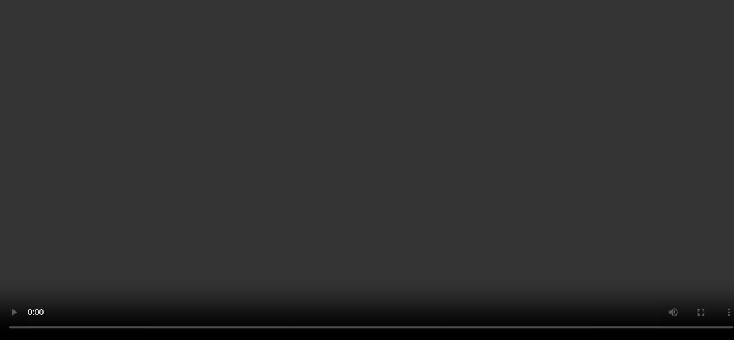
scroll to position [3012, 0]
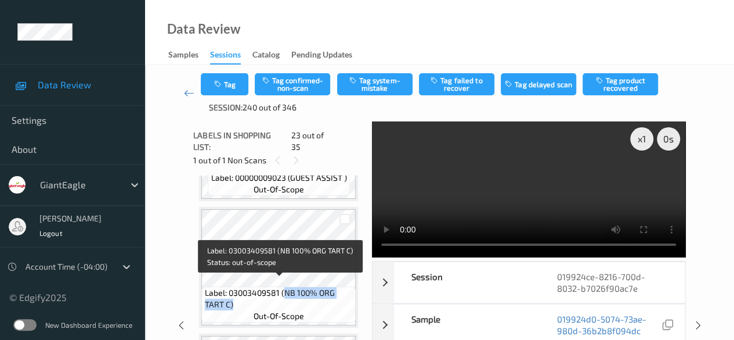
drag, startPoint x: 285, startPoint y: 285, endPoint x: 351, endPoint y: 296, distance: 67.0
click at [351, 296] on span "Label: 03003409581 (NB 100% ORG TART C)" at bounding box center [279, 298] width 149 height 23
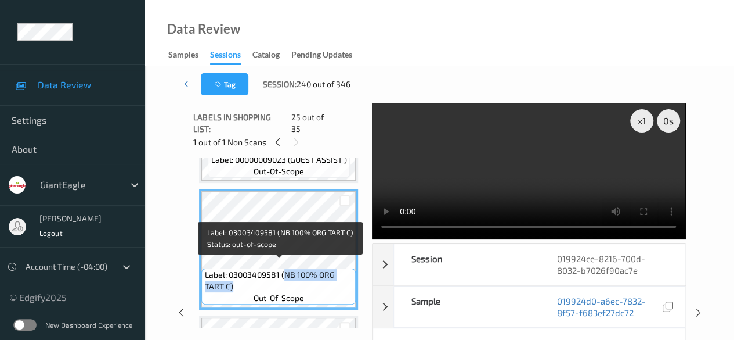
copy span "NB 100% ORG TART C)"
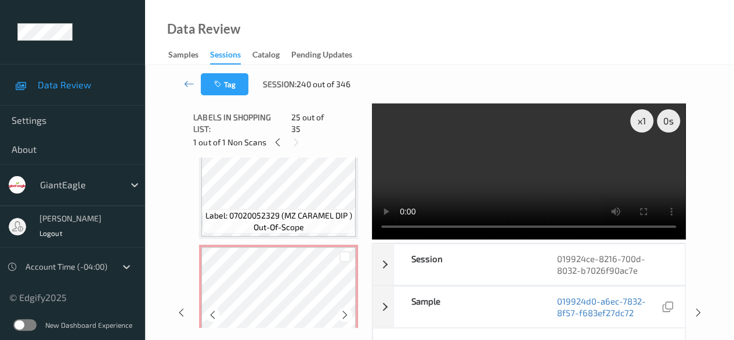
scroll to position [2722, 0]
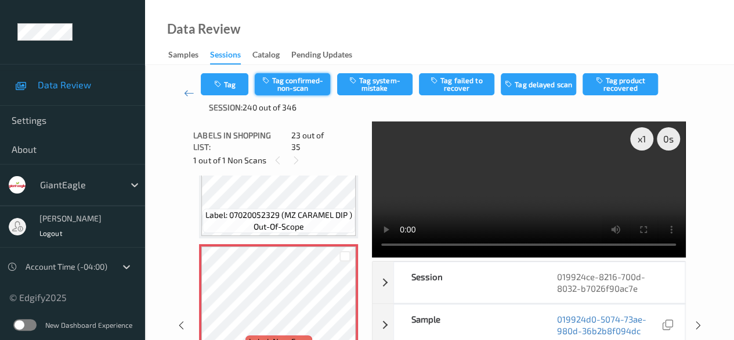
click at [299, 82] on button "Tag confirmed-non-scan" at bounding box center [292, 84] width 75 height 22
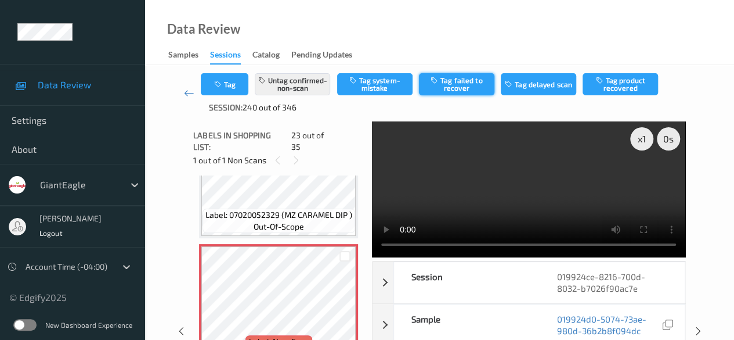
click at [476, 87] on button "Tag failed to recover" at bounding box center [456, 84] width 75 height 22
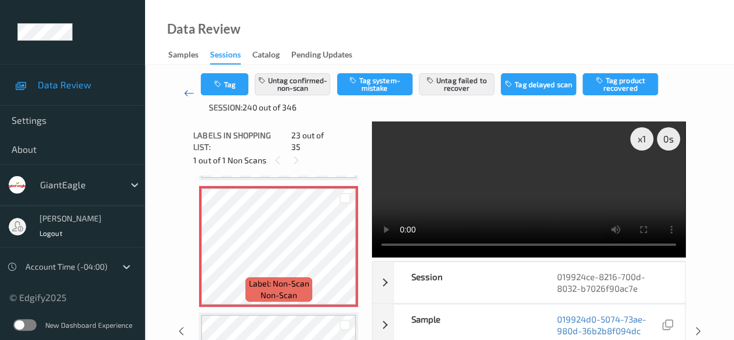
click at [185, 94] on icon at bounding box center [189, 93] width 10 height 12
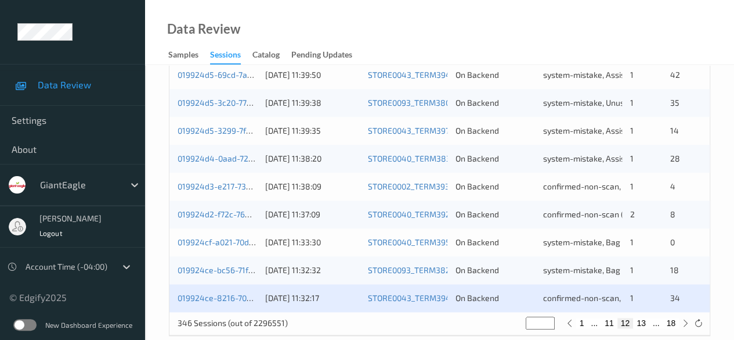
scroll to position [625, 0]
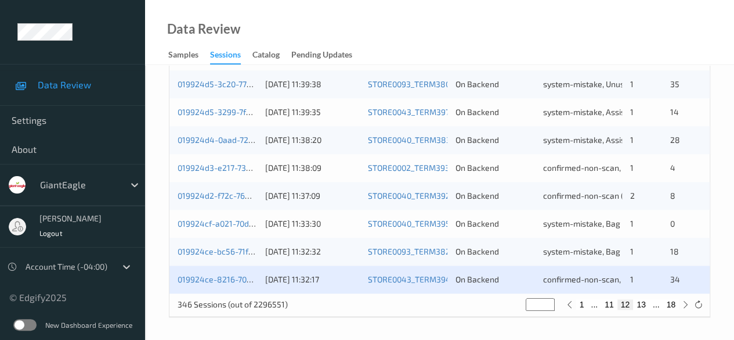
click at [642, 302] on button "13" at bounding box center [641, 304] width 16 height 10
type input "**"
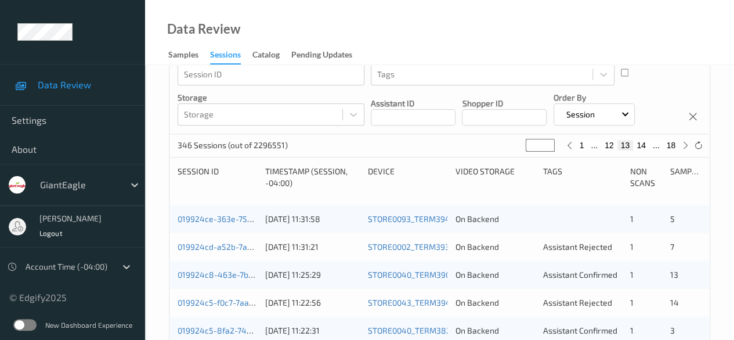
scroll to position [174, 0]
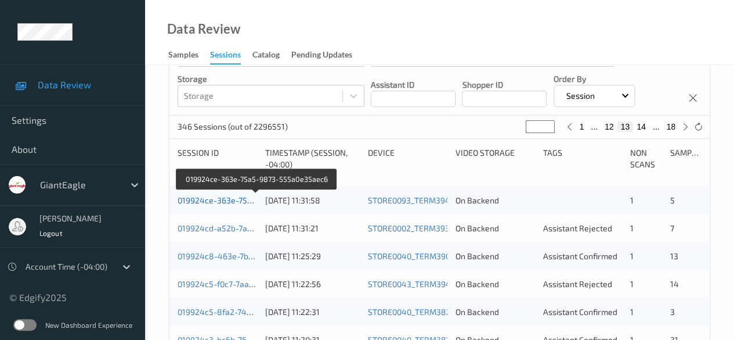
click at [230, 203] on link "019924ce-363e-75a5-9873-555a0e35aec6" at bounding box center [258, 200] width 160 height 10
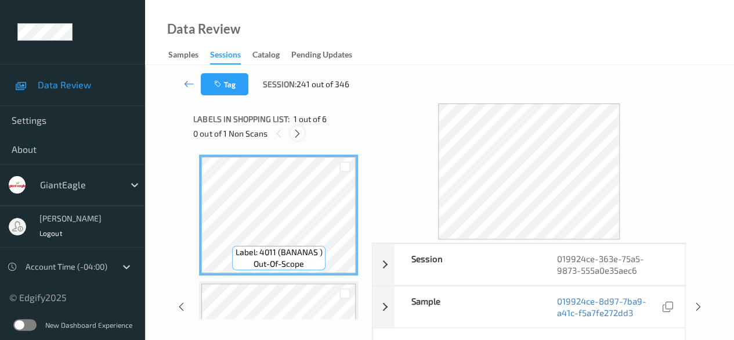
click at [302, 135] on icon at bounding box center [298, 133] width 10 height 10
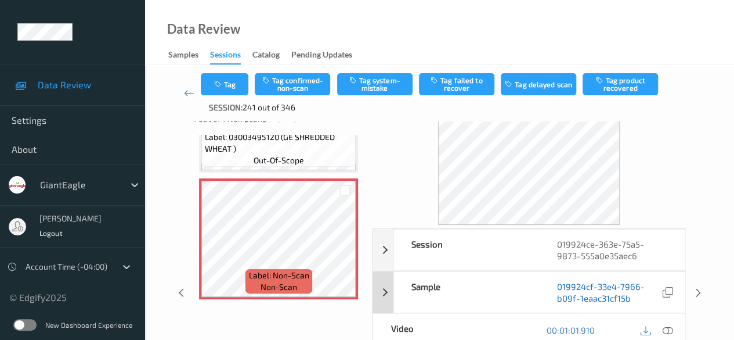
scroll to position [58, 0]
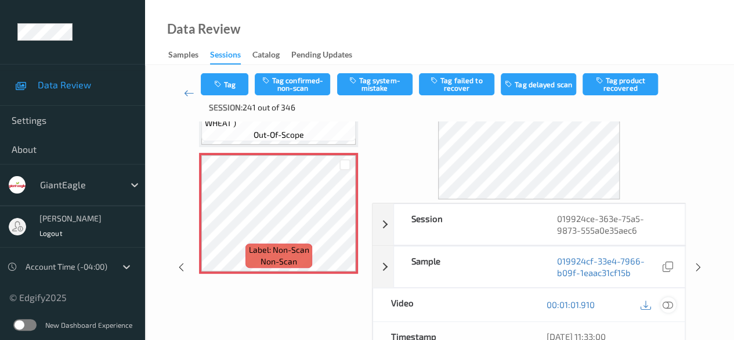
click at [671, 304] on icon at bounding box center [668, 304] width 10 height 10
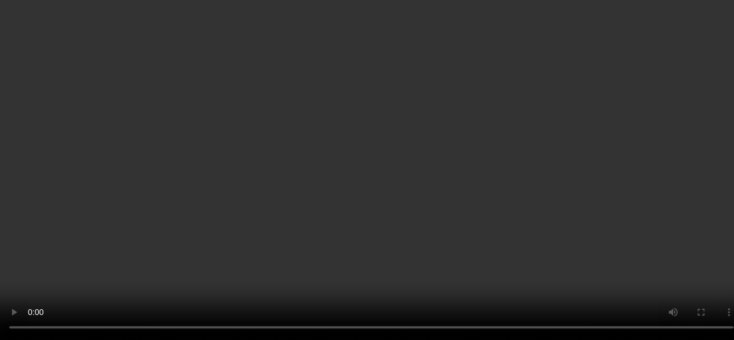
scroll to position [0, 0]
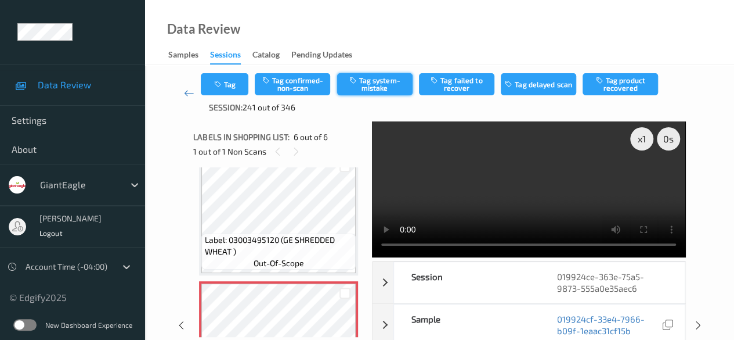
click at [376, 82] on button "Tag system-mistake" at bounding box center [374, 84] width 75 height 22
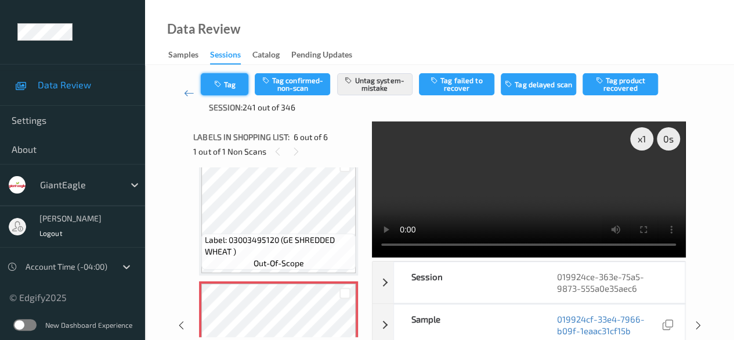
click at [225, 87] on button "Tag" at bounding box center [225, 84] width 48 height 22
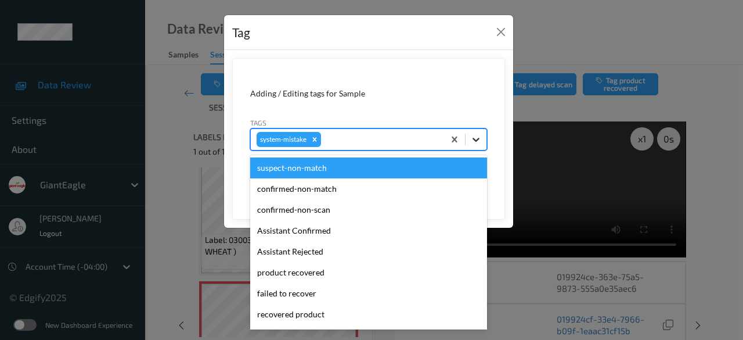
click at [480, 140] on icon at bounding box center [476, 140] width 12 height 12
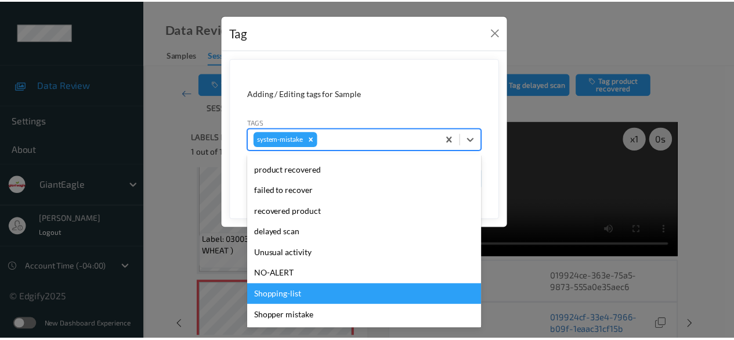
scroll to position [123, 0]
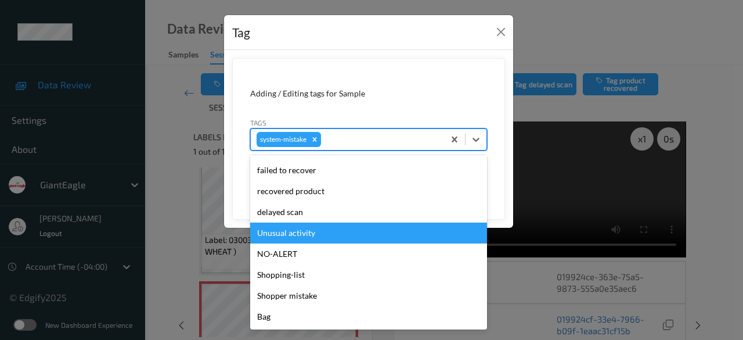
click at [327, 235] on div "Unusual activity" at bounding box center [368, 232] width 237 height 21
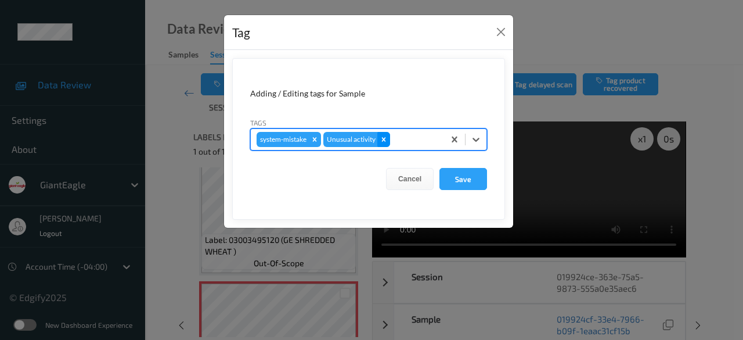
click at [383, 140] on icon "Remove Unusual activity" at bounding box center [384, 139] width 8 height 8
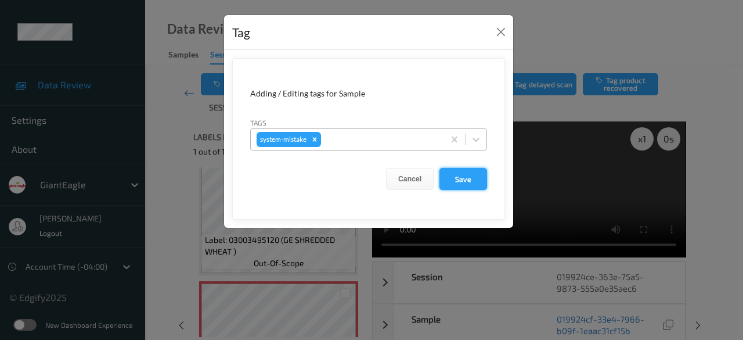
click at [464, 178] on button "Save" at bounding box center [463, 179] width 48 height 22
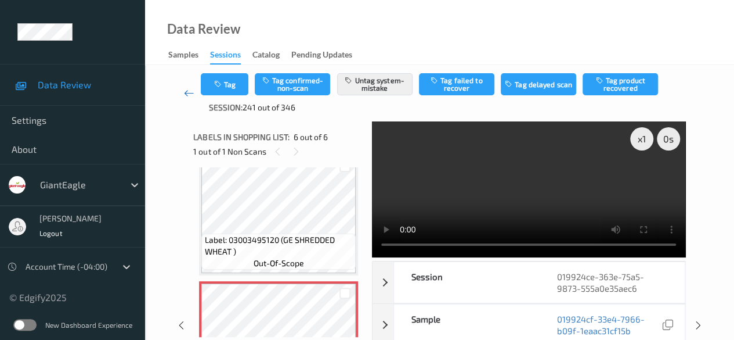
click at [188, 92] on icon at bounding box center [189, 93] width 10 height 12
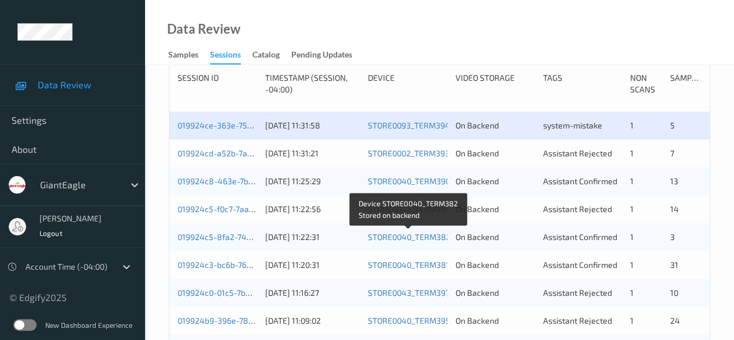
scroll to position [290, 0]
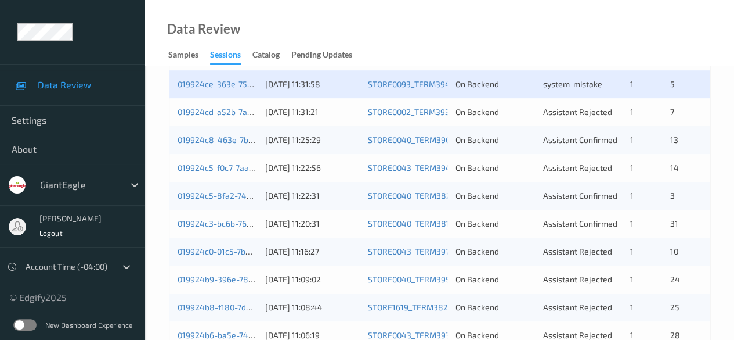
click at [229, 116] on div "019924cd-a52b-7a0b-94dc-f9dba1d3632e" at bounding box center [218, 112] width 80 height 12
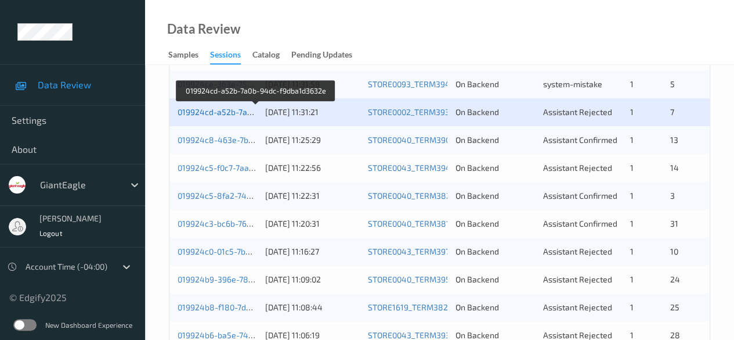
click at [231, 114] on link "019924cd-a52b-7a0b-94dc-f9dba1d3632e" at bounding box center [256, 112] width 157 height 10
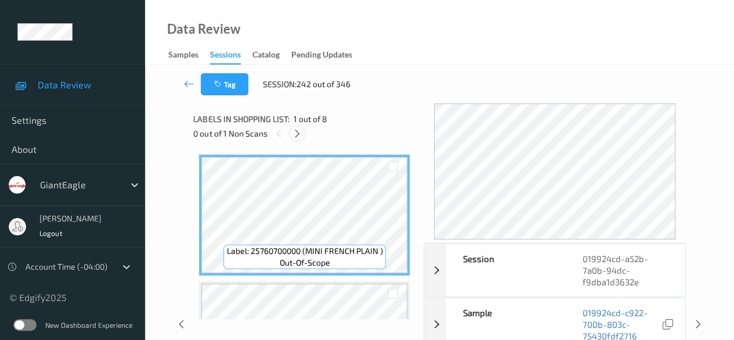
click at [297, 135] on icon at bounding box center [298, 133] width 10 height 10
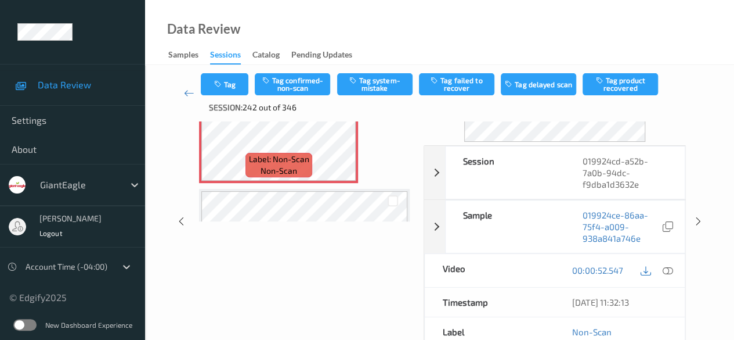
scroll to position [116, 0]
click at [664, 271] on icon at bounding box center [668, 269] width 10 height 10
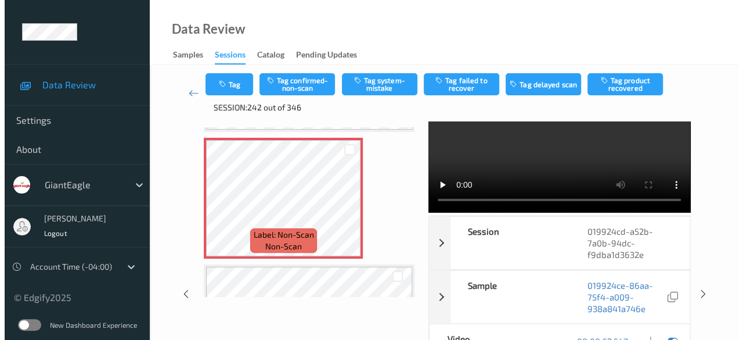
scroll to position [0, 0]
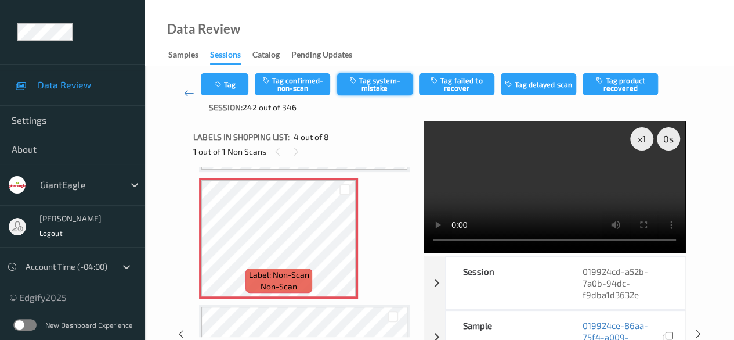
click at [373, 89] on button "Tag system-mistake" at bounding box center [374, 84] width 75 height 22
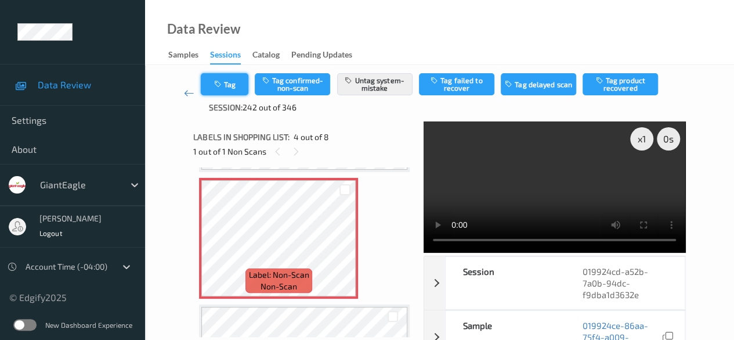
click at [231, 87] on button "Tag" at bounding box center [225, 84] width 48 height 22
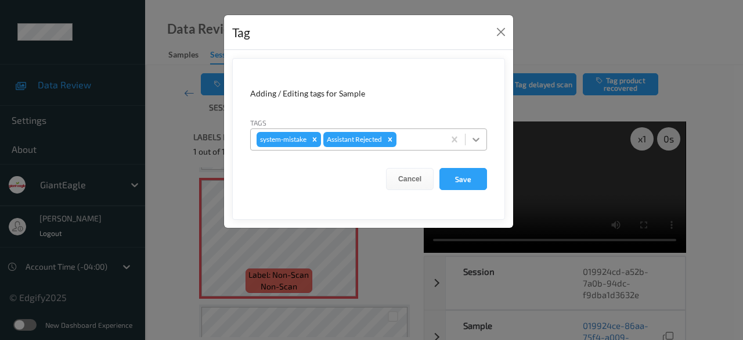
click at [476, 140] on icon at bounding box center [476, 140] width 7 height 4
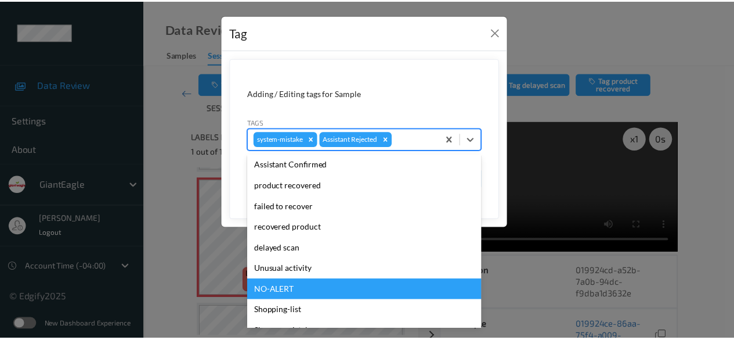
scroll to position [102, 0]
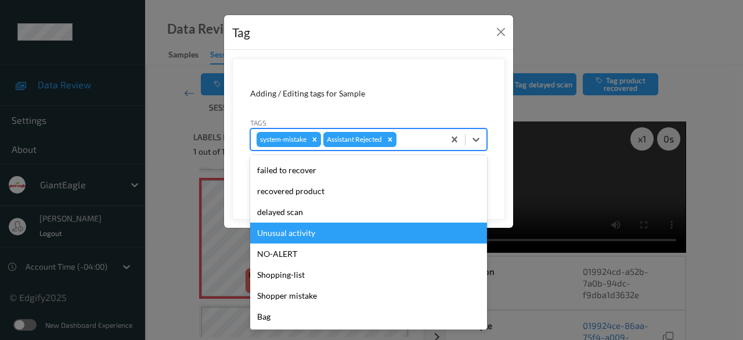
click at [319, 233] on div "Unusual activity" at bounding box center [368, 232] width 237 height 21
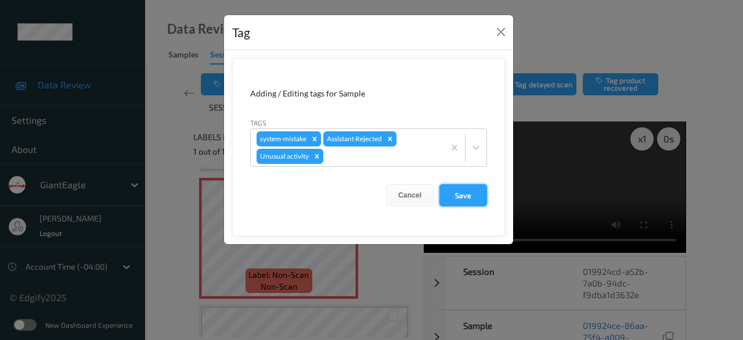
click at [464, 196] on button "Save" at bounding box center [463, 195] width 48 height 22
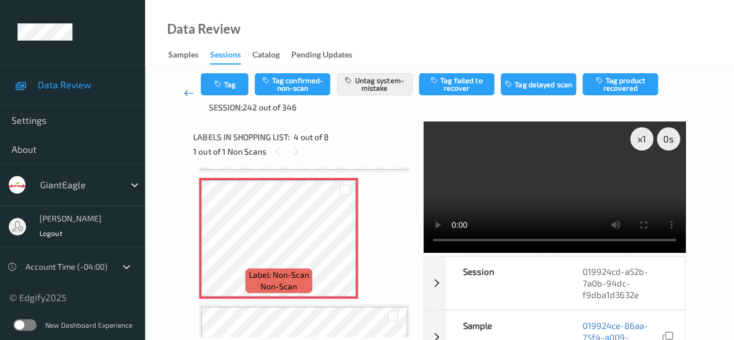
click at [185, 92] on icon at bounding box center [189, 93] width 10 height 12
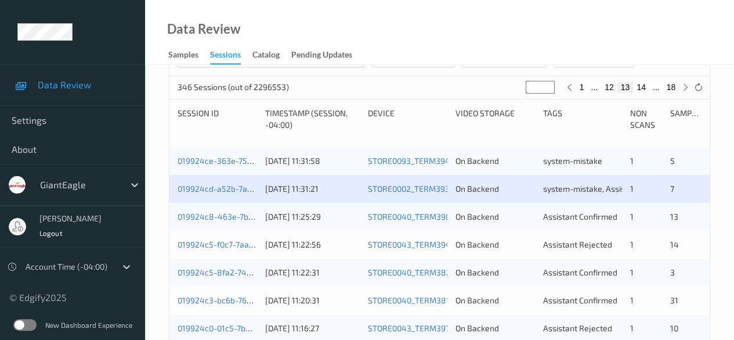
scroll to position [232, 0]
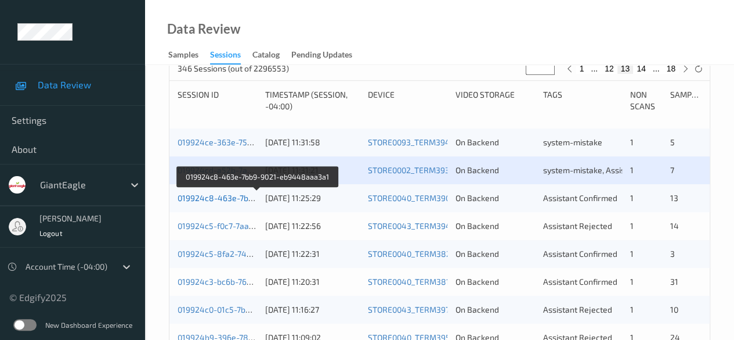
click at [238, 200] on link "019924c8-463e-7bb9-9021-eb9448aaa3a1" at bounding box center [258, 198] width 161 height 10
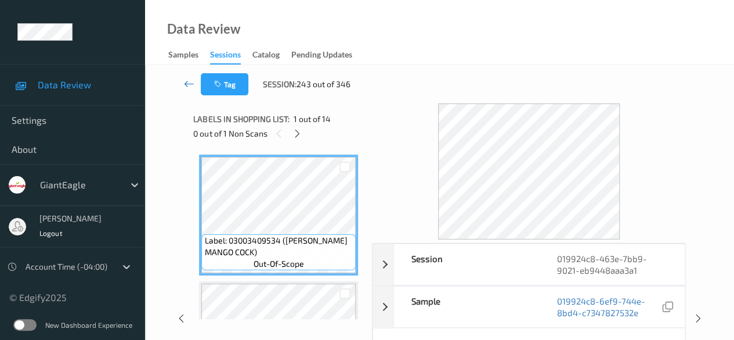
click at [189, 82] on icon at bounding box center [189, 84] width 10 height 12
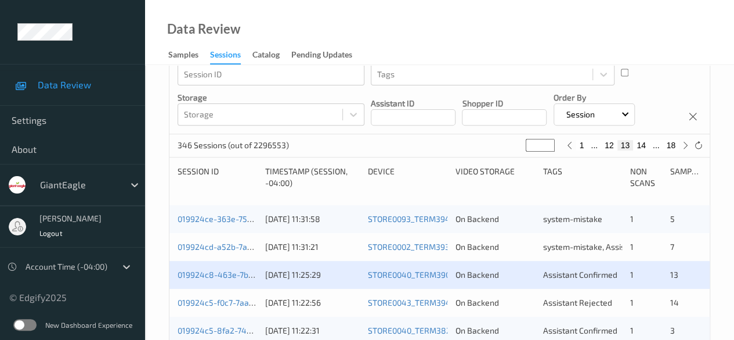
scroll to position [174, 0]
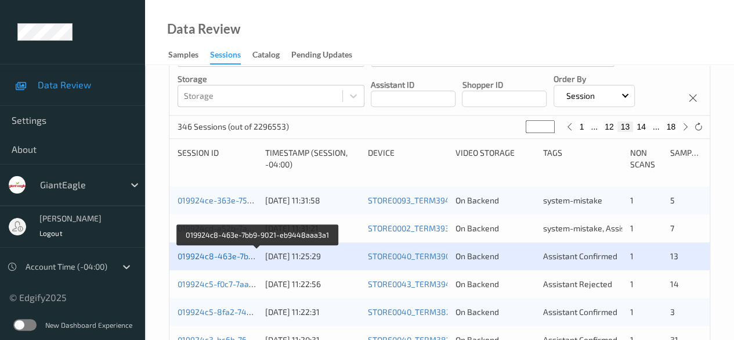
click at [221, 257] on link "019924c8-463e-7bb9-9021-eb9448aaa3a1" at bounding box center [258, 256] width 161 height 10
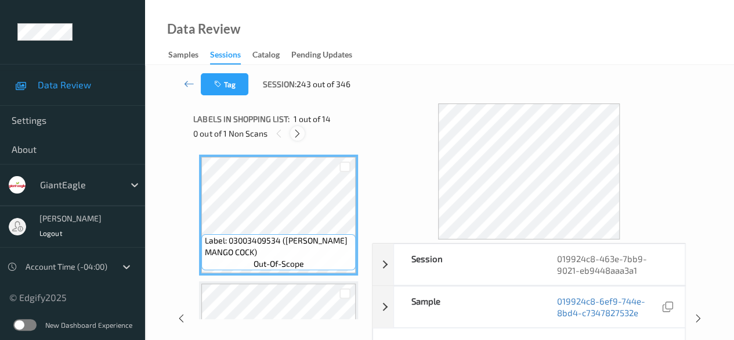
click at [298, 134] on icon at bounding box center [298, 133] width 10 height 10
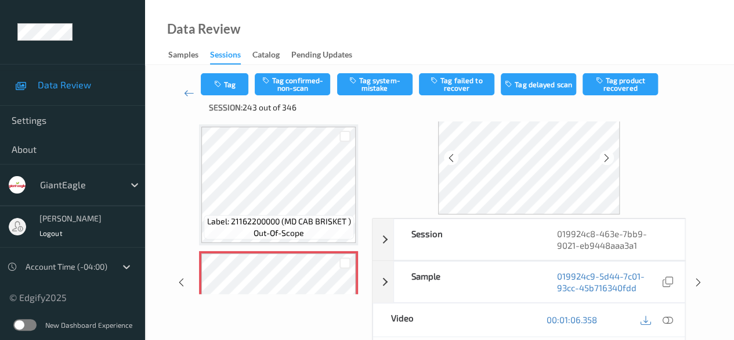
scroll to position [58, 0]
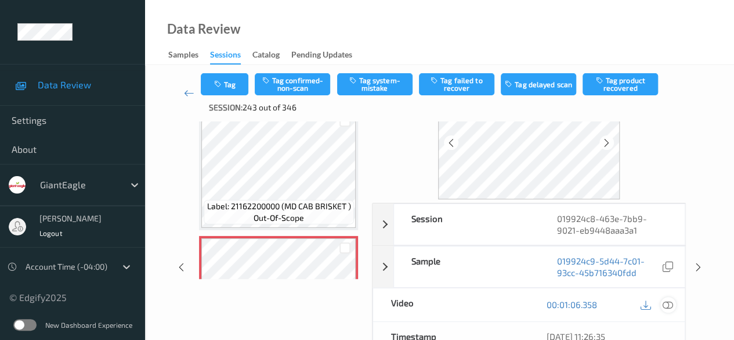
click at [668, 304] on icon at bounding box center [668, 304] width 10 height 10
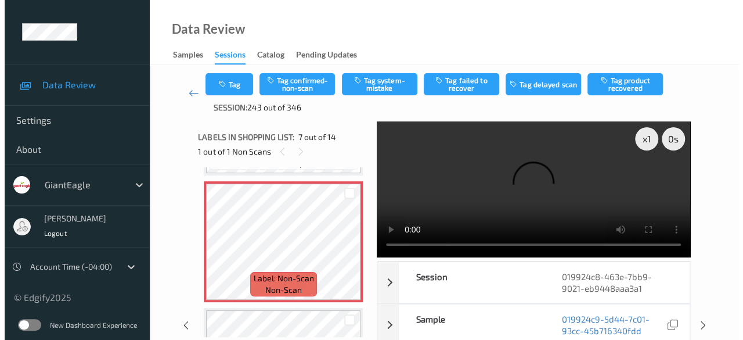
scroll to position [755, 0]
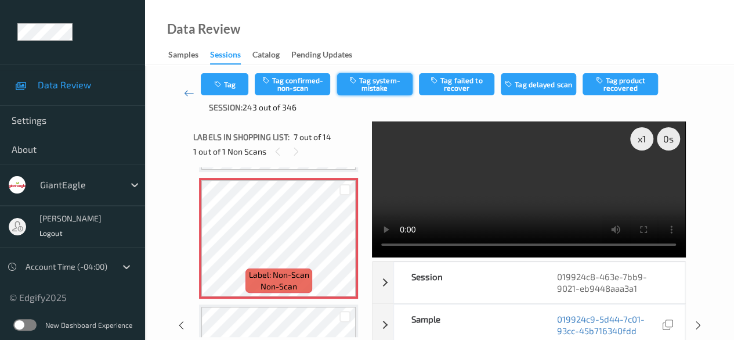
click at [382, 90] on button "Tag system-mistake" at bounding box center [374, 84] width 75 height 22
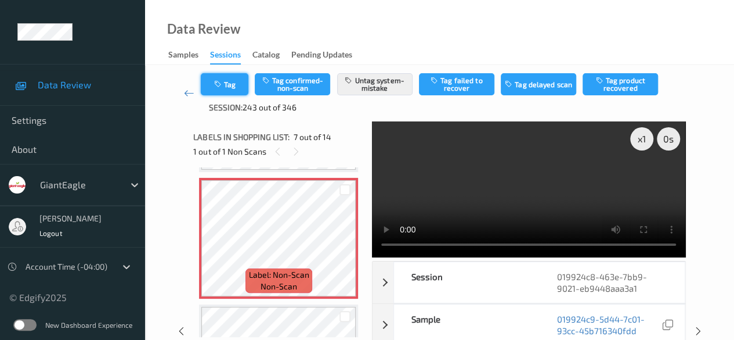
click at [230, 84] on button "Tag" at bounding box center [225, 84] width 48 height 22
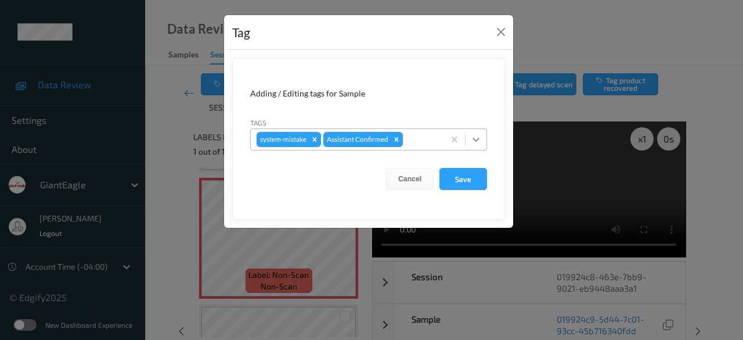
click at [478, 145] on div at bounding box center [476, 139] width 21 height 21
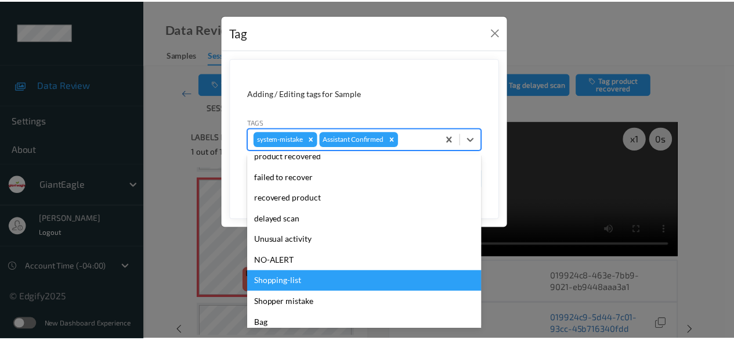
scroll to position [102, 0]
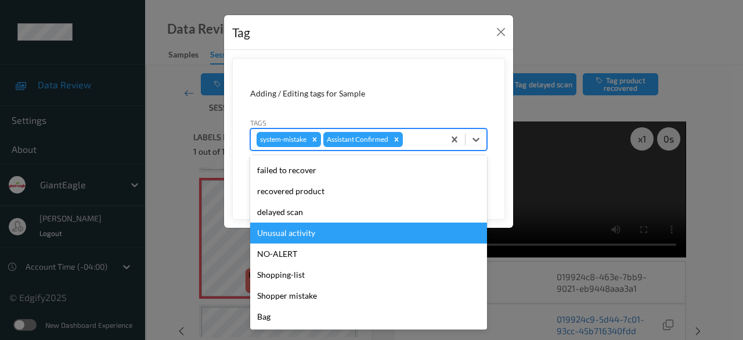
click at [307, 235] on div "Unusual activity" at bounding box center [368, 232] width 237 height 21
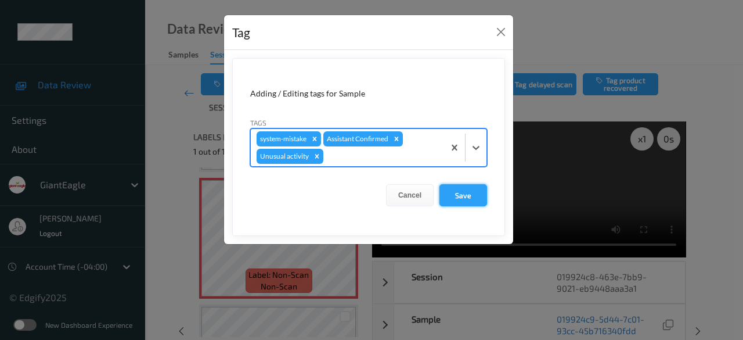
click at [466, 197] on button "Save" at bounding box center [463, 195] width 48 height 22
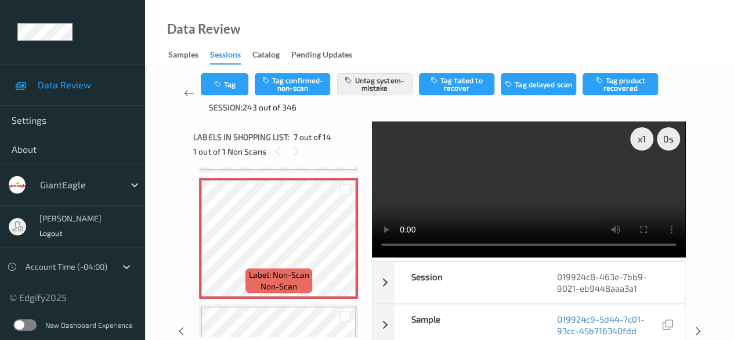
click at [188, 94] on icon at bounding box center [189, 93] width 10 height 12
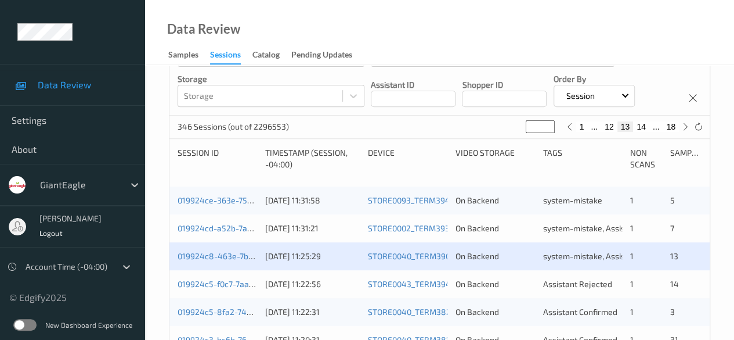
scroll to position [290, 0]
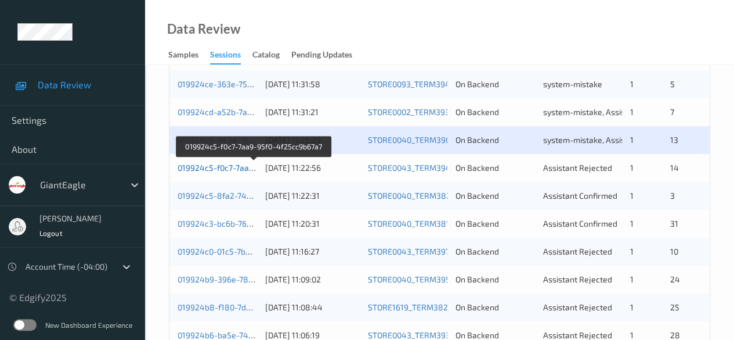
click at [232, 164] on link "019924c5-f0c7-7aa9-95f0-4f25cc9b67a7" at bounding box center [254, 168] width 152 height 10
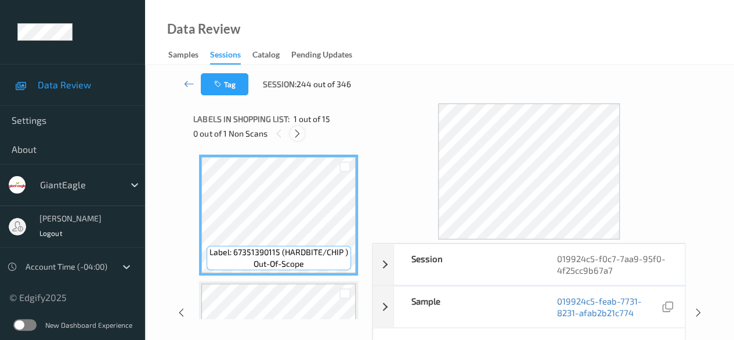
click at [301, 135] on icon at bounding box center [298, 133] width 10 height 10
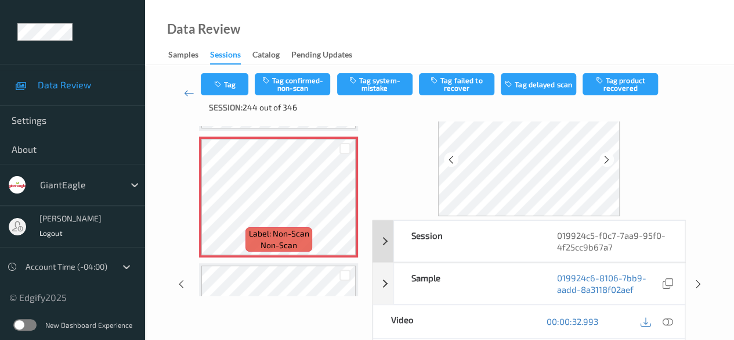
scroll to position [58, 0]
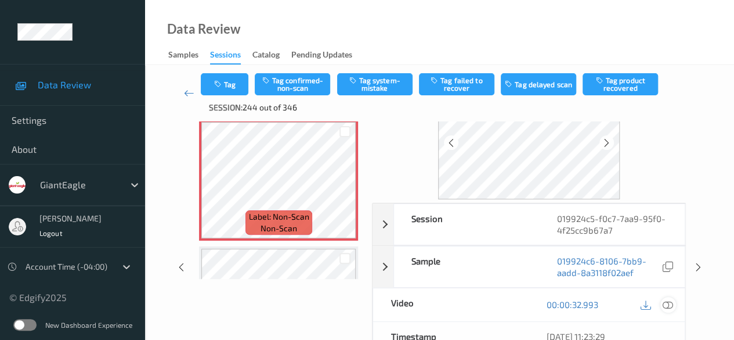
click at [669, 306] on icon at bounding box center [668, 304] width 10 height 10
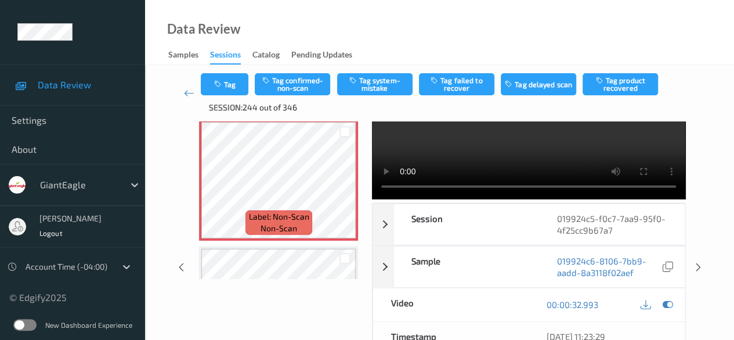
scroll to position [0, 0]
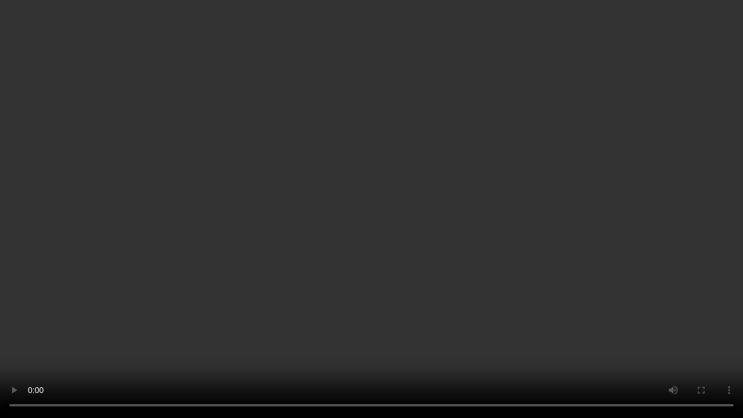
click at [237, 339] on video at bounding box center [371, 209] width 743 height 418
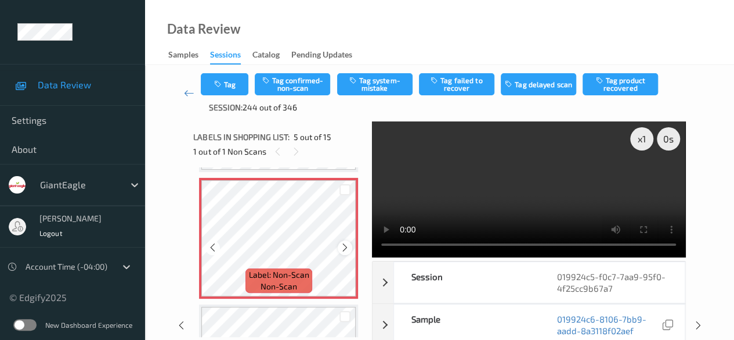
click at [341, 248] on icon at bounding box center [345, 247] width 10 height 10
click at [343, 253] on div at bounding box center [345, 247] width 15 height 15
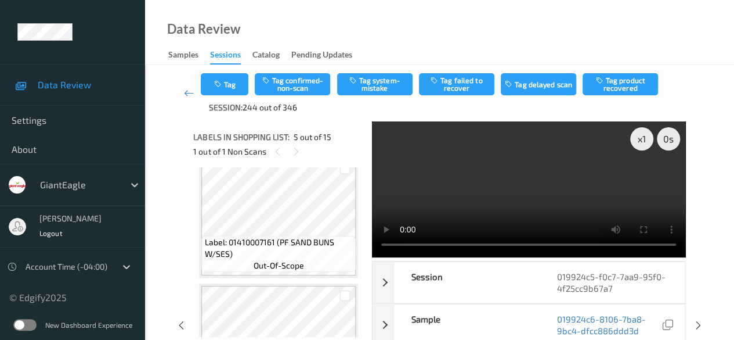
scroll to position [269, 0]
click at [289, 84] on button "Tag confirmed-non-scan" at bounding box center [292, 84] width 75 height 22
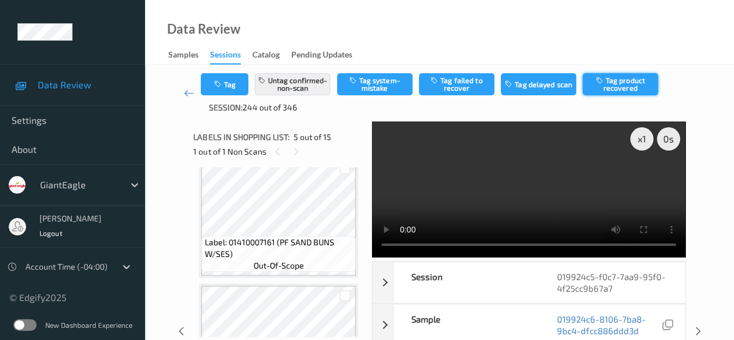
click at [620, 87] on button "Tag product recovered" at bounding box center [620, 84] width 75 height 22
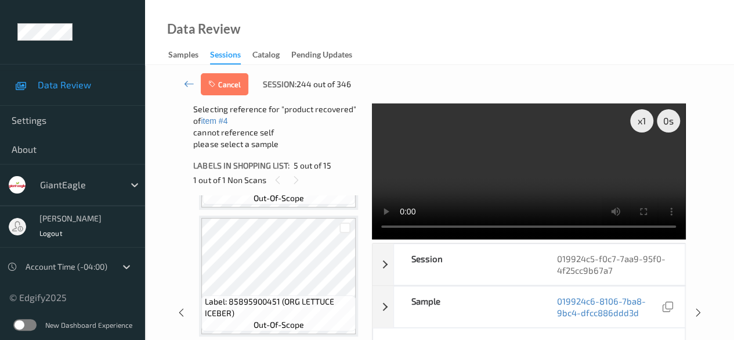
scroll to position [1140, 0]
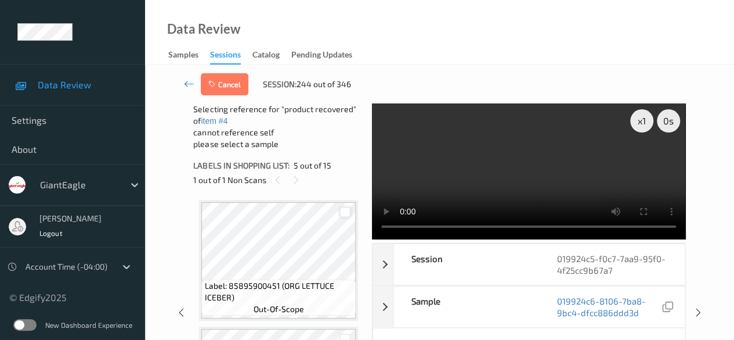
click at [344, 212] on div at bounding box center [345, 212] width 11 height 11
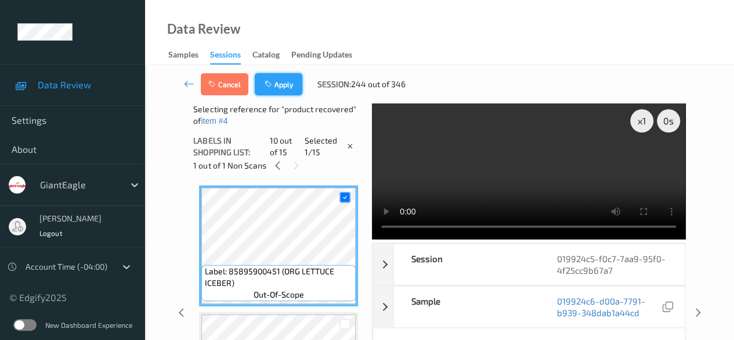
click at [278, 84] on button "Apply" at bounding box center [279, 84] width 48 height 22
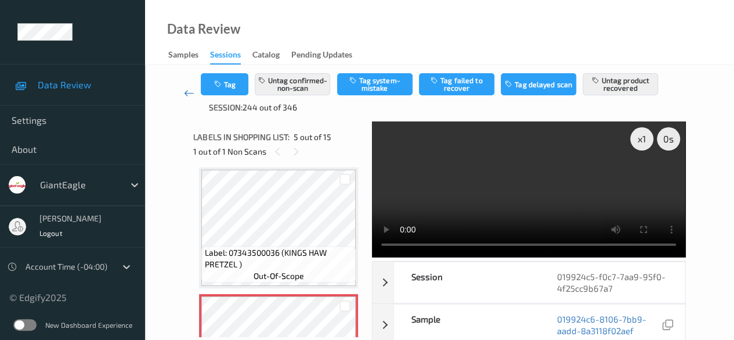
click at [191, 95] on icon at bounding box center [189, 93] width 10 height 12
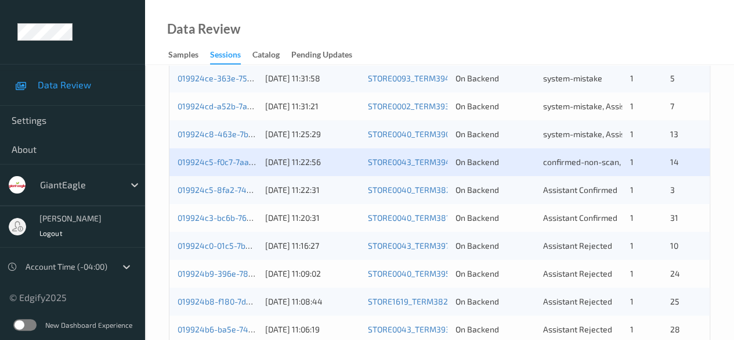
scroll to position [348, 0]
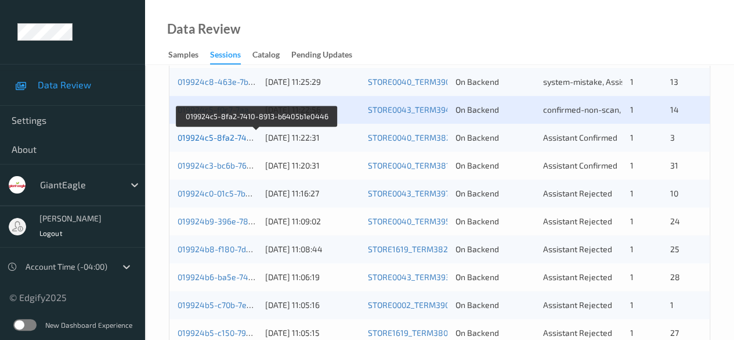
click at [233, 136] on link "019924c5-8fa2-7410-8913-b6405b1e0446" at bounding box center [257, 137] width 158 height 10
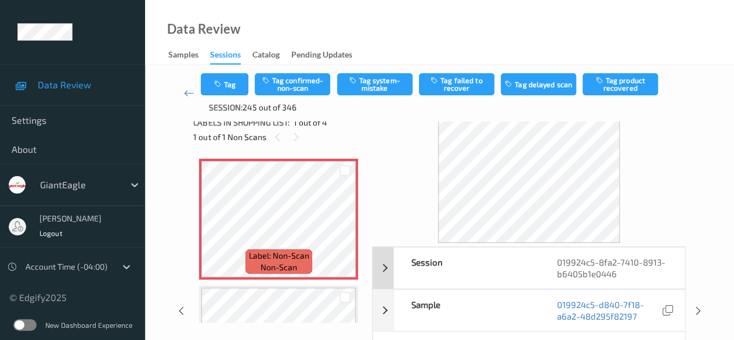
scroll to position [58, 0]
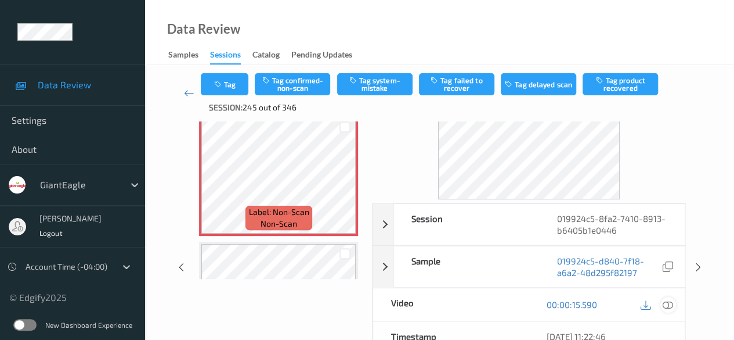
click at [666, 302] on icon at bounding box center [668, 304] width 10 height 10
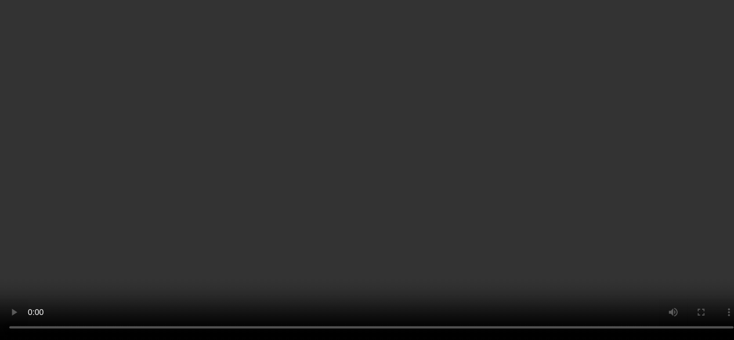
scroll to position [232, 0]
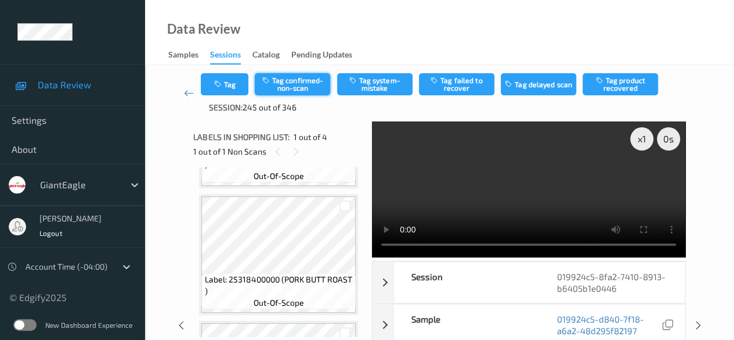
click at [300, 84] on button "Tag confirmed-non-scan" at bounding box center [292, 84] width 75 height 22
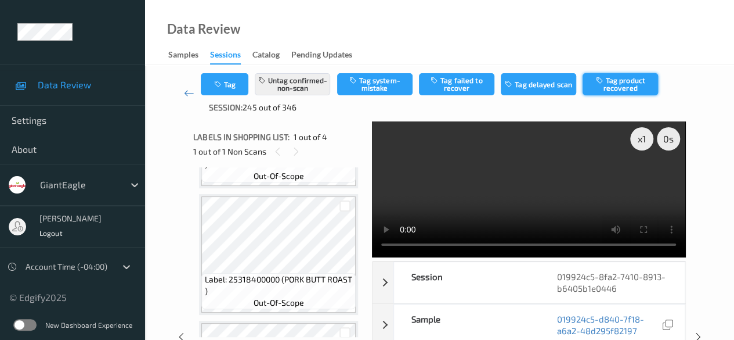
click at [621, 84] on button "Tag product recovered" at bounding box center [620, 84] width 75 height 22
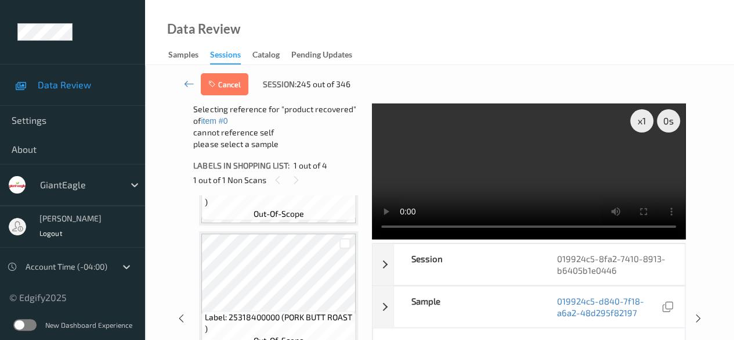
scroll to position [226, 0]
click at [345, 243] on div at bounding box center [345, 240] width 11 height 11
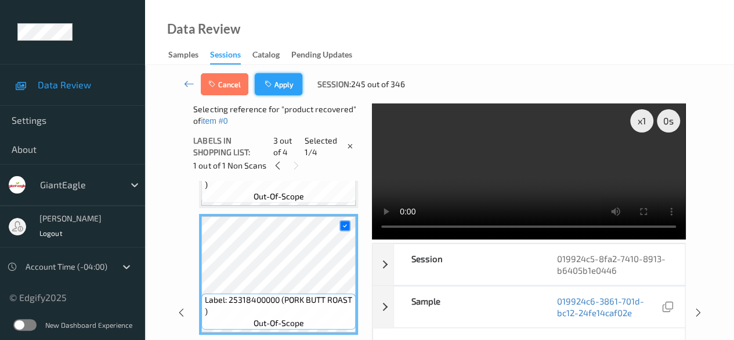
click at [278, 85] on button "Apply" at bounding box center [279, 84] width 48 height 22
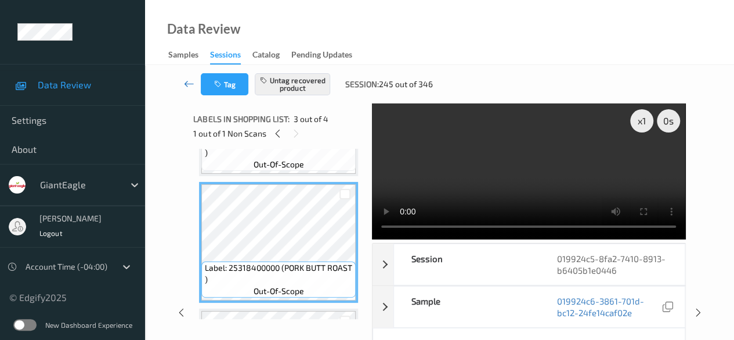
click at [188, 83] on icon at bounding box center [189, 84] width 10 height 12
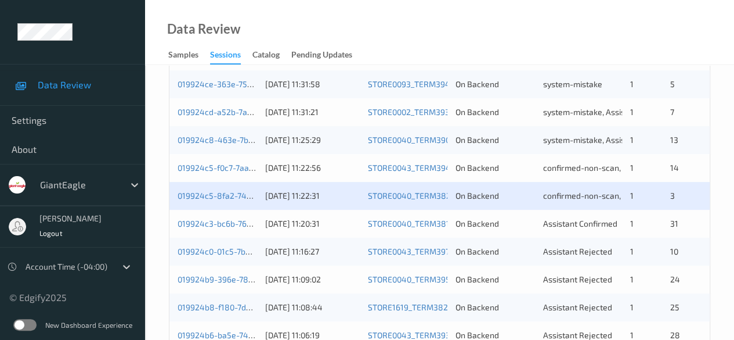
scroll to position [348, 0]
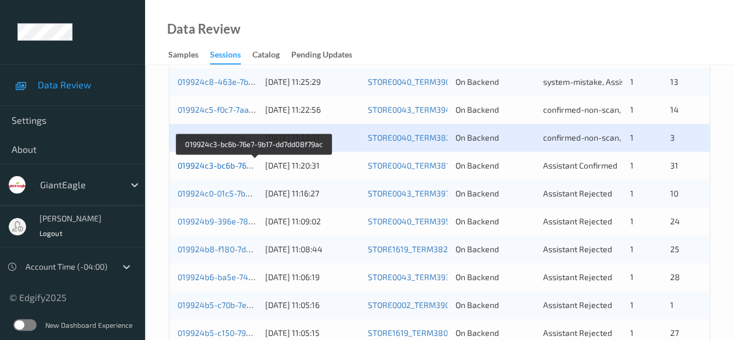
click at [224, 164] on link "019924c3-bc6b-76e7-9b17-dd7dd08f79ac" at bounding box center [255, 165] width 154 height 10
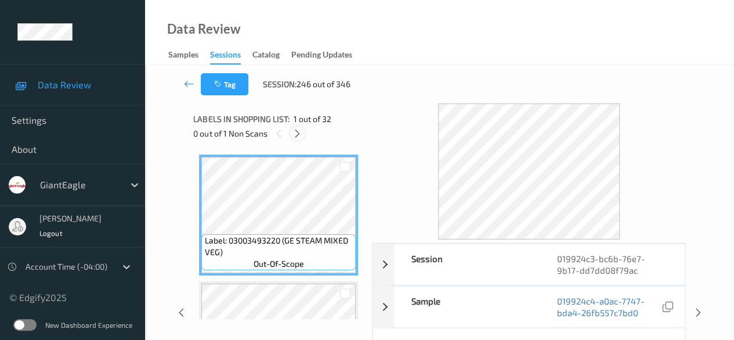
click at [298, 136] on icon at bounding box center [298, 133] width 10 height 10
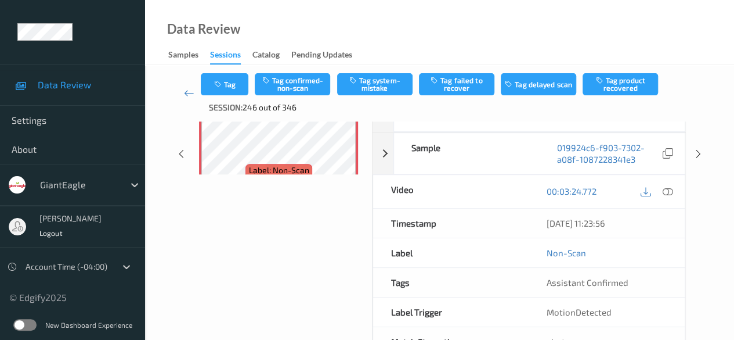
scroll to position [174, 0]
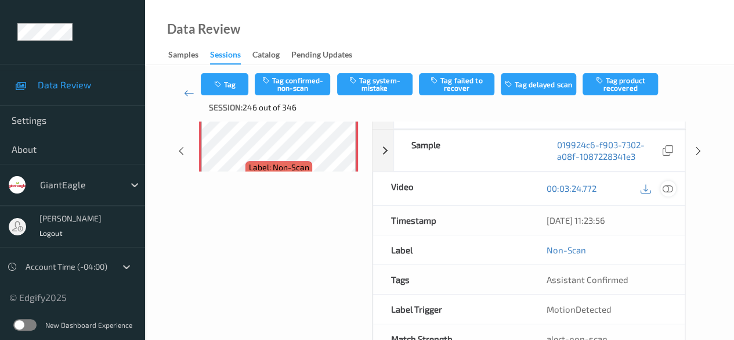
click at [666, 188] on icon at bounding box center [668, 188] width 10 height 10
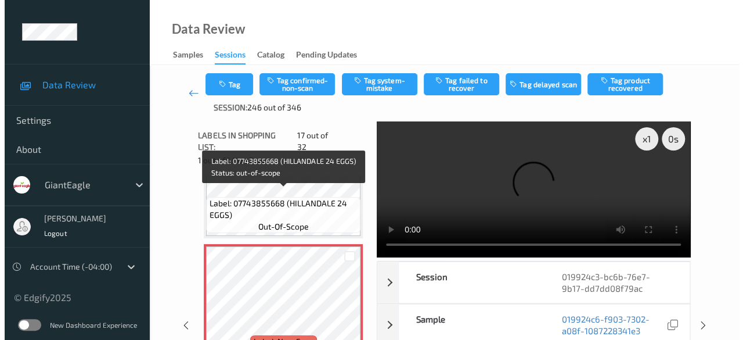
scroll to position [2020, 0]
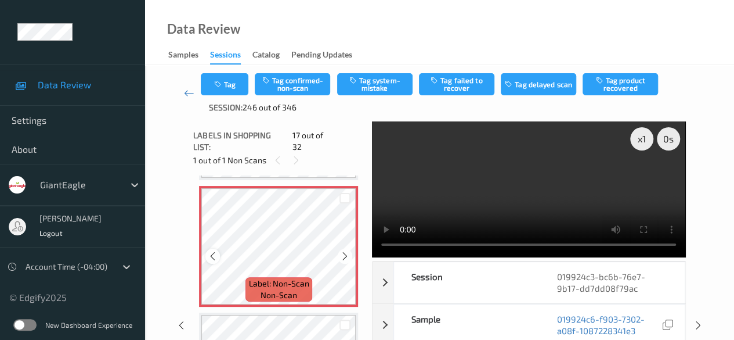
click at [214, 251] on icon at bounding box center [213, 256] width 10 height 10
click at [211, 251] on icon at bounding box center [213, 256] width 10 height 10
click at [374, 89] on button "Tag system-mistake" at bounding box center [374, 84] width 75 height 22
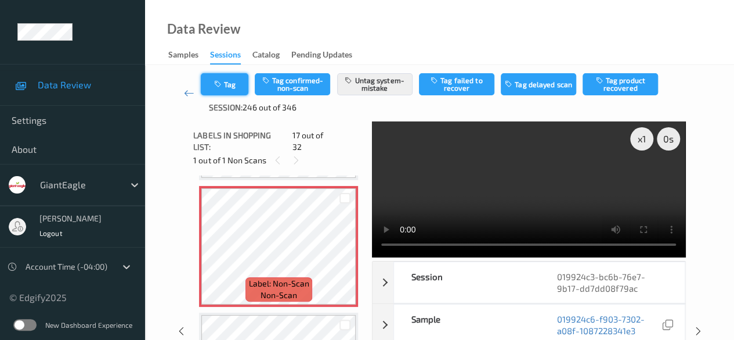
click at [235, 87] on button "Tag" at bounding box center [225, 84] width 48 height 22
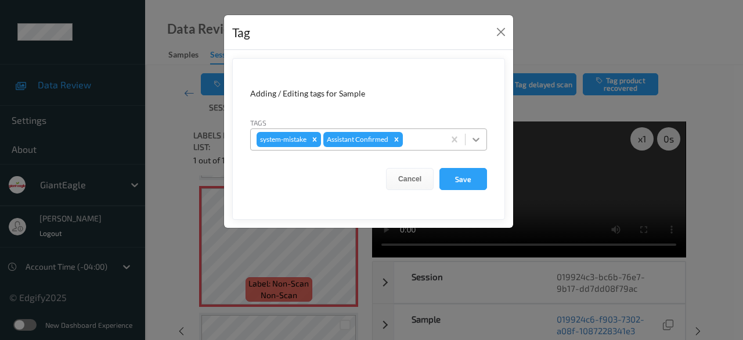
click at [476, 135] on icon at bounding box center [476, 140] width 12 height 12
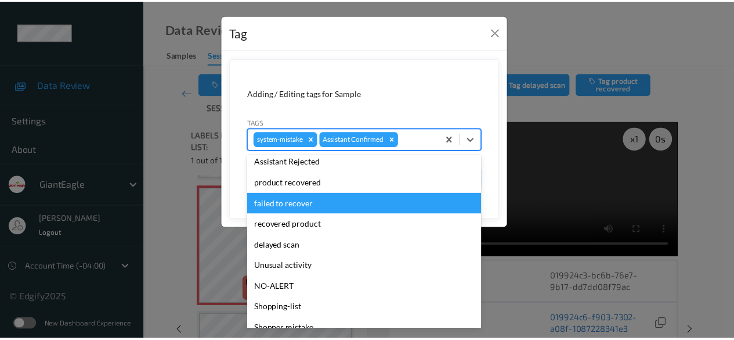
scroll to position [102, 0]
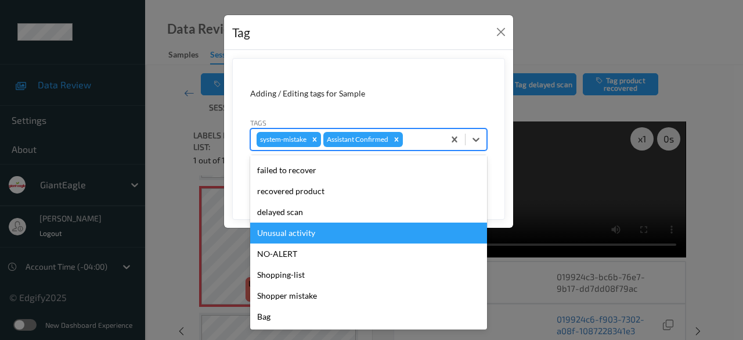
click at [301, 227] on div "Unusual activity" at bounding box center [368, 232] width 237 height 21
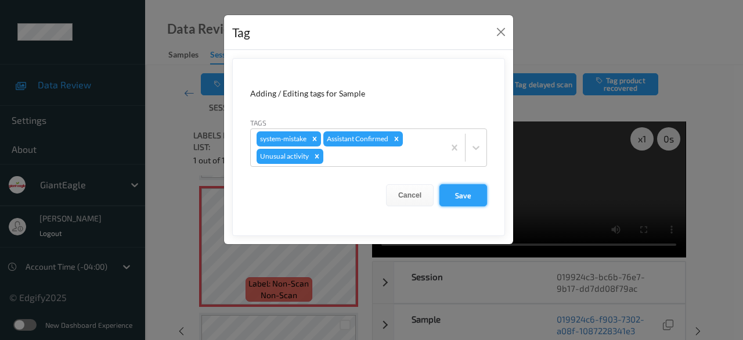
click at [475, 197] on button "Save" at bounding box center [463, 195] width 48 height 22
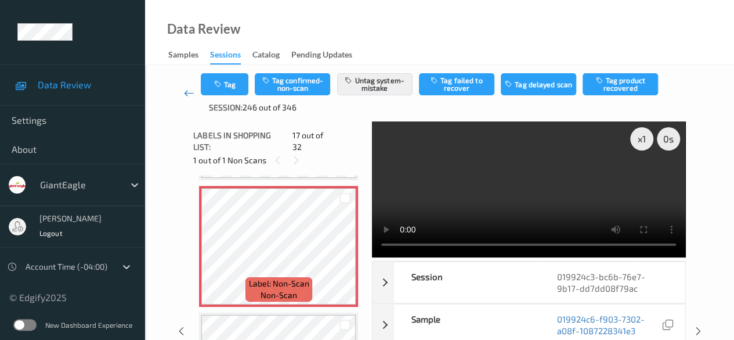
click at [182, 93] on link at bounding box center [189, 93] width 24 height 40
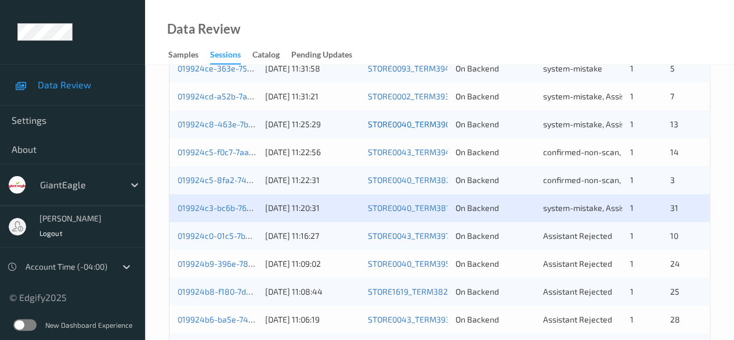
scroll to position [406, 0]
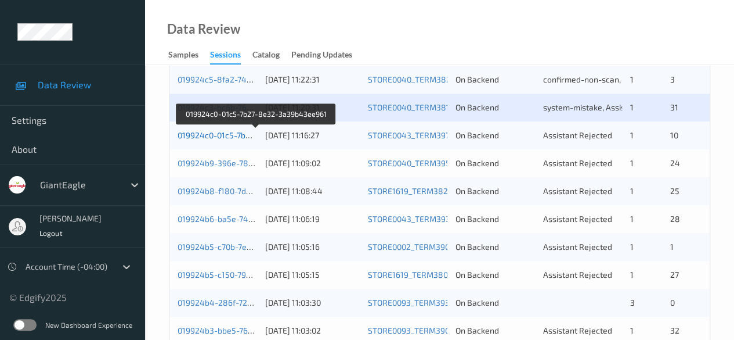
click at [211, 137] on link "019924c0-01c5-7b27-8e32-3a39b43ee961" at bounding box center [257, 135] width 158 height 10
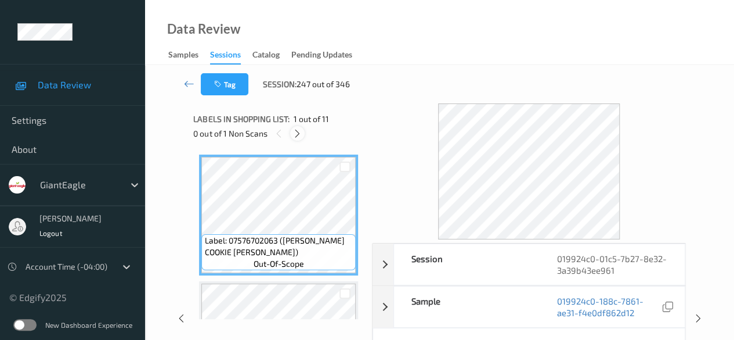
click at [298, 134] on icon at bounding box center [298, 133] width 10 height 10
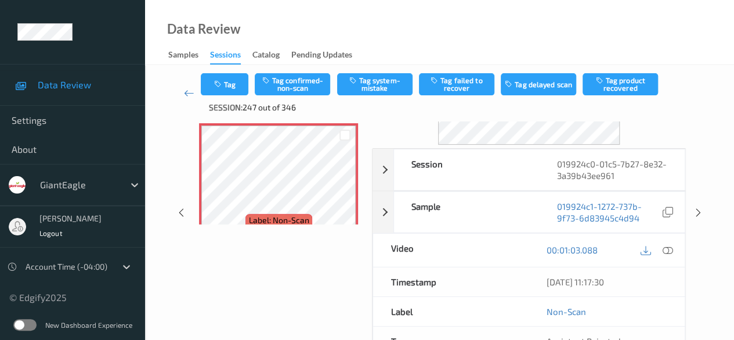
scroll to position [116, 0]
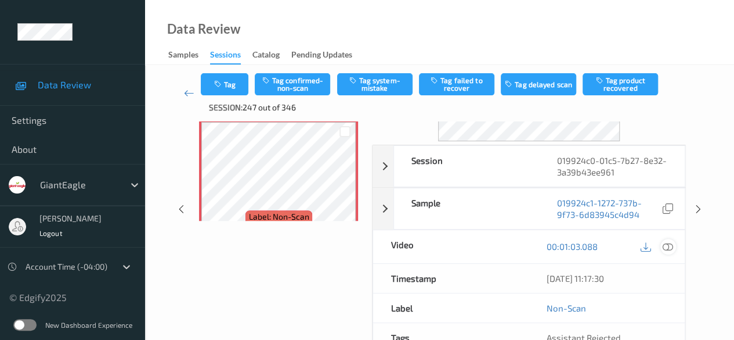
click at [665, 247] on icon at bounding box center [668, 246] width 10 height 10
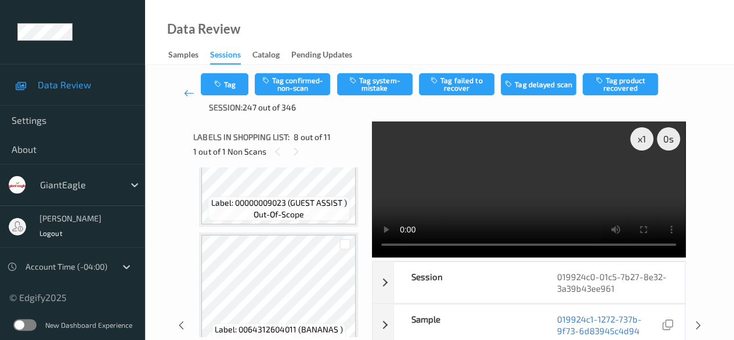
scroll to position [1054, 0]
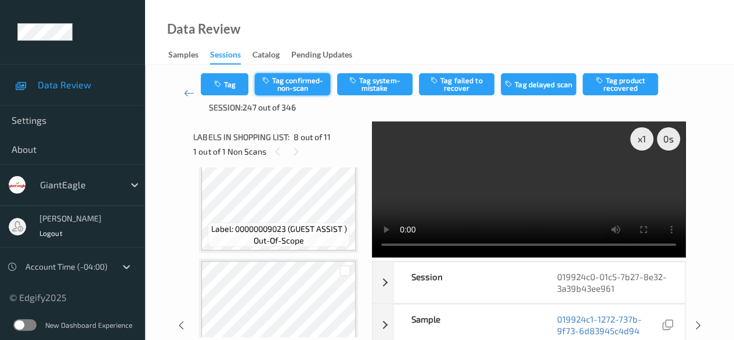
click at [307, 88] on button "Tag confirmed-non-scan" at bounding box center [292, 84] width 75 height 22
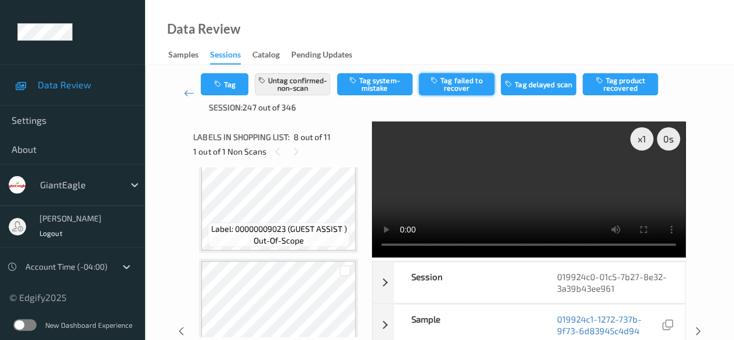
click at [468, 87] on button "Tag failed to recover" at bounding box center [456, 84] width 75 height 22
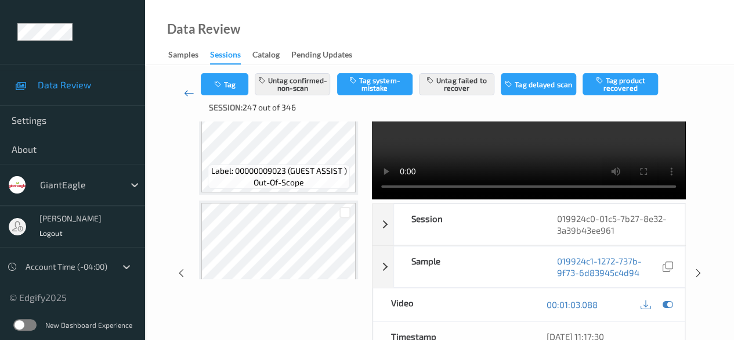
click at [187, 95] on icon at bounding box center [189, 93] width 10 height 12
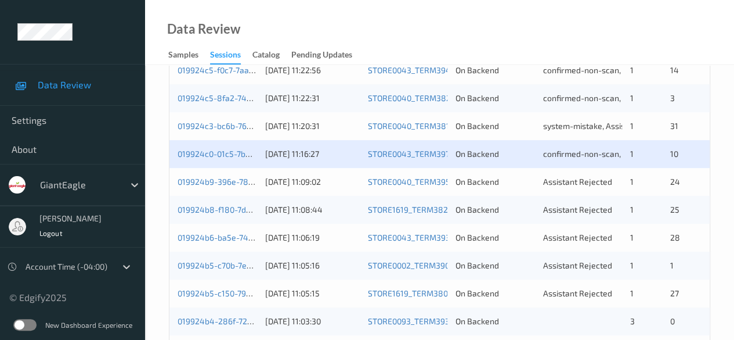
scroll to position [406, 0]
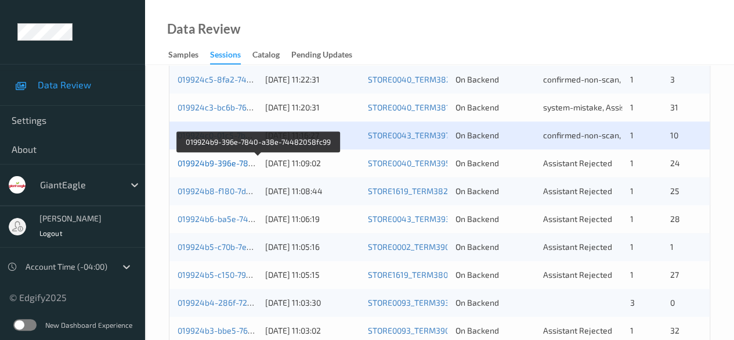
click at [225, 161] on link "019924b9-396e-7840-a38e-74482058fc99" at bounding box center [258, 163] width 161 height 10
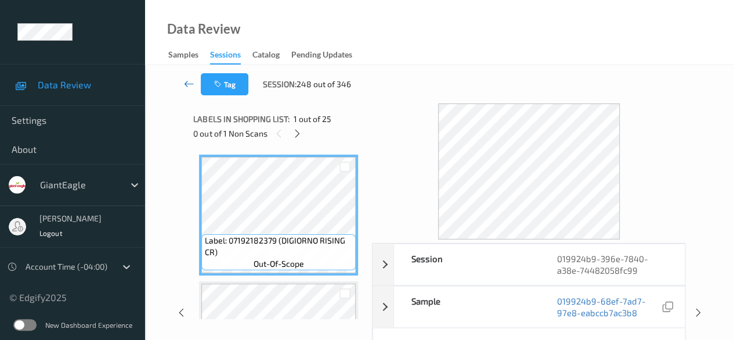
click at [186, 84] on icon at bounding box center [189, 84] width 10 height 12
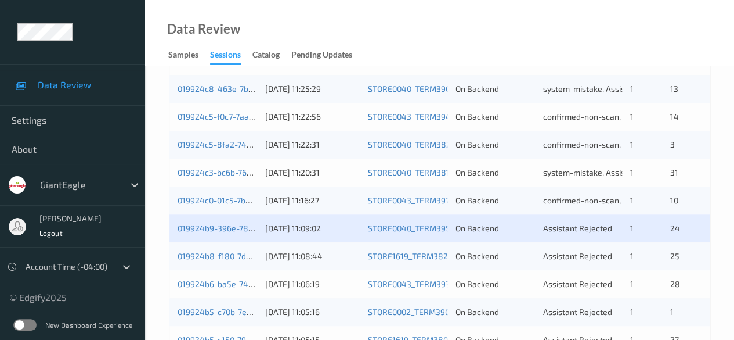
scroll to position [348, 0]
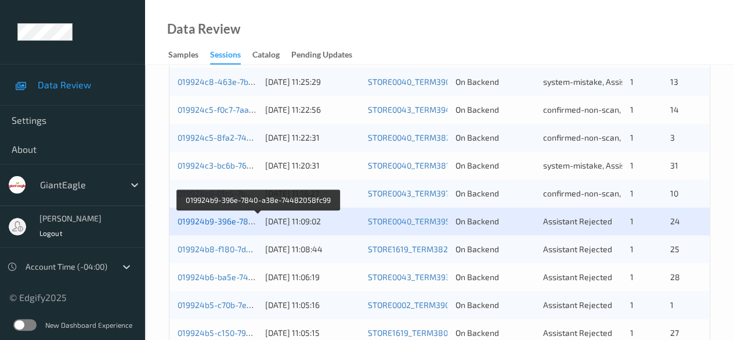
click at [215, 222] on link "019924b9-396e-7840-a38e-74482058fc99" at bounding box center [258, 221] width 161 height 10
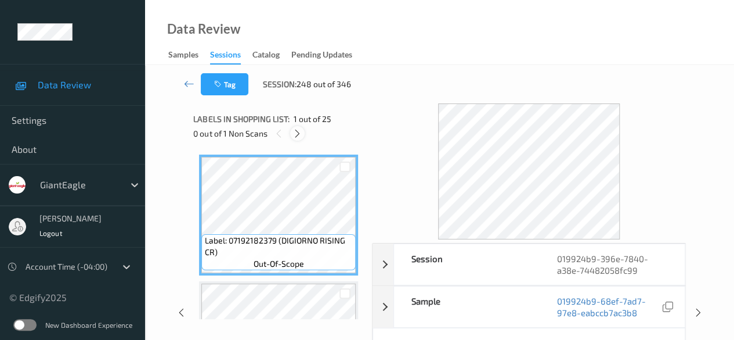
click at [296, 133] on icon at bounding box center [298, 133] width 10 height 10
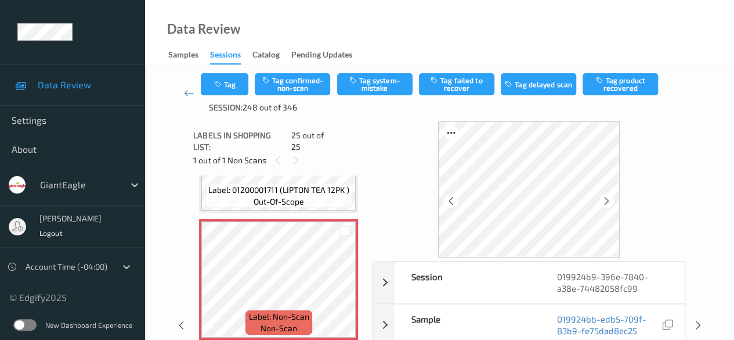
scroll to position [58, 0]
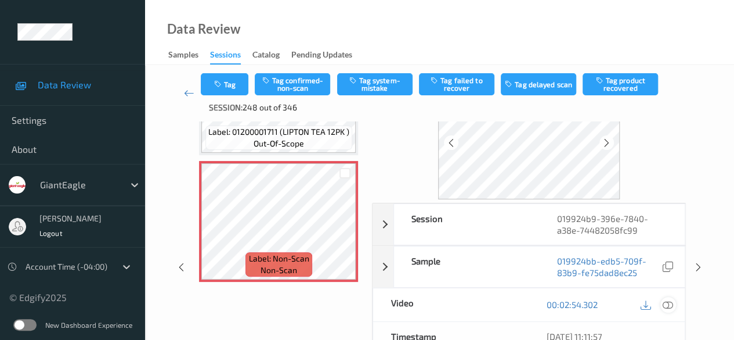
click at [665, 304] on icon at bounding box center [668, 304] width 10 height 10
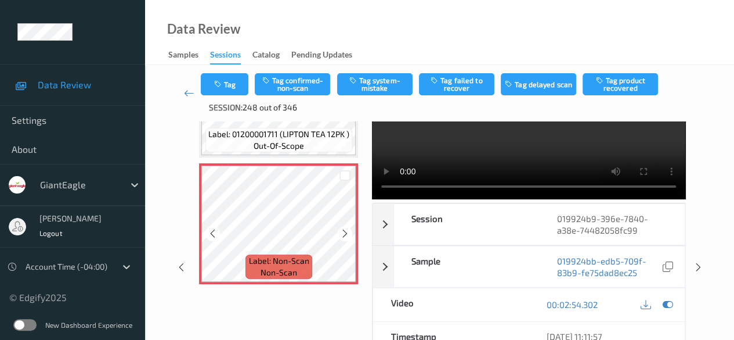
scroll to position [3000, 0]
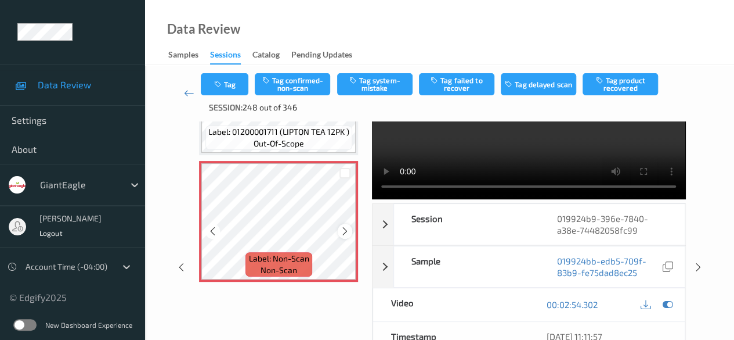
click at [350, 226] on icon at bounding box center [345, 231] width 10 height 10
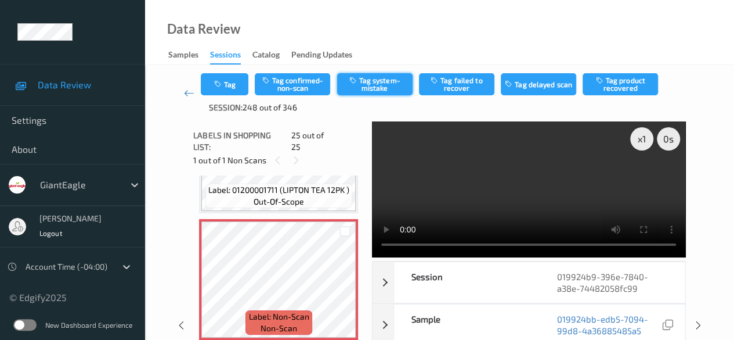
click at [381, 76] on button "Tag system-mistake" at bounding box center [374, 84] width 75 height 22
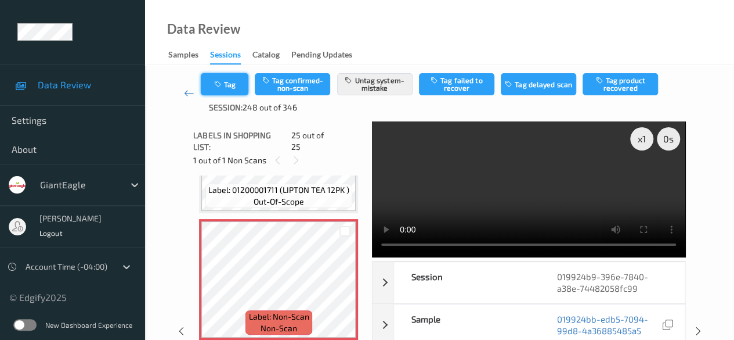
click at [229, 81] on button "Tag" at bounding box center [225, 84] width 48 height 22
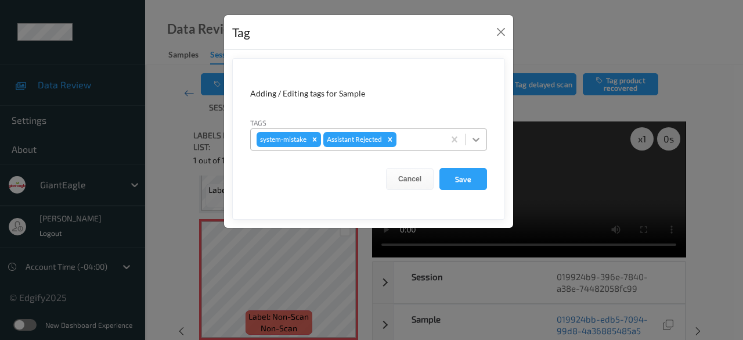
click at [478, 141] on icon at bounding box center [476, 140] width 12 height 12
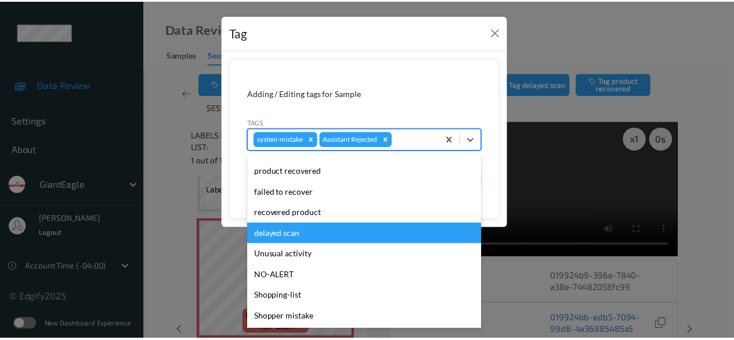
scroll to position [102, 0]
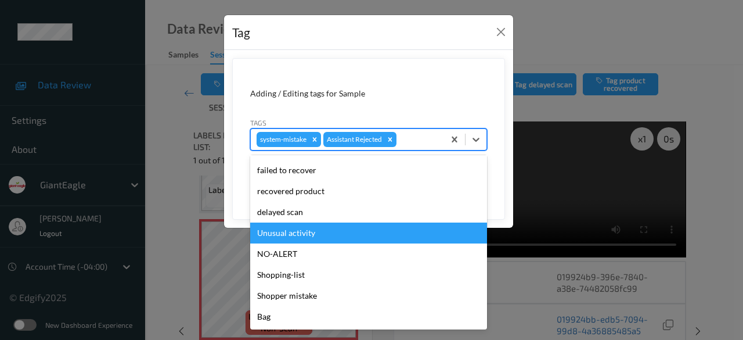
click at [296, 233] on div "Unusual activity" at bounding box center [368, 232] width 237 height 21
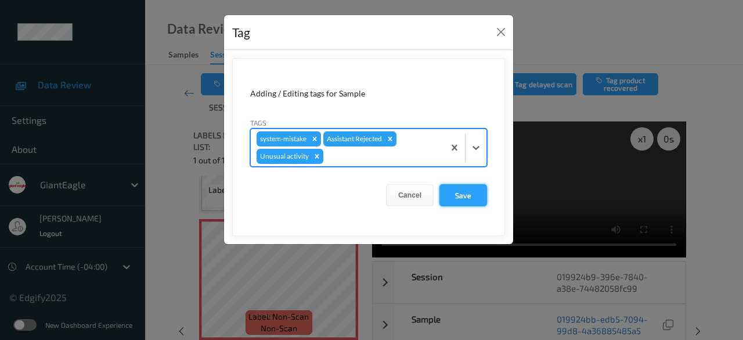
click at [478, 189] on button "Save" at bounding box center [463, 195] width 48 height 22
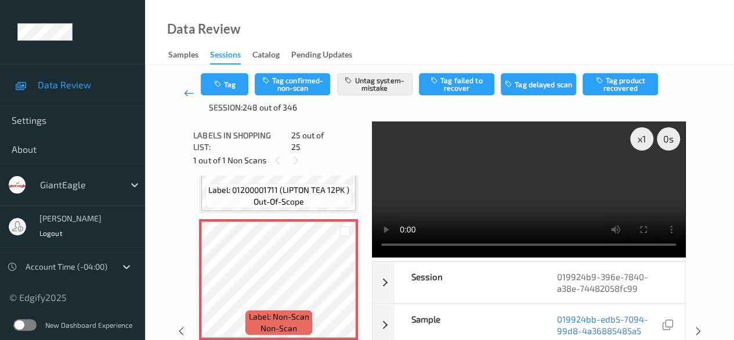
click at [188, 91] on icon at bounding box center [189, 93] width 10 height 12
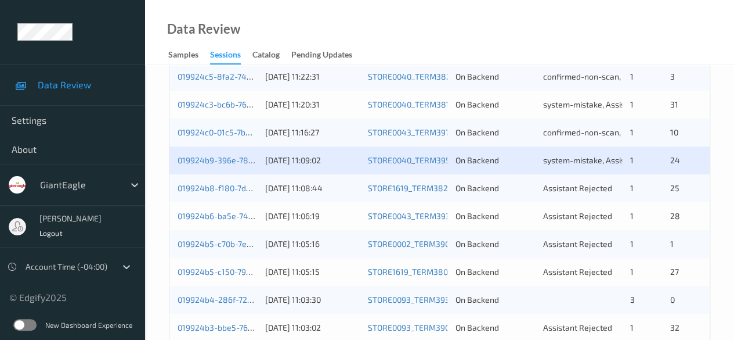
scroll to position [406, 0]
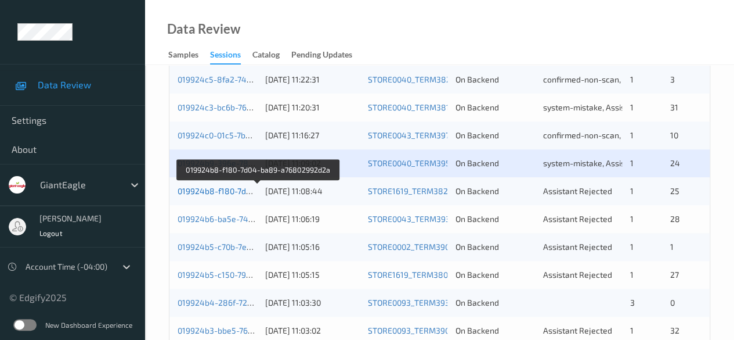
click at [210, 191] on link "019924b8-f180-7d04-ba89-a76802992d2a" at bounding box center [258, 191] width 160 height 10
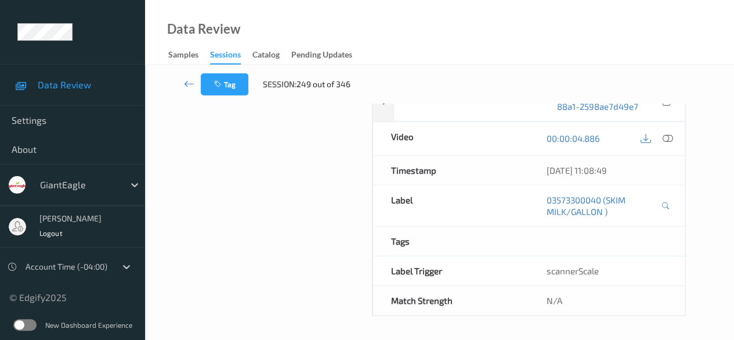
scroll to position [203, 0]
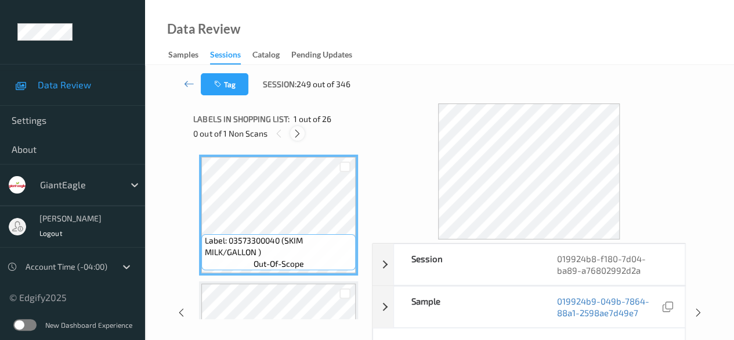
click at [296, 134] on icon at bounding box center [298, 133] width 10 height 10
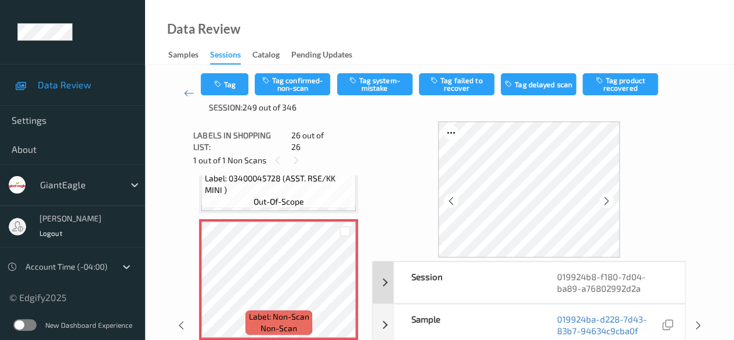
scroll to position [58, 0]
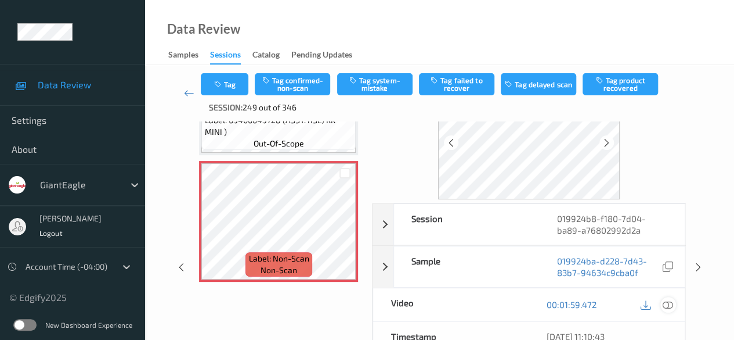
click at [669, 302] on icon at bounding box center [668, 304] width 10 height 10
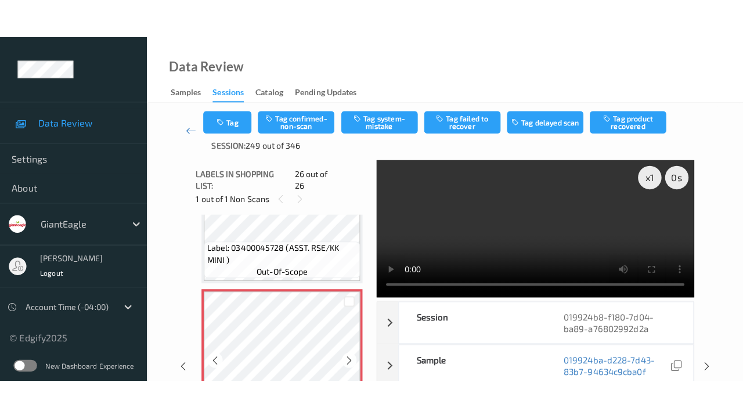
scroll to position [3114, 0]
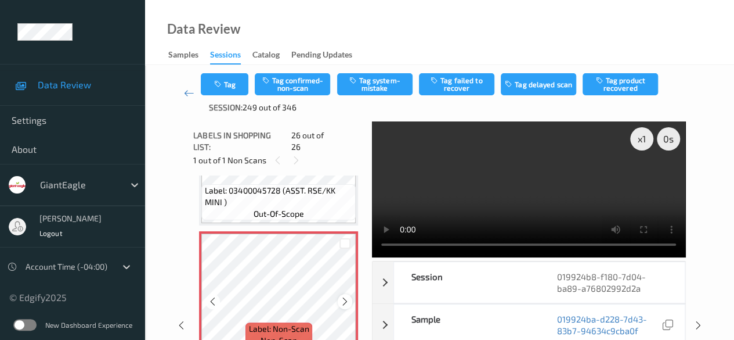
click at [348, 296] on icon at bounding box center [345, 301] width 10 height 10
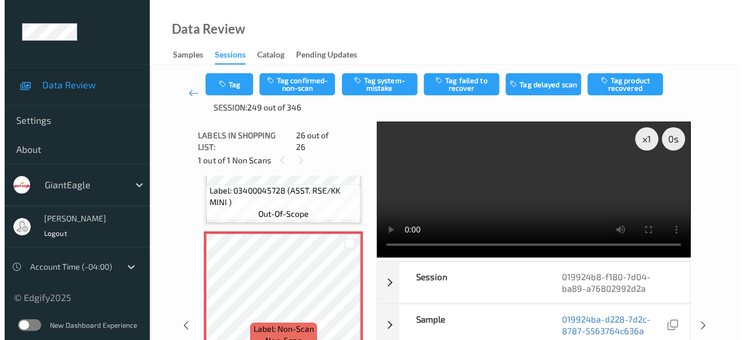
scroll to position [3056, 0]
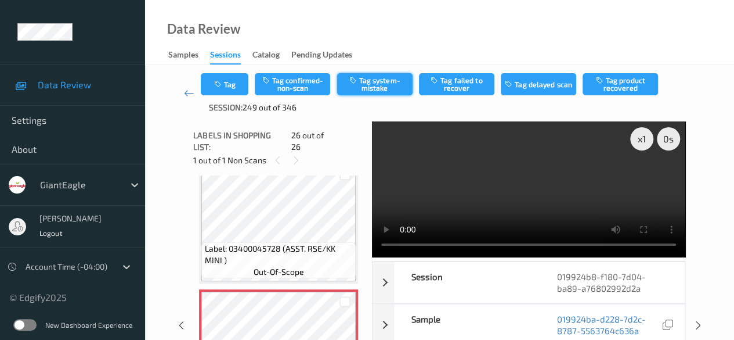
click at [375, 87] on button "Tag system-mistake" at bounding box center [374, 84] width 75 height 22
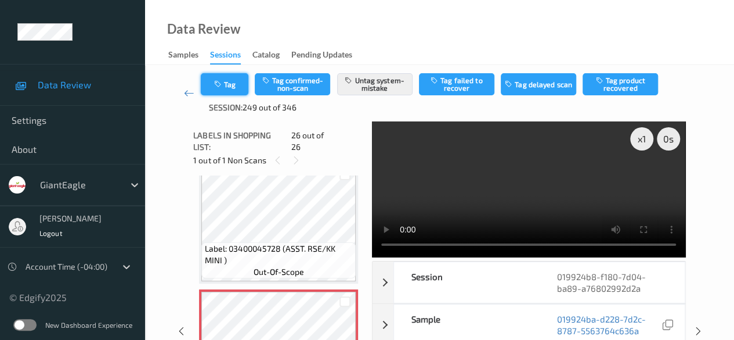
click at [238, 85] on button "Tag" at bounding box center [225, 84] width 48 height 22
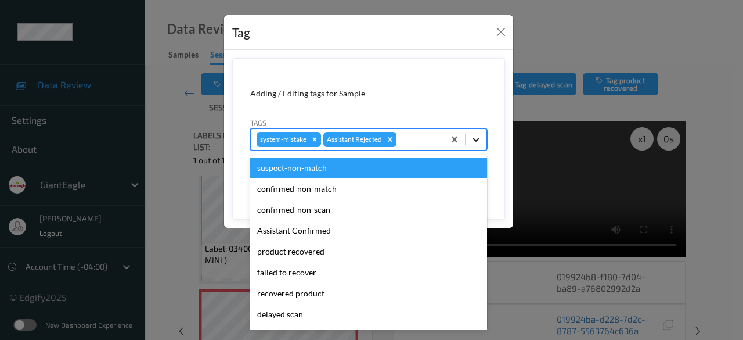
click at [481, 142] on icon at bounding box center [476, 140] width 12 height 12
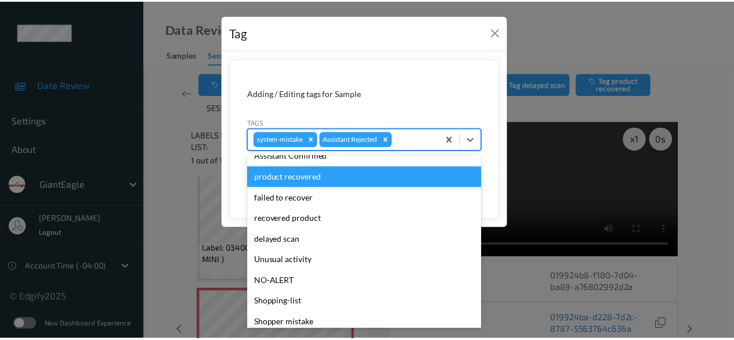
scroll to position [102, 0]
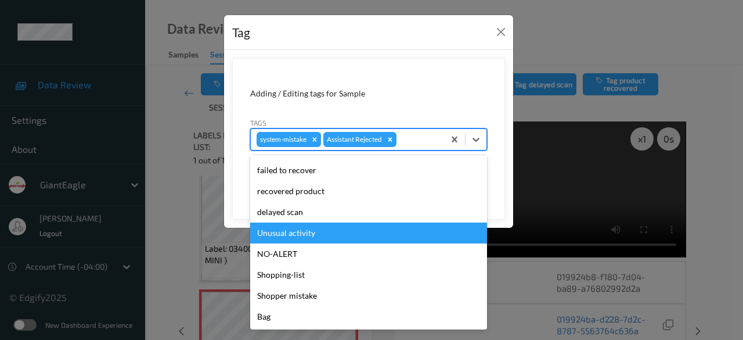
click at [297, 228] on div "Unusual activity" at bounding box center [368, 232] width 237 height 21
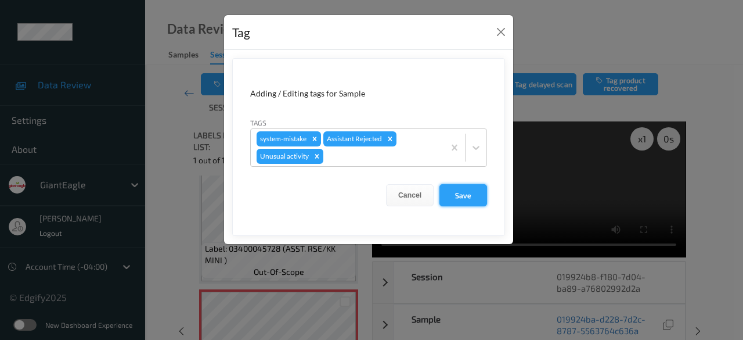
click at [467, 195] on button "Save" at bounding box center [463, 195] width 48 height 22
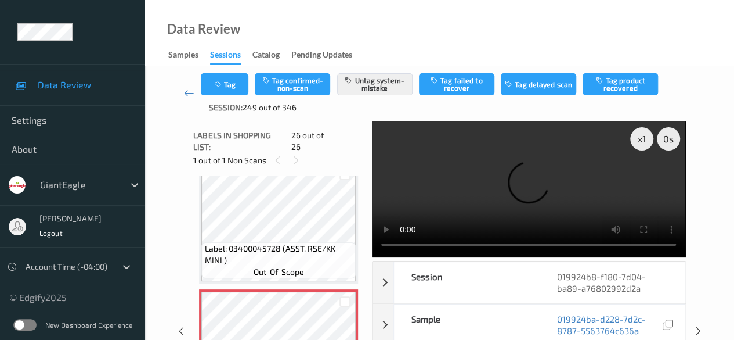
click at [201, 73] on button "Tag" at bounding box center [225, 84] width 48 height 22
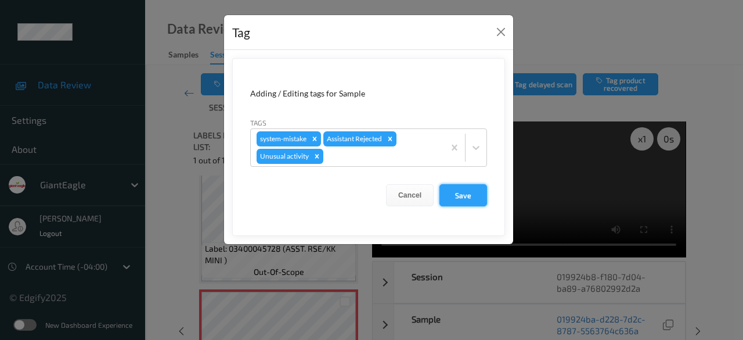
click at [471, 194] on button "Save" at bounding box center [463, 195] width 48 height 22
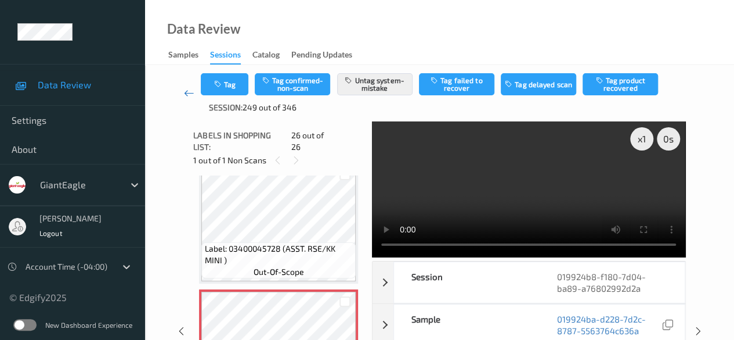
click at [185, 93] on icon at bounding box center [189, 93] width 10 height 12
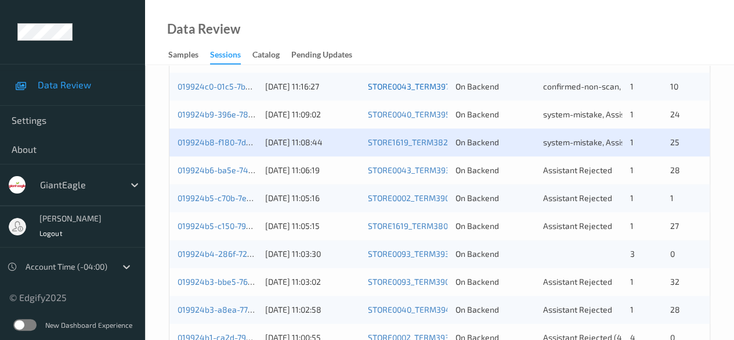
scroll to position [464, 0]
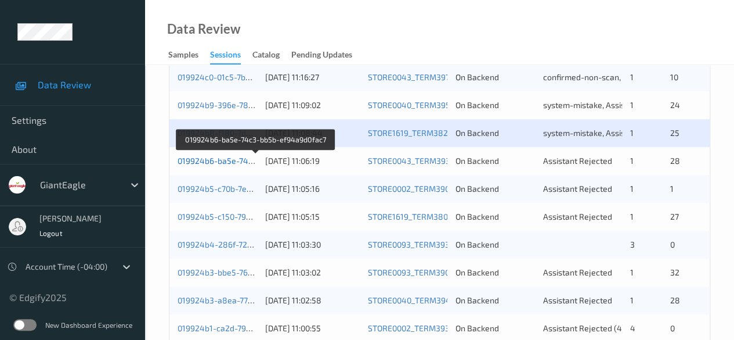
click at [222, 160] on link "019924b6-ba5e-74c3-bb5b-ef94a9d0fac7" at bounding box center [256, 161] width 157 height 10
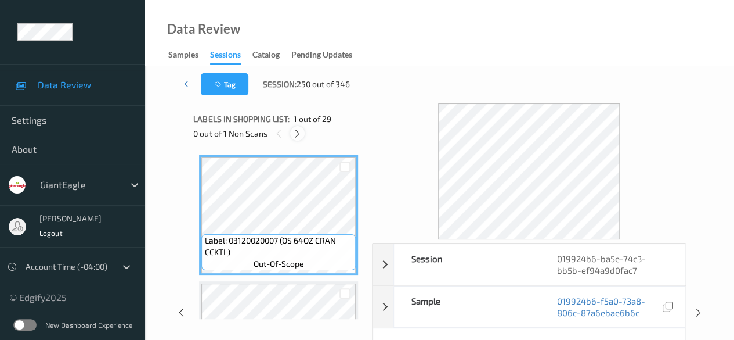
click at [300, 136] on icon at bounding box center [298, 133] width 10 height 10
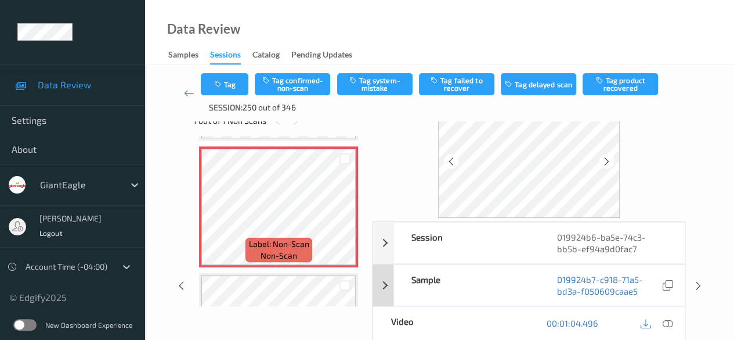
scroll to position [58, 0]
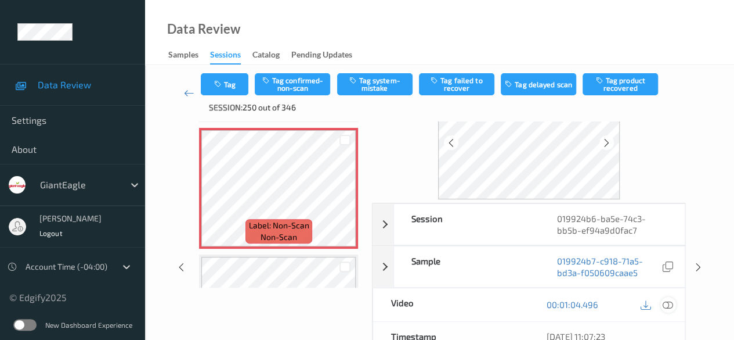
click at [671, 302] on icon at bounding box center [668, 304] width 10 height 10
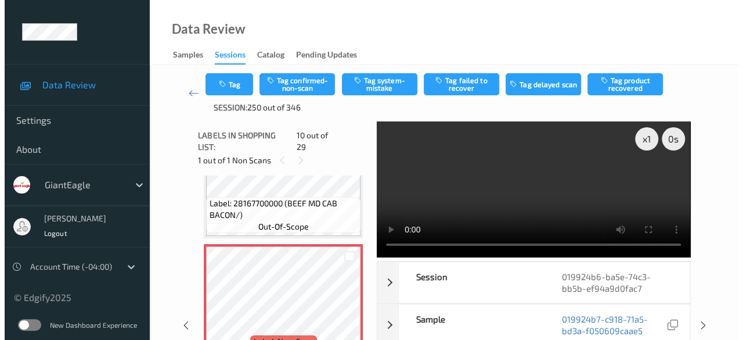
scroll to position [1076, 0]
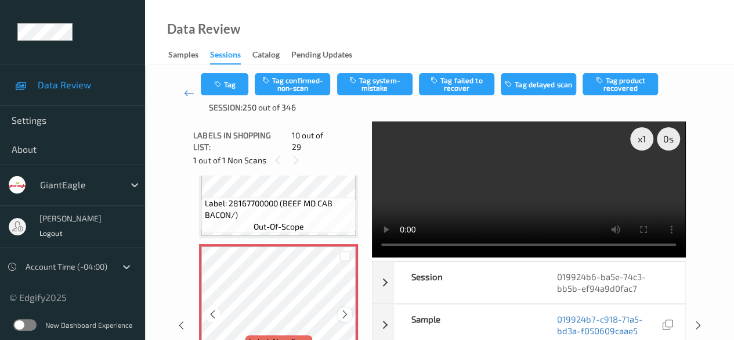
click at [343, 309] on icon at bounding box center [345, 314] width 10 height 10
click at [372, 83] on button "Tag system-mistake" at bounding box center [374, 84] width 75 height 22
click at [223, 84] on icon "button" at bounding box center [219, 84] width 10 height 8
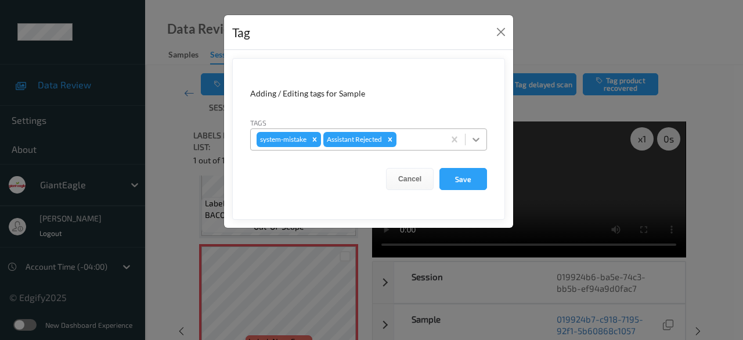
click at [478, 140] on icon at bounding box center [476, 140] width 12 height 12
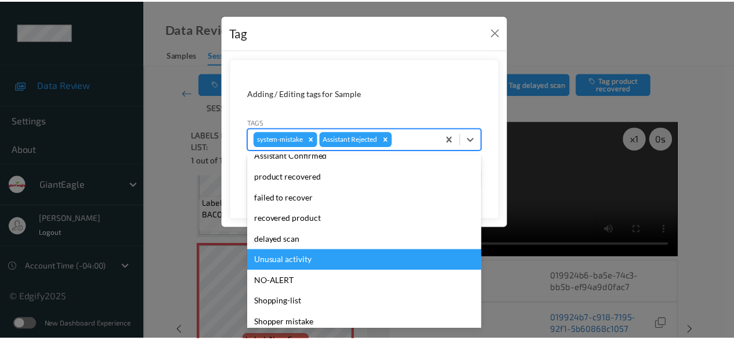
scroll to position [102, 0]
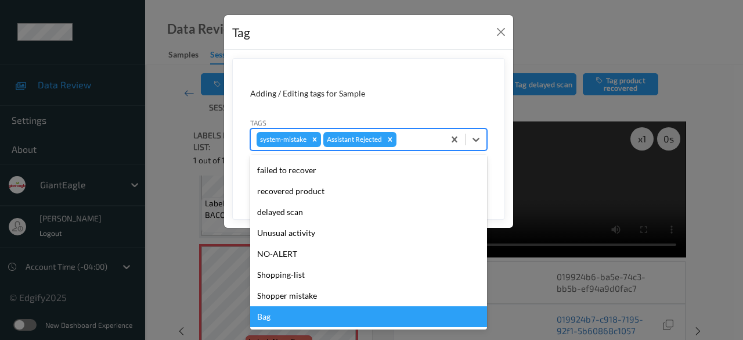
click at [296, 318] on div "Bag" at bounding box center [368, 316] width 237 height 21
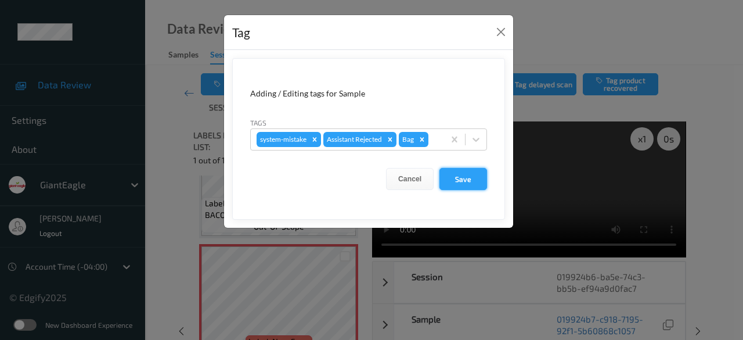
click at [465, 177] on button "Save" at bounding box center [463, 179] width 48 height 22
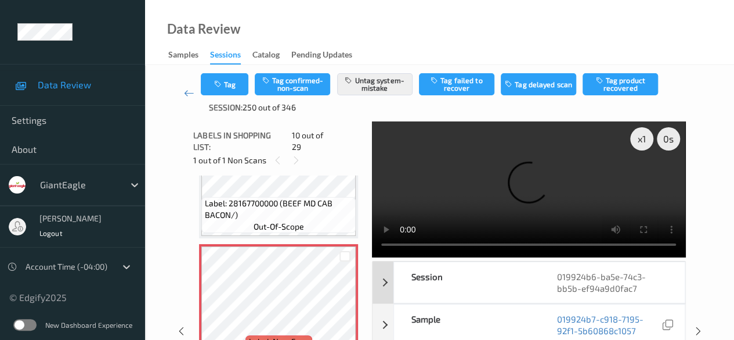
click at [201, 73] on button "Tag" at bounding box center [225, 84] width 48 height 22
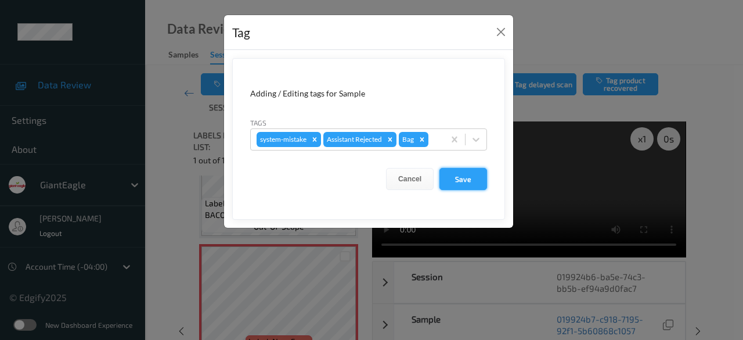
click at [461, 175] on button "Save" at bounding box center [463, 179] width 48 height 22
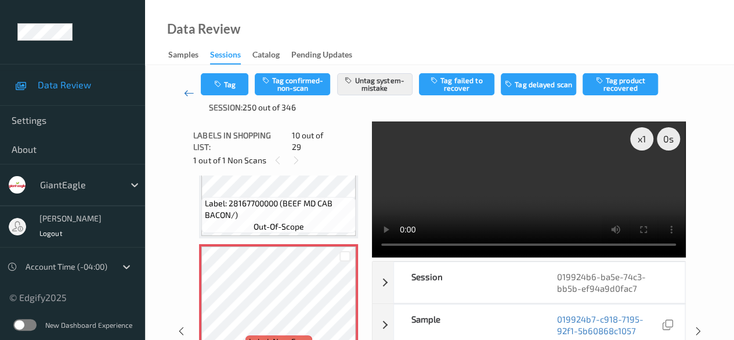
click at [191, 97] on icon at bounding box center [189, 93] width 10 height 12
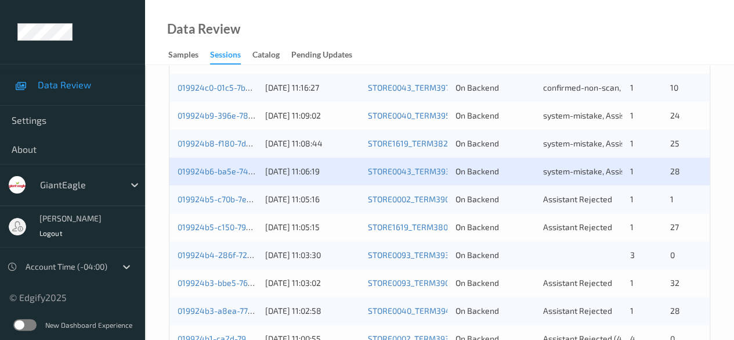
scroll to position [523, 0]
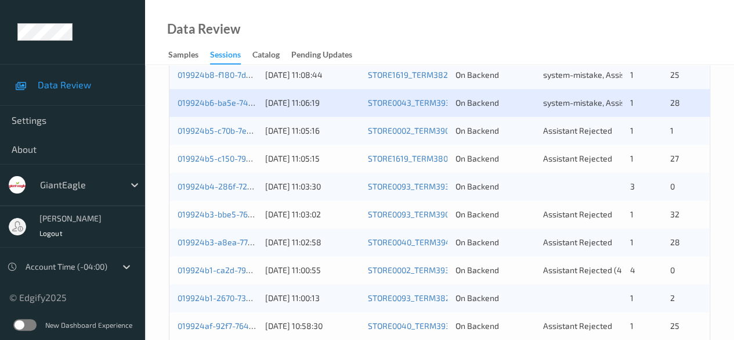
click at [228, 136] on div "019924b5-c70b-7eb9-ada4-48a0f2822cf6 07/09/2025 11:05:16 STORE0002_TERM390 On B…" at bounding box center [440, 131] width 541 height 28
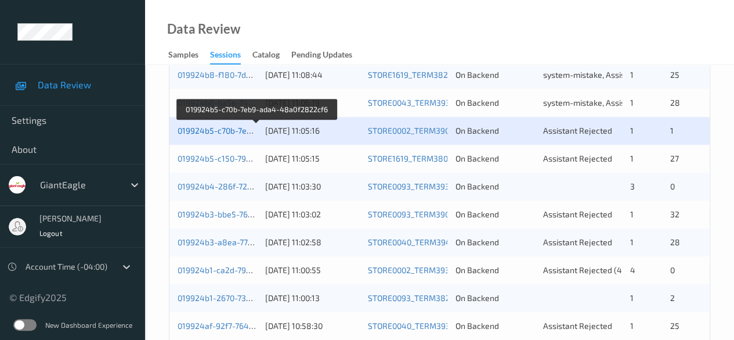
click at [226, 132] on link "019924b5-c70b-7eb9-ada4-48a0f2822cf6" at bounding box center [257, 130] width 158 height 10
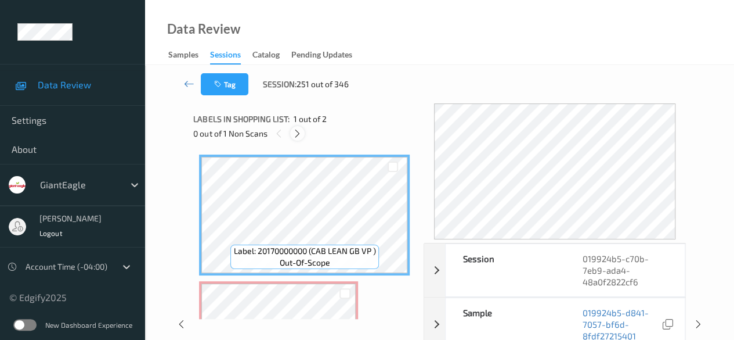
click at [298, 132] on icon at bounding box center [298, 133] width 10 height 10
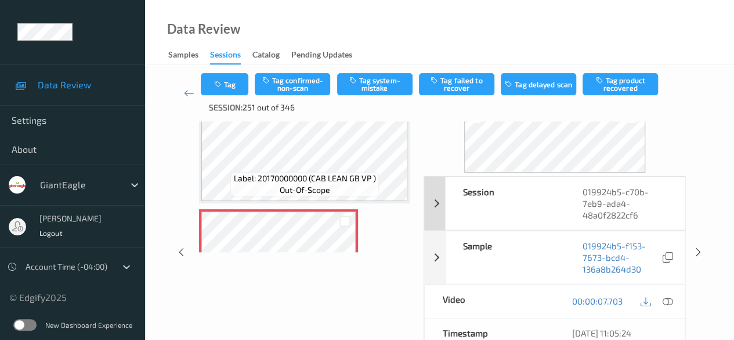
scroll to position [116, 0]
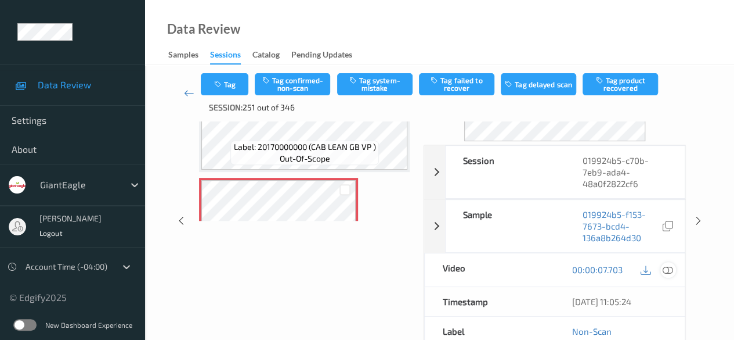
click at [669, 267] on icon at bounding box center [668, 269] width 10 height 10
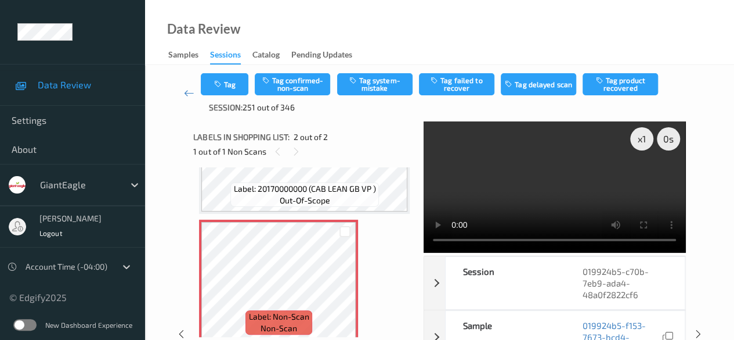
scroll to position [89, 0]
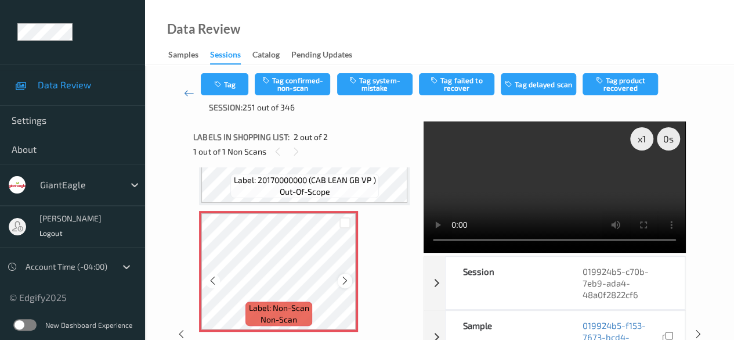
click at [344, 283] on icon at bounding box center [345, 280] width 10 height 10
click at [367, 84] on button "Tag system-mistake" at bounding box center [374, 84] width 75 height 22
click at [187, 93] on icon at bounding box center [189, 93] width 10 height 12
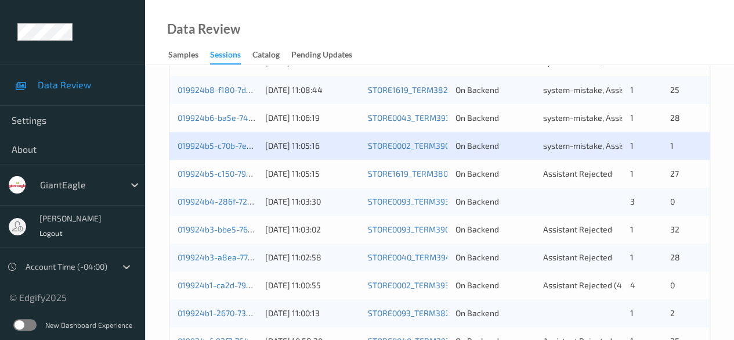
scroll to position [523, 0]
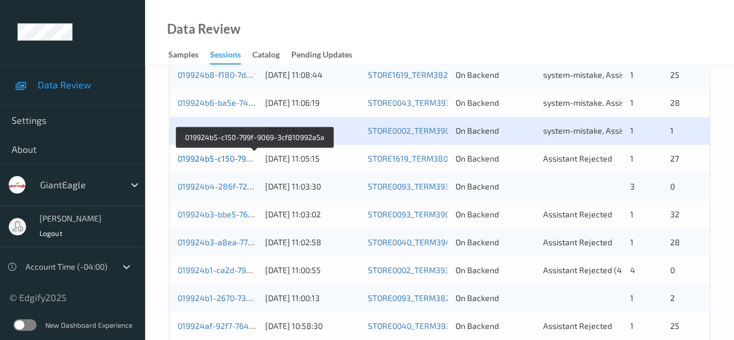
click at [238, 160] on link "019924b5-c150-799f-9069-3cf810992a5a" at bounding box center [255, 158] width 154 height 10
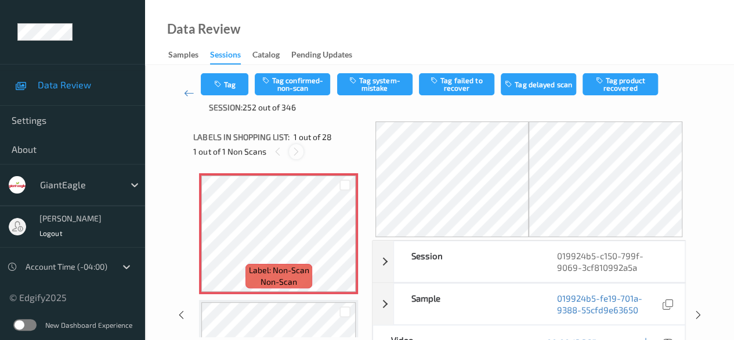
click at [295, 152] on icon at bounding box center [296, 151] width 10 height 10
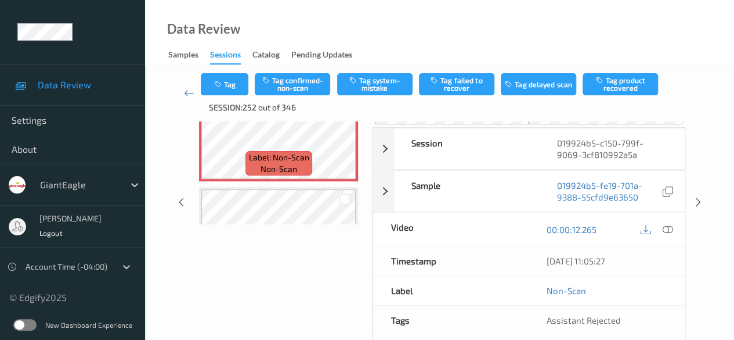
scroll to position [116, 0]
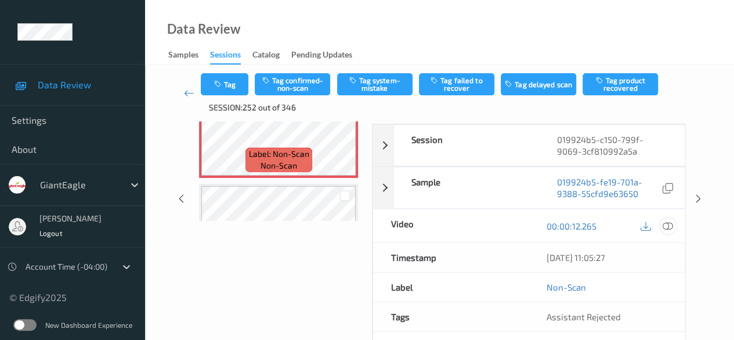
click at [665, 224] on icon at bounding box center [668, 226] width 10 height 10
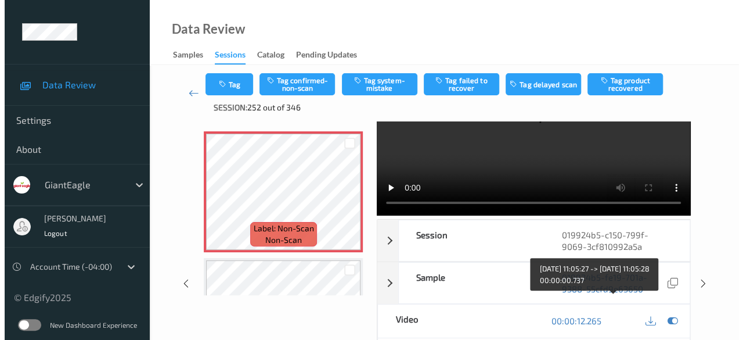
scroll to position [0, 0]
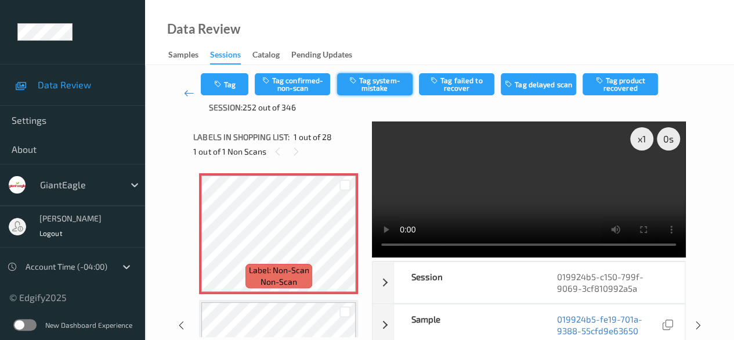
click at [380, 81] on button "Tag system-mistake" at bounding box center [374, 84] width 75 height 22
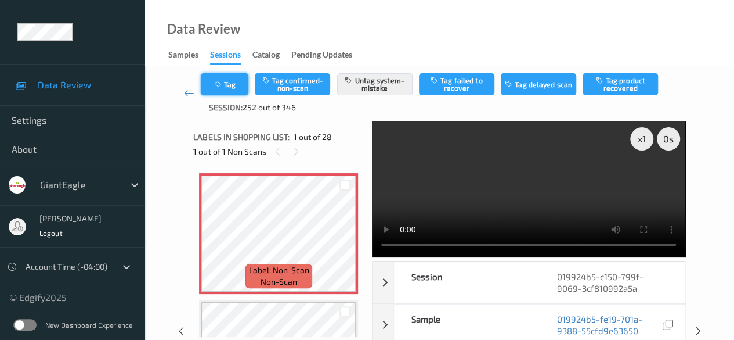
click at [237, 85] on button "Tag" at bounding box center [225, 84] width 48 height 22
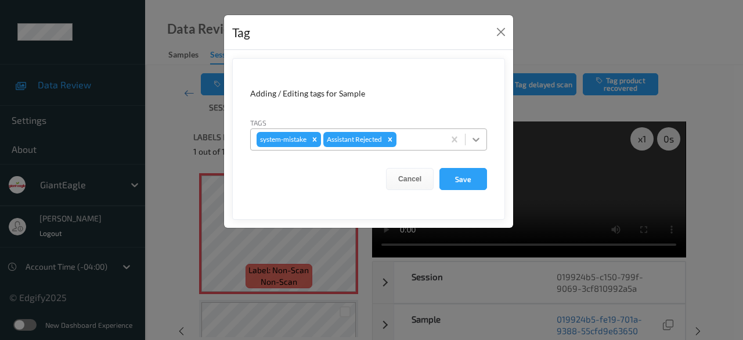
click at [477, 140] on icon at bounding box center [476, 140] width 7 height 4
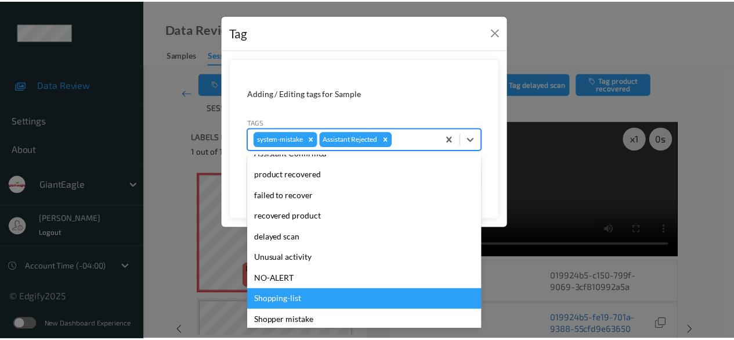
scroll to position [102, 0]
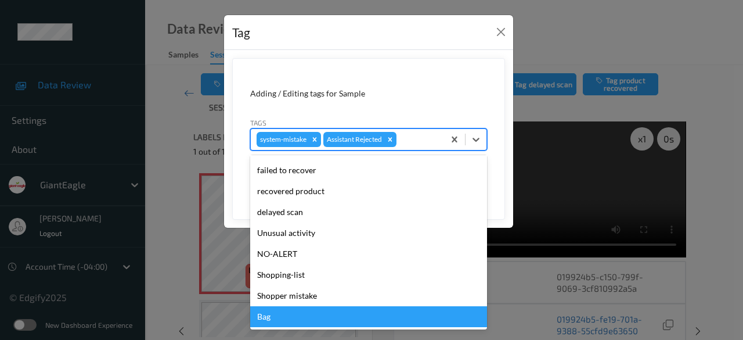
click at [311, 326] on div "Bag" at bounding box center [368, 316] width 237 height 21
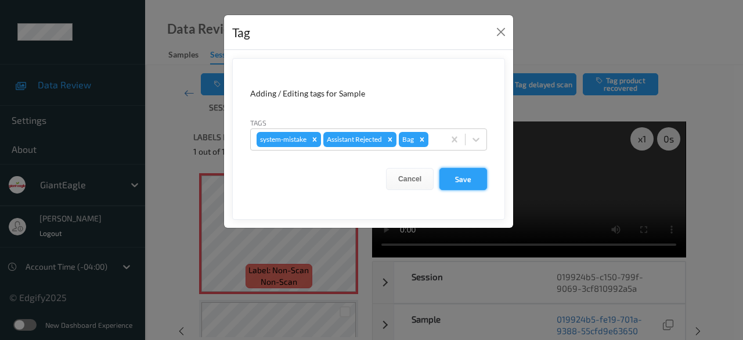
click at [457, 175] on button "Save" at bounding box center [463, 179] width 48 height 22
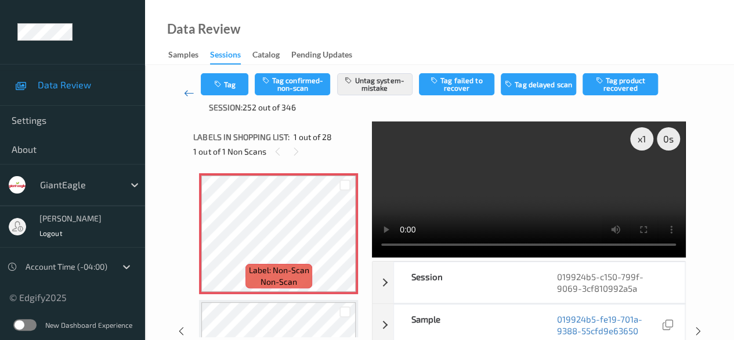
click at [186, 96] on icon at bounding box center [189, 93] width 10 height 12
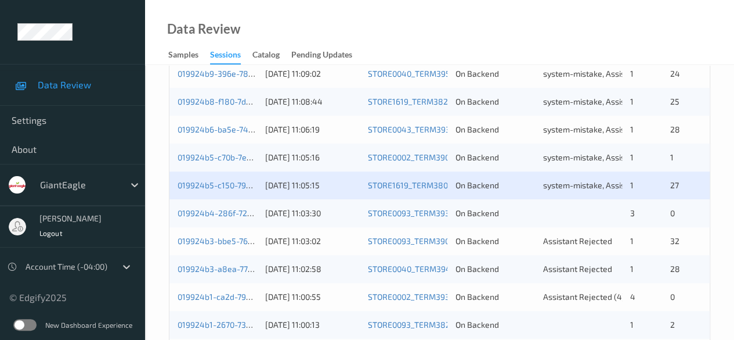
scroll to position [523, 0]
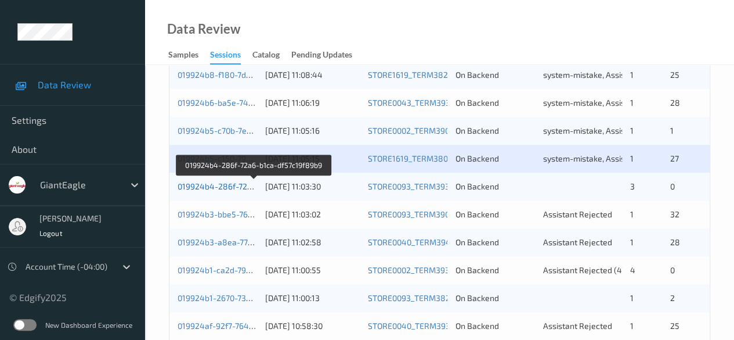
click at [233, 189] on link "019924b4-286f-72a6-b1ca-df57c19f89b9" at bounding box center [254, 186] width 153 height 10
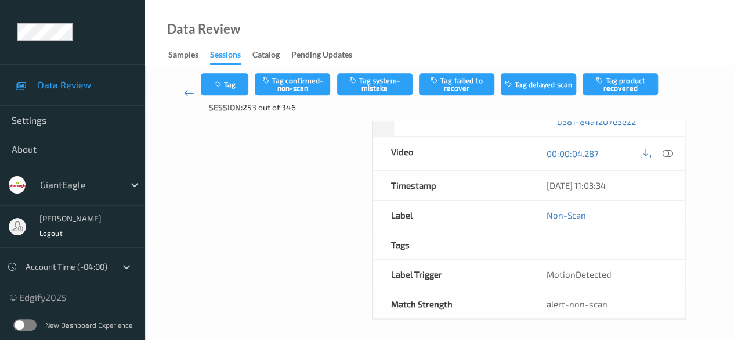
scroll to position [209, 0]
click at [190, 97] on icon at bounding box center [189, 93] width 10 height 12
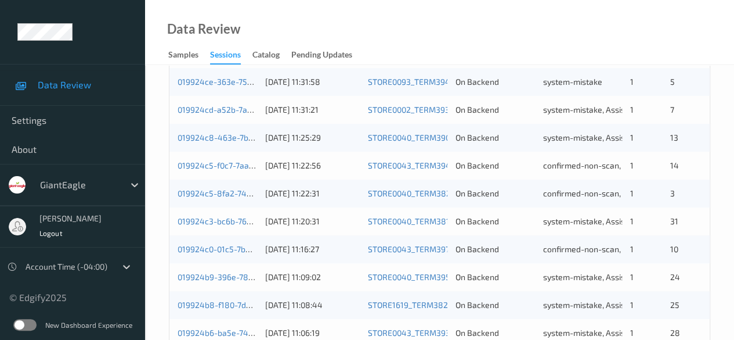
scroll to position [467, 0]
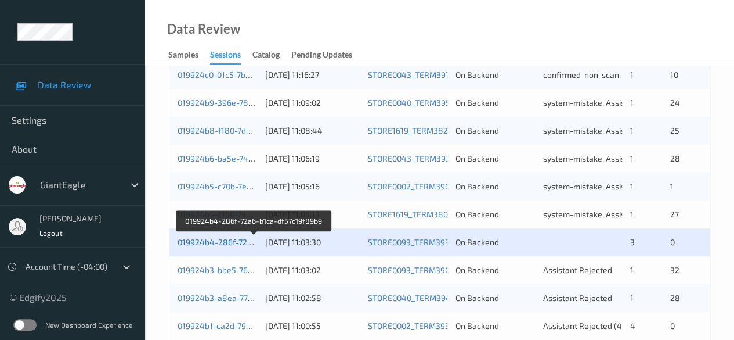
click at [226, 241] on link "019924b4-286f-72a6-b1ca-df57c19f89b9" at bounding box center [254, 242] width 153 height 10
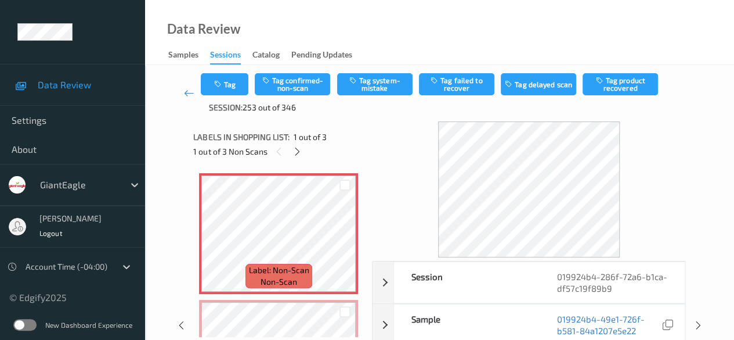
scroll to position [174, 0]
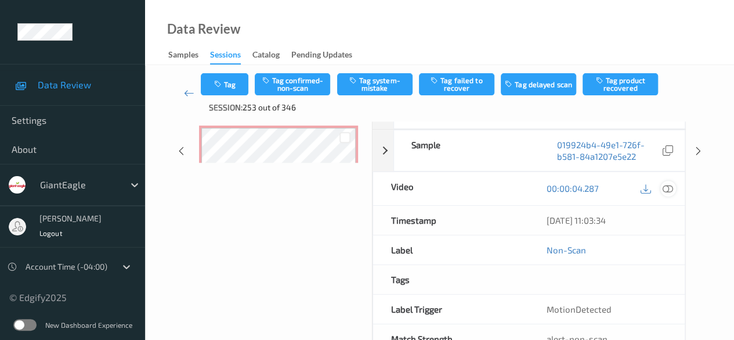
click at [667, 192] on icon at bounding box center [668, 188] width 10 height 10
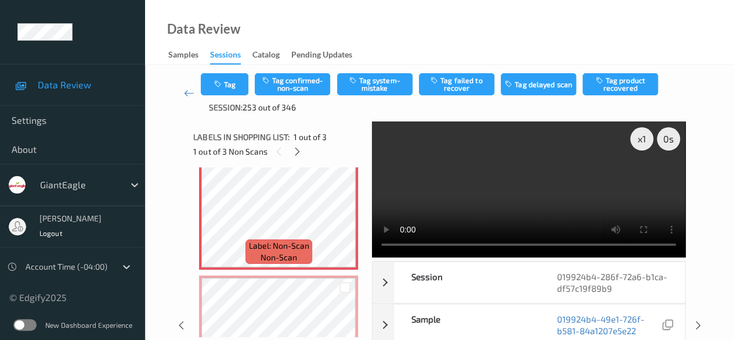
scroll to position [0, 0]
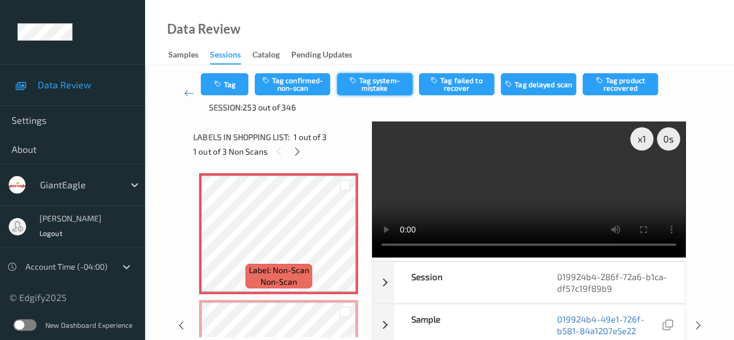
click at [381, 84] on button "Tag system-mistake" at bounding box center [374, 84] width 75 height 22
click at [380, 88] on button "Untag system-mistake" at bounding box center [374, 84] width 75 height 22
click at [369, 86] on button "Tag system-mistake" at bounding box center [374, 84] width 75 height 22
click at [301, 155] on icon at bounding box center [298, 151] width 10 height 10
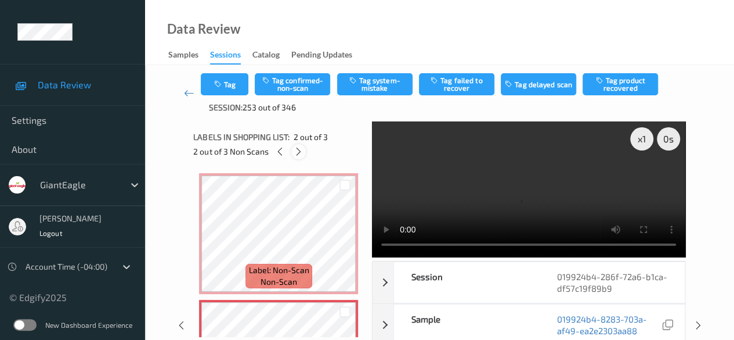
scroll to position [6, 0]
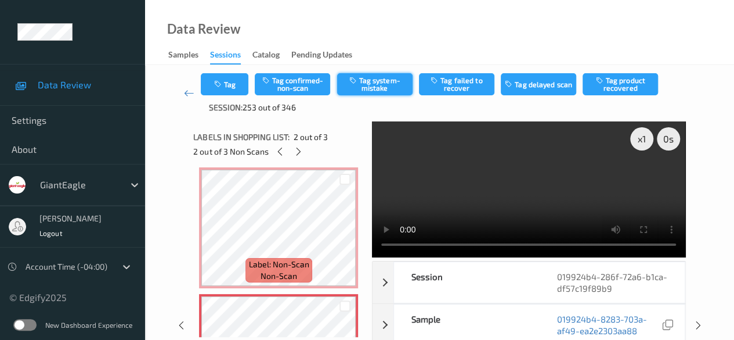
click at [379, 91] on button "Tag system-mistake" at bounding box center [374, 84] width 75 height 22
click at [301, 152] on icon at bounding box center [299, 151] width 10 height 10
click at [377, 78] on button "Tag system-mistake" at bounding box center [374, 84] width 75 height 22
click at [184, 92] on icon at bounding box center [189, 93] width 10 height 12
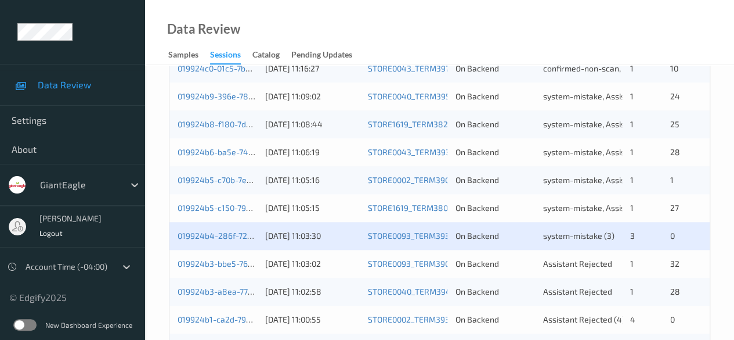
scroll to position [523, 0]
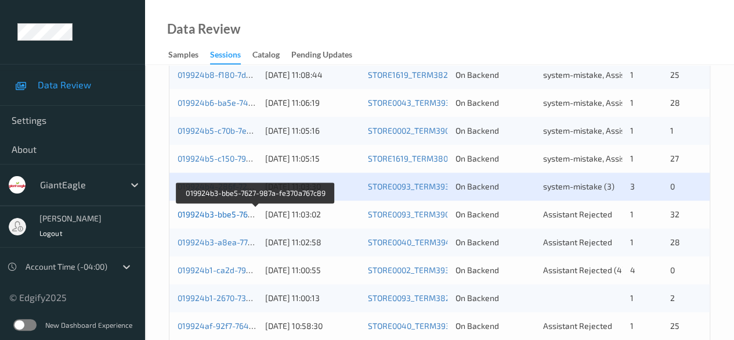
click at [233, 215] on link "019924b3-bbe5-7627-987a-fe370a767c89" at bounding box center [256, 214] width 157 height 10
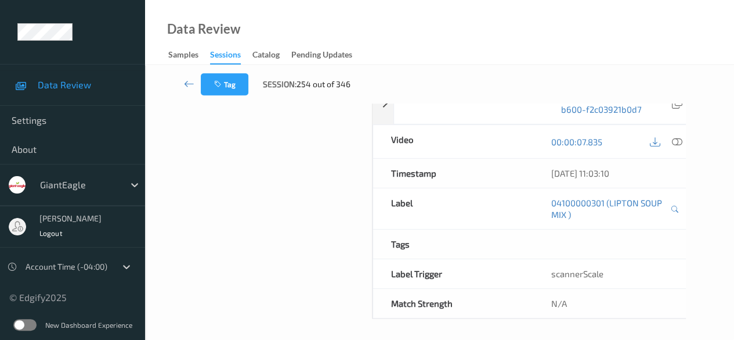
scroll to position [203, 0]
